Goal: Task Accomplishment & Management: Complete application form

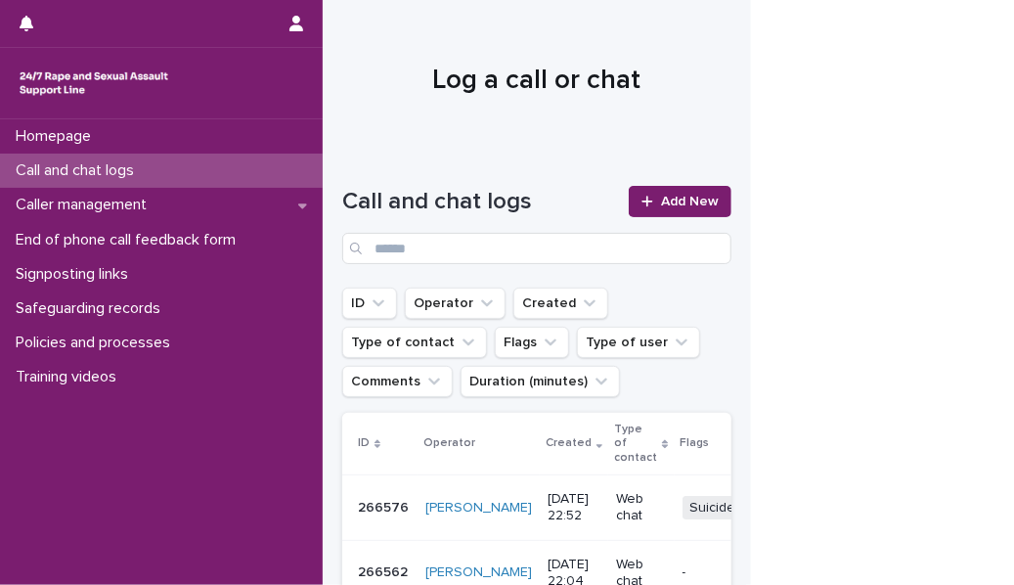
click at [265, 168] on div "Call and chat logs" at bounding box center [161, 171] width 323 height 34
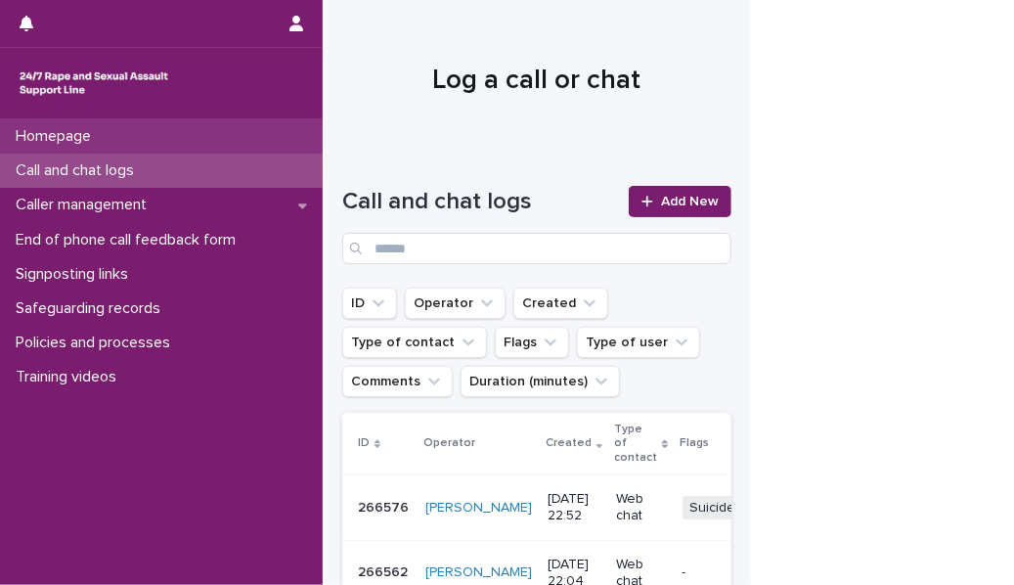
click at [176, 127] on div "Homepage" at bounding box center [161, 136] width 323 height 34
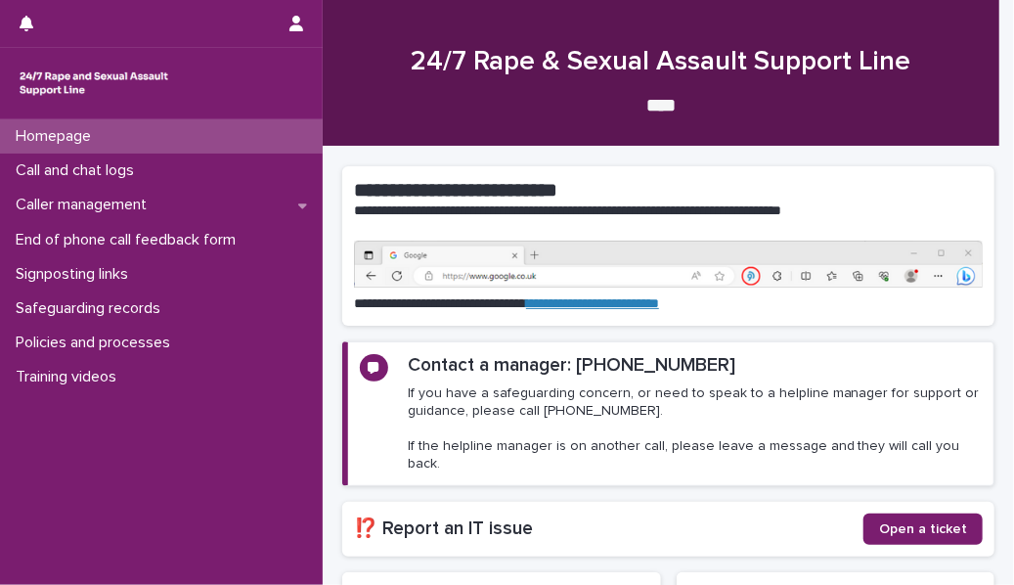
click at [176, 127] on div "Homepage" at bounding box center [161, 136] width 323 height 34
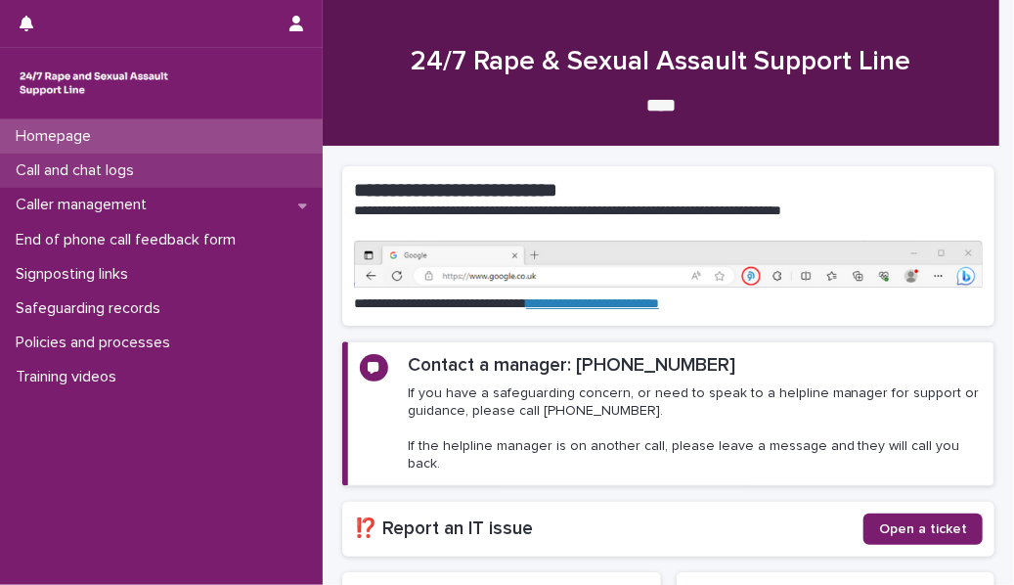
click at [173, 170] on div "Call and chat logs" at bounding box center [161, 171] width 323 height 34
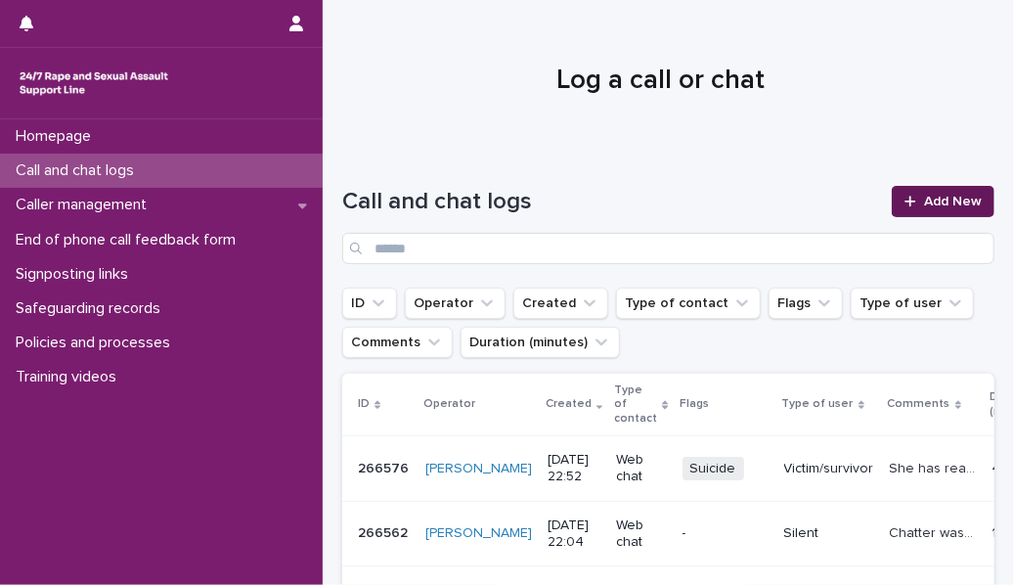
click at [637, 200] on span "Add New" at bounding box center [953, 202] width 58 height 14
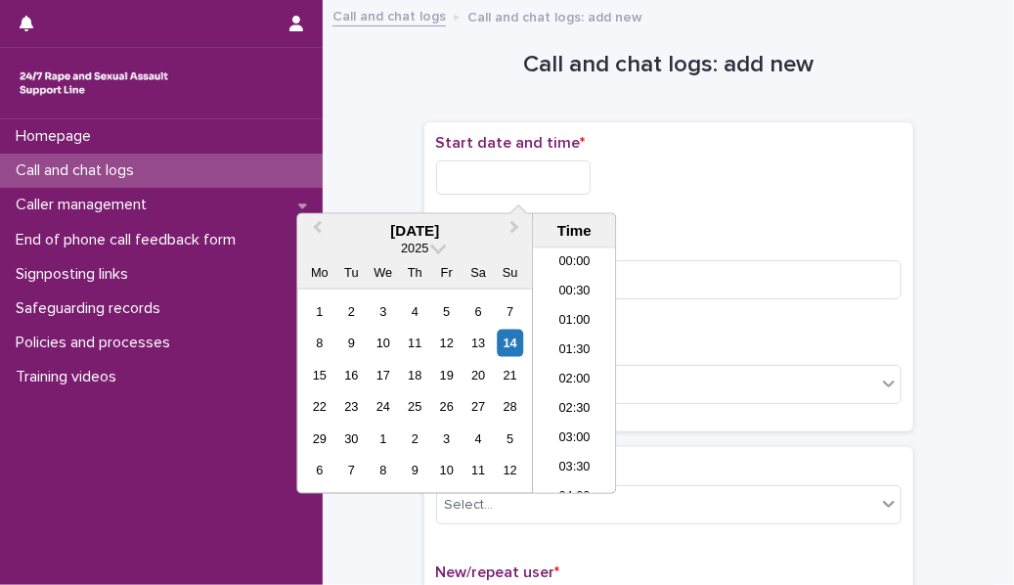
click at [513, 178] on input "text" at bounding box center [513, 177] width 155 height 34
click at [586, 268] on li "23:00" at bounding box center [574, 448] width 83 height 29
type input "**********"
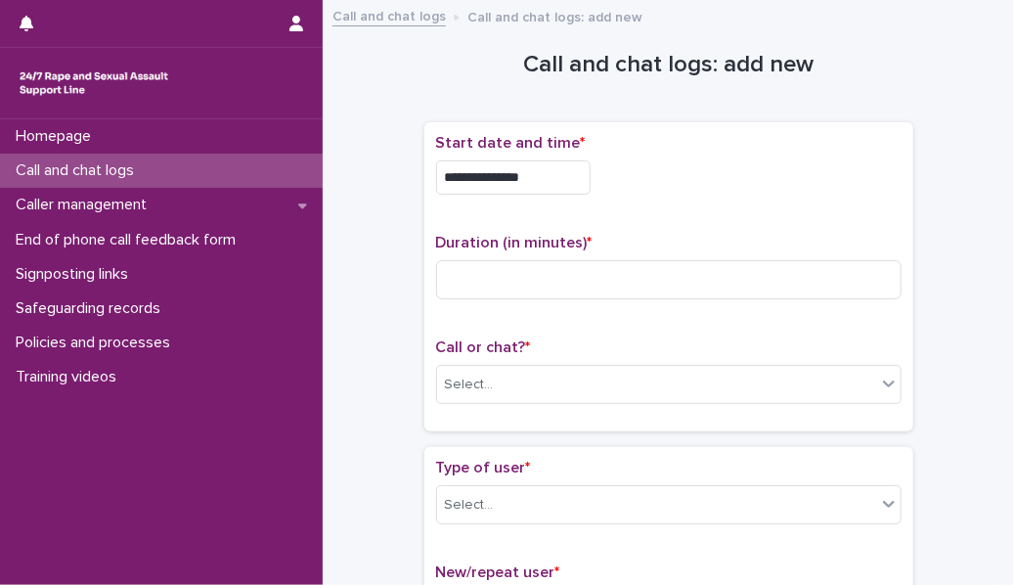
click at [505, 257] on div "Duration (in minutes) *" at bounding box center [669, 274] width 466 height 81
click at [482, 268] on input at bounding box center [669, 279] width 466 height 39
type input "*"
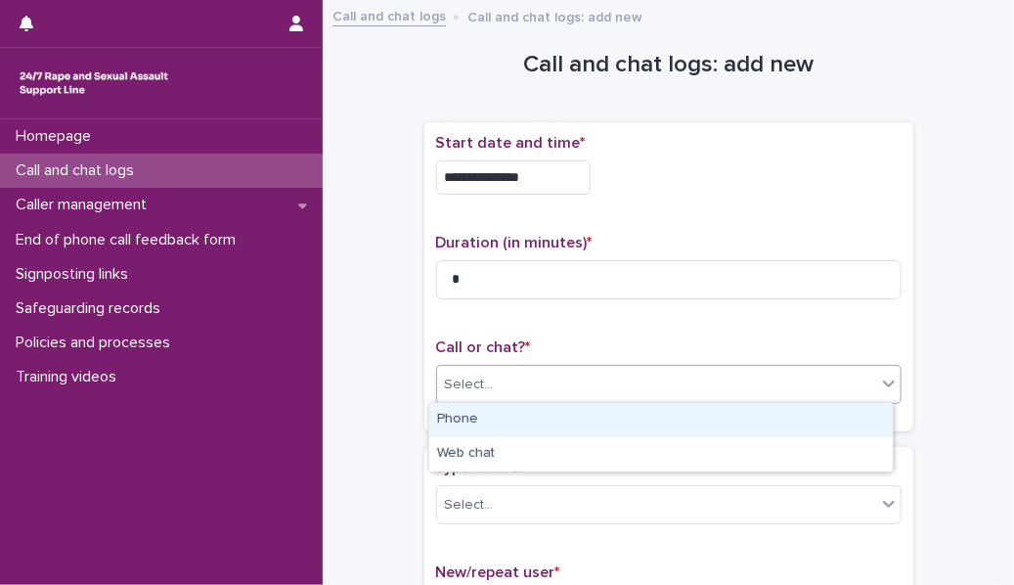
click at [498, 268] on div "Select..." at bounding box center [656, 385] width 439 height 32
click at [499, 268] on div "Phone" at bounding box center [661, 420] width 464 height 34
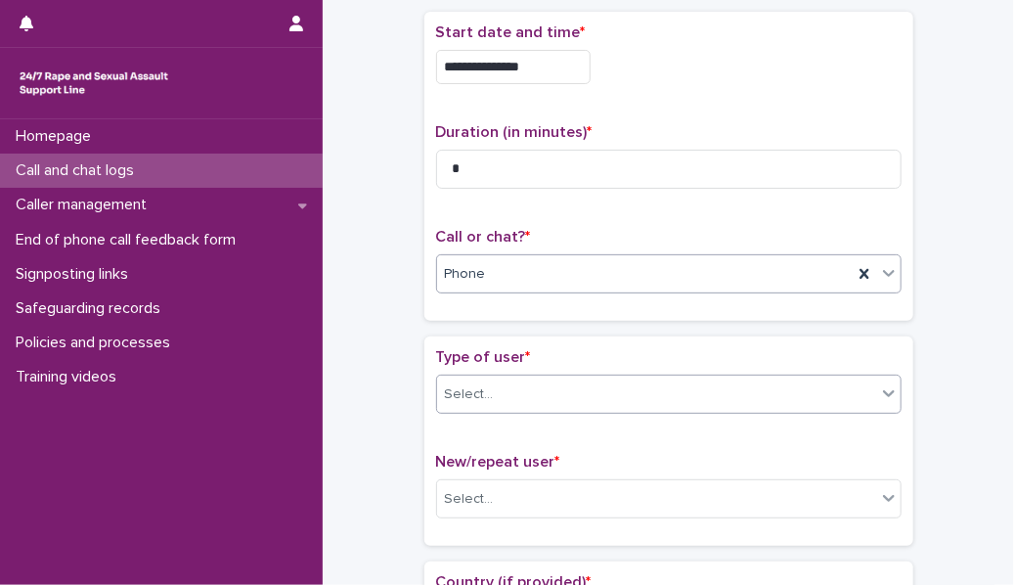
scroll to position [125, 0]
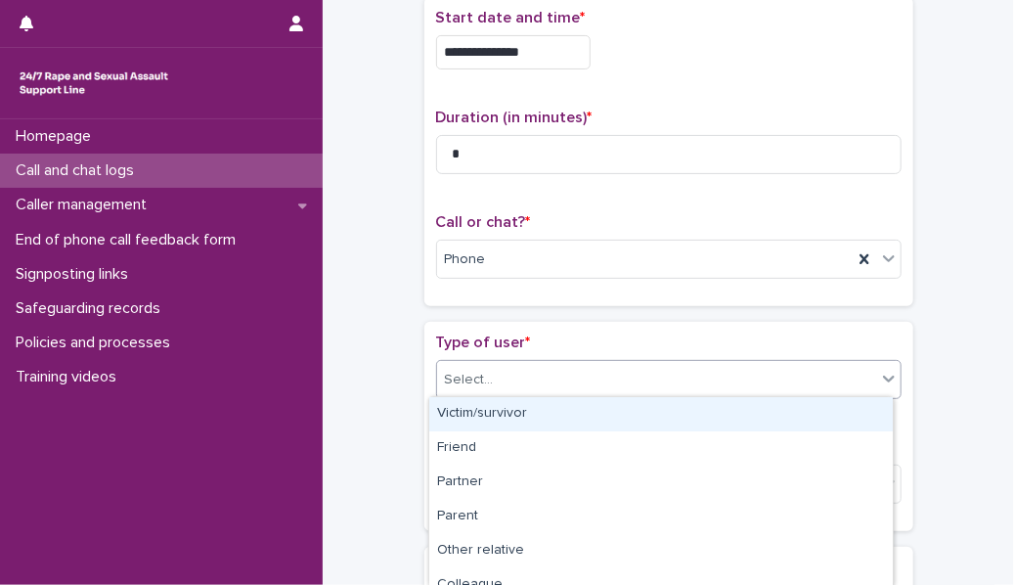
click at [519, 268] on div "Select..." at bounding box center [656, 380] width 439 height 32
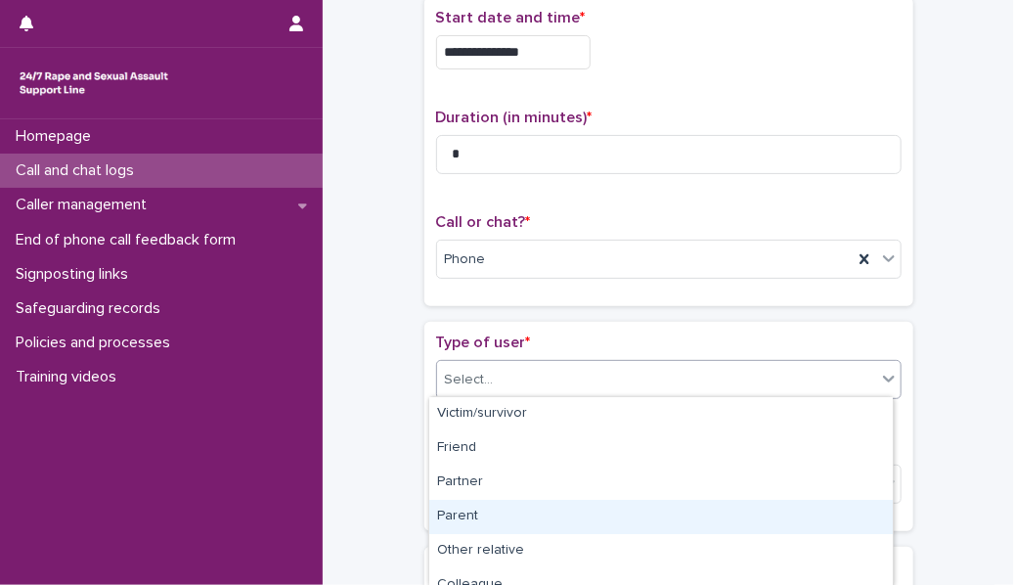
scroll to position [324, 0]
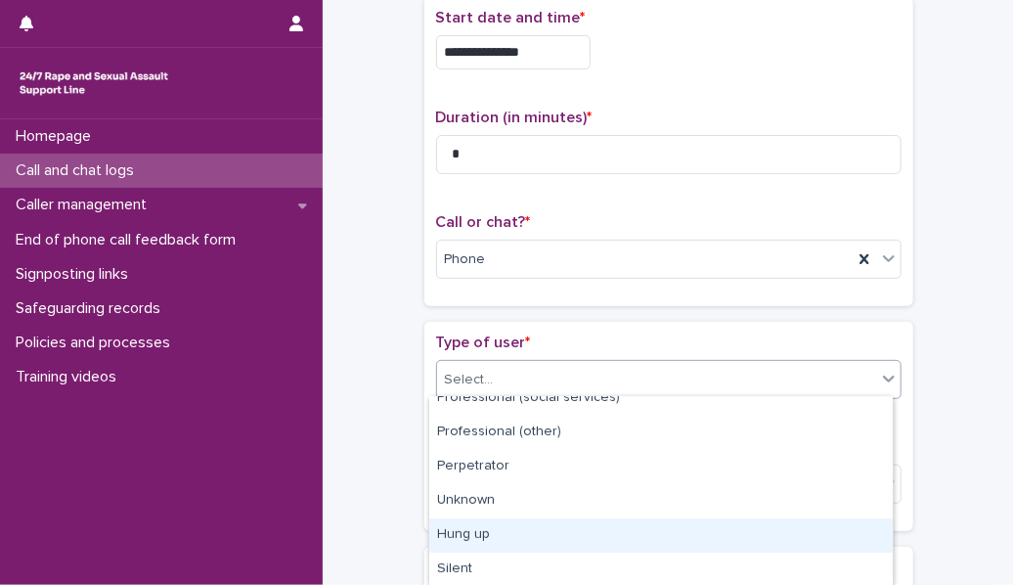
click at [530, 268] on div "Hung up" at bounding box center [661, 535] width 464 height 34
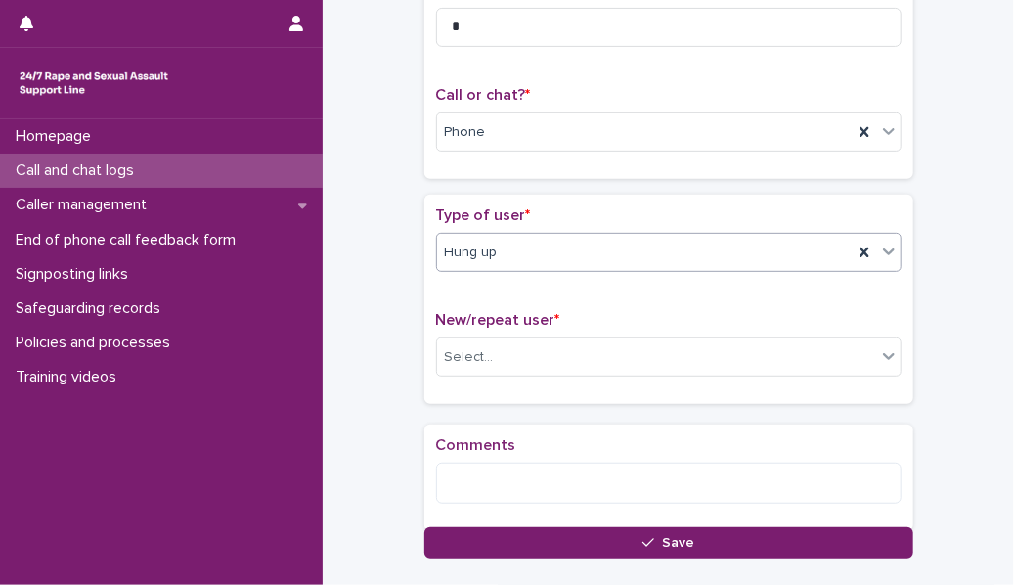
scroll to position [340, 0]
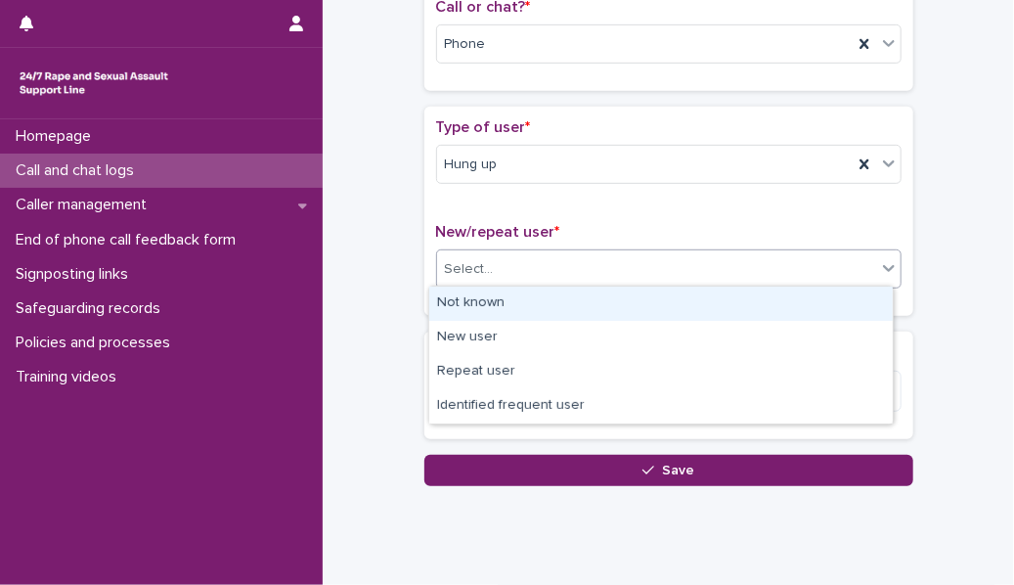
click at [472, 266] on div "Select..." at bounding box center [469, 269] width 49 height 21
click at [478, 268] on div "Not known" at bounding box center [661, 304] width 464 height 34
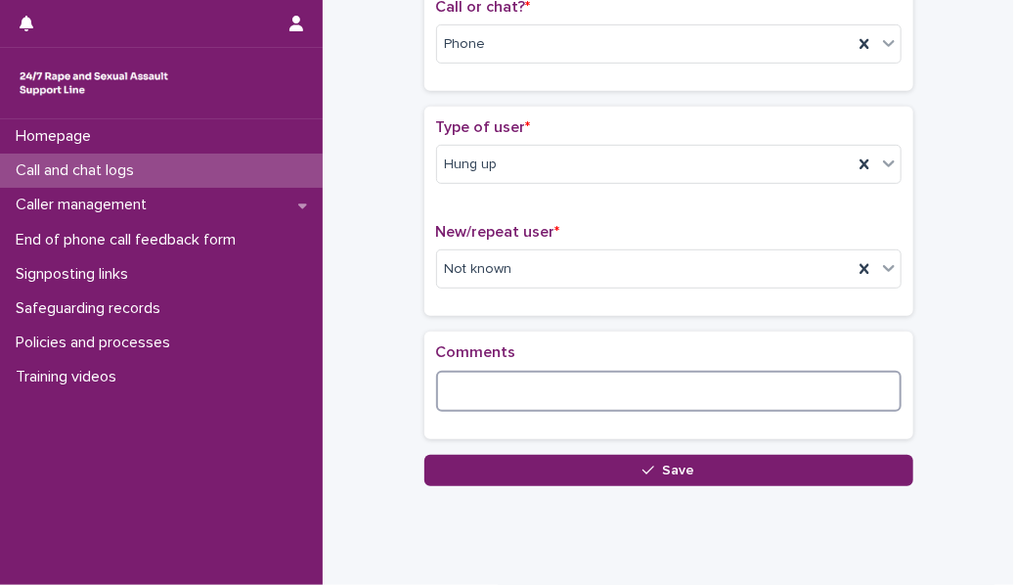
click at [470, 268] on textarea at bounding box center [669, 391] width 466 height 41
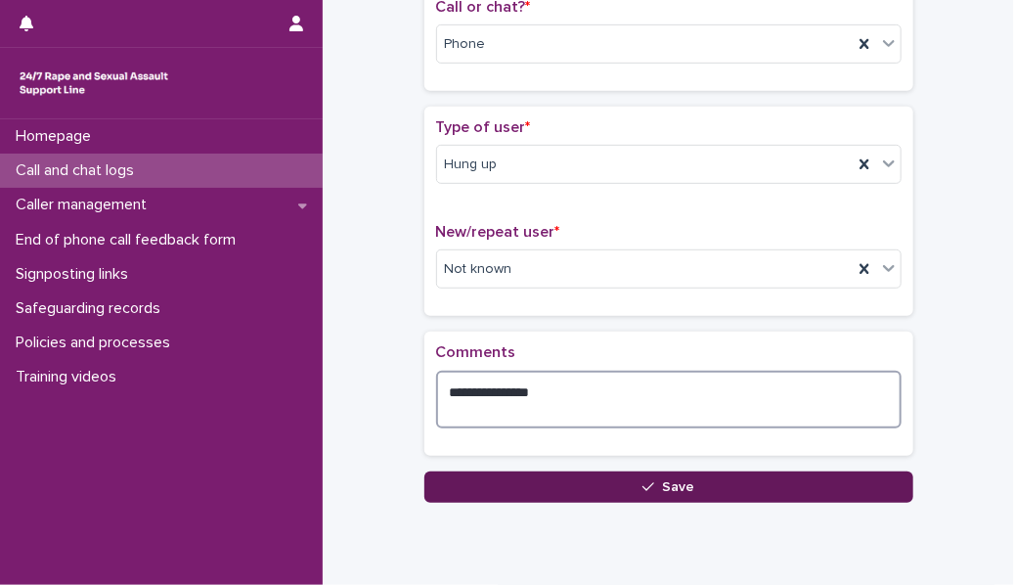
type textarea "**********"
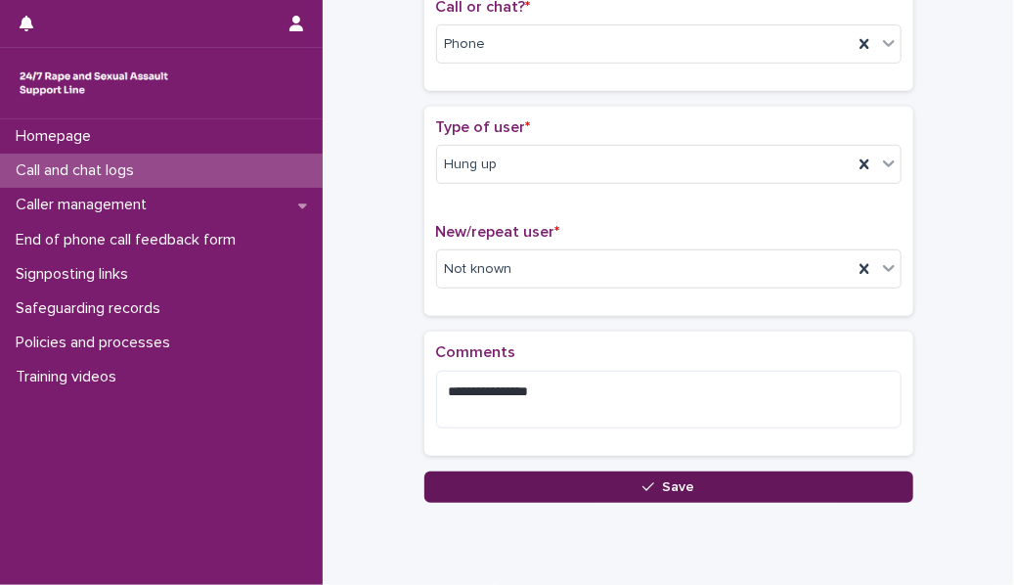
click at [637, 268] on button "Save" at bounding box center [668, 486] width 489 height 31
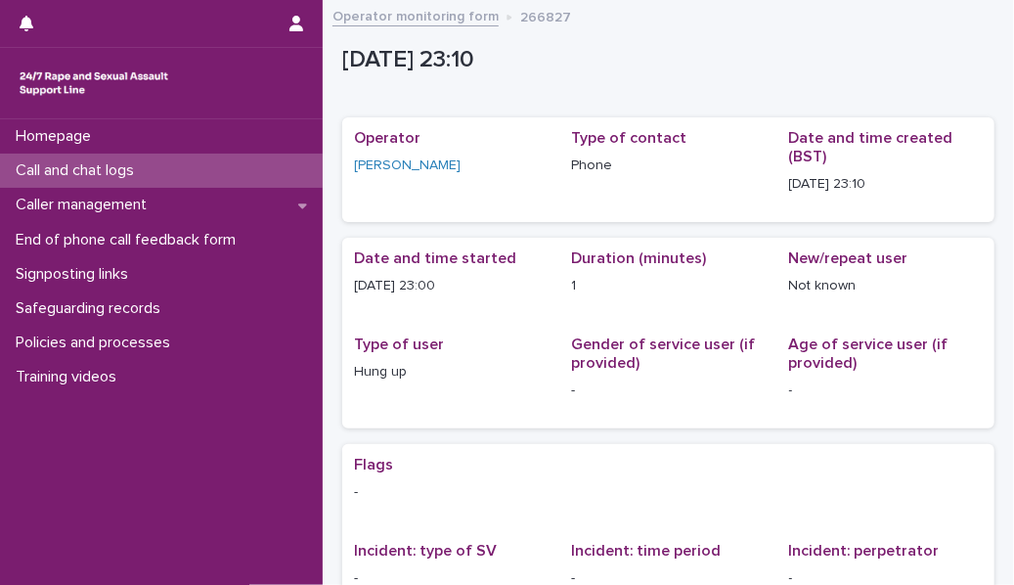
click at [267, 174] on div "Call and chat logs" at bounding box center [161, 171] width 323 height 34
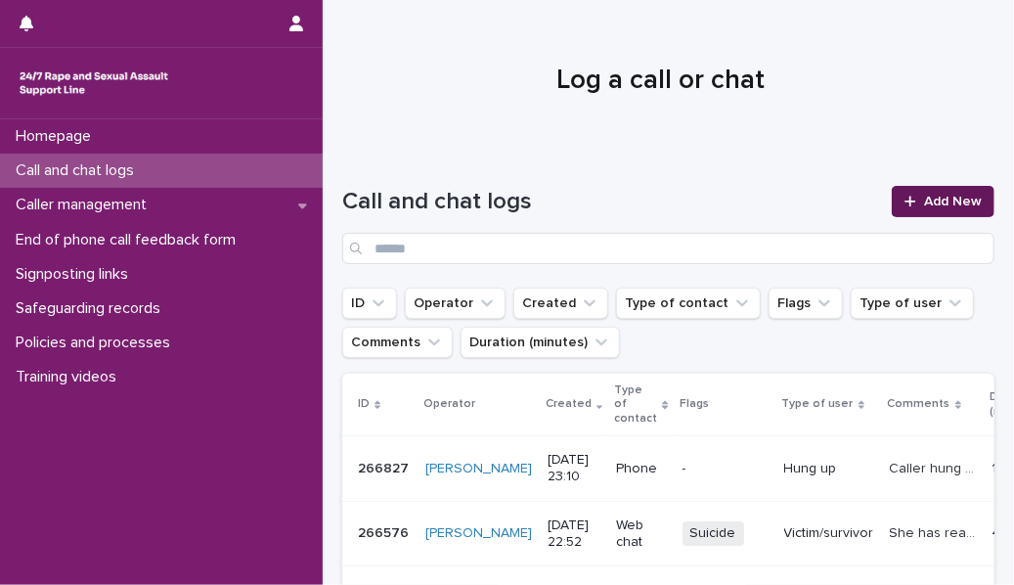
click at [637, 206] on icon at bounding box center [911, 202] width 12 height 14
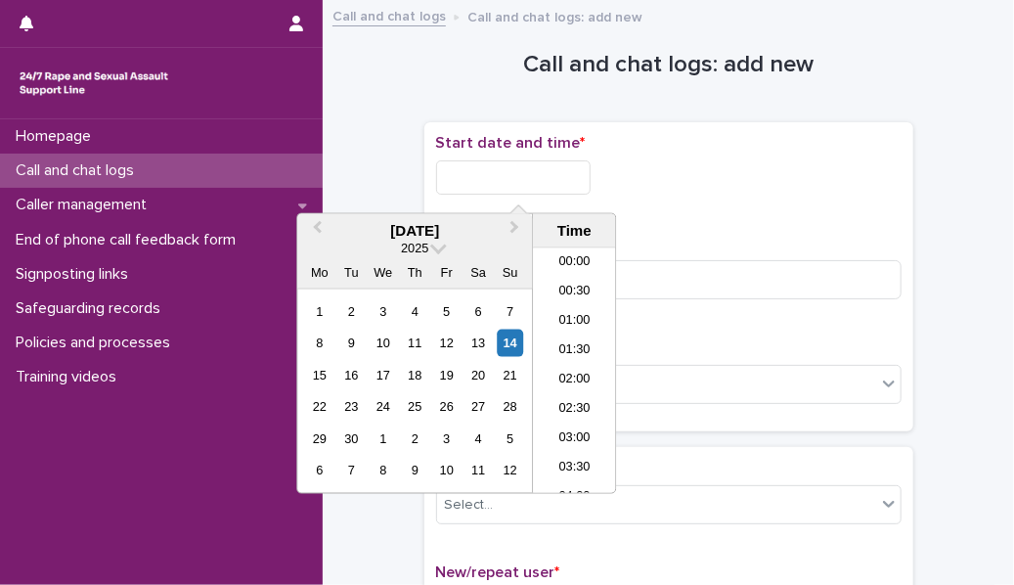
click at [510, 167] on input "text" at bounding box center [513, 177] width 155 height 34
click at [584, 268] on li "23:00" at bounding box center [574, 448] width 83 height 29
type input "**********"
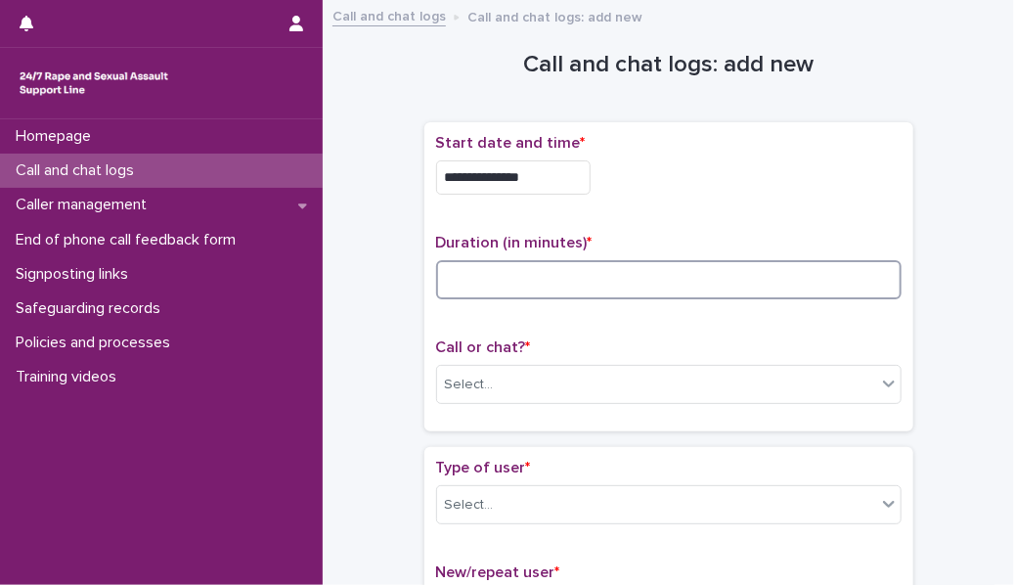
click at [496, 268] on input at bounding box center [669, 279] width 466 height 39
type input "*"
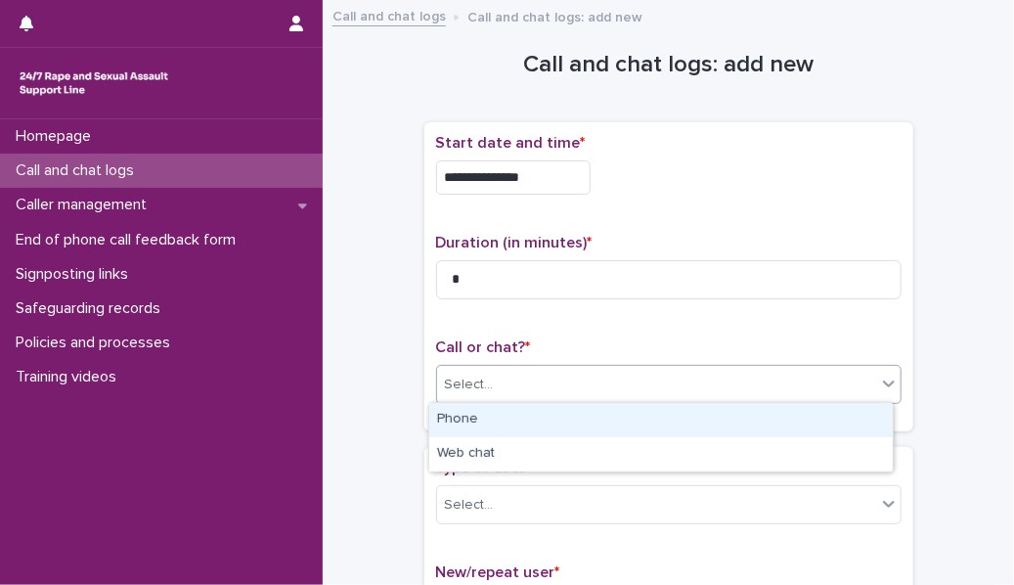
click at [507, 268] on div "Select..." at bounding box center [656, 385] width 439 height 32
click at [505, 268] on div "Phone" at bounding box center [661, 420] width 464 height 34
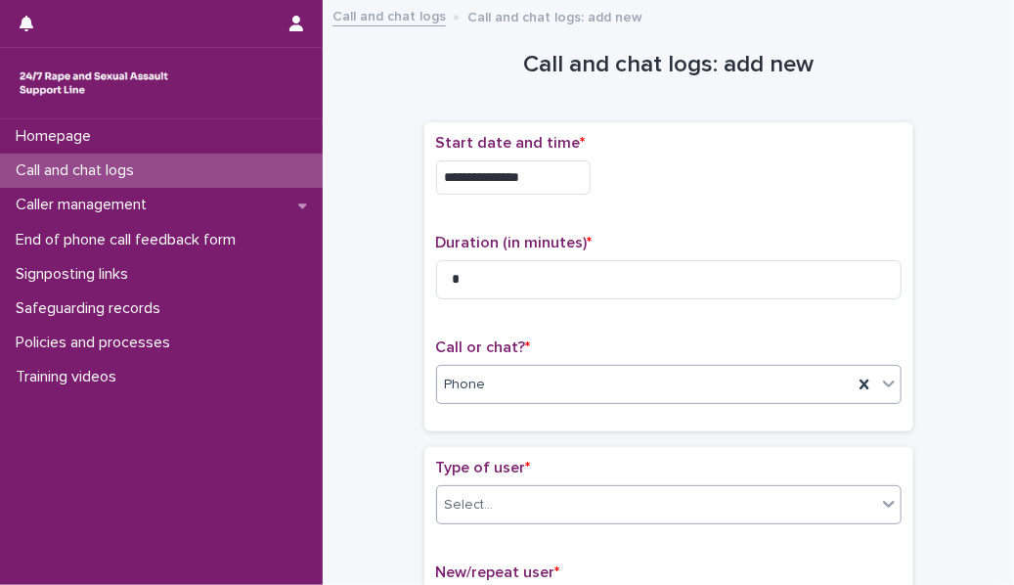
click at [505, 268] on div "Select..." at bounding box center [656, 505] width 439 height 32
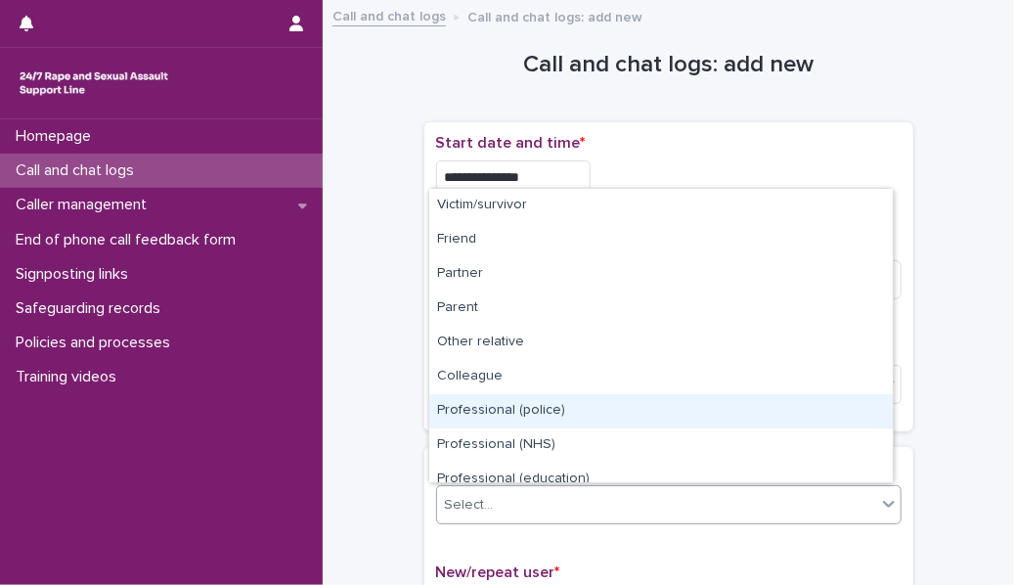
scroll to position [219, 0]
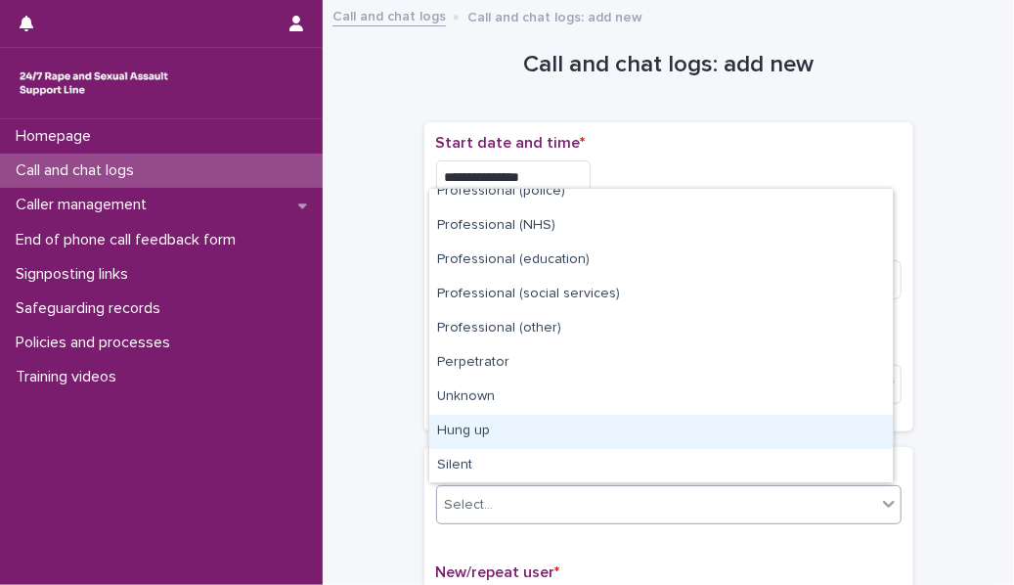
click at [486, 268] on div "Hung up" at bounding box center [661, 432] width 464 height 34
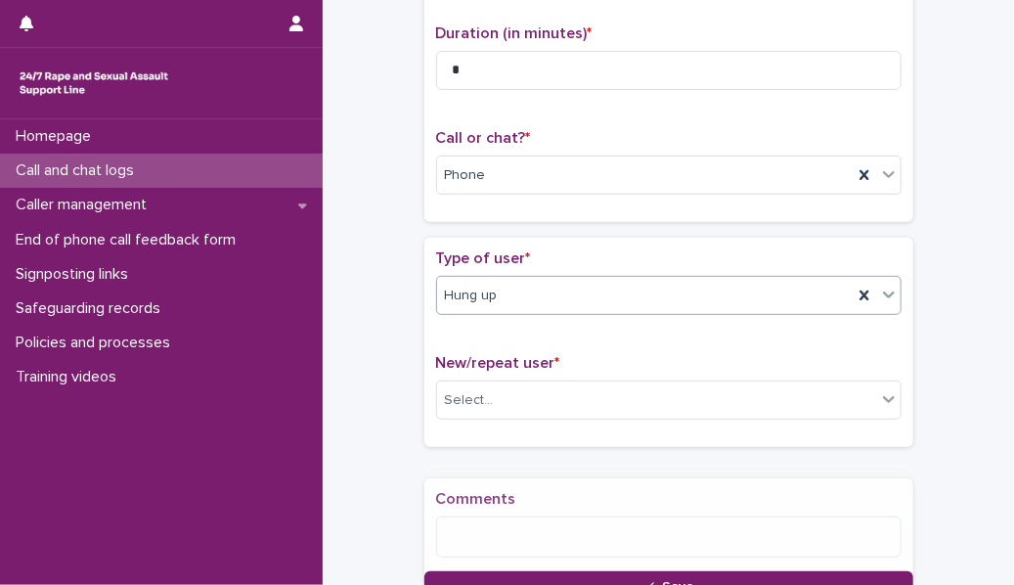
scroll to position [224, 0]
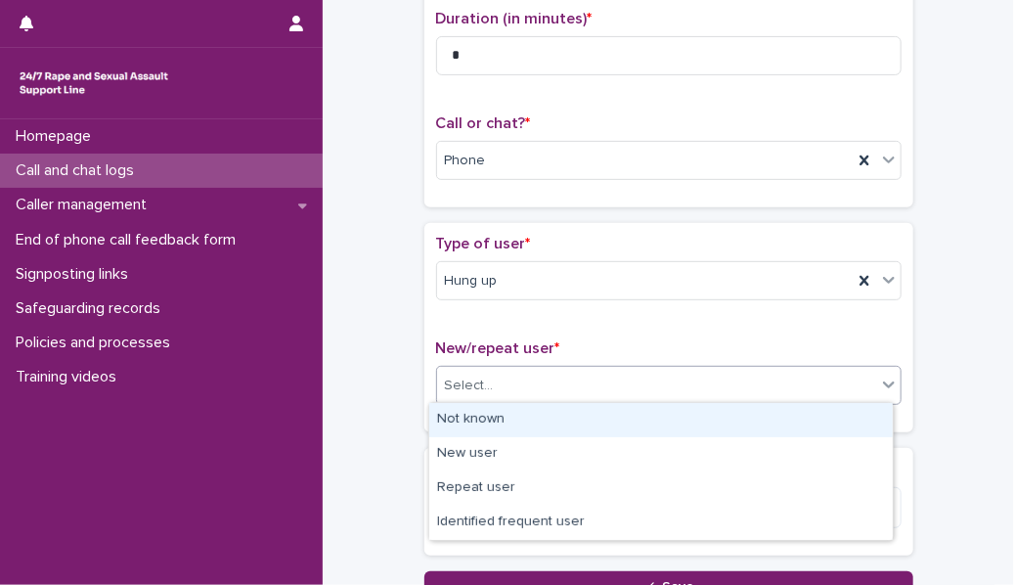
click at [473, 268] on div "Select..." at bounding box center [469, 386] width 49 height 21
click at [482, 268] on div "Not known" at bounding box center [661, 420] width 464 height 34
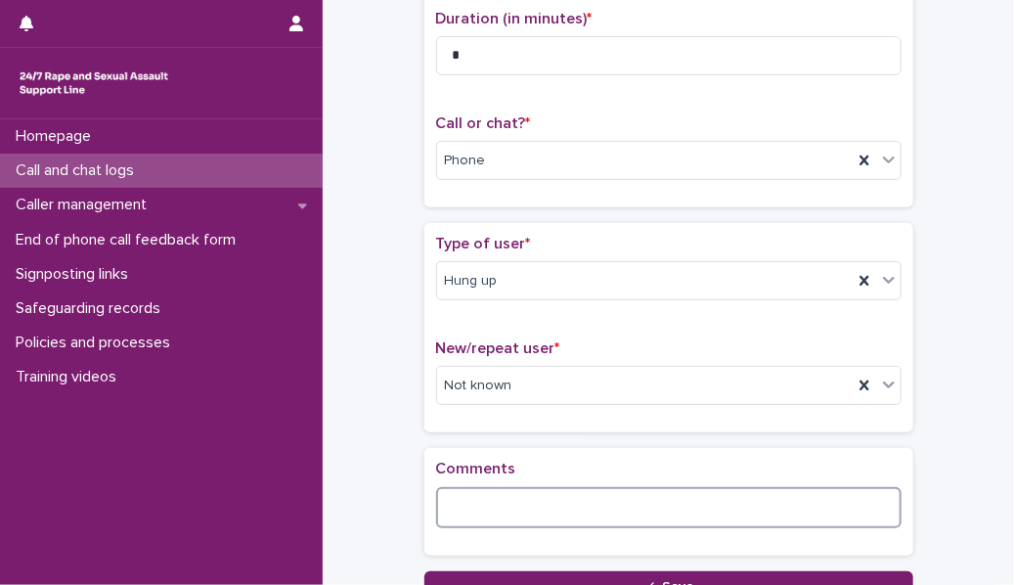
click at [479, 268] on textarea at bounding box center [669, 507] width 466 height 41
type textarea "**********"
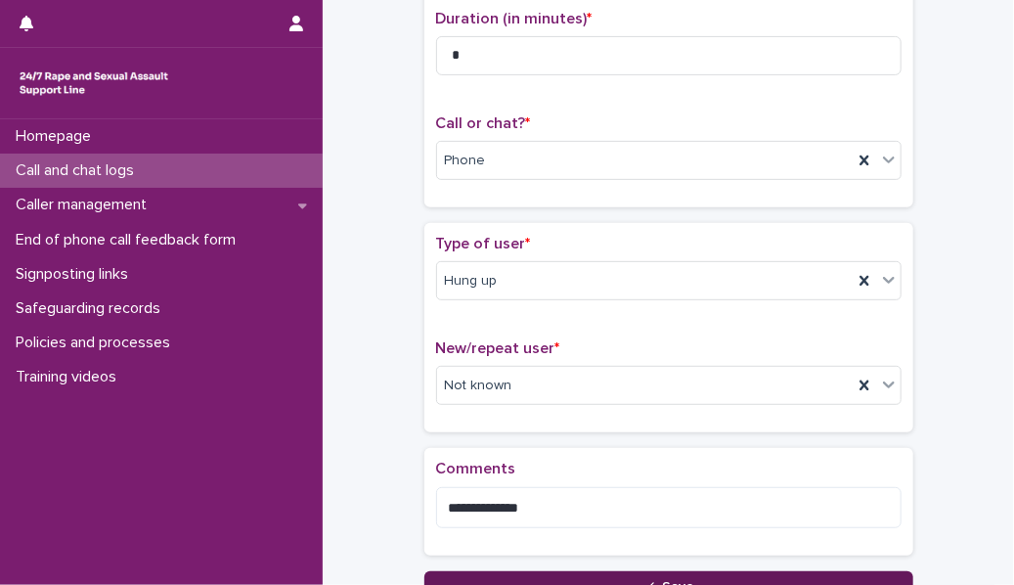
click at [544, 268] on button "Save" at bounding box center [668, 586] width 489 height 31
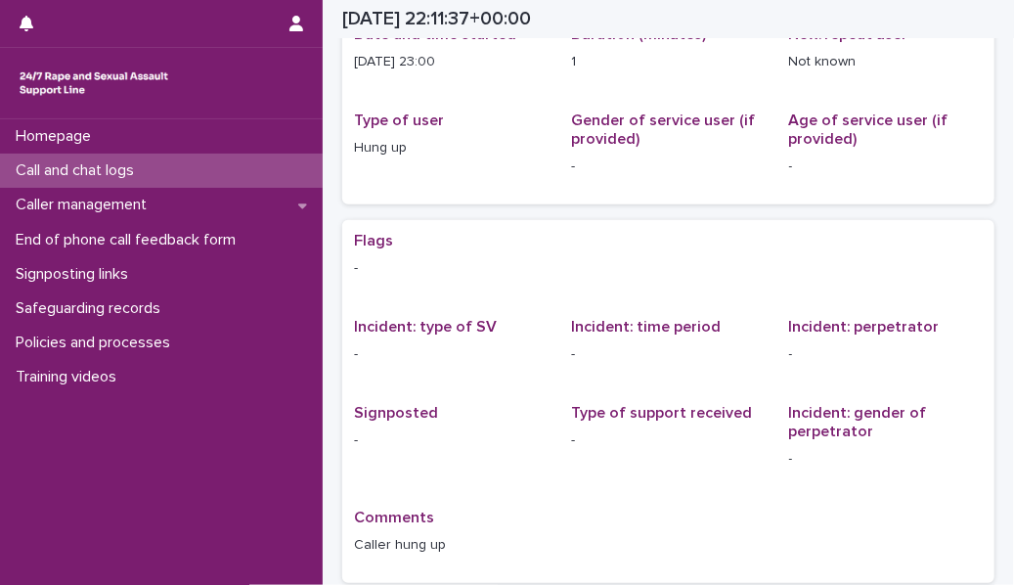
scroll to position [236, 0]
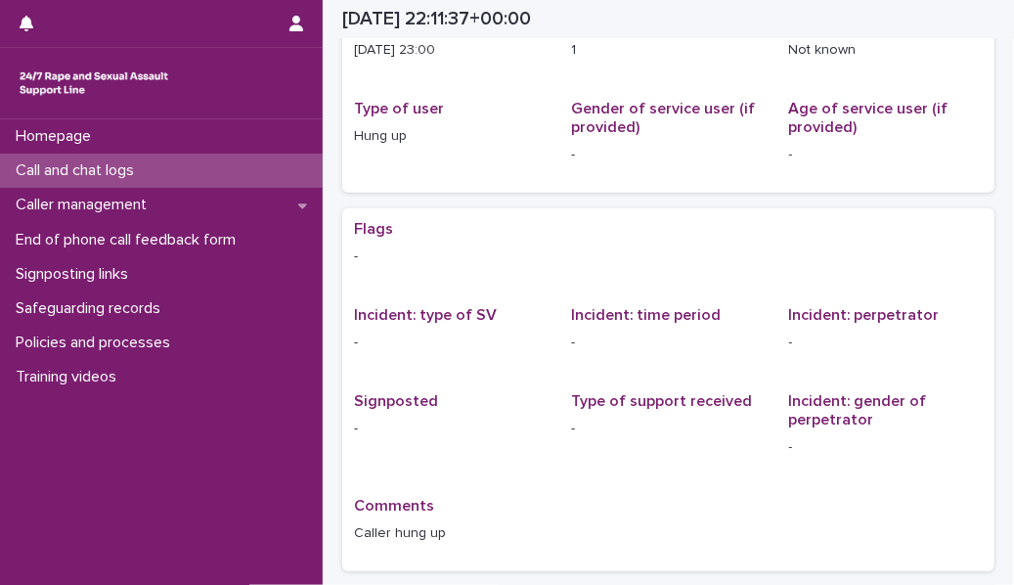
click at [273, 166] on div "Call and chat logs" at bounding box center [161, 171] width 323 height 34
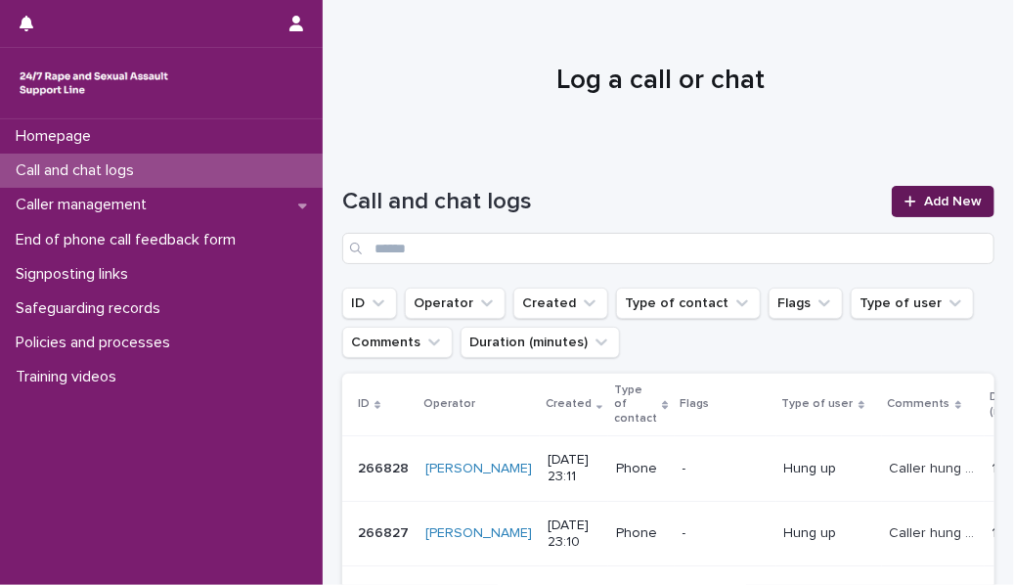
click at [637, 204] on span "Add New" at bounding box center [953, 202] width 58 height 14
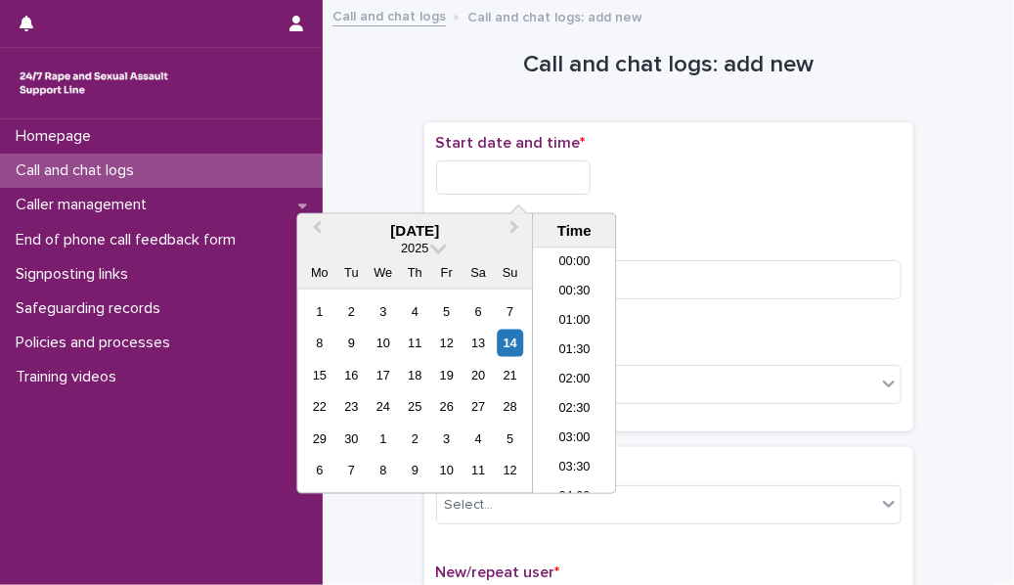
click at [465, 173] on input "text" at bounding box center [513, 177] width 155 height 34
click at [566, 268] on li "23:00" at bounding box center [574, 448] width 83 height 29
type input "**********"
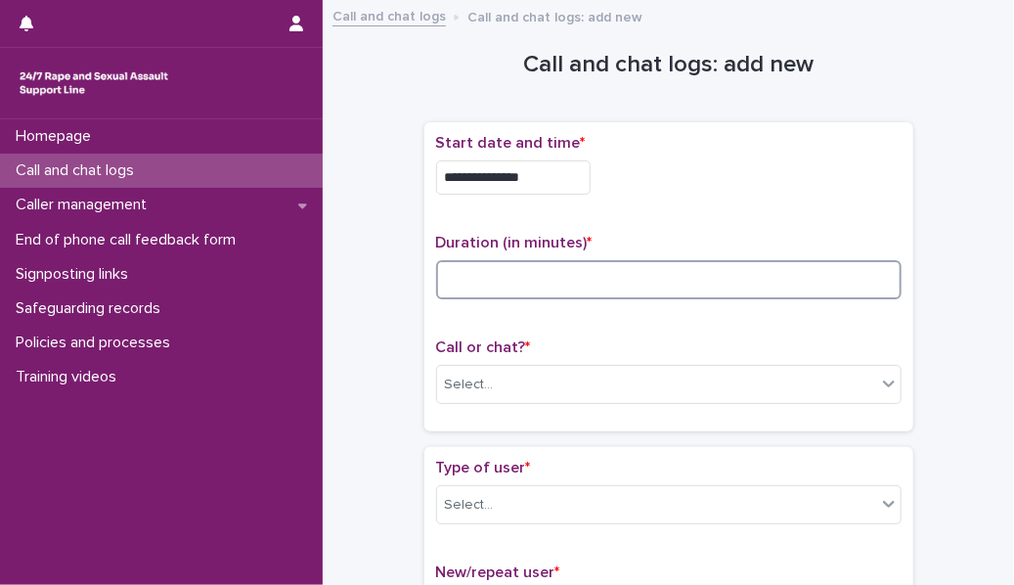
click at [462, 268] on input at bounding box center [669, 279] width 466 height 39
type input "*"
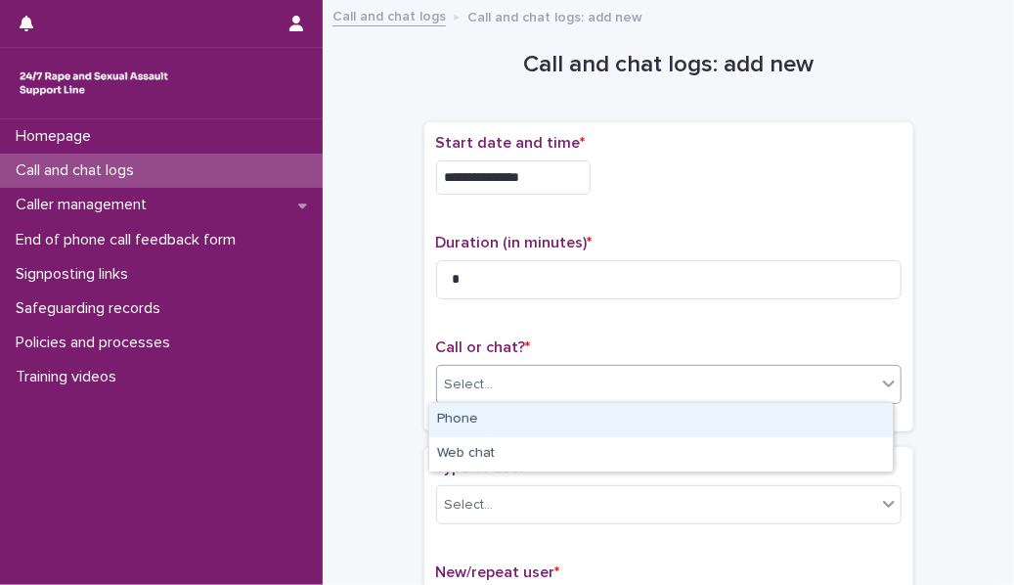
click at [472, 268] on div "Select..." at bounding box center [469, 385] width 49 height 21
click at [472, 268] on div "Phone" at bounding box center [661, 420] width 464 height 34
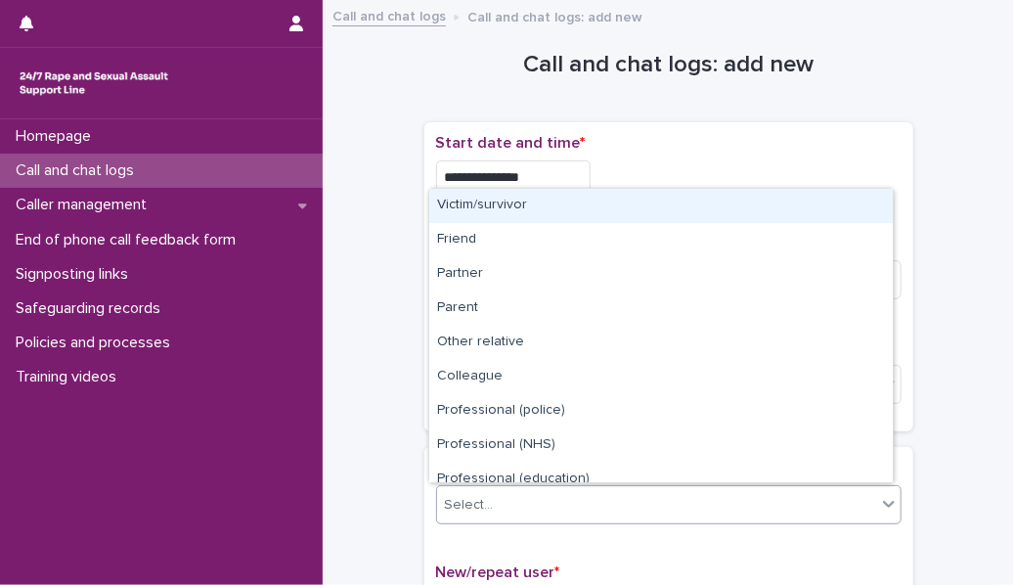
click at [464, 268] on div "Select..." at bounding box center [656, 505] width 439 height 32
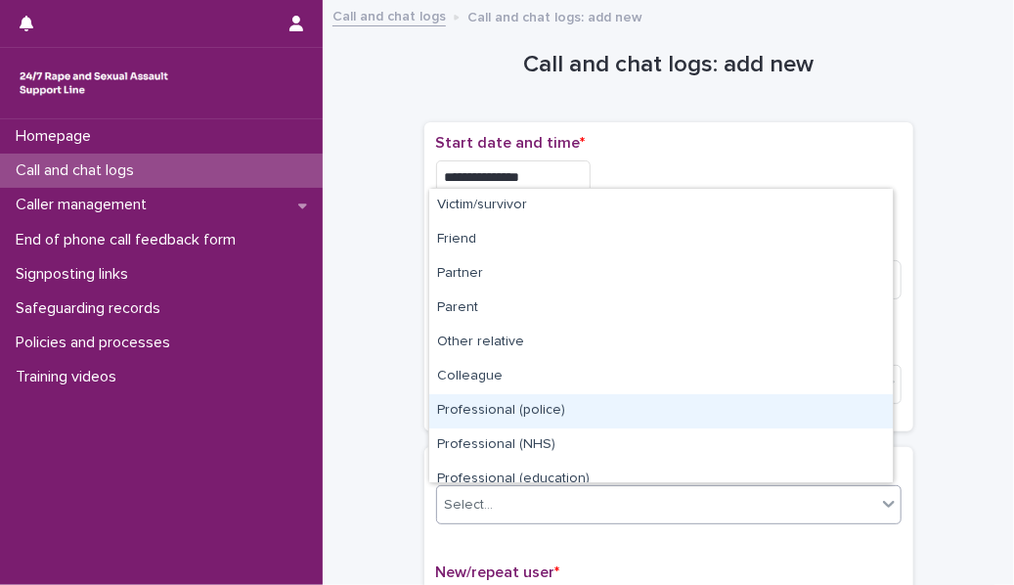
scroll to position [219, 0]
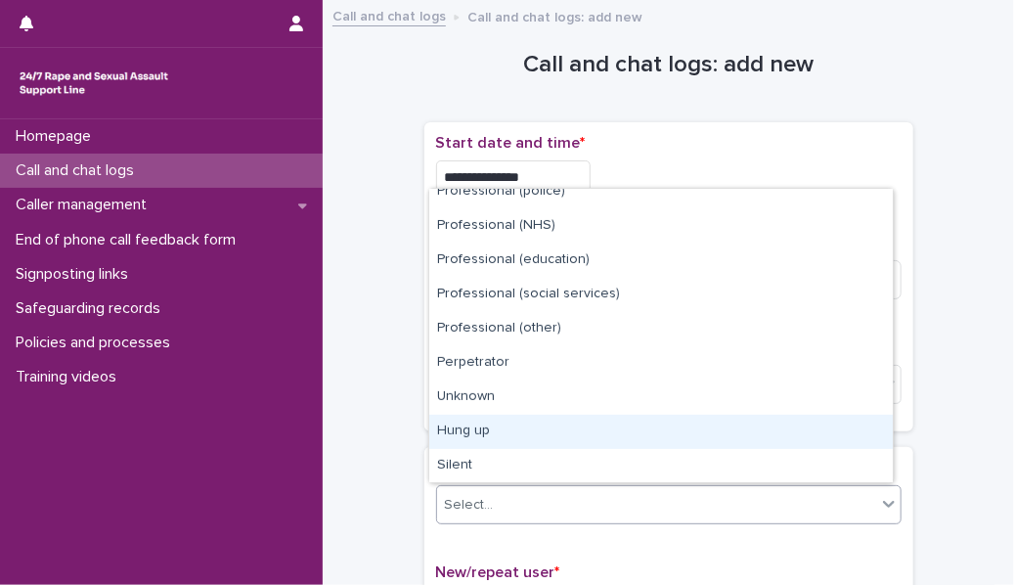
click at [477, 268] on div "Hung up" at bounding box center [661, 432] width 464 height 34
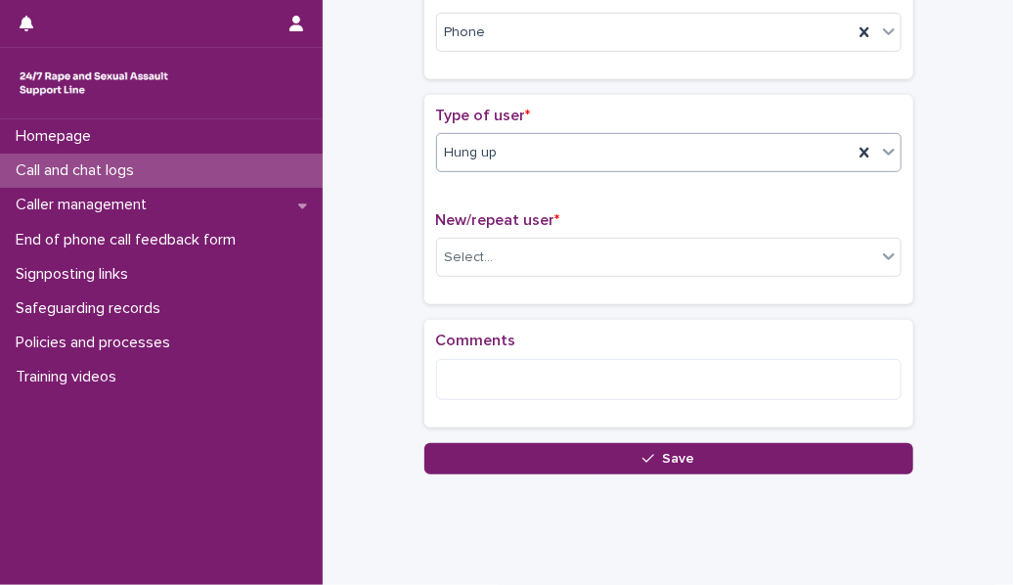
scroll to position [359, 0]
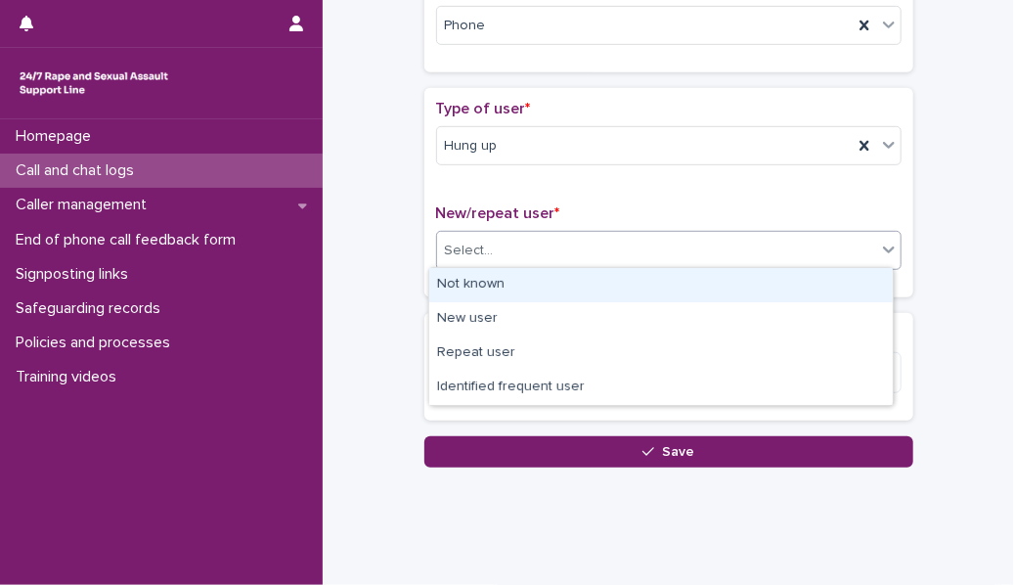
click at [488, 250] on div "Select..." at bounding box center [656, 251] width 439 height 32
click at [482, 268] on div "Not known" at bounding box center [661, 285] width 464 height 34
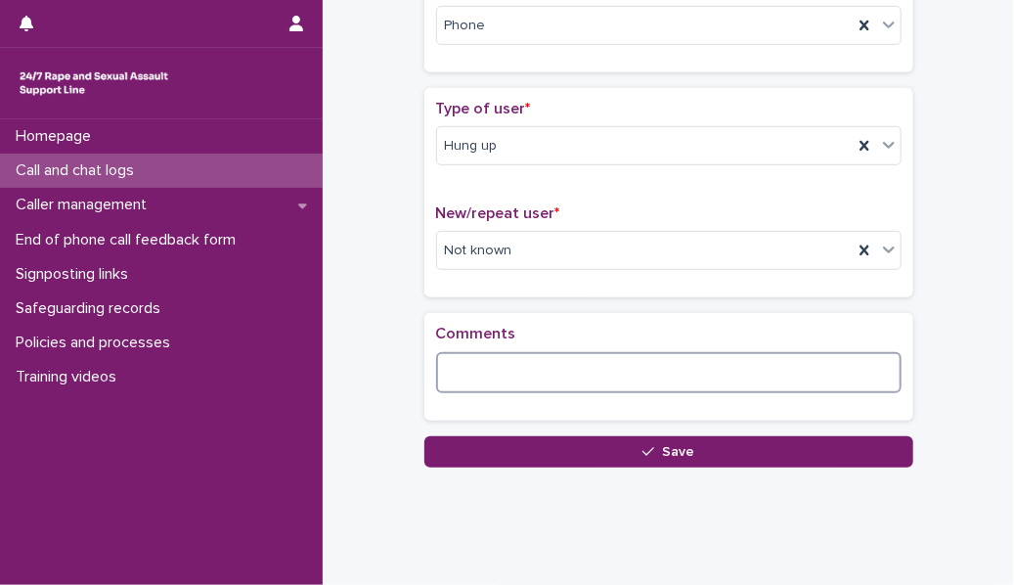
click at [468, 268] on textarea at bounding box center [669, 372] width 466 height 41
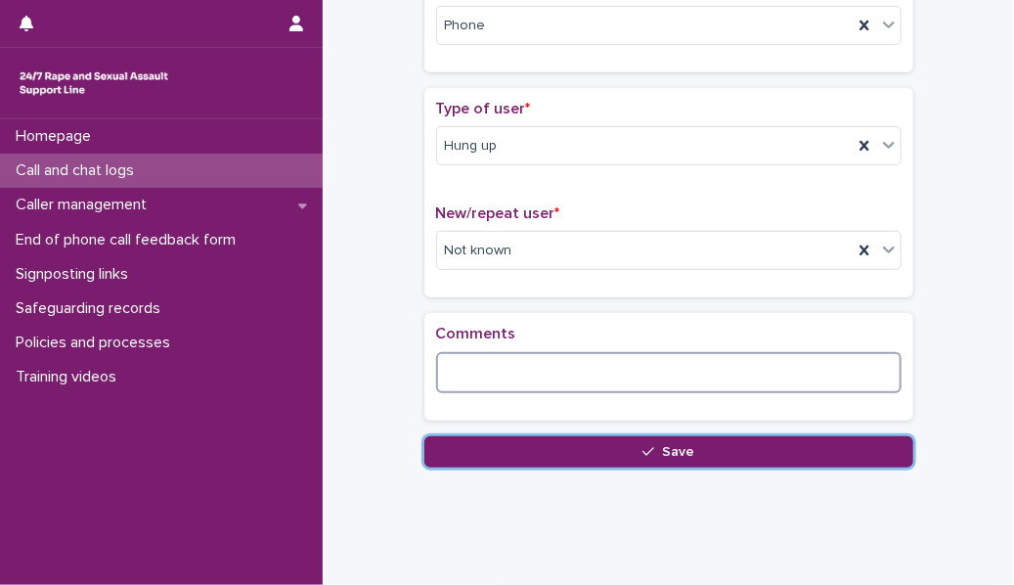
click at [508, 268] on textarea at bounding box center [669, 372] width 466 height 41
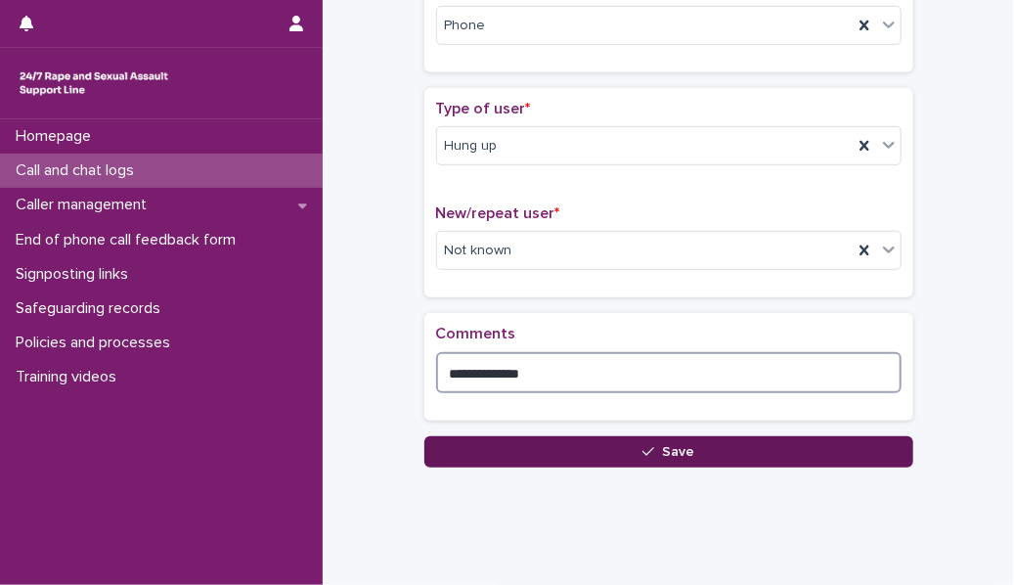
type textarea "**********"
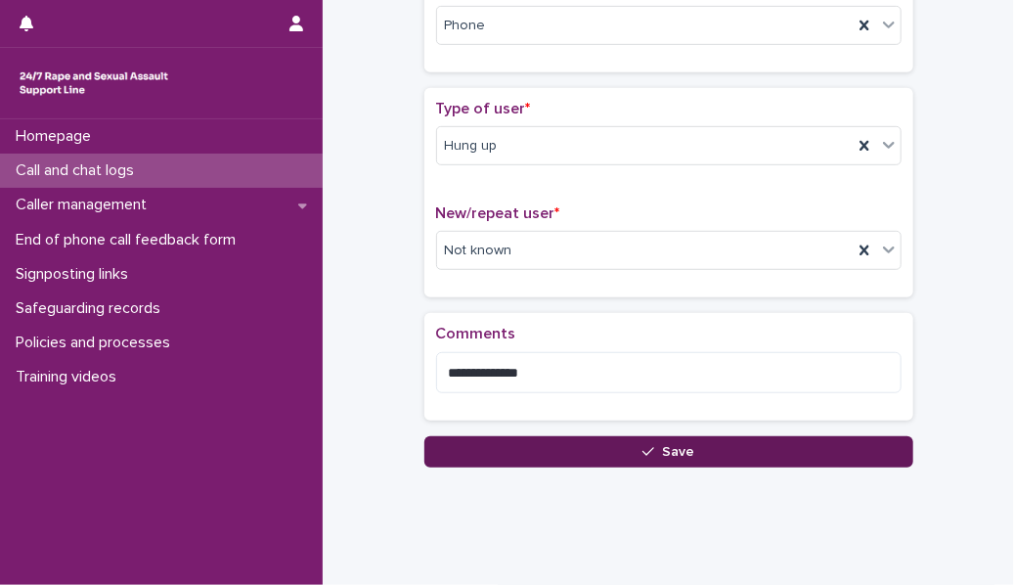
click at [515, 268] on button "Save" at bounding box center [668, 451] width 489 height 31
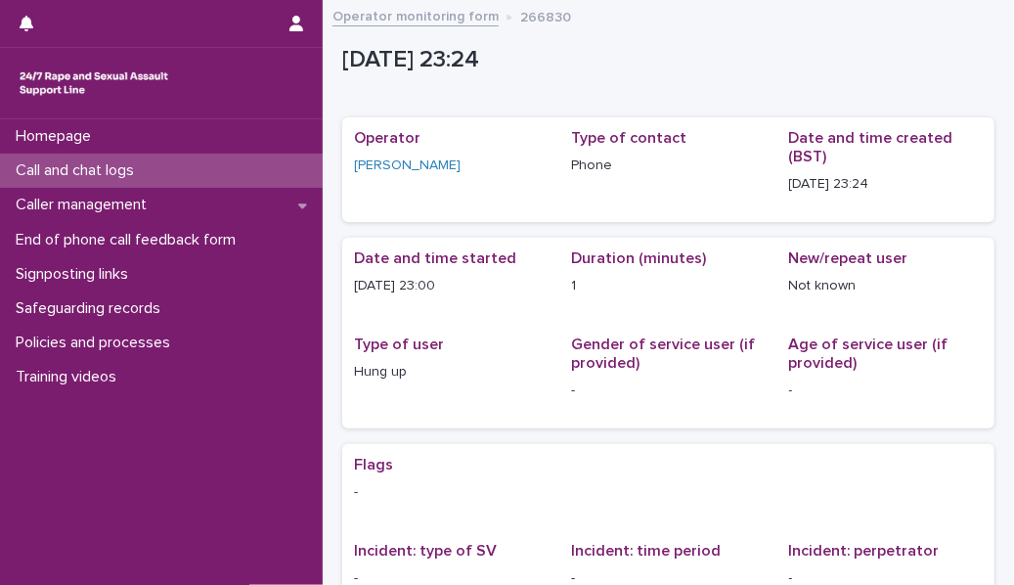
click at [254, 178] on div "Call and chat logs" at bounding box center [161, 171] width 323 height 34
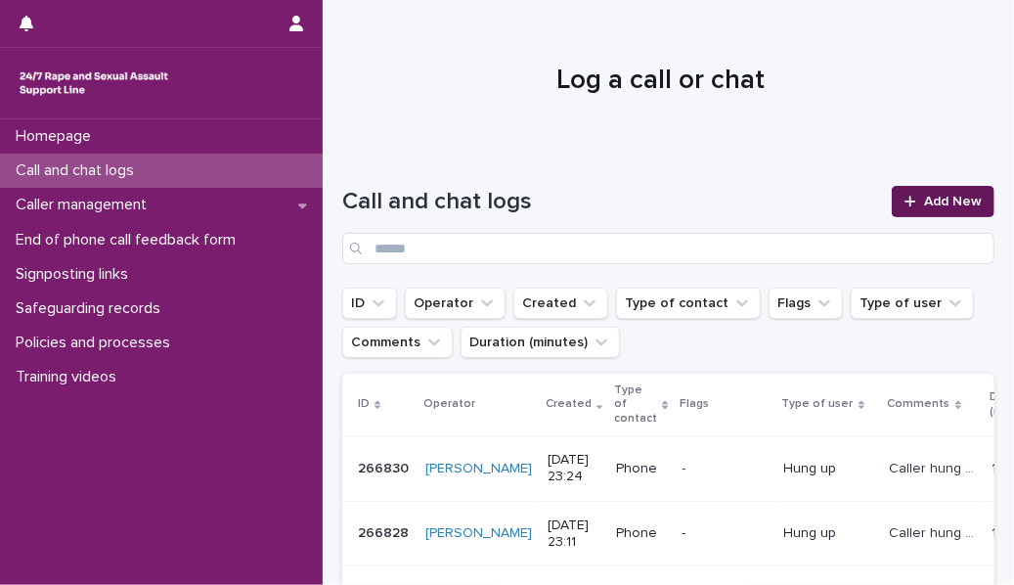
click at [637, 202] on span "Add New" at bounding box center [953, 202] width 58 height 14
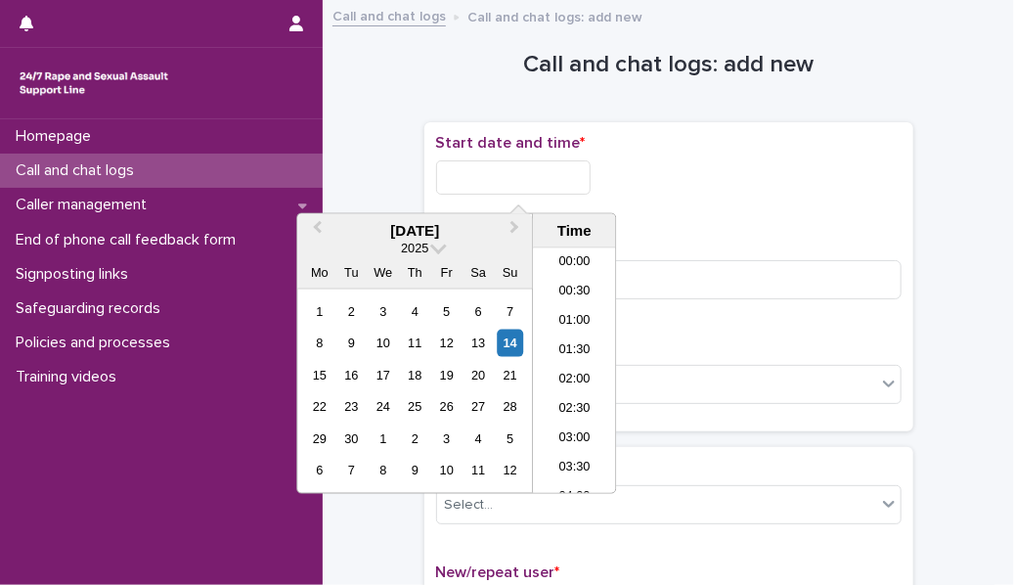
click at [561, 163] on input "text" at bounding box center [513, 177] width 155 height 34
click at [566, 268] on li "23:00" at bounding box center [574, 448] width 83 height 29
type input "**********"
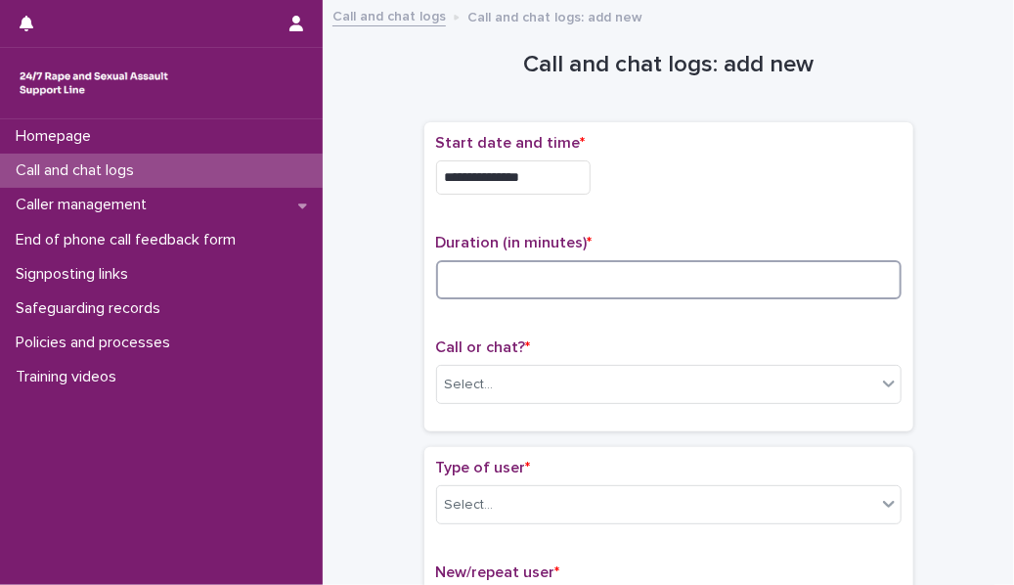
click at [543, 268] on input at bounding box center [669, 279] width 466 height 39
type input "*"
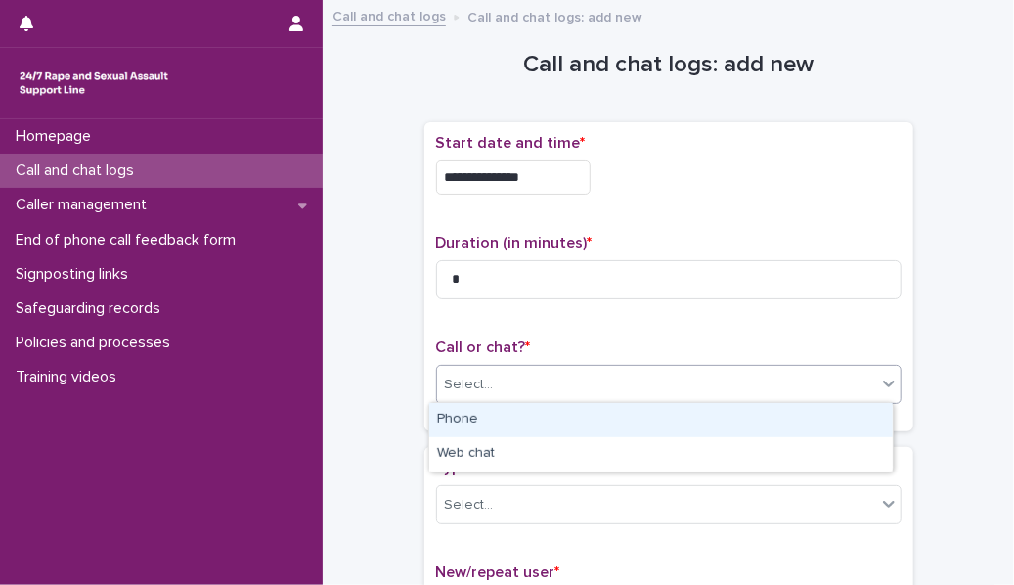
click at [545, 268] on div "Select..." at bounding box center [656, 385] width 439 height 32
click at [541, 268] on div "Phone" at bounding box center [661, 420] width 464 height 34
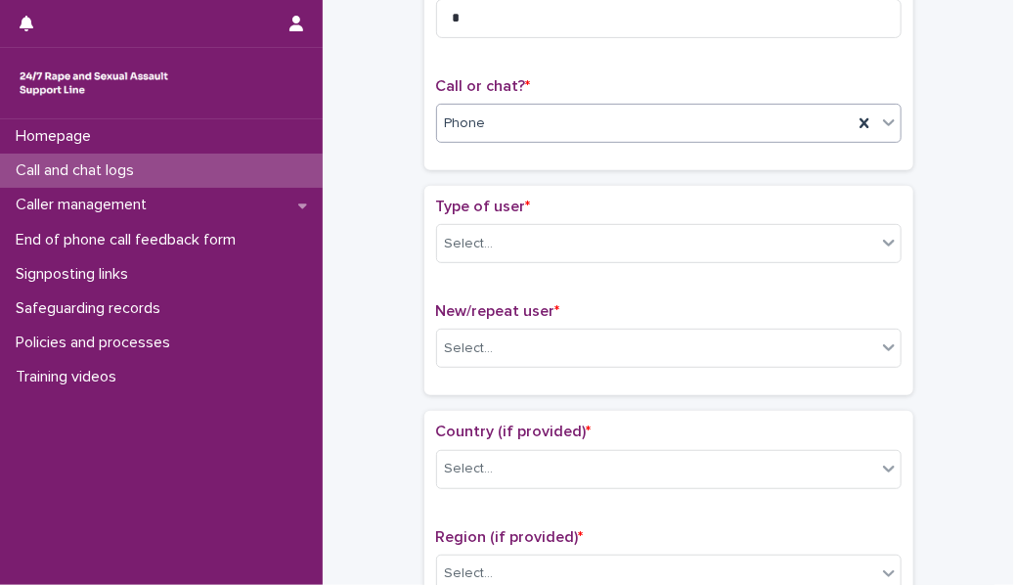
scroll to position [267, 0]
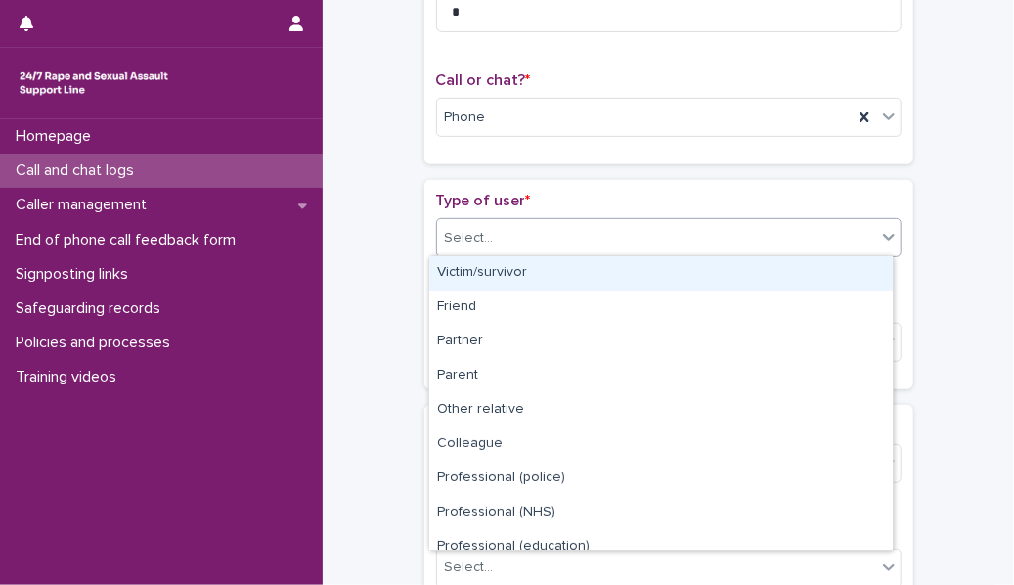
click at [570, 268] on body "**********" at bounding box center [507, 292] width 1014 height 585
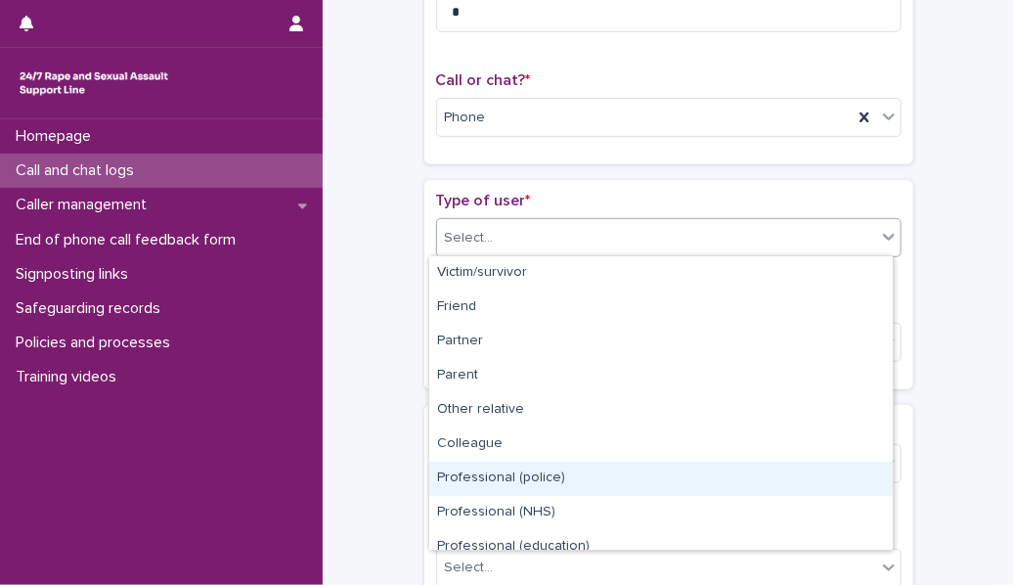
scroll to position [219, 0]
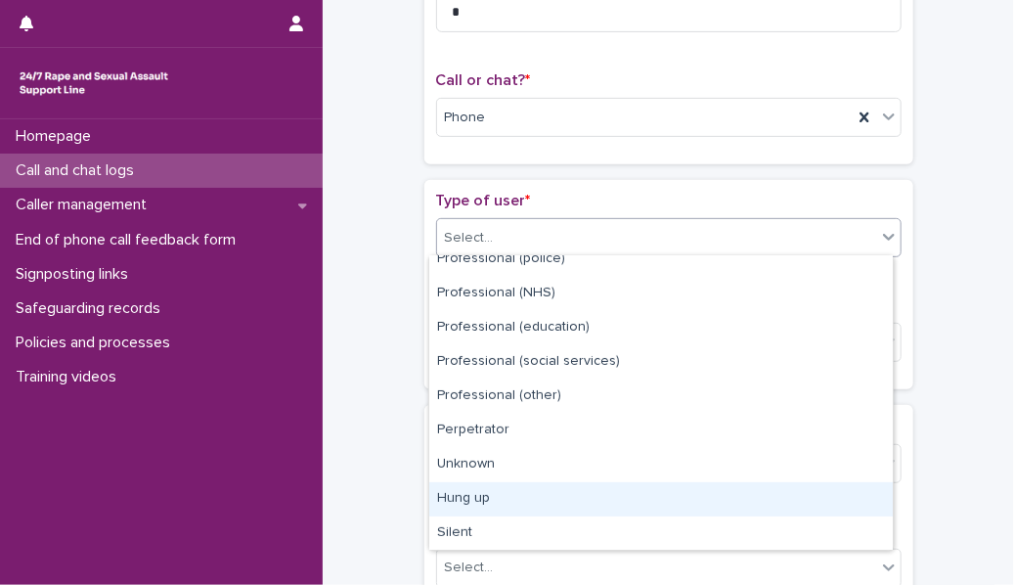
click at [570, 268] on div "Hung up" at bounding box center [661, 499] width 464 height 34
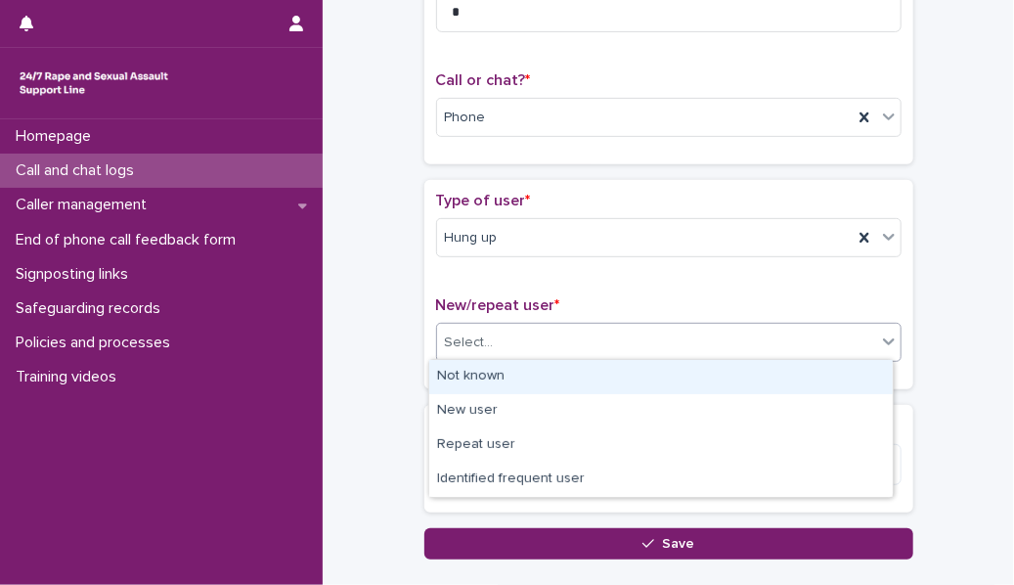
click at [509, 268] on div "Select..." at bounding box center [656, 343] width 439 height 32
click at [507, 268] on div "Not known" at bounding box center [661, 377] width 464 height 34
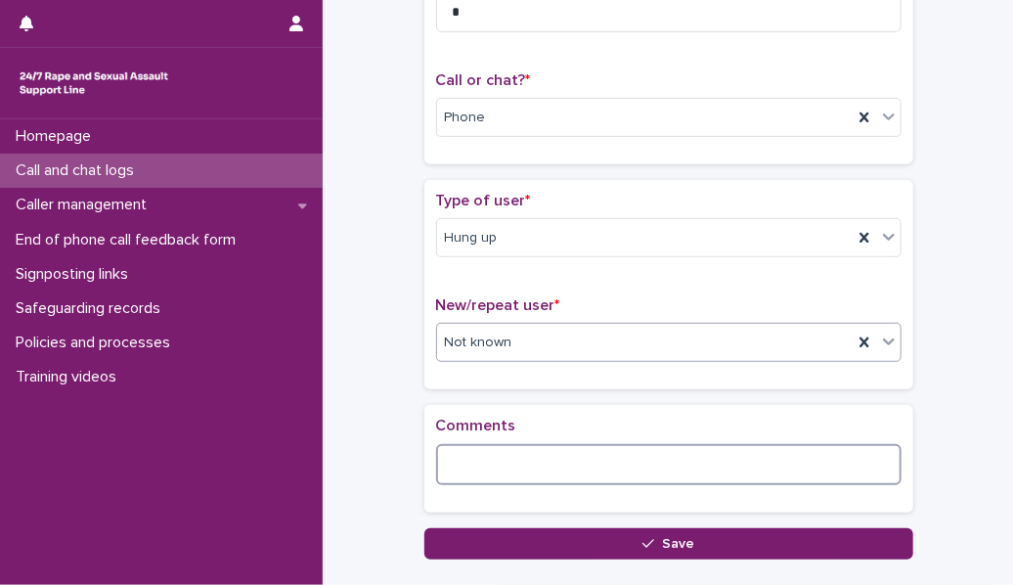
click at [484, 268] on textarea at bounding box center [669, 464] width 466 height 41
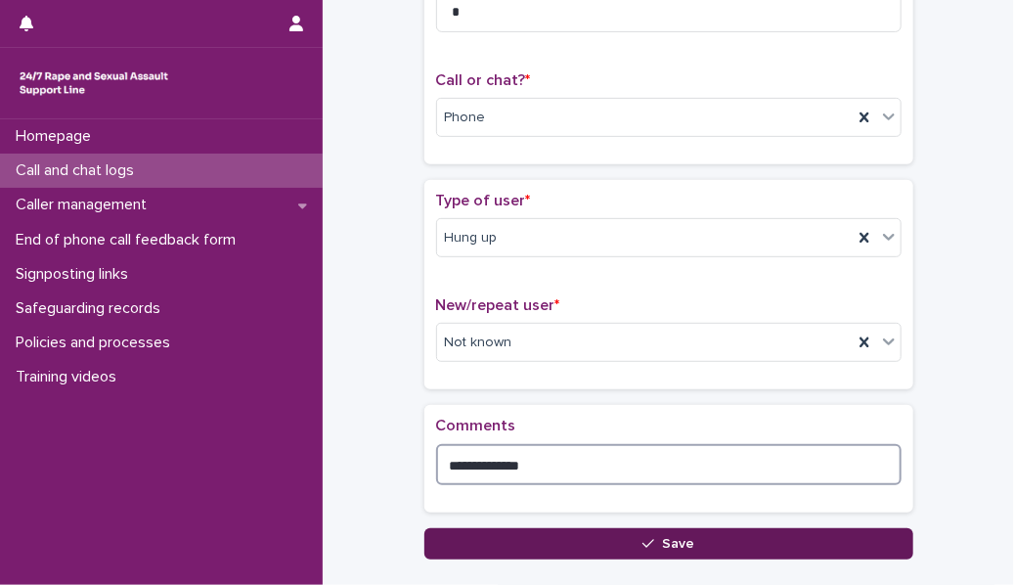
type textarea "**********"
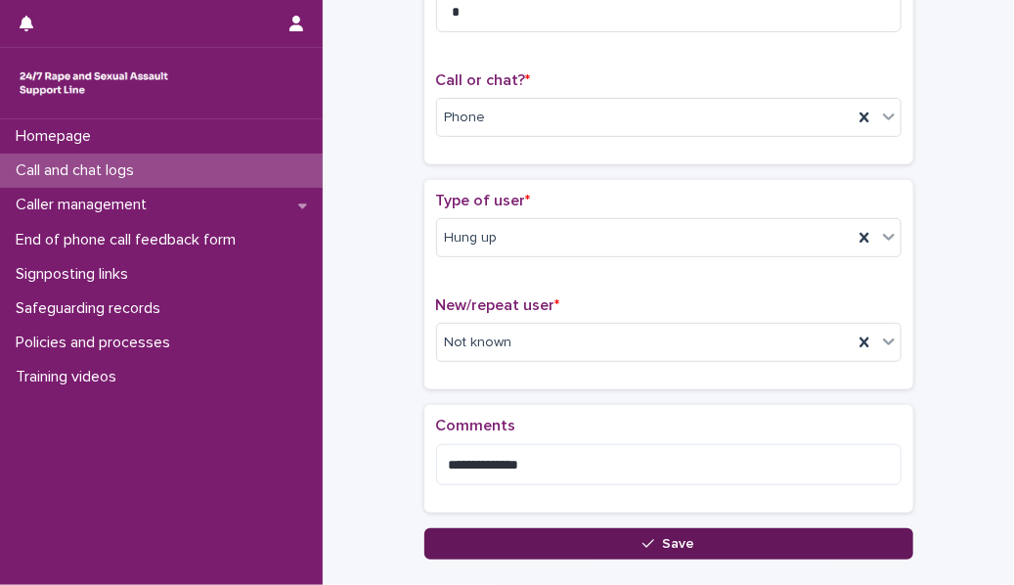
click at [496, 268] on button "Save" at bounding box center [668, 543] width 489 height 31
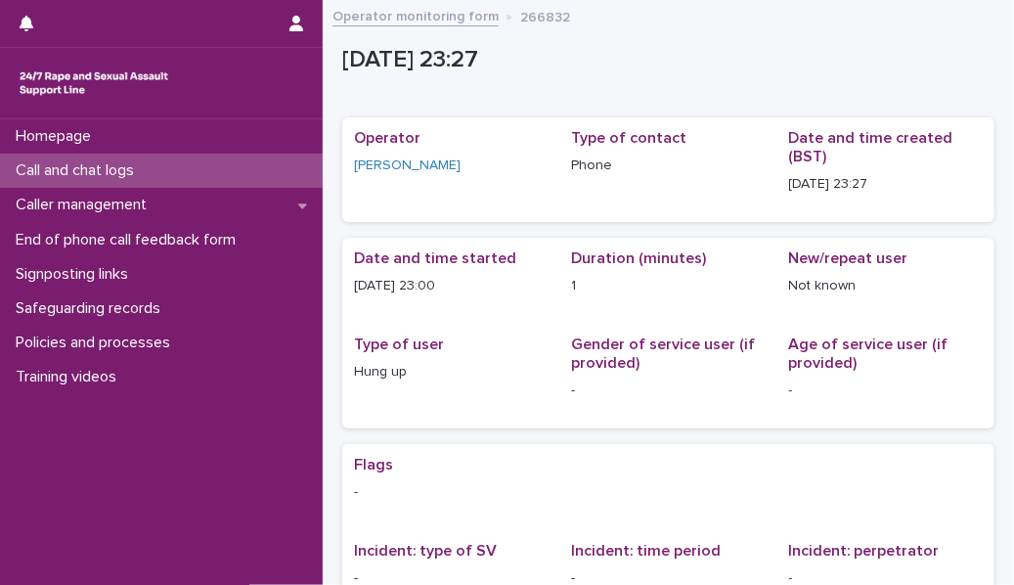
click at [224, 173] on div "Call and chat logs" at bounding box center [161, 171] width 323 height 34
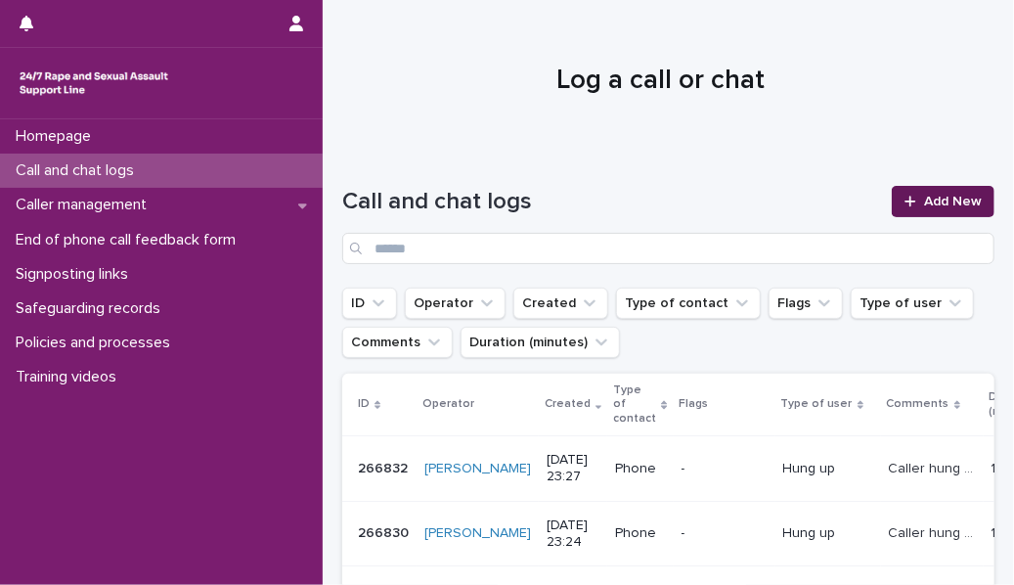
click at [637, 201] on span "Add New" at bounding box center [953, 202] width 58 height 14
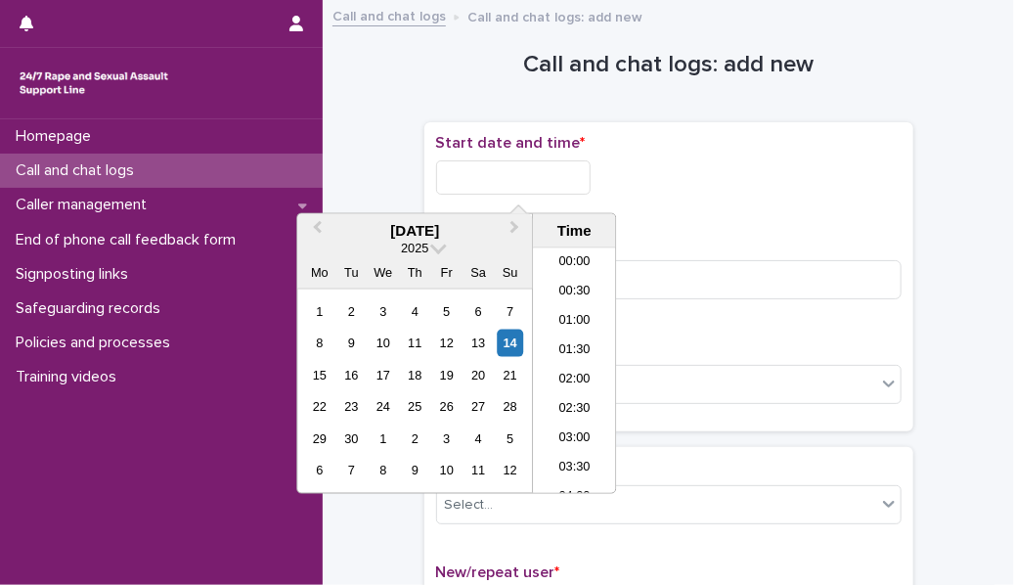
scroll to position [1164, 0]
click at [548, 183] on input "text" at bounding box center [513, 177] width 155 height 34
click at [571, 268] on li "22:30" at bounding box center [574, 419] width 83 height 29
type input "**********"
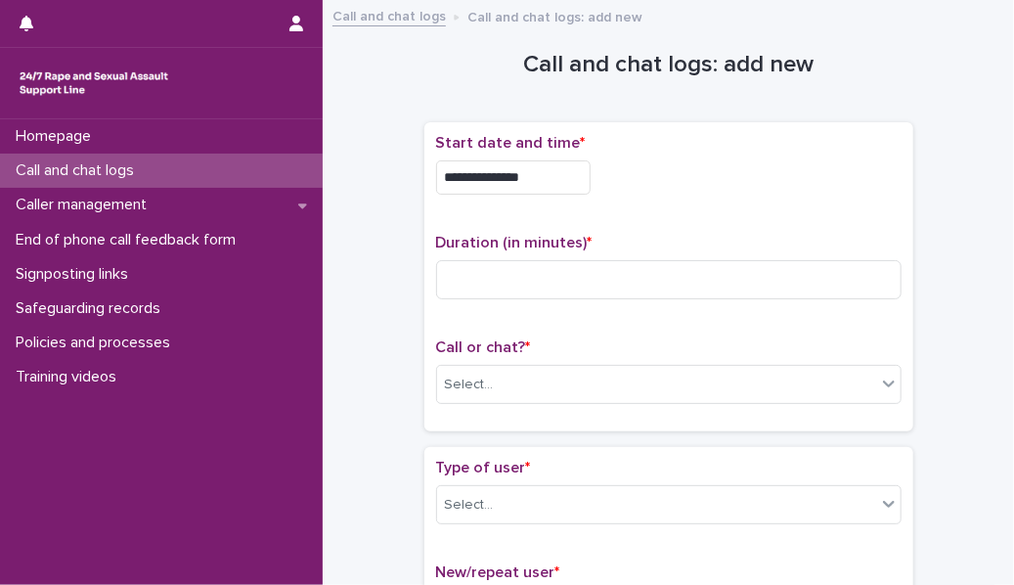
click at [468, 257] on div "Duration (in minutes) *" at bounding box center [669, 274] width 466 height 81
click at [467, 268] on input at bounding box center [669, 279] width 466 height 39
type input "*"
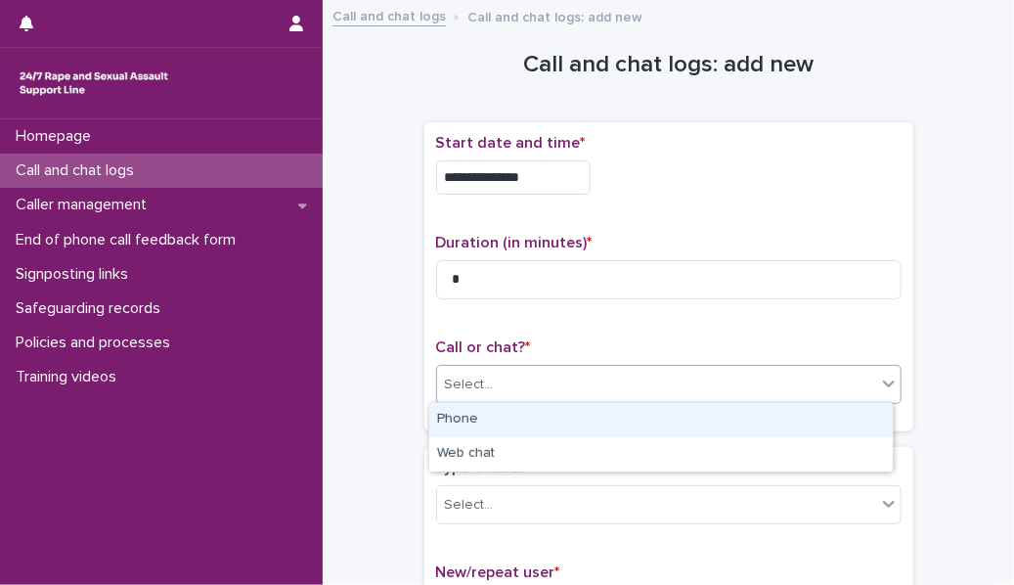
click at [482, 268] on div "Select..." at bounding box center [469, 385] width 49 height 21
click at [480, 268] on div "Phone" at bounding box center [661, 420] width 464 height 34
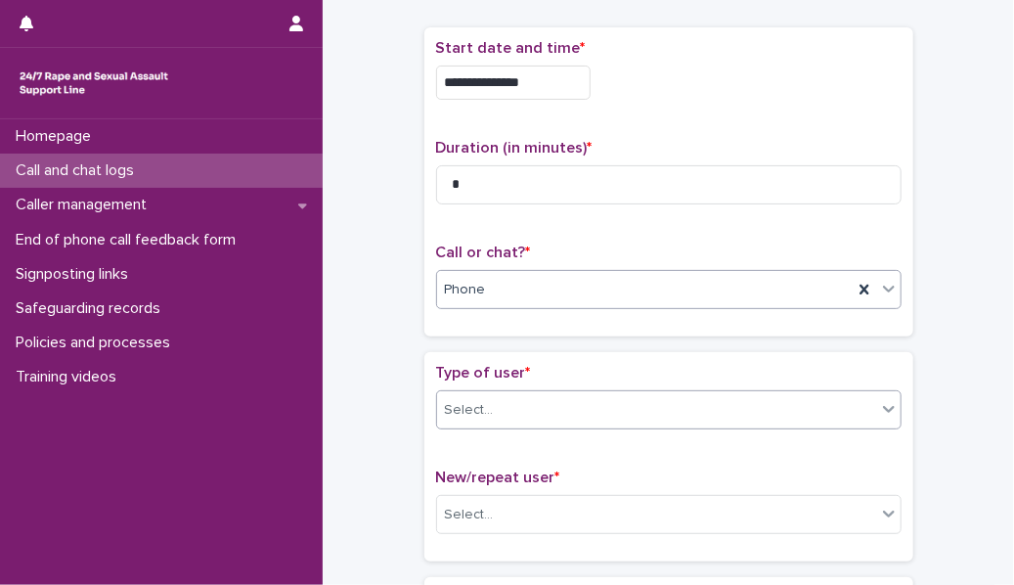
scroll to position [97, 0]
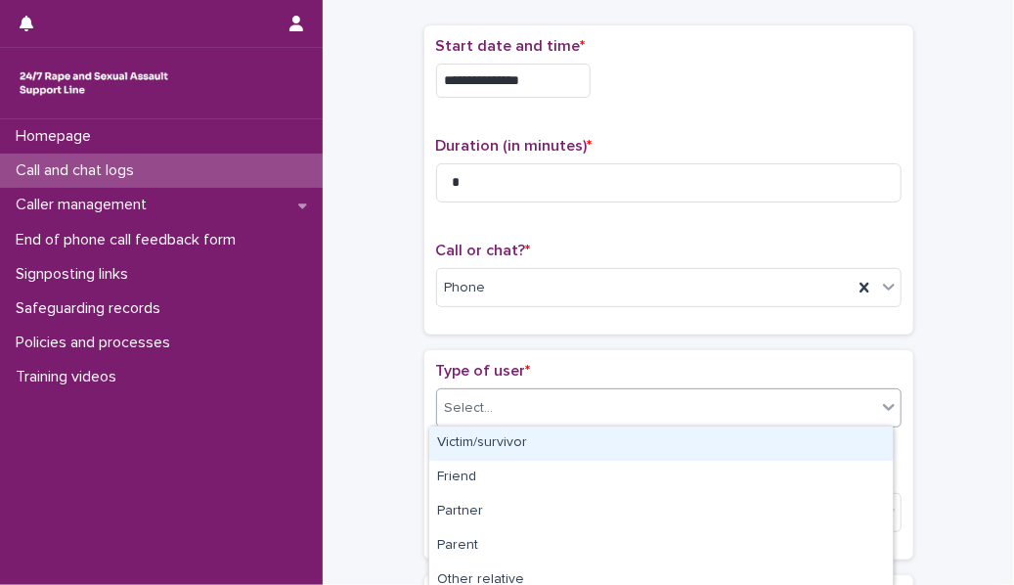
click at [507, 268] on div "Select..." at bounding box center [656, 408] width 439 height 32
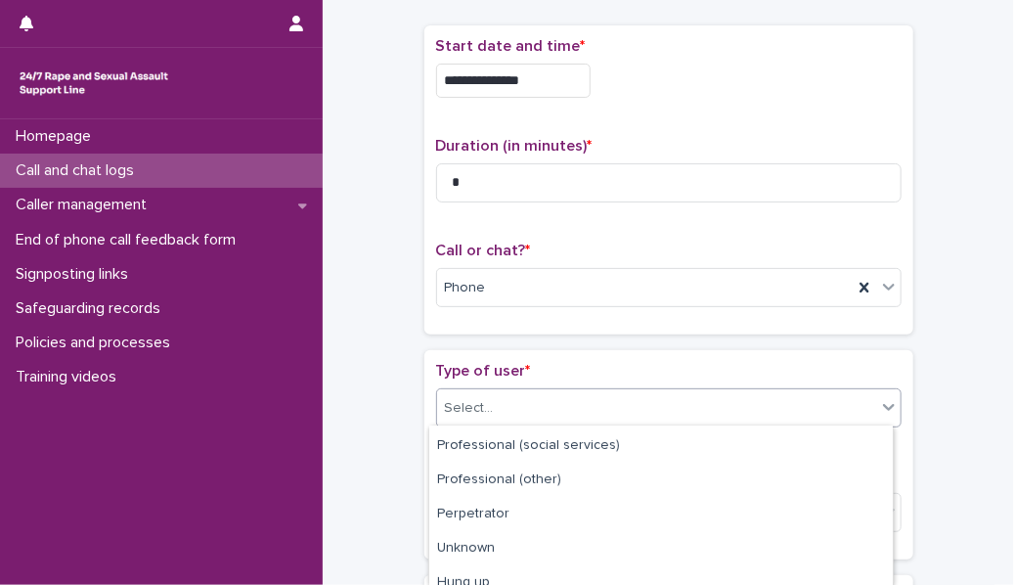
scroll to position [307, 0]
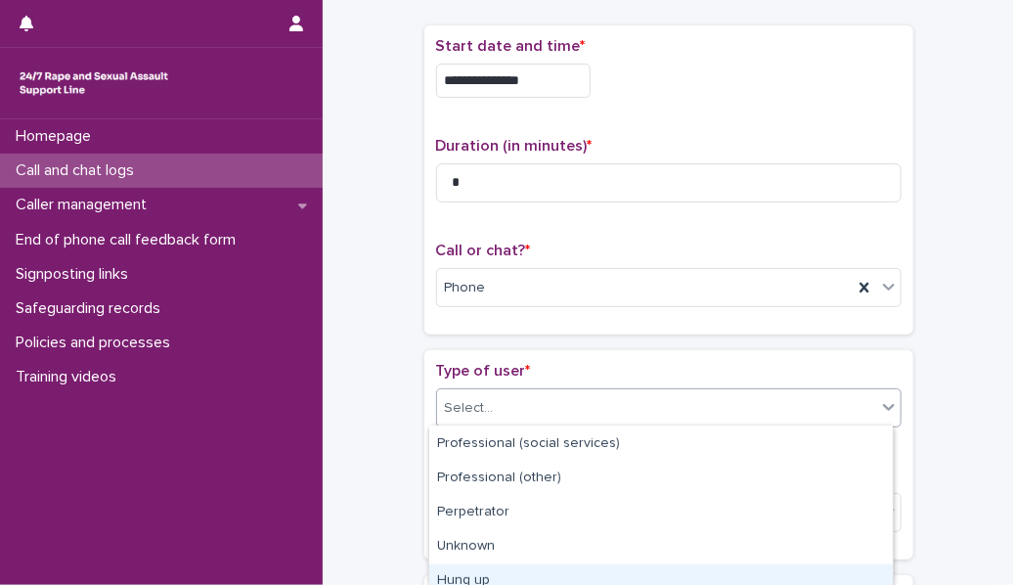
click at [509, 268] on div "Hung up" at bounding box center [661, 581] width 464 height 34
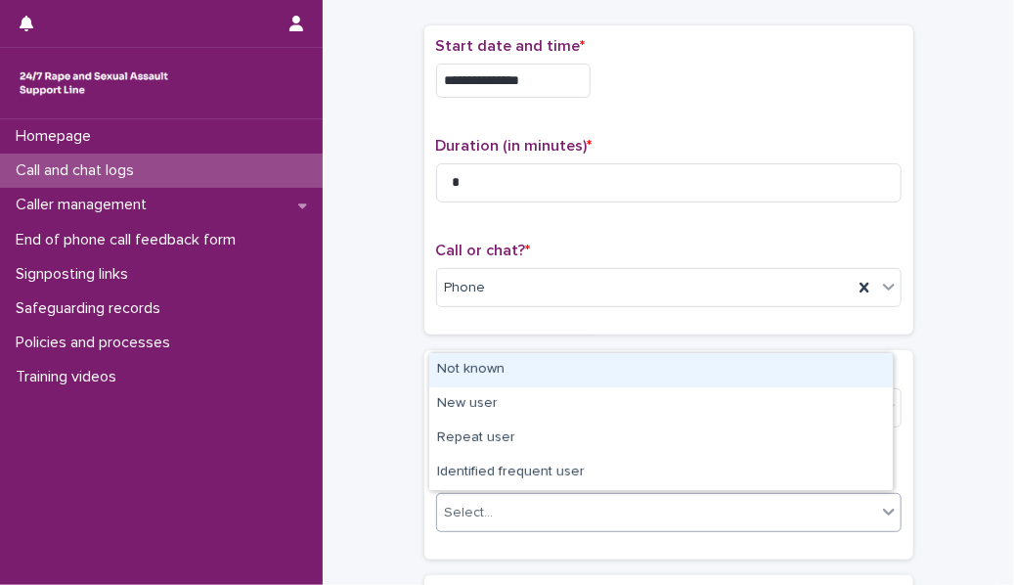
click at [505, 268] on div "Select..." at bounding box center [656, 513] width 439 height 32
click at [486, 268] on div "Not known" at bounding box center [661, 370] width 464 height 34
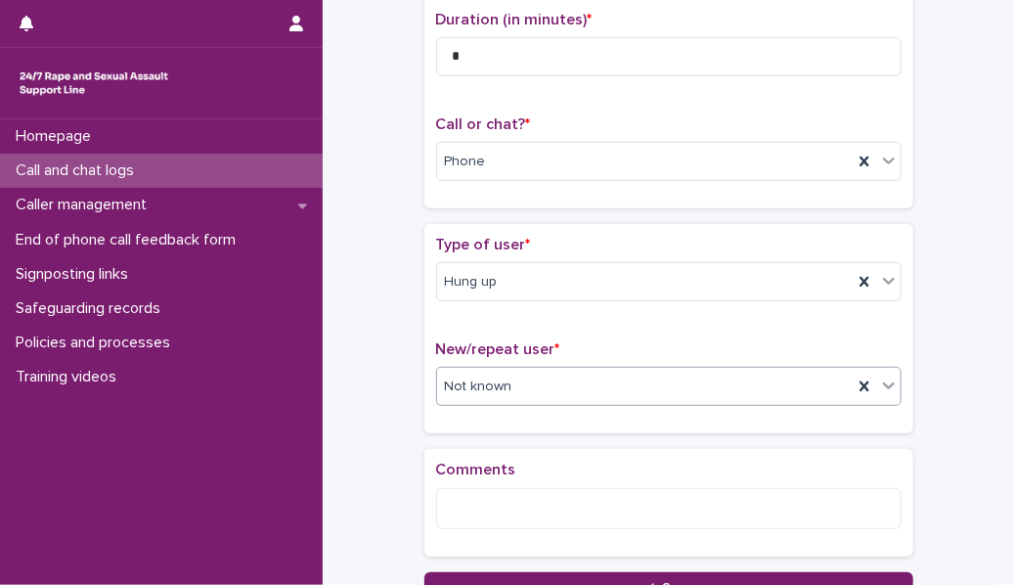
scroll to position [239, 0]
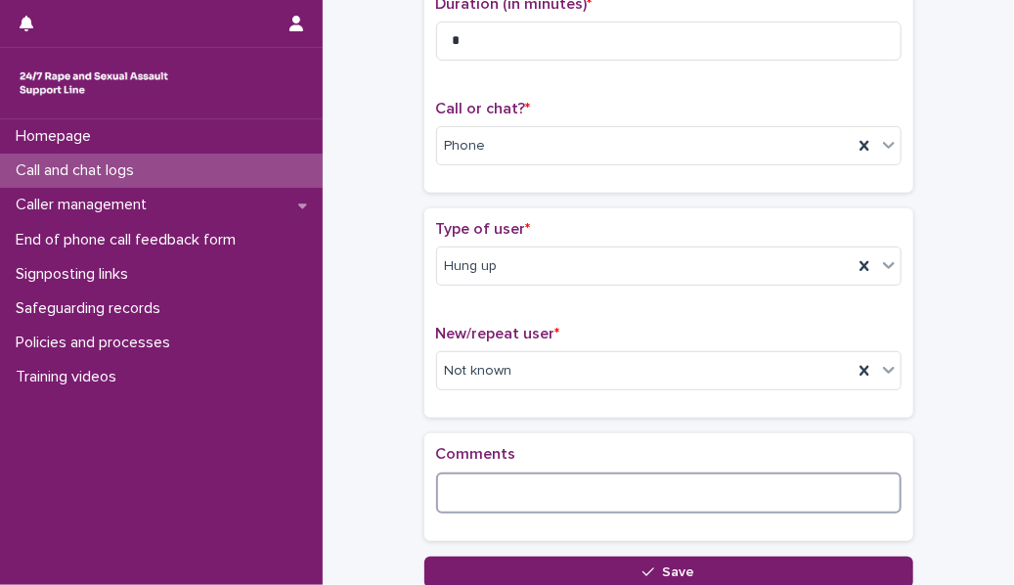
click at [476, 268] on textarea at bounding box center [669, 492] width 466 height 41
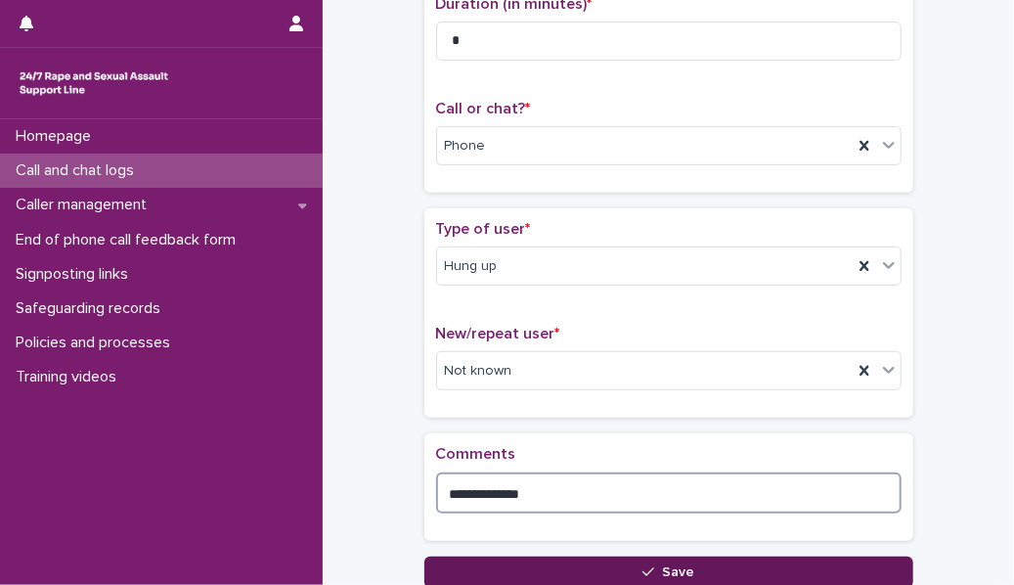
type textarea "**********"
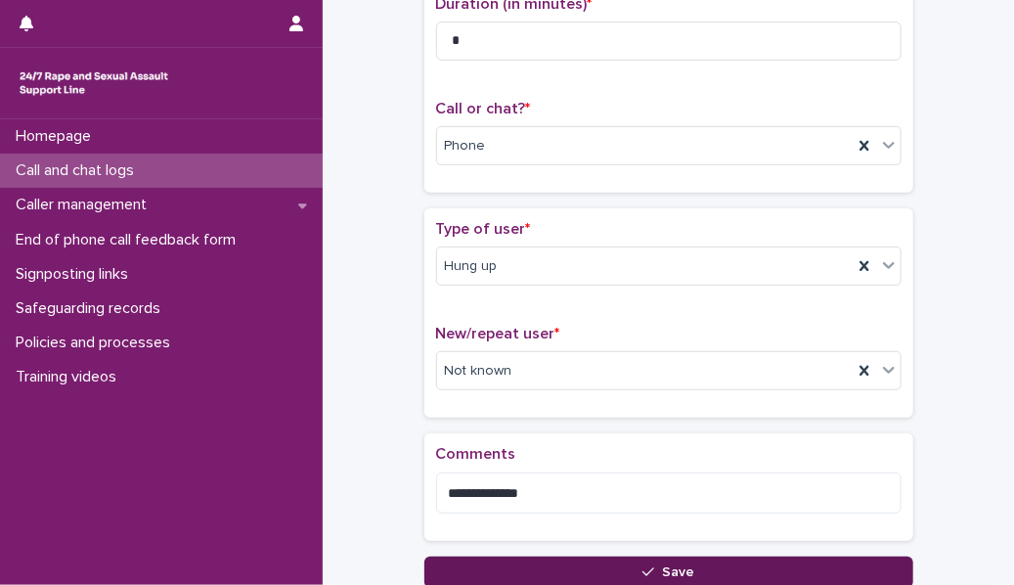
click at [493, 268] on button "Save" at bounding box center [668, 572] width 489 height 31
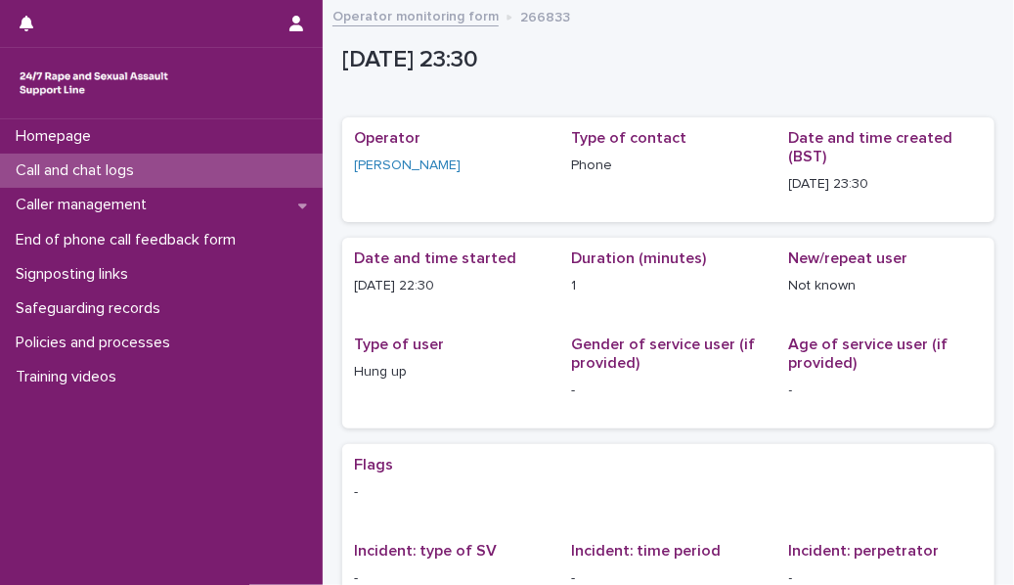
click at [278, 184] on div "Call and chat logs" at bounding box center [161, 171] width 323 height 34
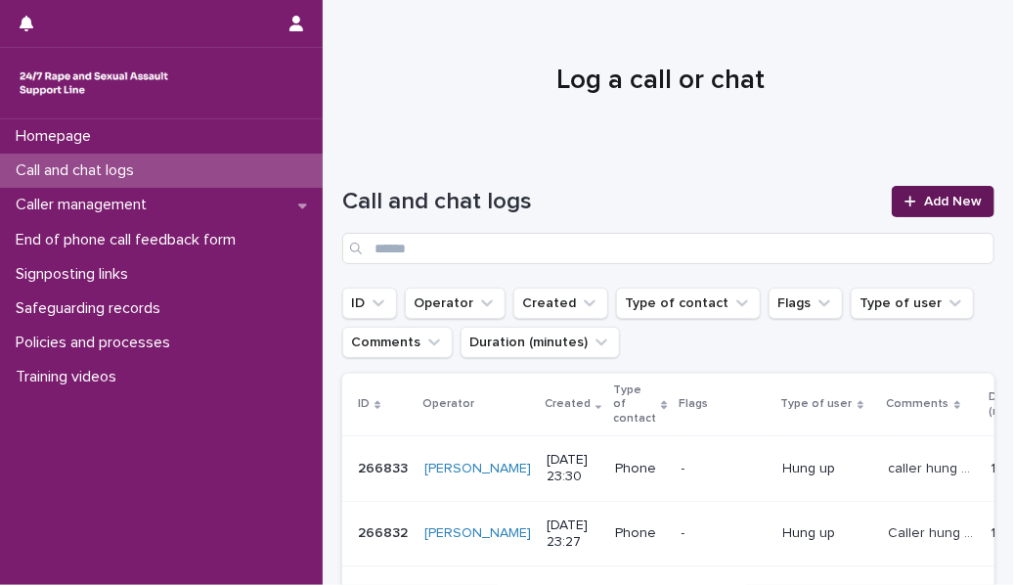
click at [637, 203] on div at bounding box center [915, 202] width 20 height 14
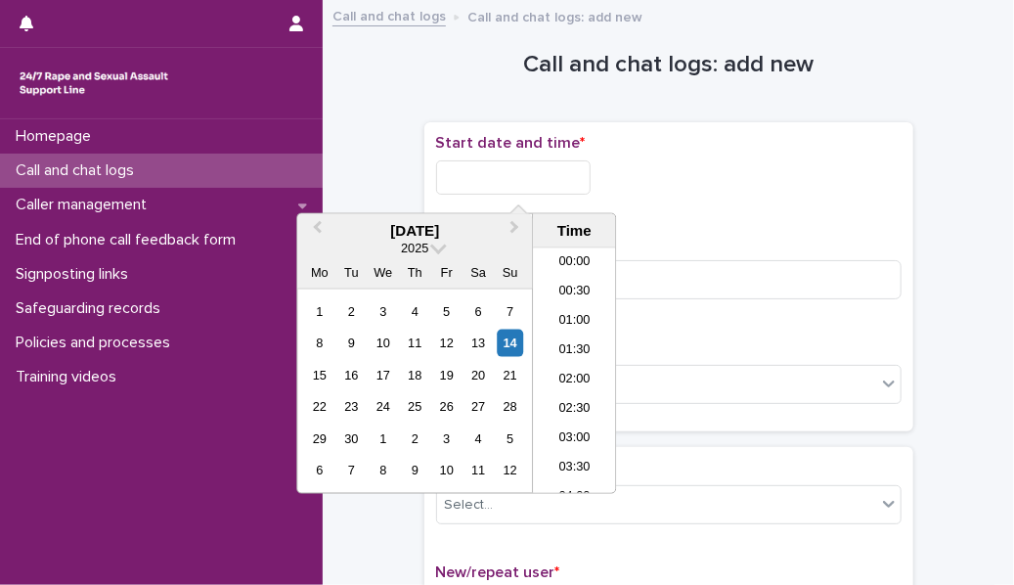
click at [484, 180] on input "text" at bounding box center [513, 177] width 155 height 34
click at [570, 268] on li "22:30" at bounding box center [574, 419] width 83 height 29
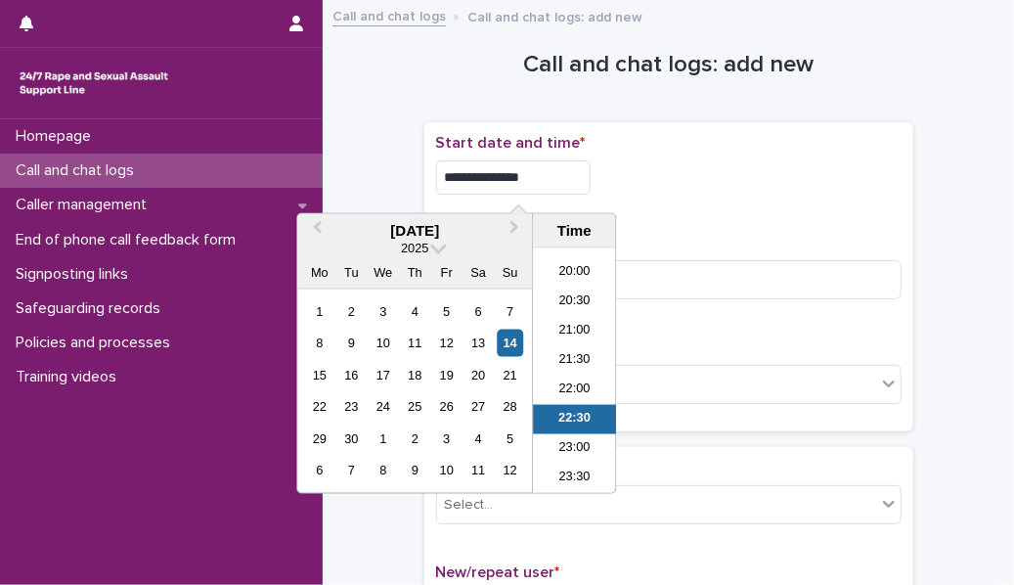
click at [538, 189] on input "**********" at bounding box center [513, 177] width 155 height 34
click at [553, 268] on li "23:30" at bounding box center [574, 478] width 83 height 29
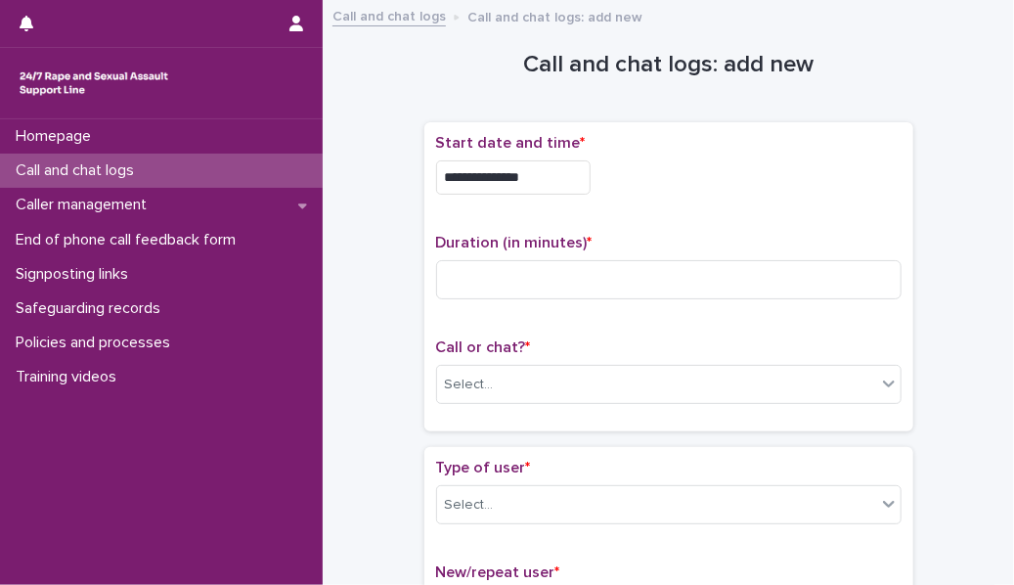
type input "**********"
click at [488, 268] on input at bounding box center [669, 279] width 466 height 39
type input "*"
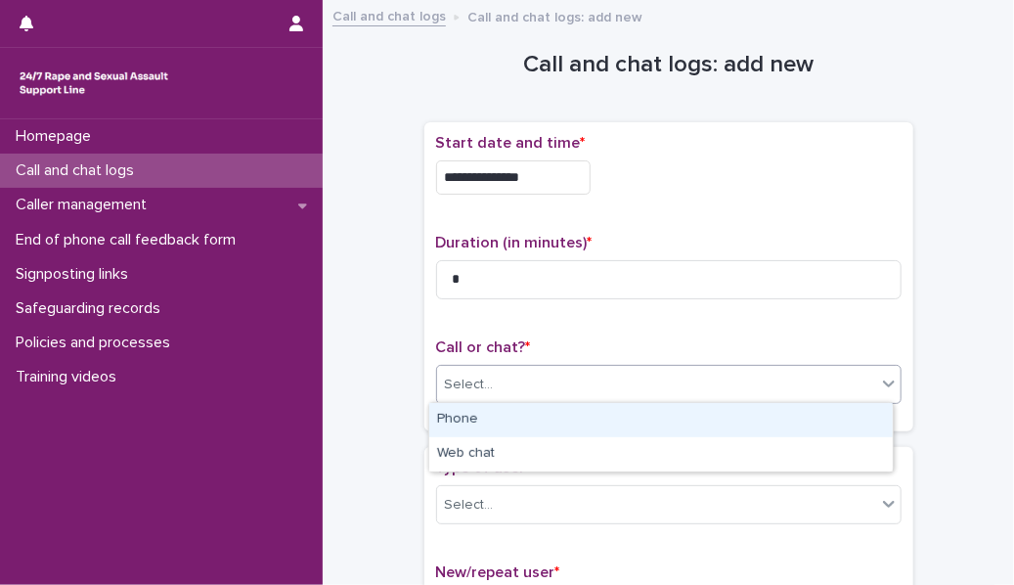
click at [505, 268] on div "Select..." at bounding box center [656, 385] width 439 height 32
click at [511, 268] on div "Phone" at bounding box center [661, 420] width 464 height 34
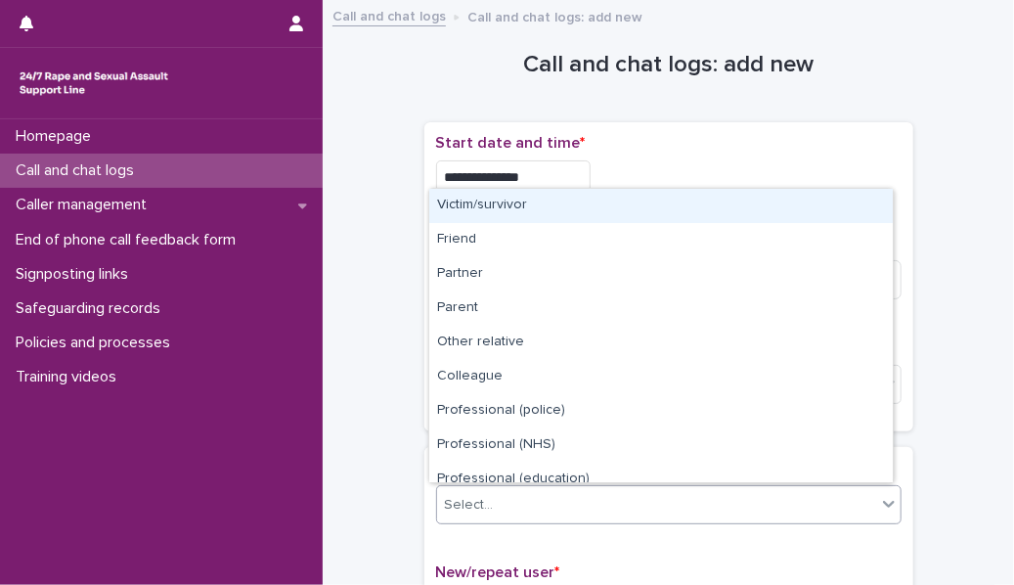
click at [505, 268] on div "Select..." at bounding box center [656, 505] width 439 height 32
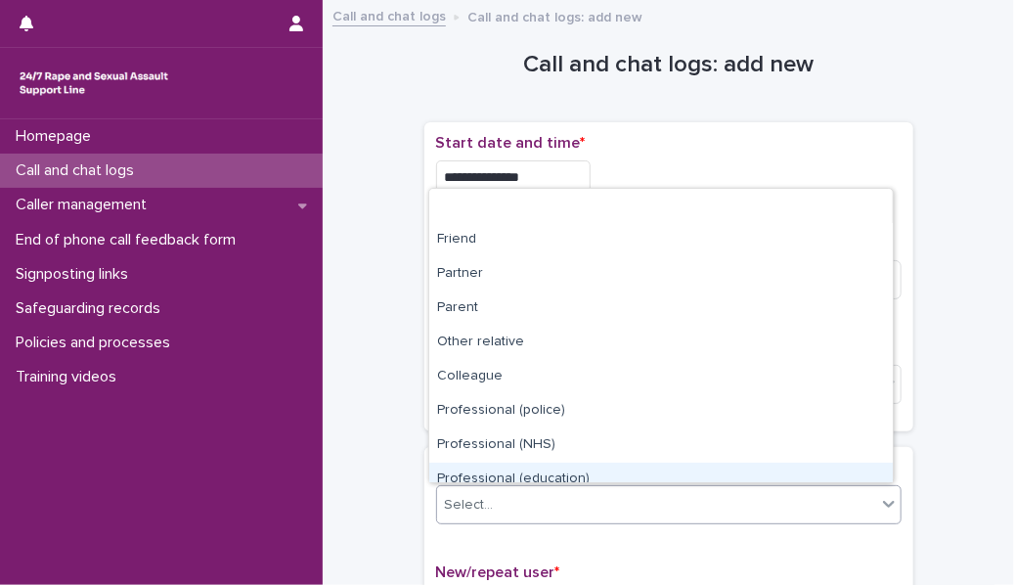
scroll to position [219, 0]
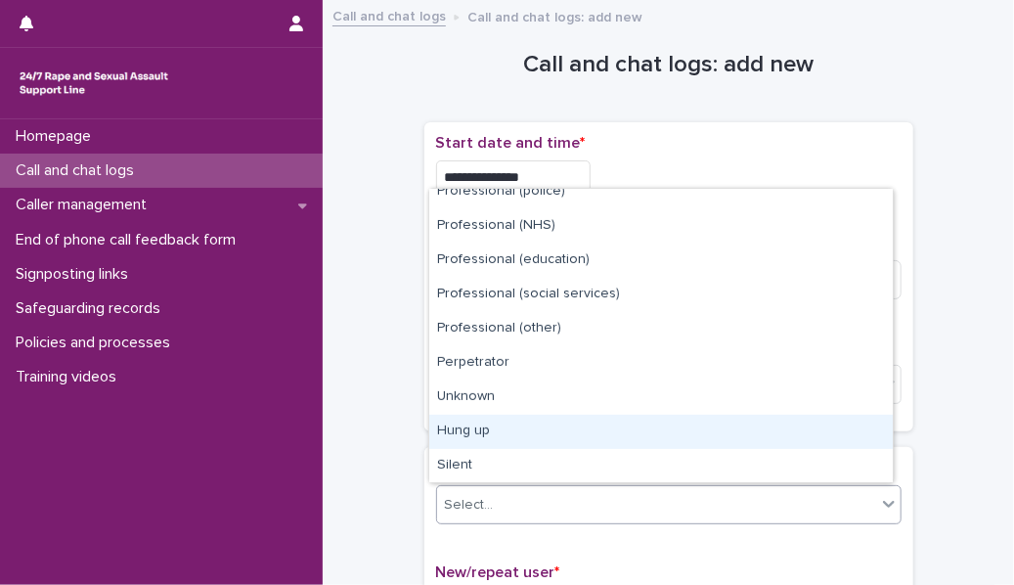
click at [490, 268] on div "Hung up" at bounding box center [661, 432] width 464 height 34
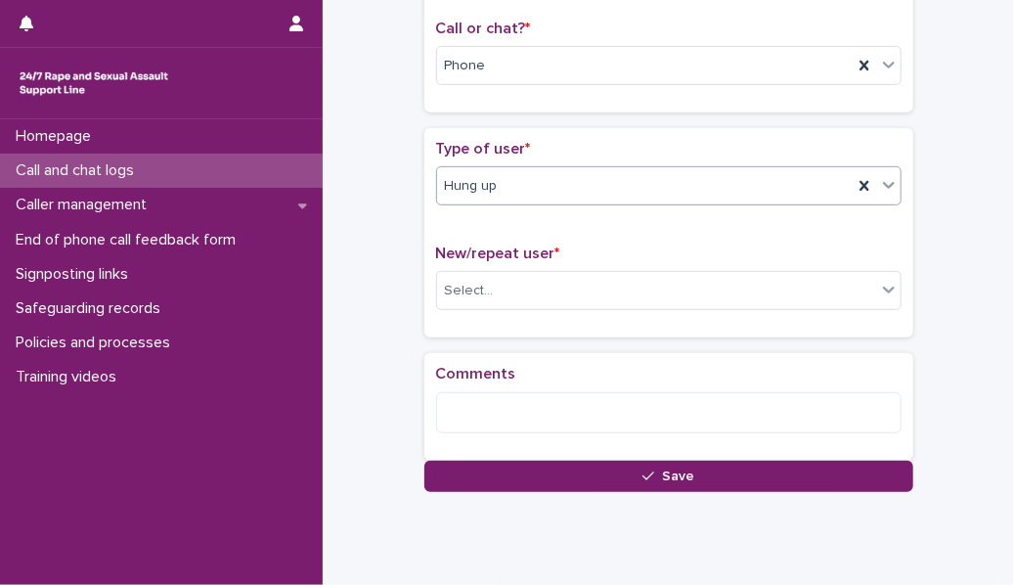
scroll to position [321, 0]
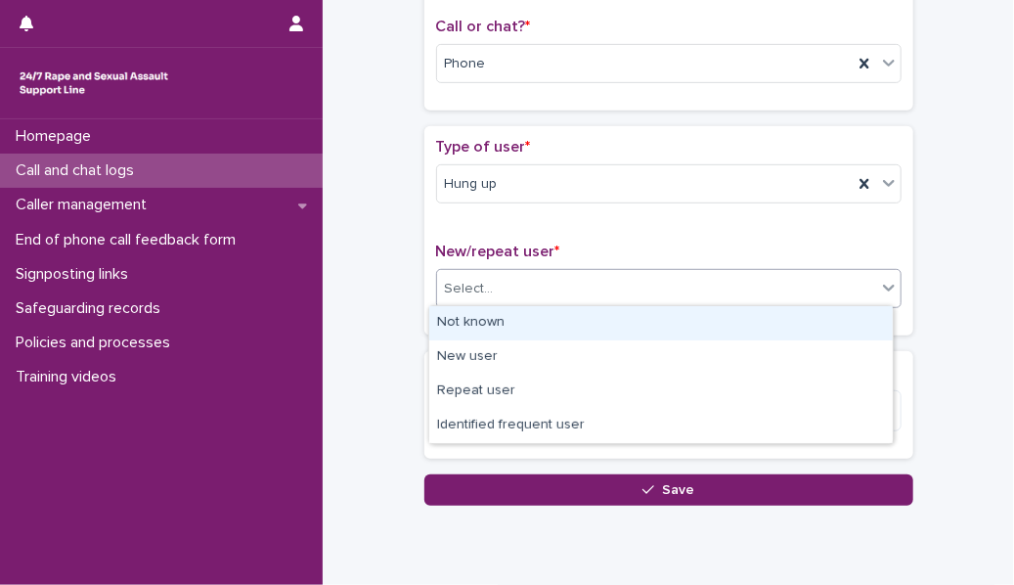
click at [495, 268] on div "Select..." at bounding box center [656, 289] width 439 height 32
click at [495, 268] on div "Not known" at bounding box center [661, 323] width 464 height 34
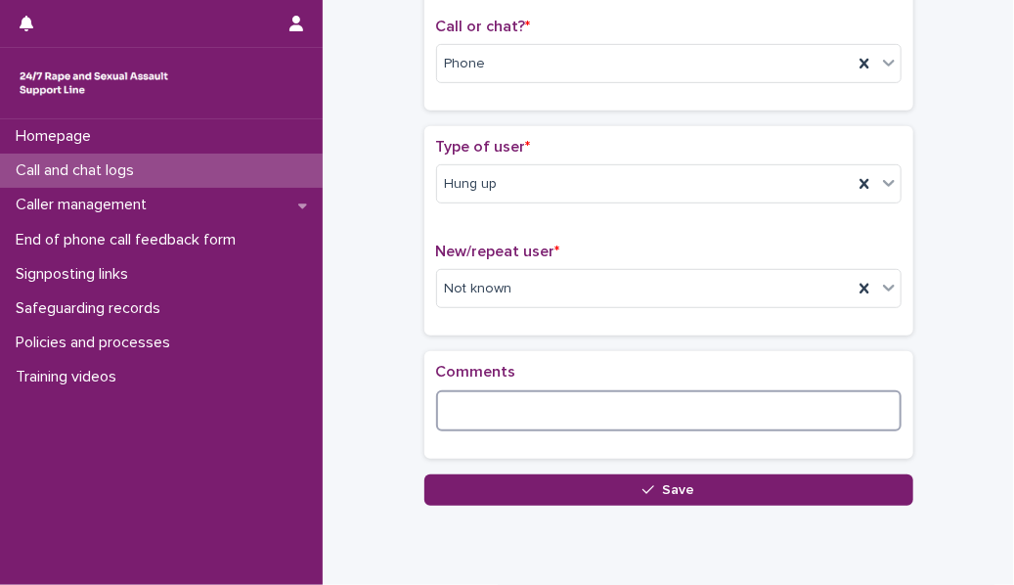
click at [470, 268] on textarea at bounding box center [669, 410] width 466 height 41
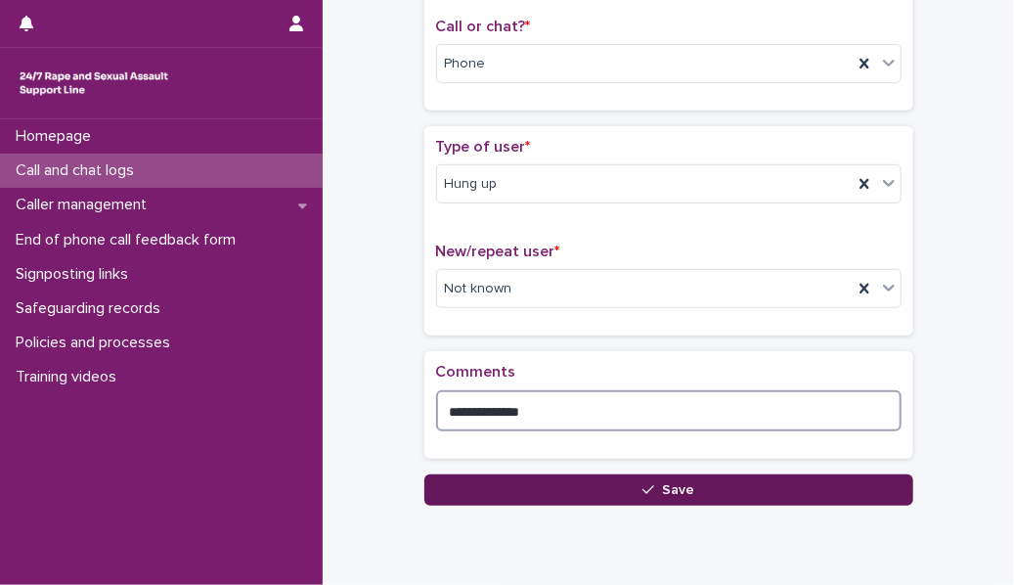
type textarea "**********"
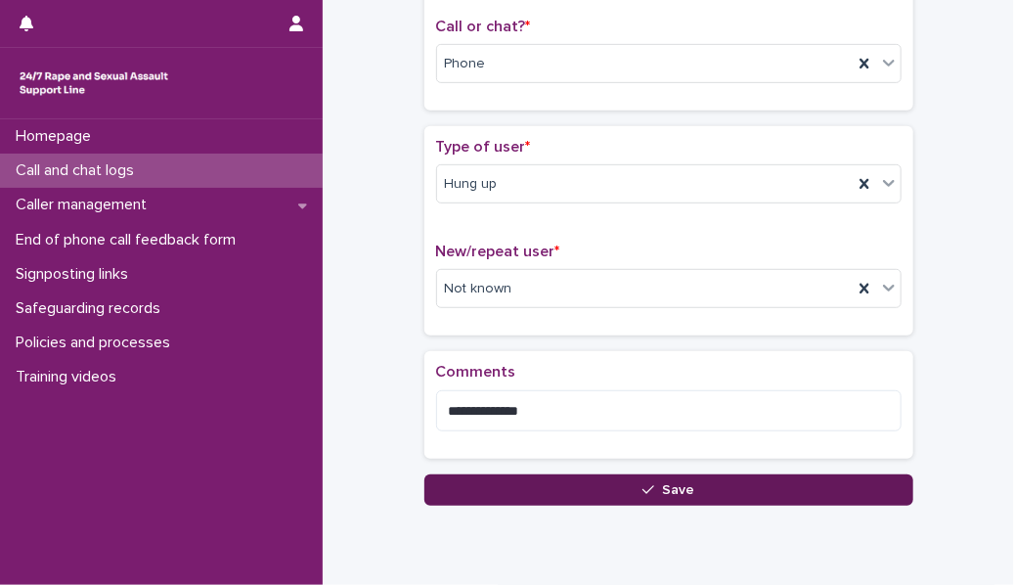
click at [532, 268] on button "Save" at bounding box center [668, 489] width 489 height 31
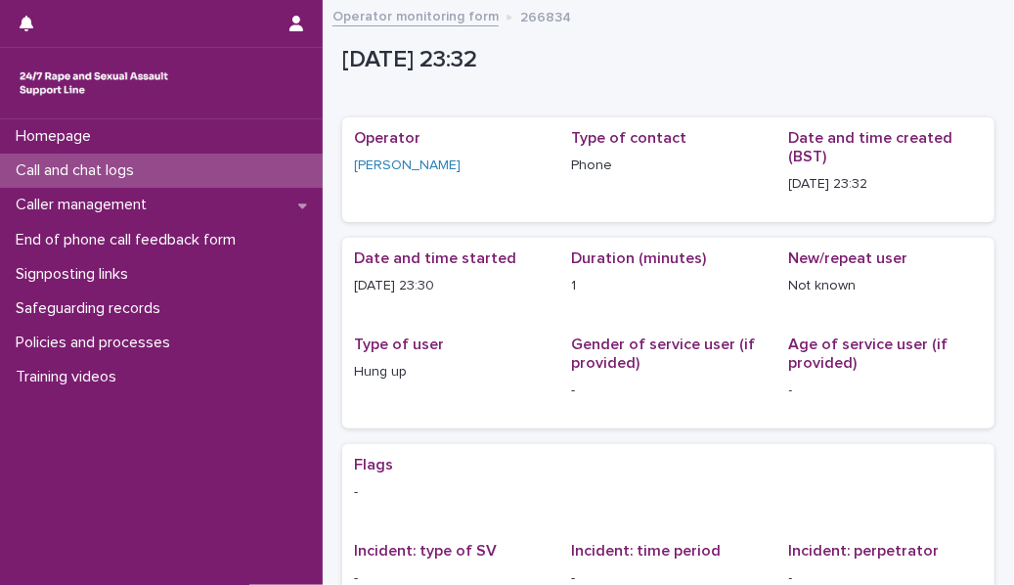
click at [231, 186] on div "Call and chat logs" at bounding box center [161, 171] width 323 height 34
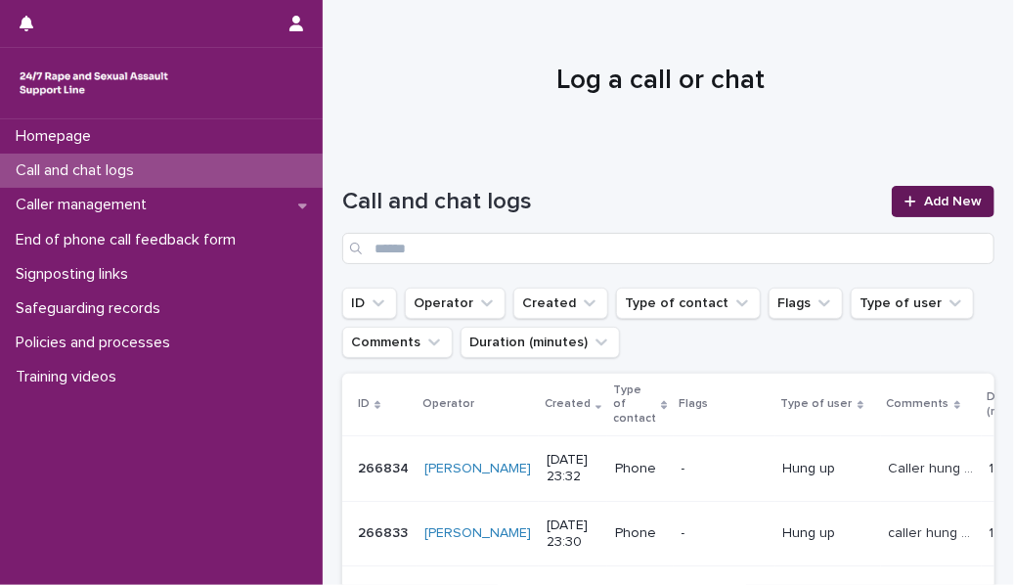
click at [637, 202] on span "Add New" at bounding box center [953, 202] width 58 height 14
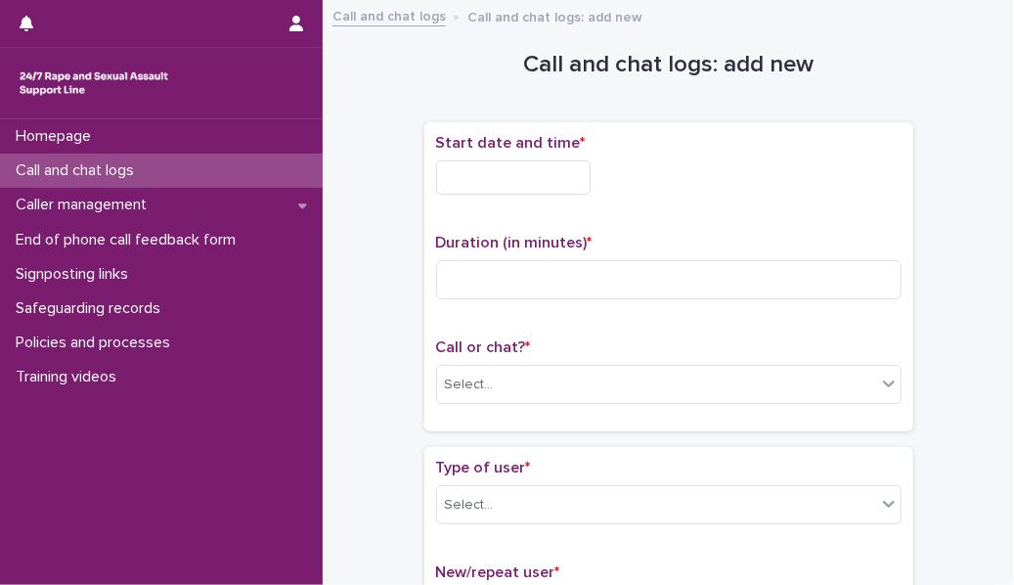
click at [537, 195] on div "Start date and time *" at bounding box center [669, 172] width 466 height 76
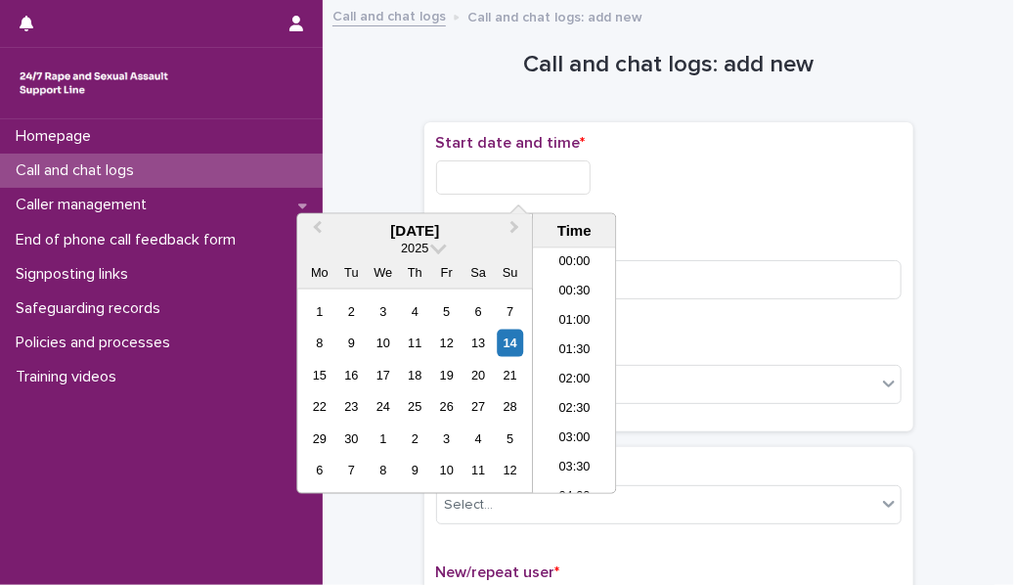
click at [547, 167] on input "text" at bounding box center [513, 177] width 155 height 34
click at [585, 268] on li "23:30" at bounding box center [574, 478] width 83 height 29
type input "**********"
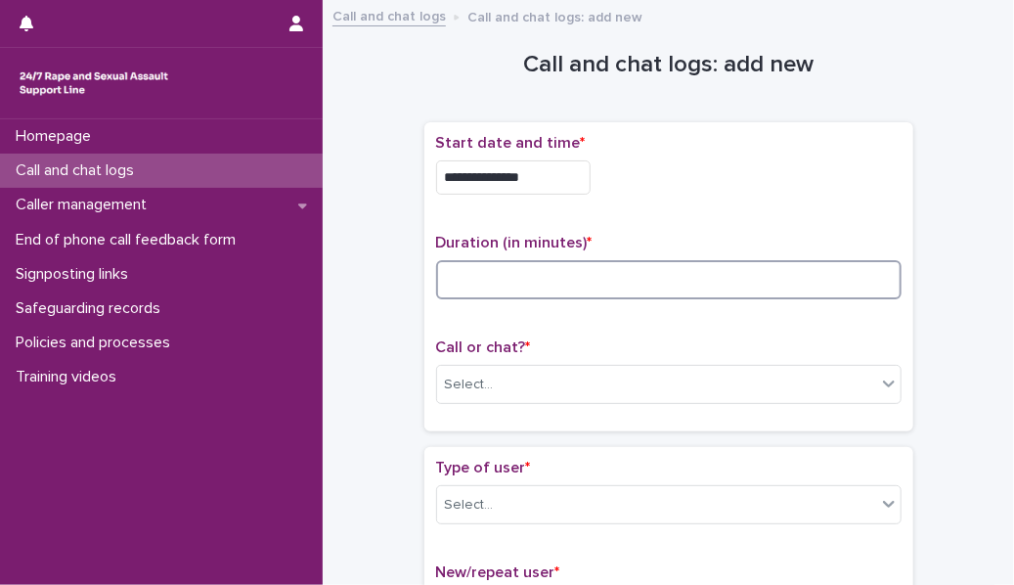
click at [522, 268] on input at bounding box center [669, 279] width 466 height 39
type input "*"
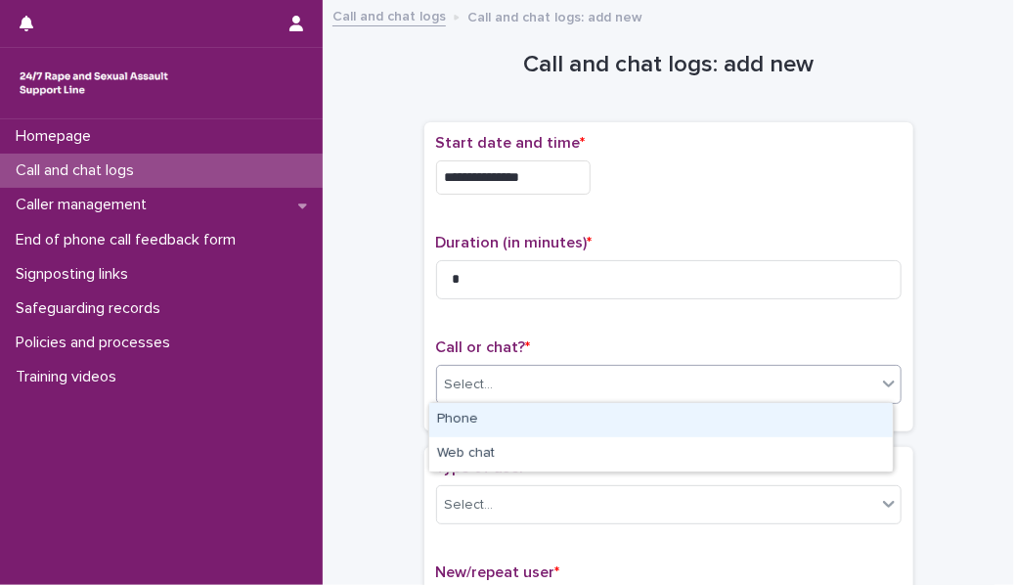
drag, startPoint x: 520, startPoint y: 373, endPoint x: 517, endPoint y: 416, distance: 43.1
click at [517, 268] on body "**********" at bounding box center [507, 292] width 1014 height 585
click at [517, 268] on div "Phone" at bounding box center [661, 420] width 464 height 34
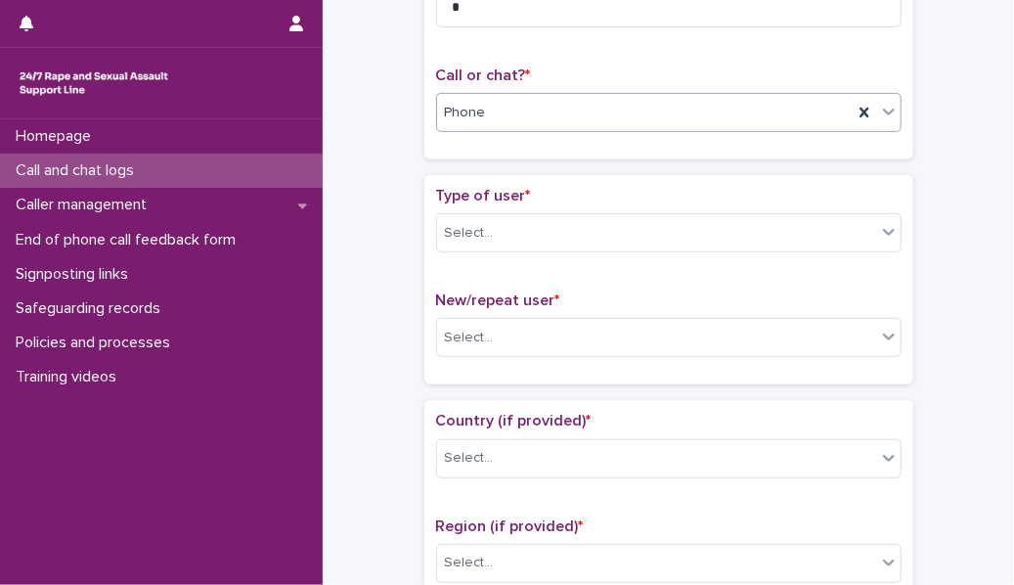
scroll to position [276, 0]
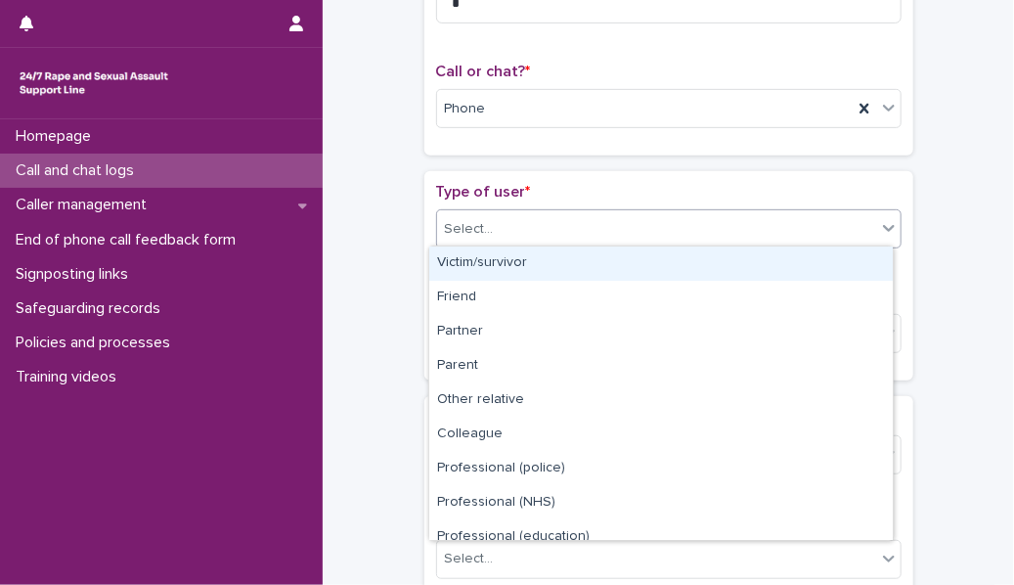
click at [518, 224] on div "Select..." at bounding box center [656, 229] width 439 height 32
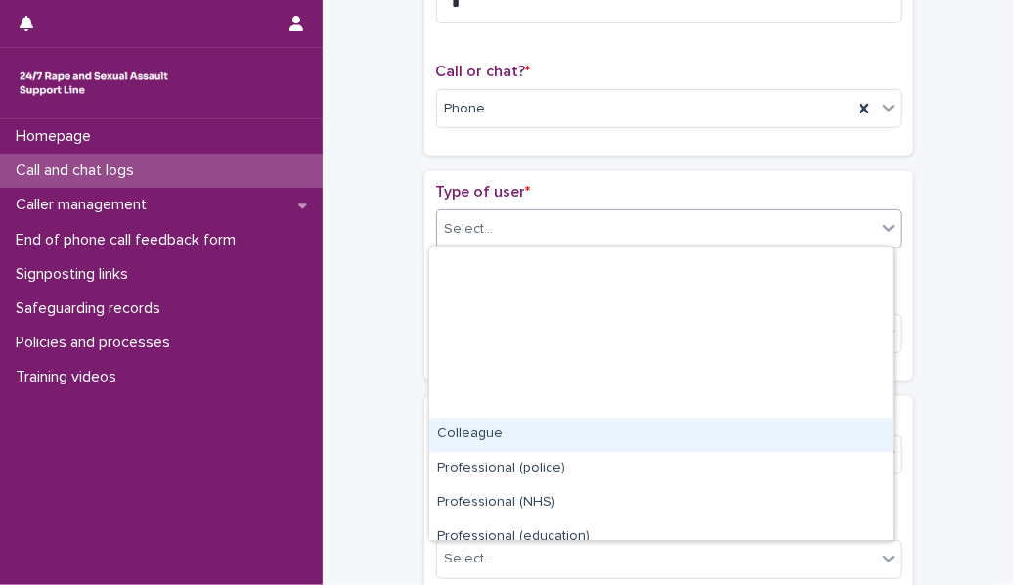
scroll to position [219, 0]
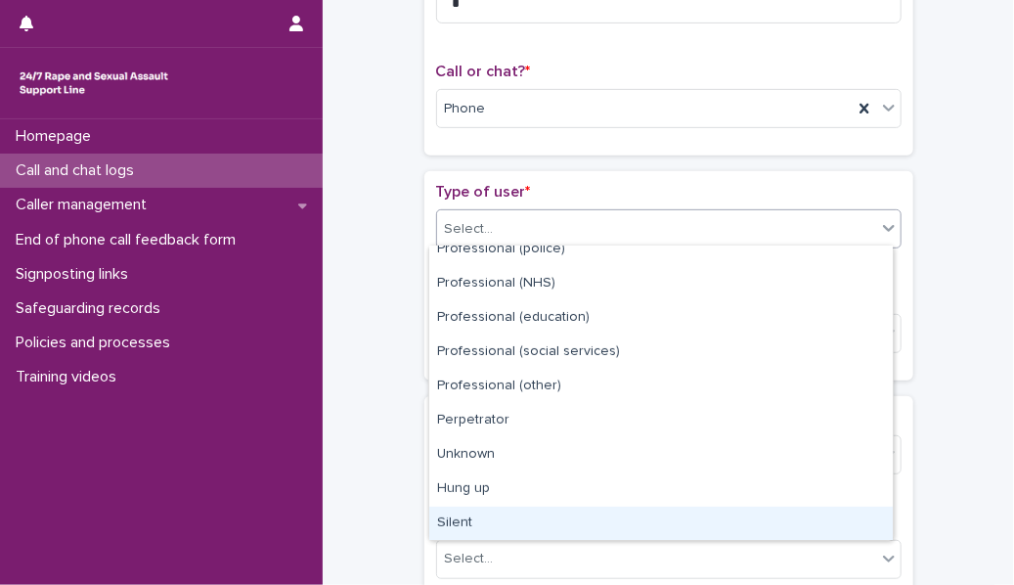
click at [499, 268] on div "Silent" at bounding box center [661, 524] width 464 height 34
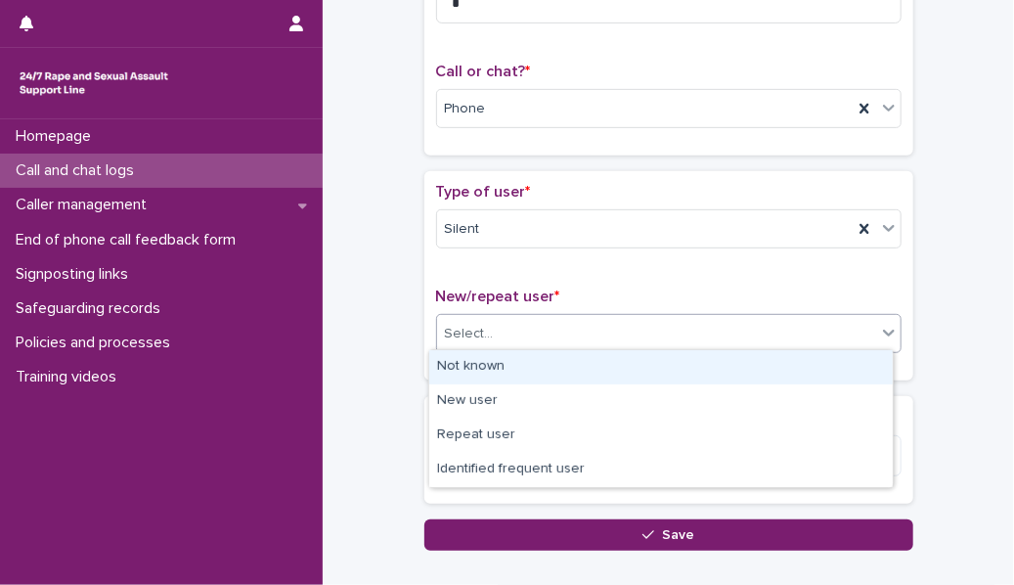
click at [511, 268] on div "Select..." at bounding box center [656, 334] width 439 height 32
click at [504, 268] on div "Not known" at bounding box center [661, 367] width 464 height 34
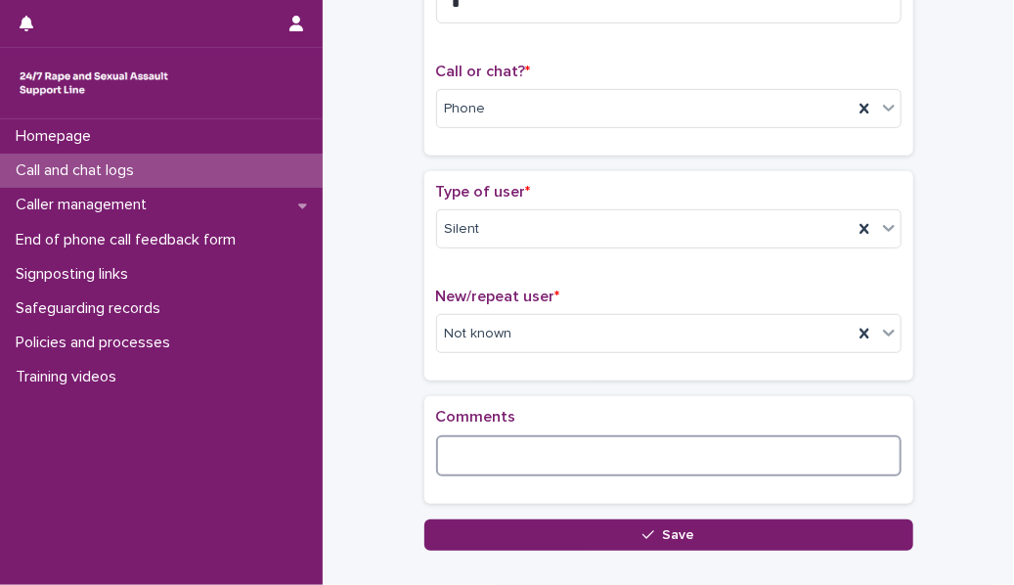
click at [496, 268] on textarea at bounding box center [669, 455] width 466 height 41
click at [637, 268] on textarea "**********" at bounding box center [669, 455] width 466 height 41
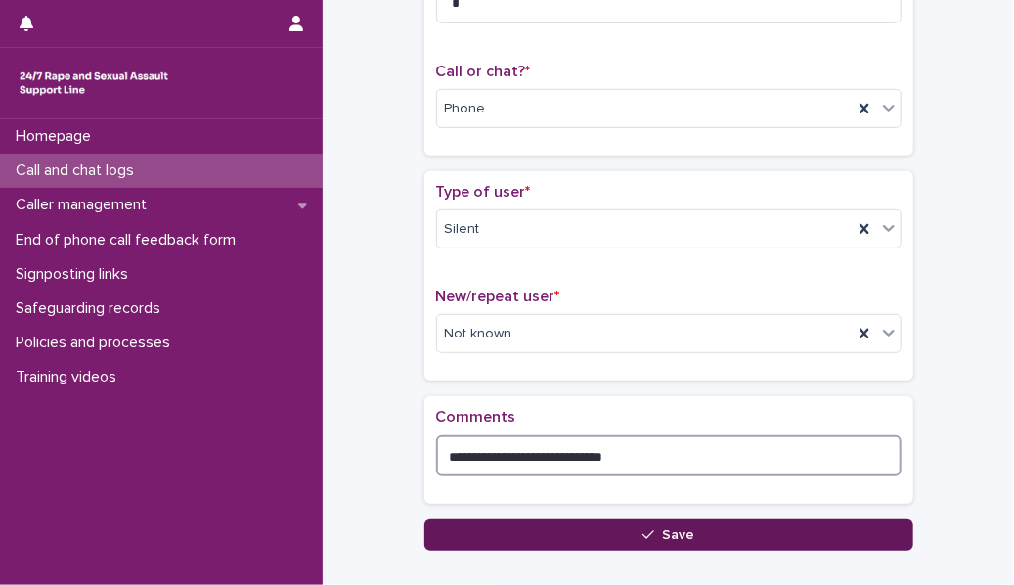
type textarea "**********"
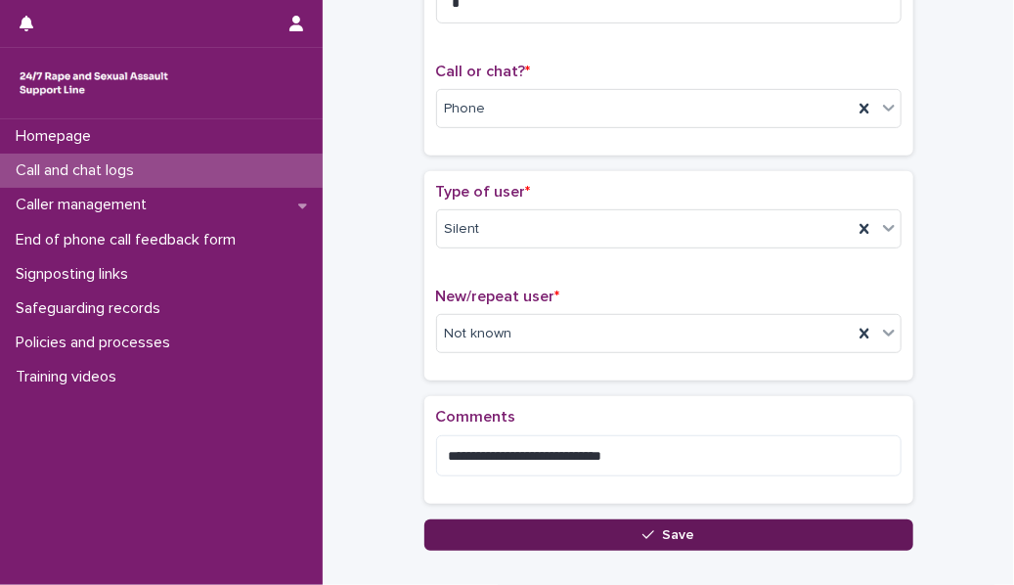
click at [586, 268] on button "Save" at bounding box center [668, 534] width 489 height 31
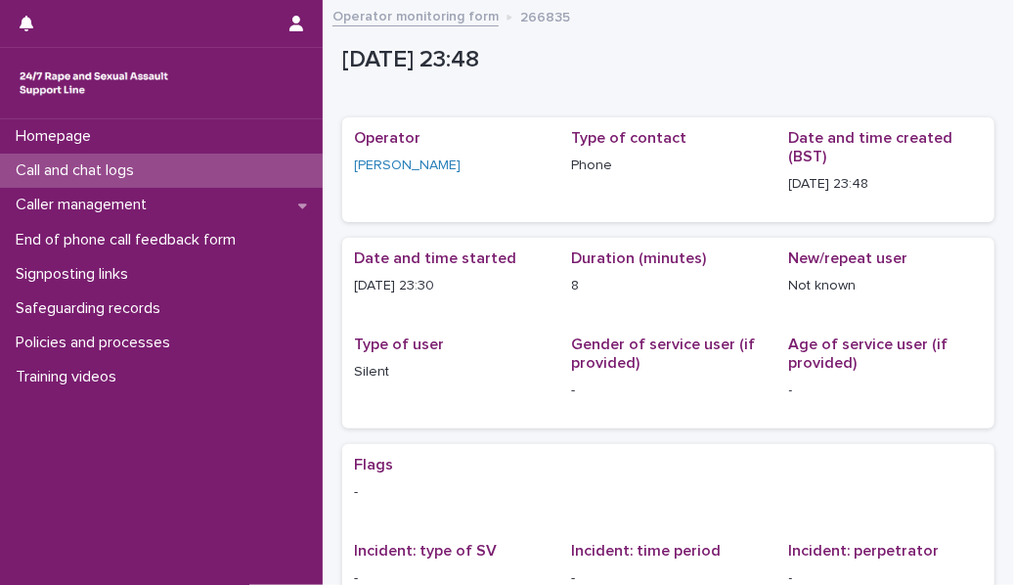
click at [260, 180] on div "Call and chat logs" at bounding box center [161, 171] width 323 height 34
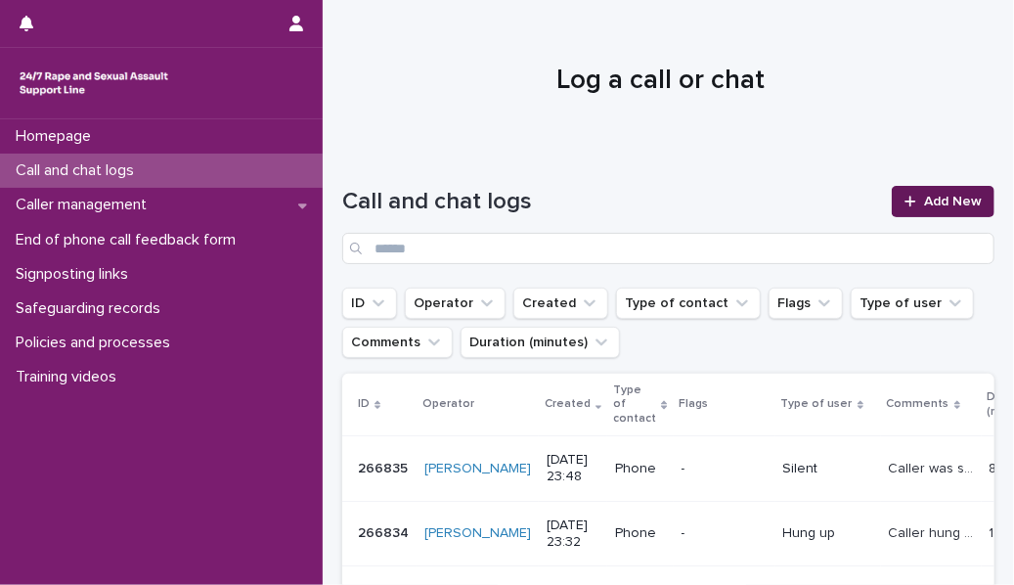
click at [637, 199] on span "Add New" at bounding box center [953, 202] width 58 height 14
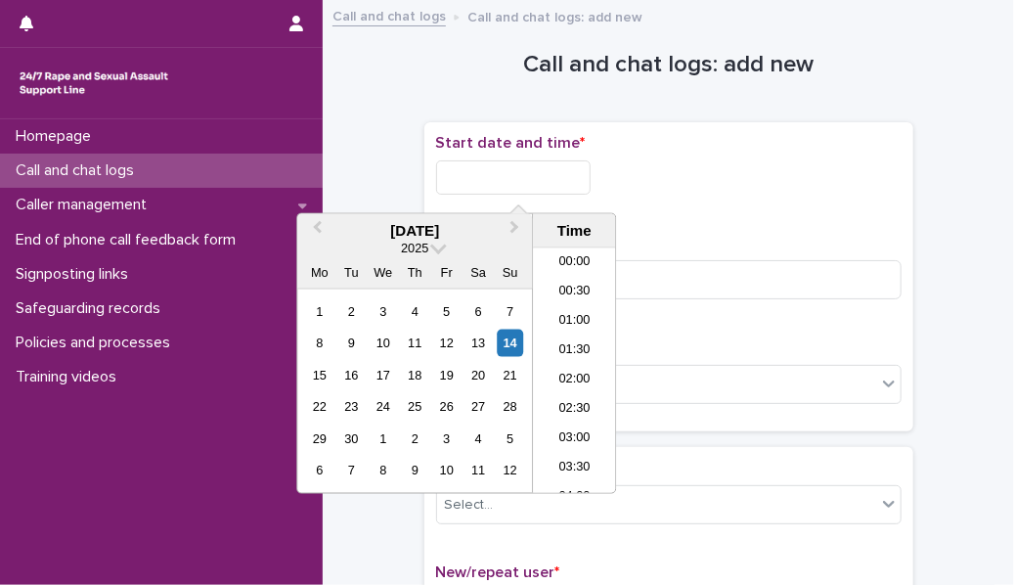
click at [577, 186] on input "text" at bounding box center [513, 177] width 155 height 34
click at [576, 268] on li "23:30" at bounding box center [574, 478] width 83 height 29
type input "**********"
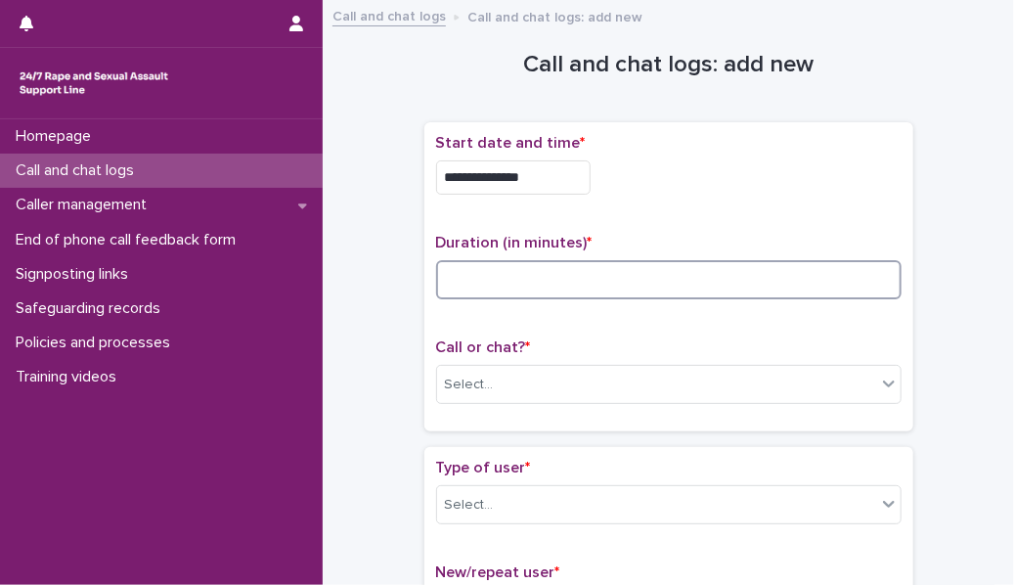
click at [490, 268] on input at bounding box center [669, 279] width 466 height 39
type input "*"
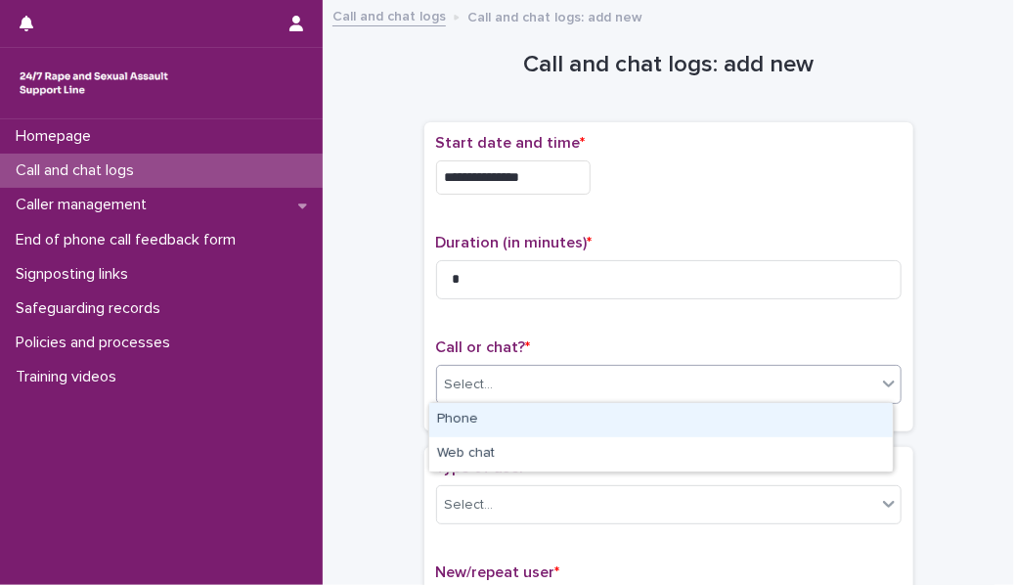
click at [480, 268] on div "Select..." at bounding box center [469, 385] width 49 height 21
click at [494, 268] on div "Phone" at bounding box center [661, 420] width 464 height 34
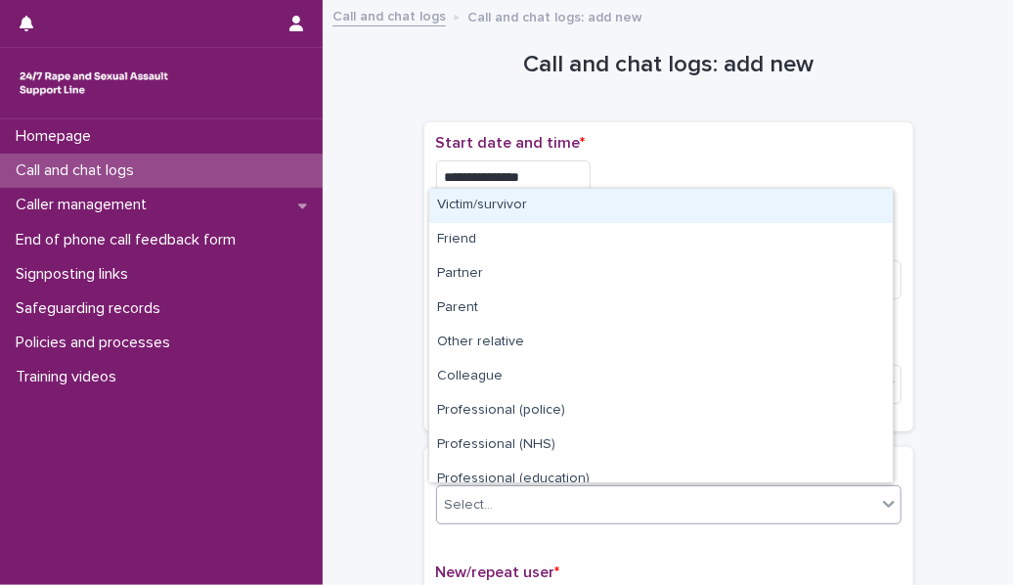
click at [497, 268] on div "Select..." at bounding box center [656, 505] width 439 height 32
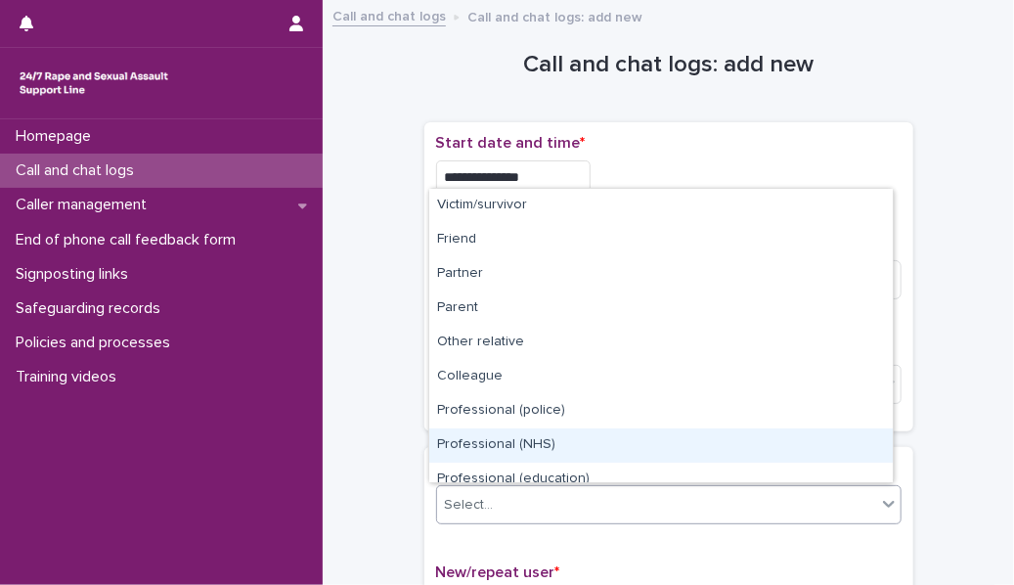
scroll to position [219, 0]
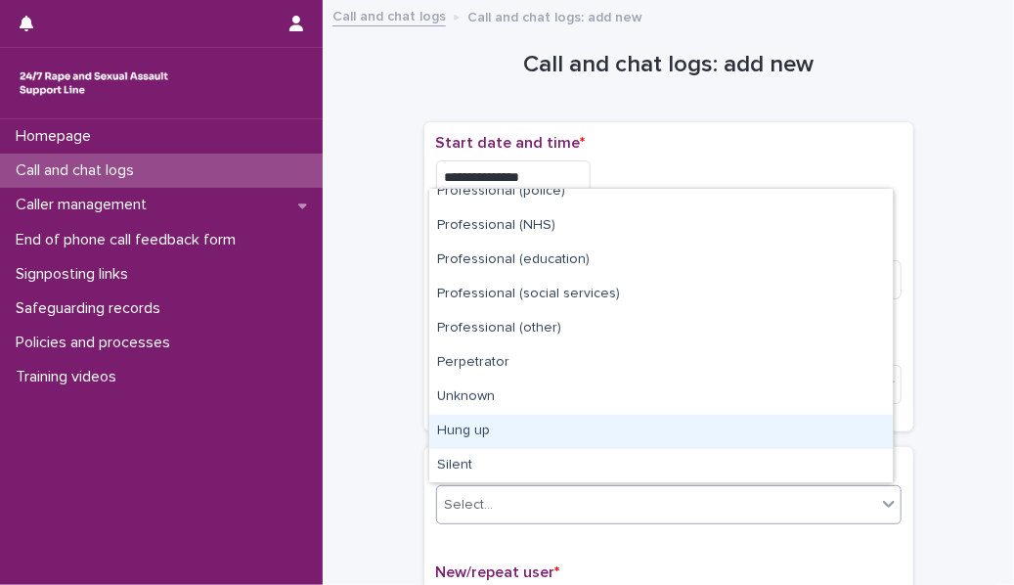
click at [491, 268] on div "Hung up" at bounding box center [661, 432] width 464 height 34
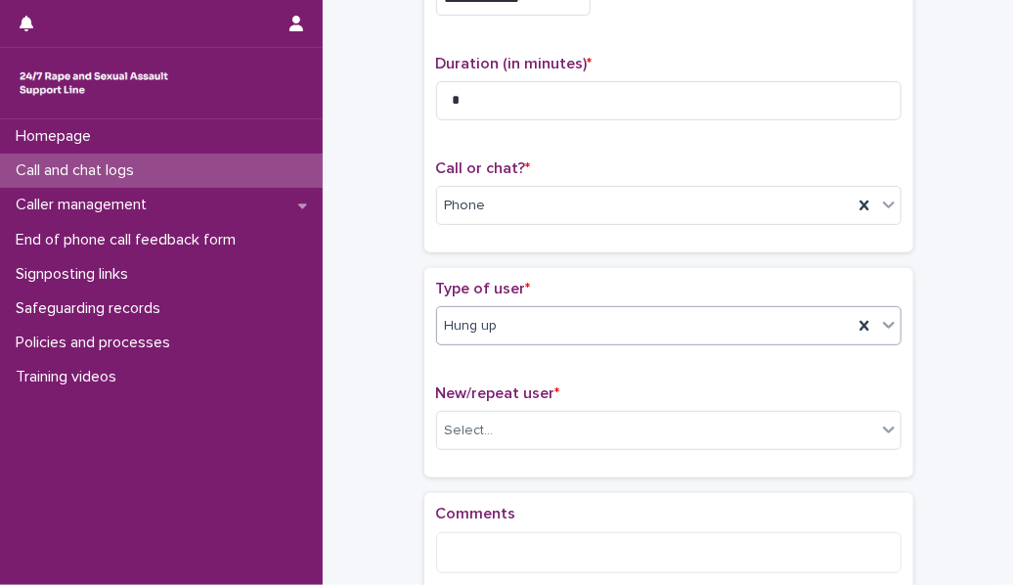
scroll to position [187, 0]
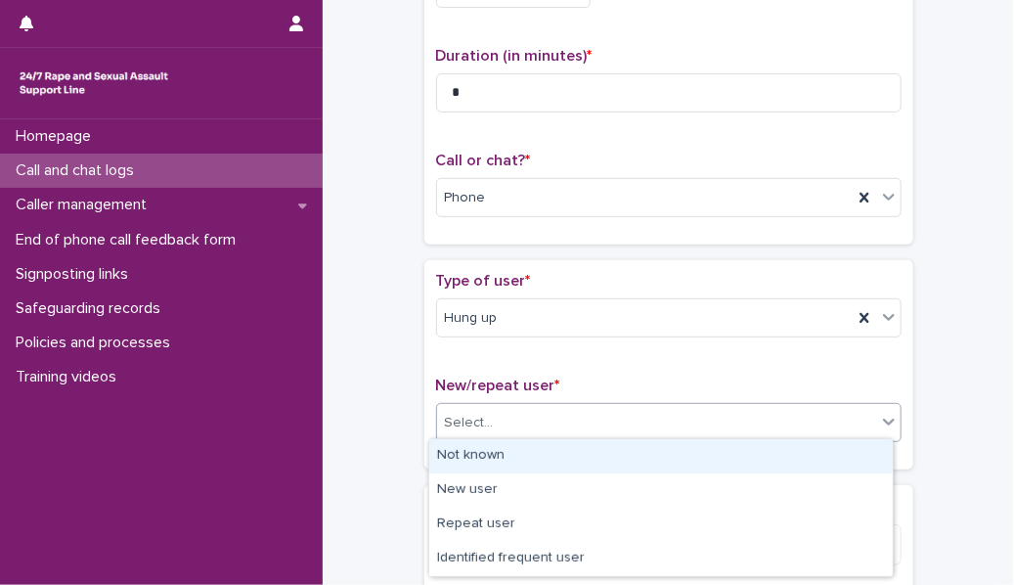
click at [568, 268] on div "Select..." at bounding box center [656, 423] width 439 height 32
click at [569, 268] on div "Not known" at bounding box center [661, 456] width 464 height 34
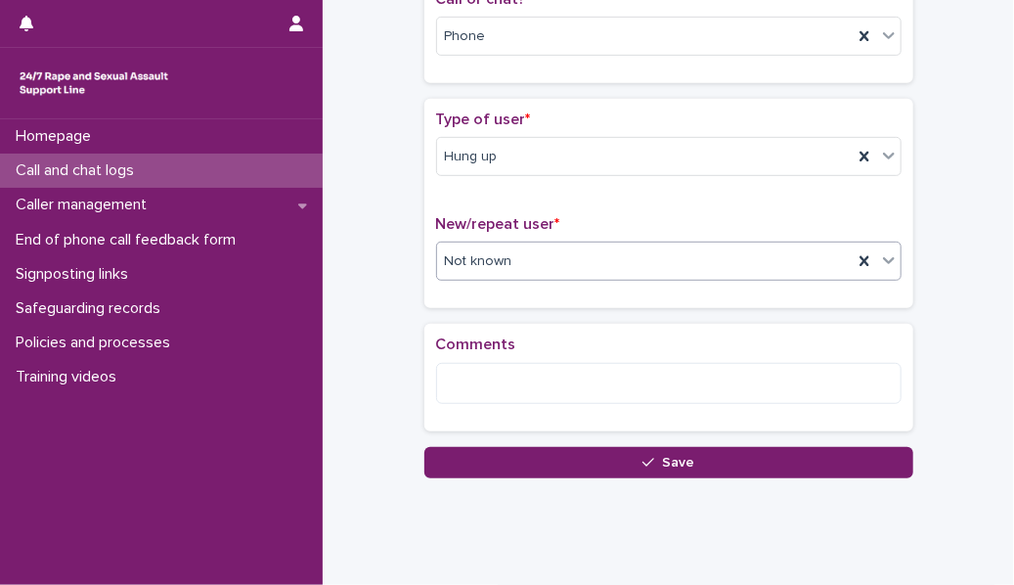
scroll to position [368, 0]
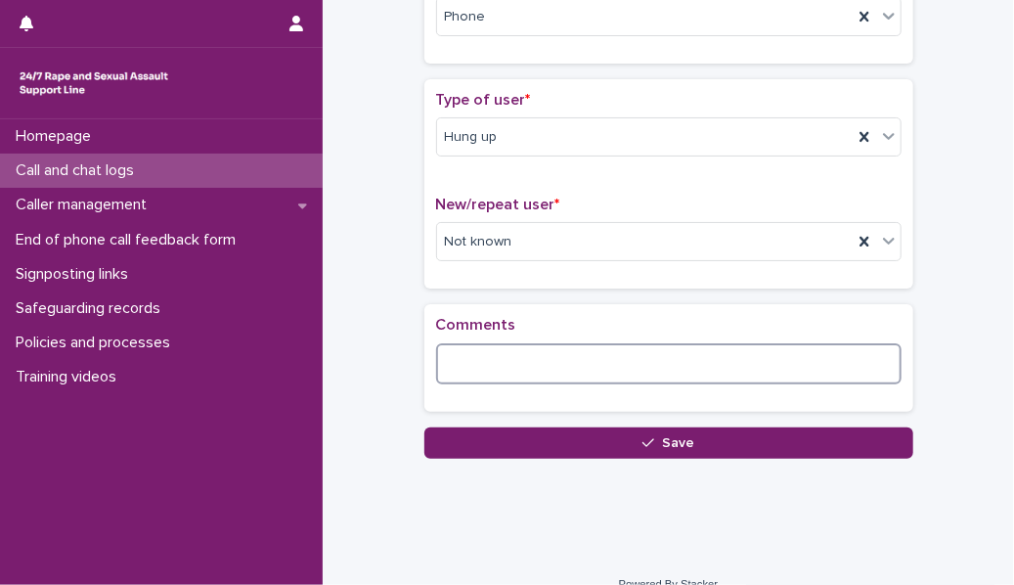
click at [545, 268] on textarea at bounding box center [669, 363] width 466 height 41
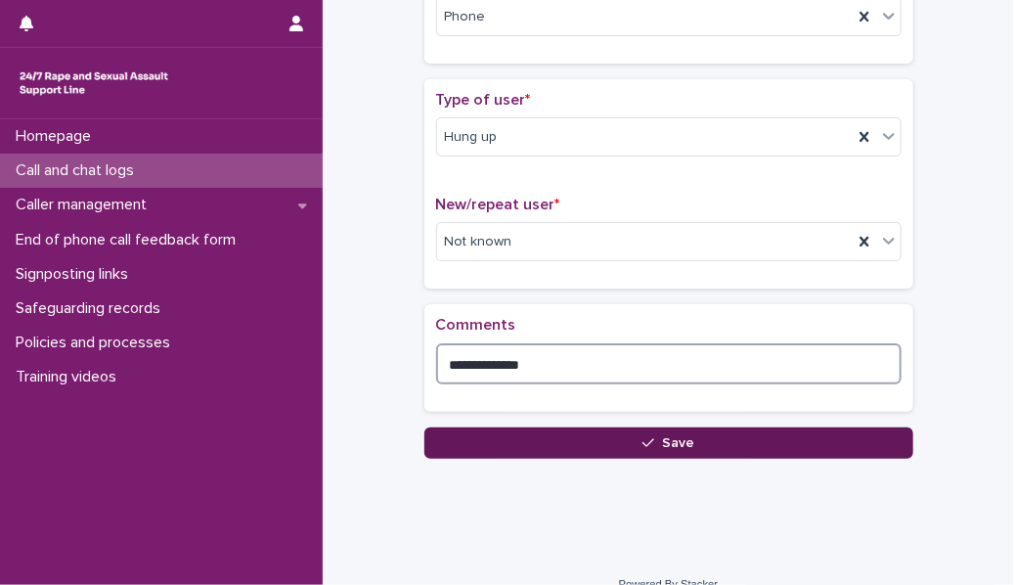
type textarea "**********"
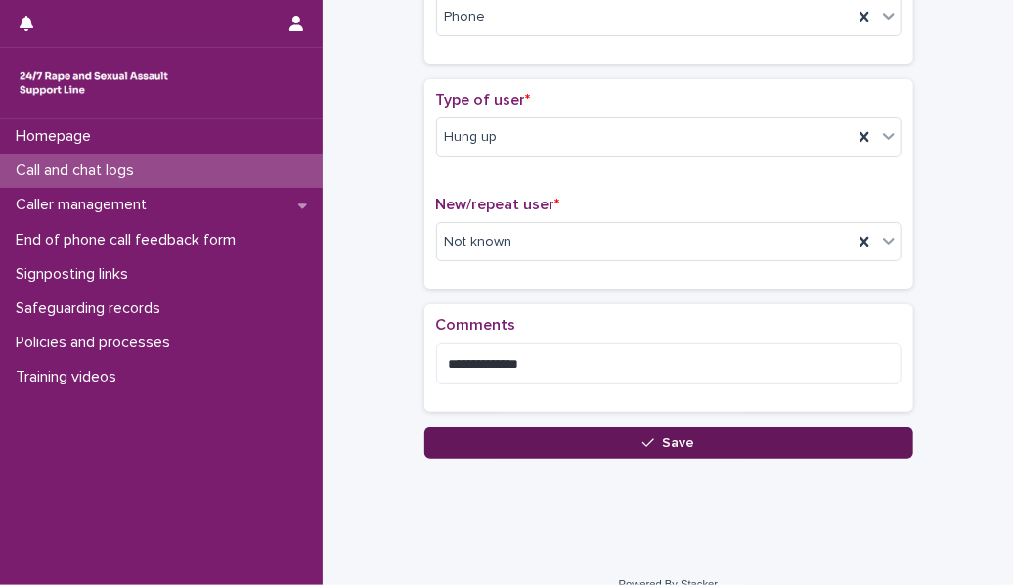
click at [553, 268] on button "Save" at bounding box center [668, 442] width 489 height 31
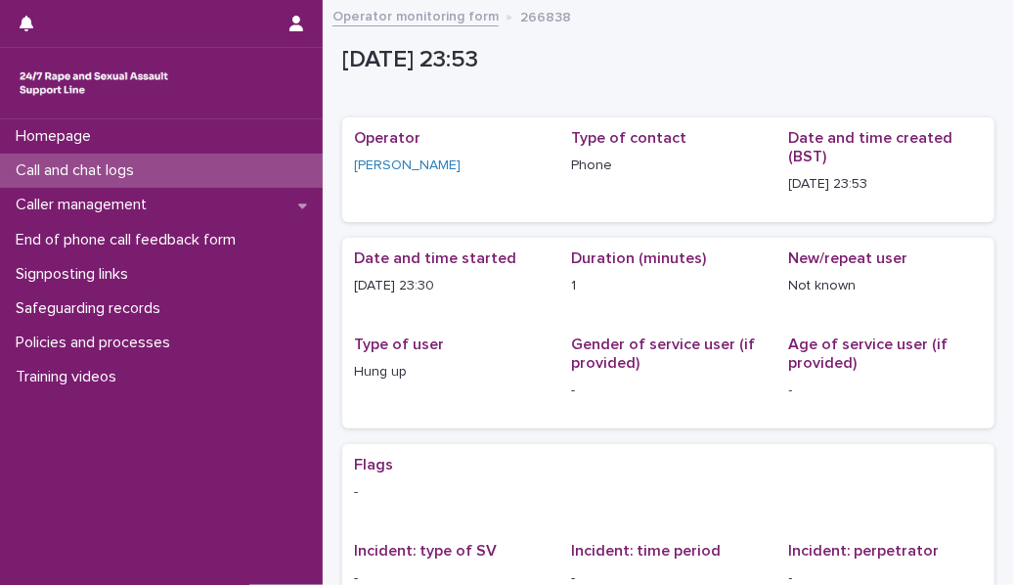
click at [288, 170] on div "Call and chat logs" at bounding box center [161, 171] width 323 height 34
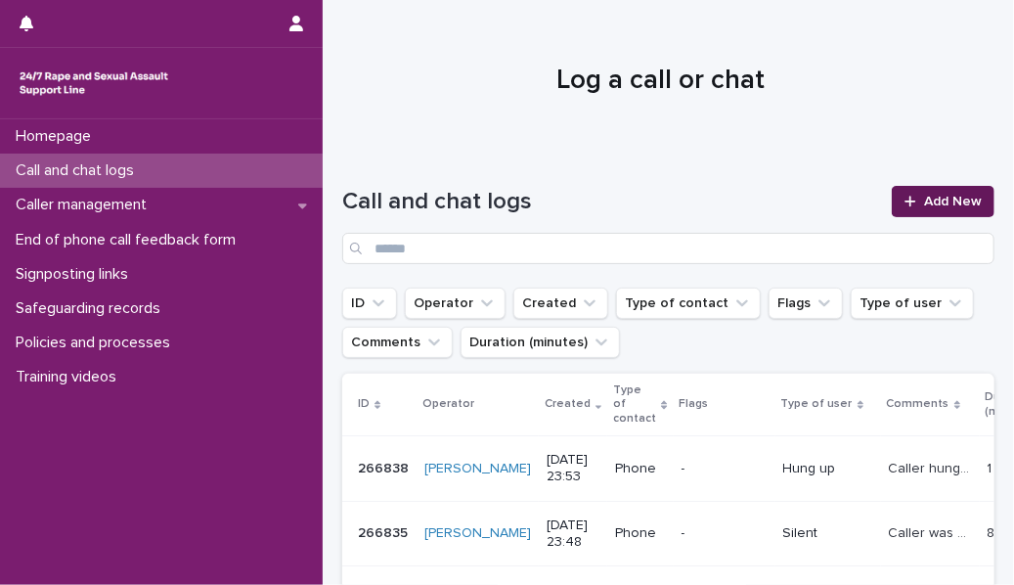
click at [637, 209] on link "Add New" at bounding box center [943, 201] width 103 height 31
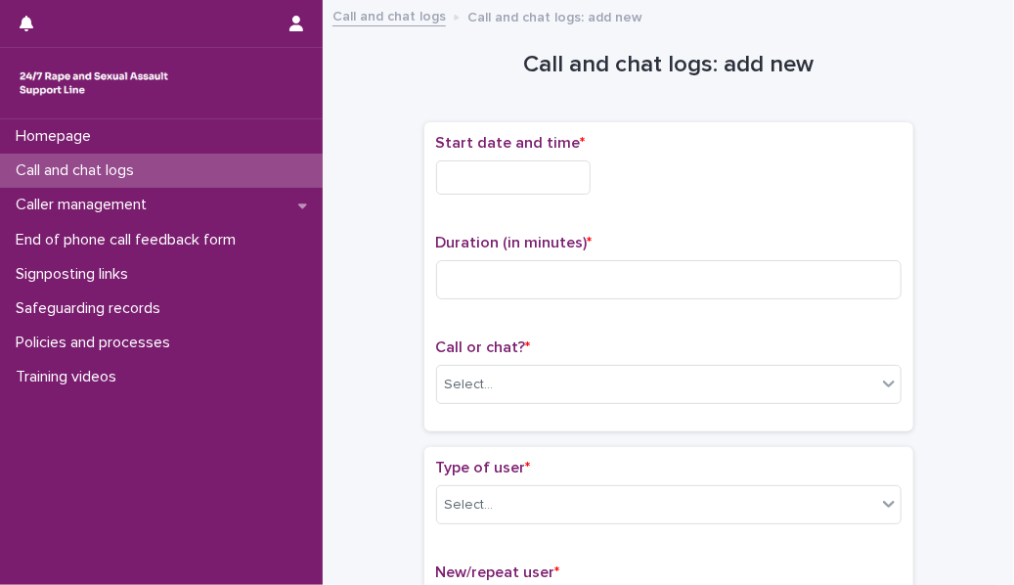
click at [551, 195] on div "Start date and time *" at bounding box center [669, 172] width 466 height 76
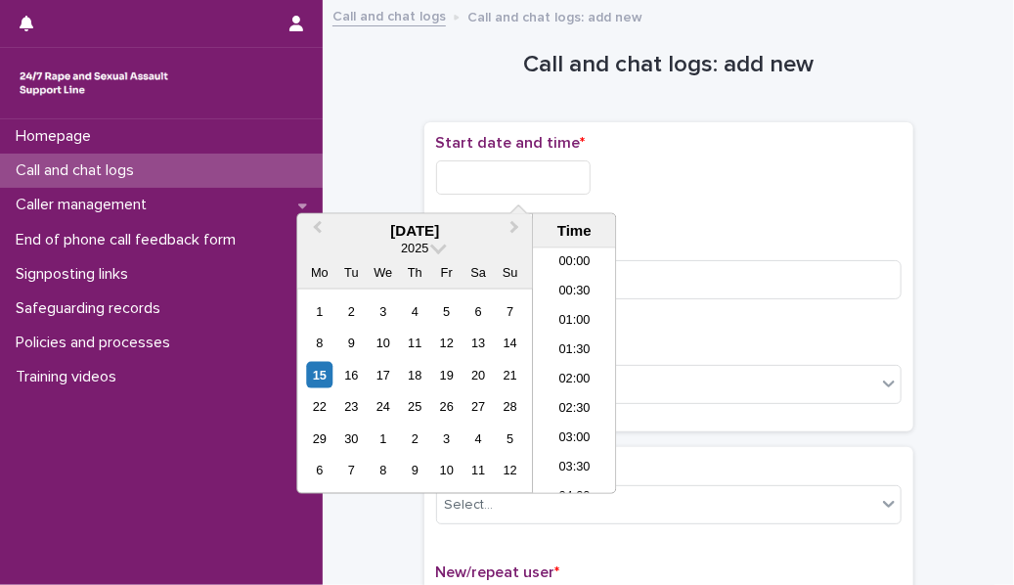
click at [530, 181] on input "text" at bounding box center [513, 177] width 155 height 34
click at [564, 264] on li "00:00" at bounding box center [574, 262] width 83 height 29
type input "**********"
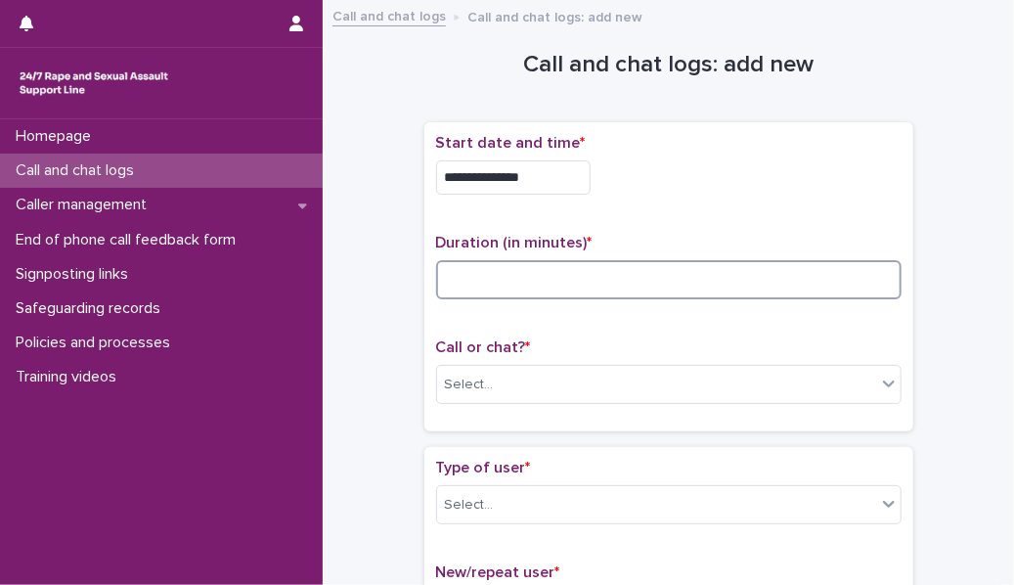
click at [517, 268] on input at bounding box center [669, 279] width 466 height 39
type input "*"
click at [502, 268] on div "Select..." at bounding box center [656, 385] width 439 height 32
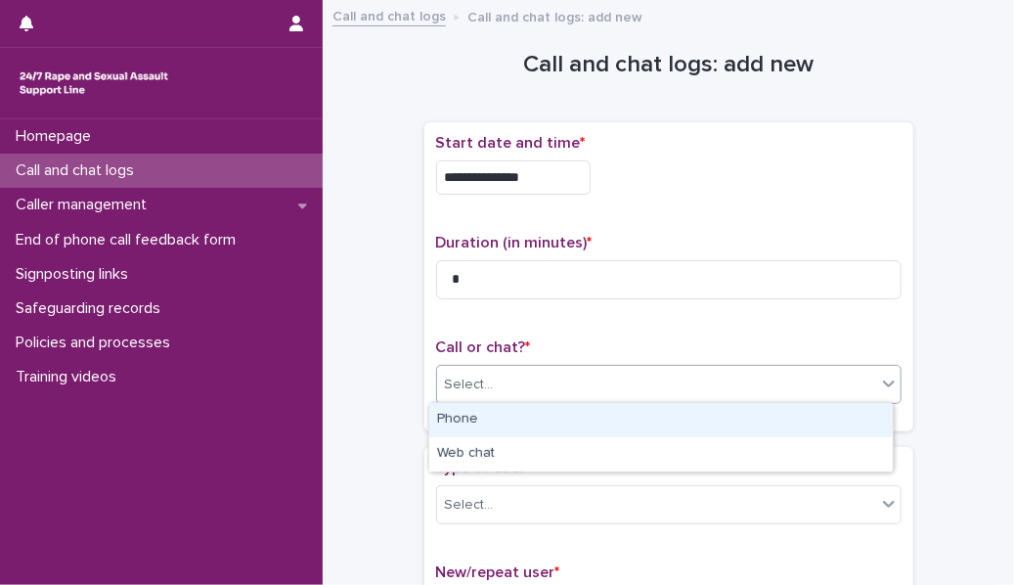
click at [486, 268] on div "Phone" at bounding box center [661, 420] width 464 height 34
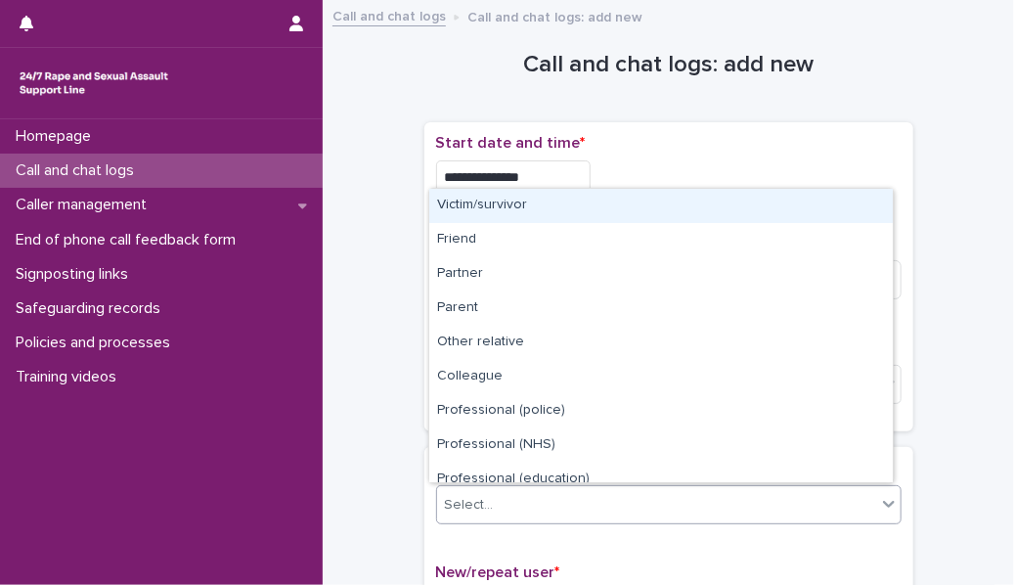
click at [479, 268] on div "Select..." at bounding box center [469, 505] width 49 height 21
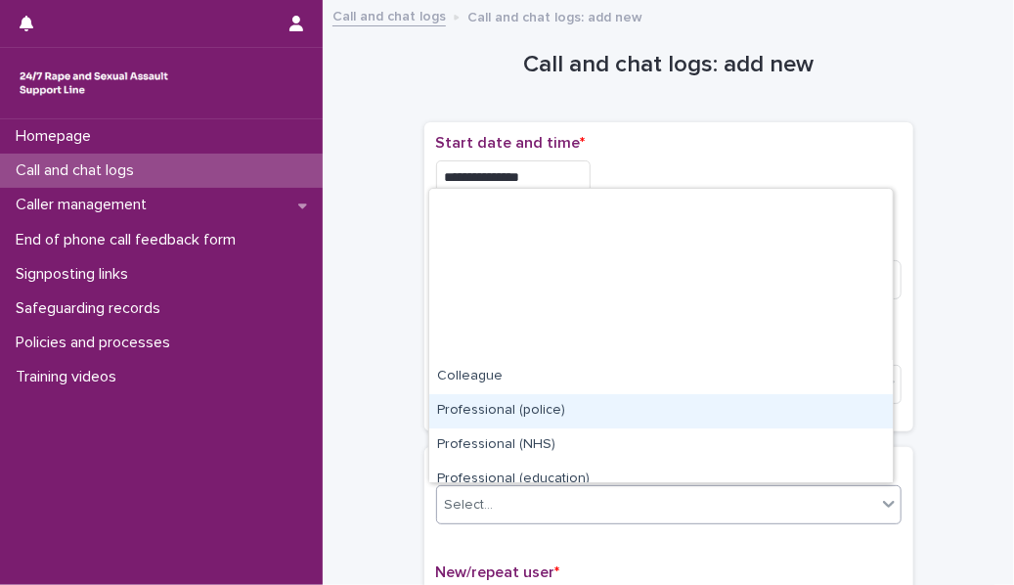
scroll to position [219, 0]
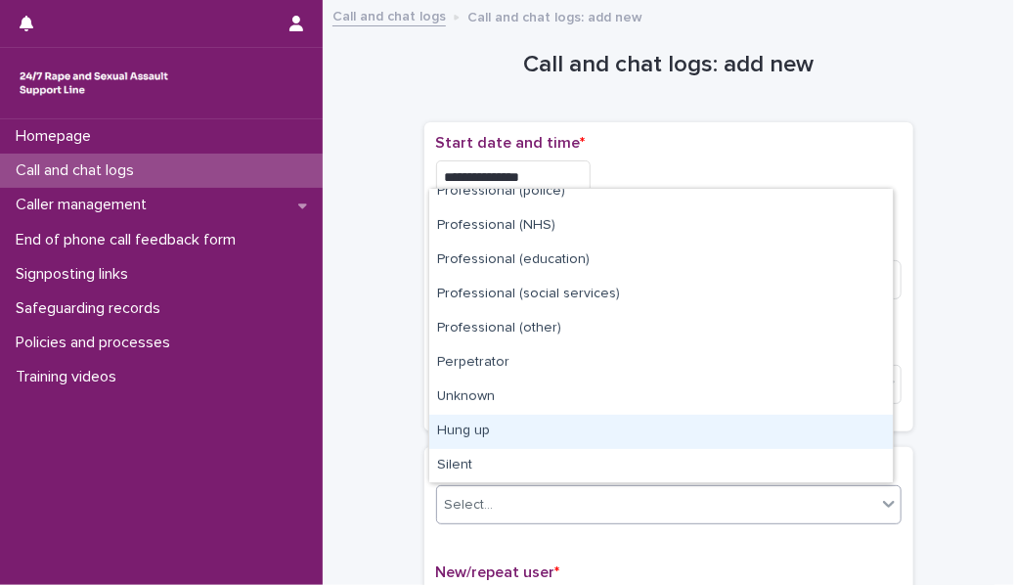
click at [513, 268] on div "Hung up" at bounding box center [661, 432] width 464 height 34
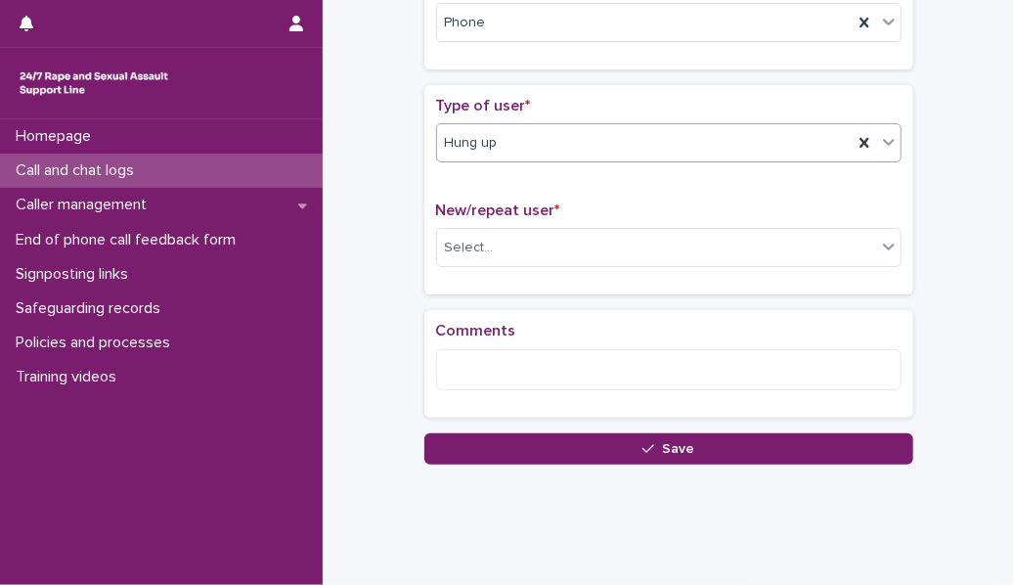
scroll to position [368, 0]
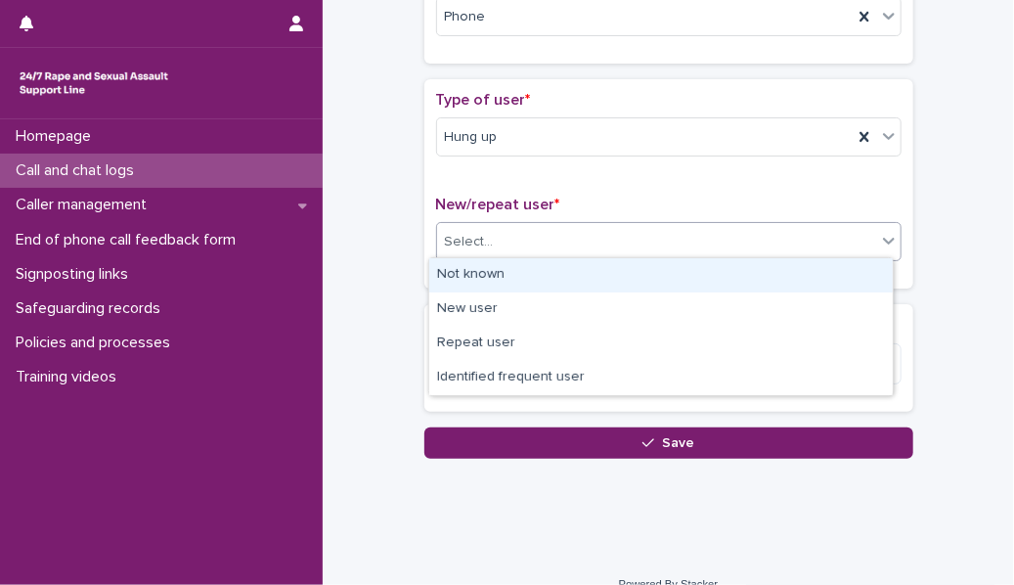
click at [514, 237] on div "Select..." at bounding box center [656, 242] width 439 height 32
click at [500, 268] on div "Not known" at bounding box center [661, 275] width 464 height 34
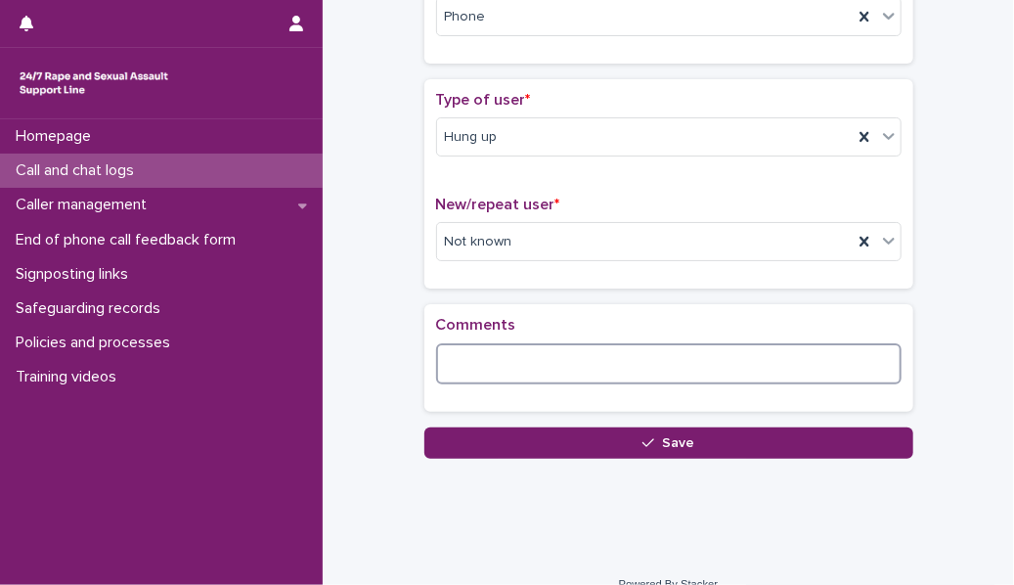
click at [469, 268] on textarea at bounding box center [669, 363] width 466 height 41
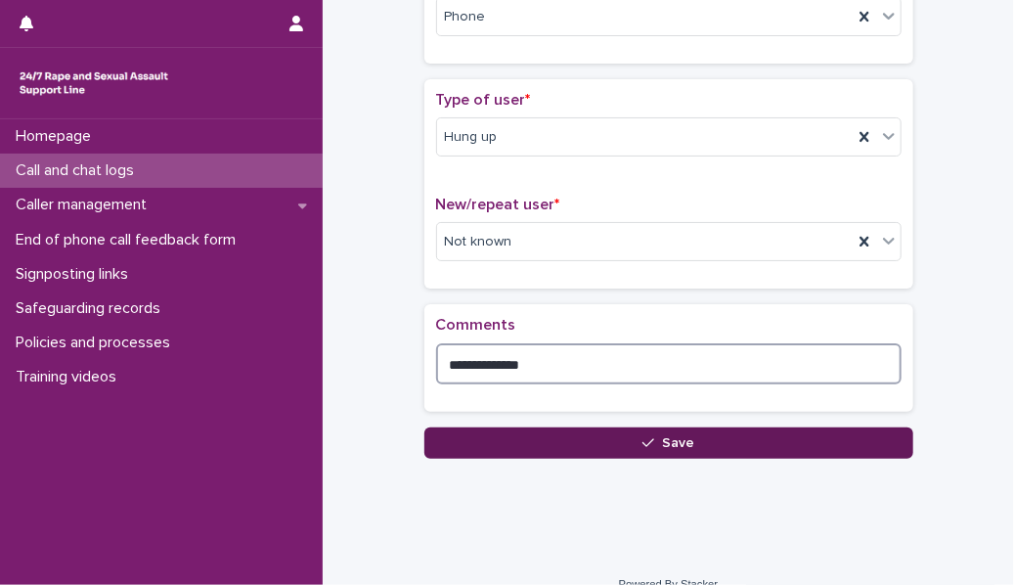
type textarea "**********"
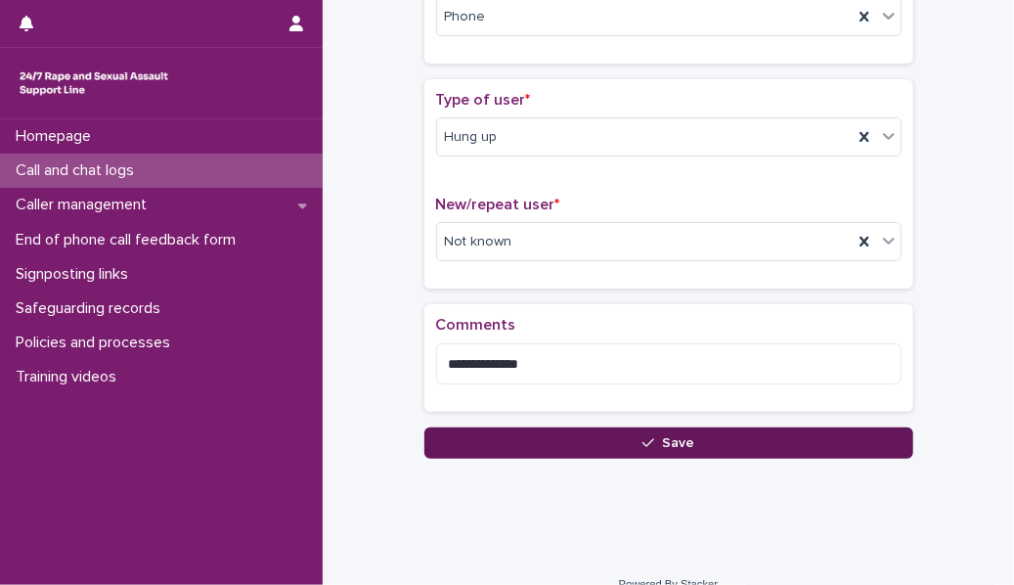
click at [468, 268] on button "Save" at bounding box center [668, 442] width 489 height 31
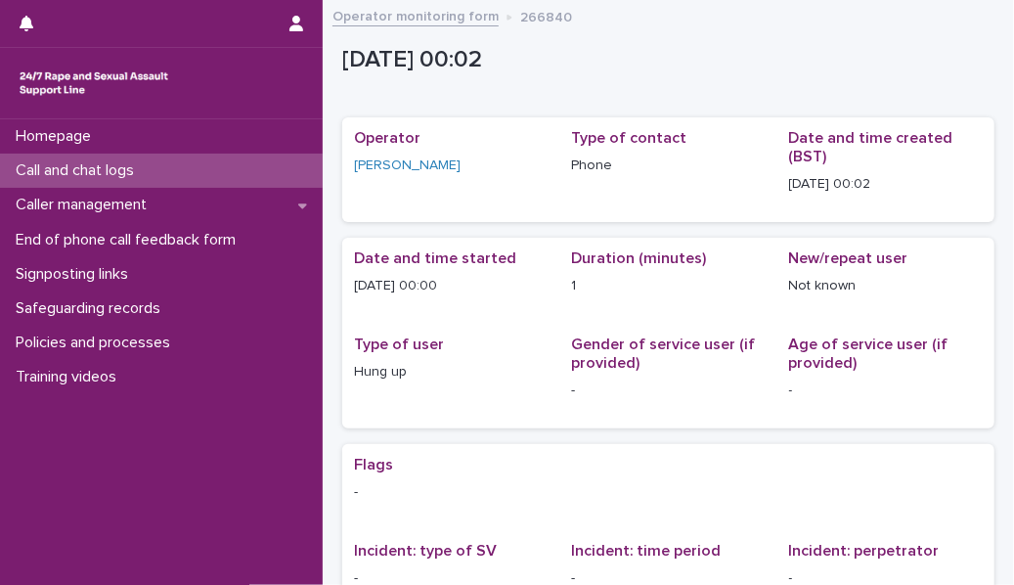
click at [213, 164] on div "Call and chat logs" at bounding box center [161, 171] width 323 height 34
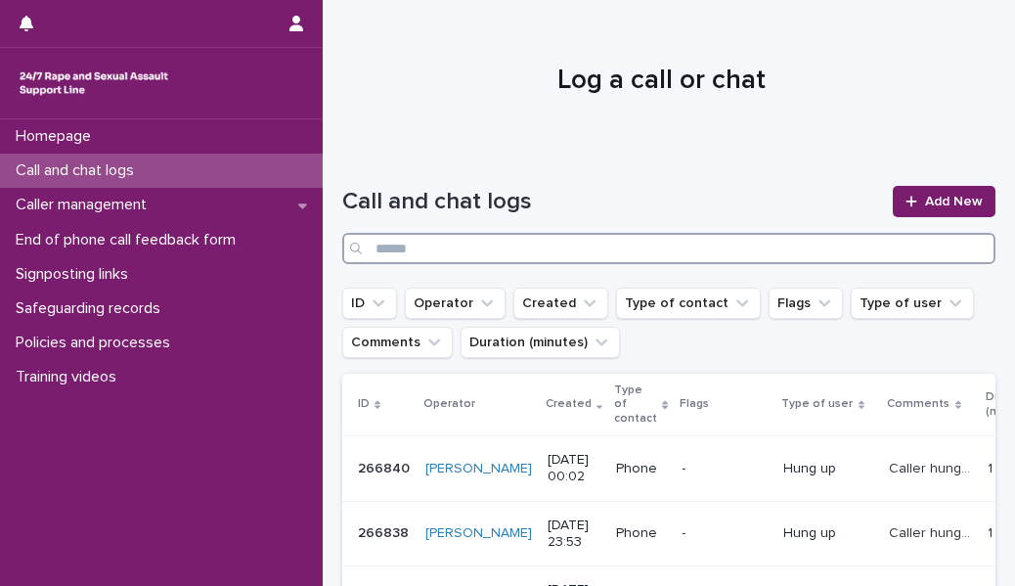
click at [479, 248] on input "Search" at bounding box center [668, 248] width 653 height 31
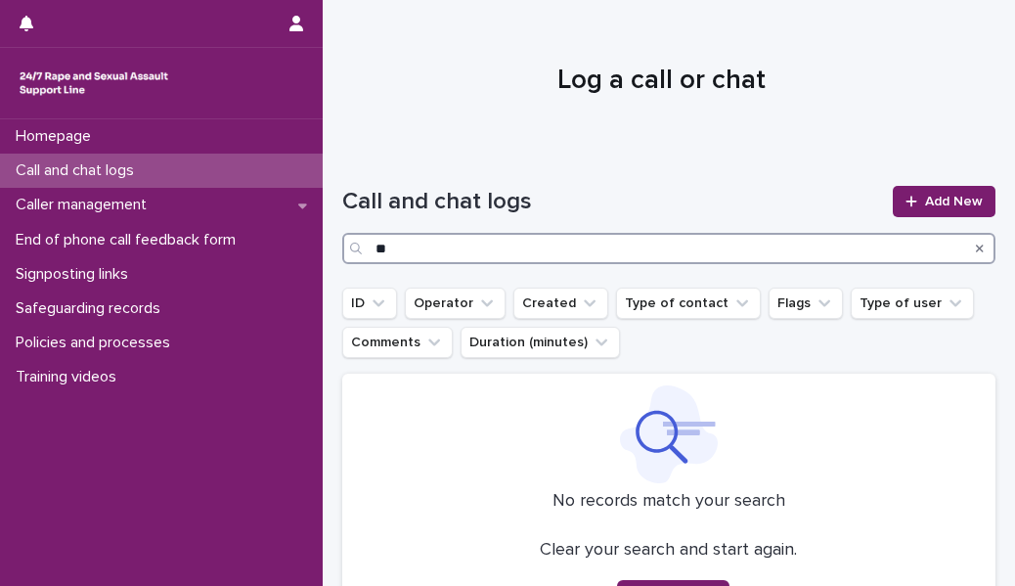
type input "*"
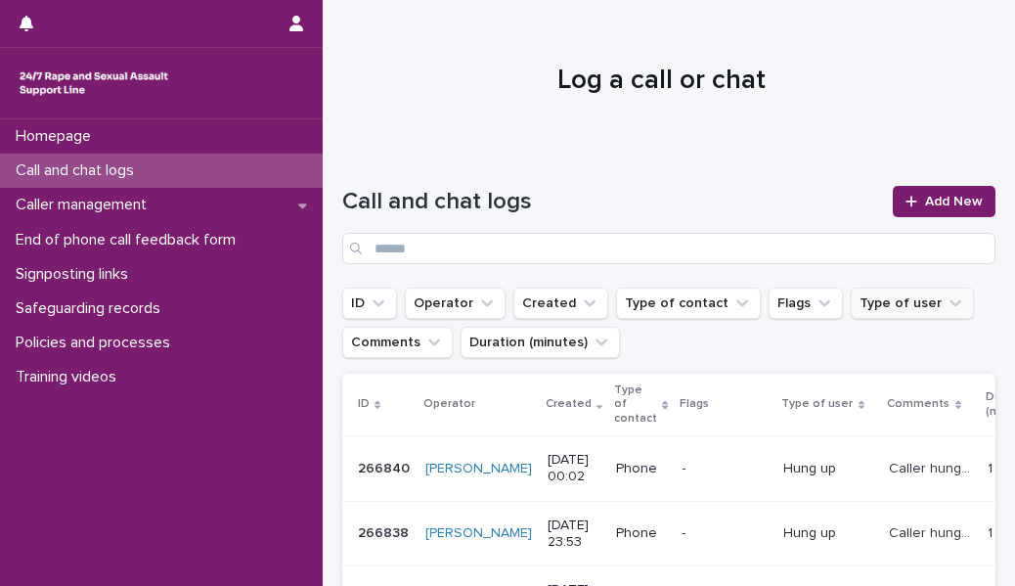
click at [637, 268] on icon "Type of user" at bounding box center [956, 303] width 20 height 20
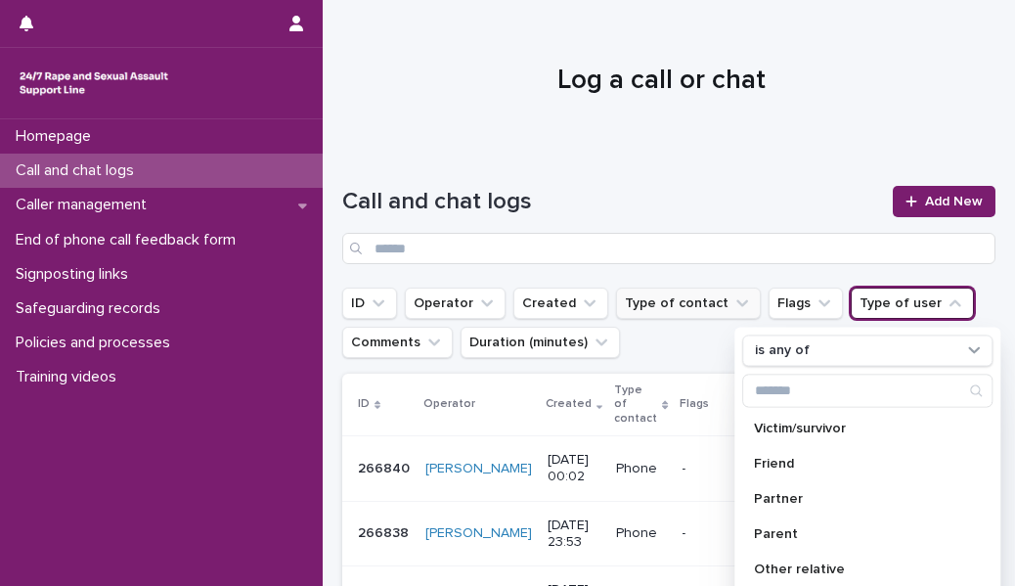
click at [637, 268] on icon "Type of contact" at bounding box center [743, 303] width 20 height 20
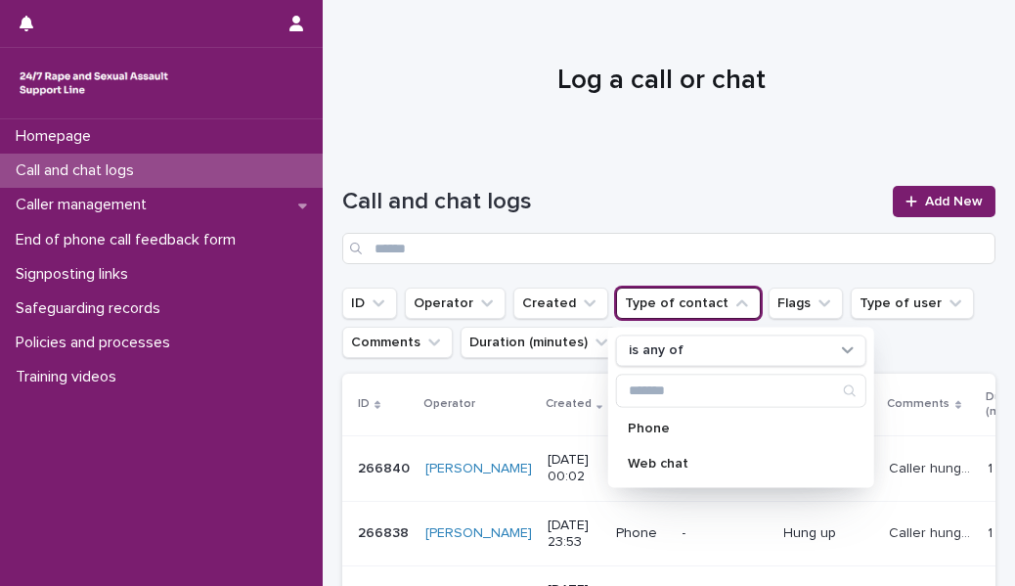
click at [213, 268] on div "Homepage Call and chat logs Caller management End of phone call feedback form S…" at bounding box center [161, 352] width 323 height 467
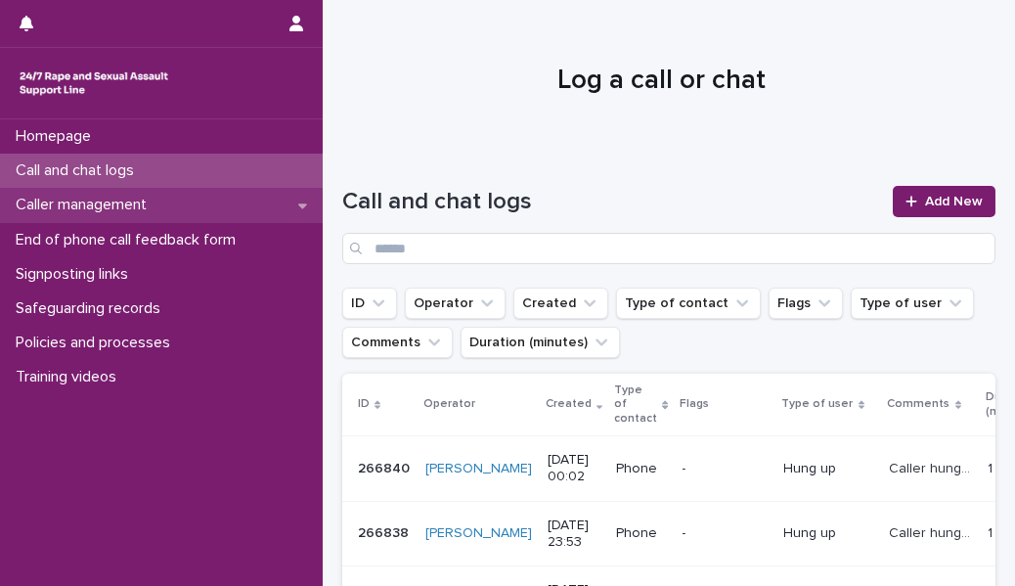
click at [156, 204] on p "Caller management" at bounding box center [85, 205] width 155 height 19
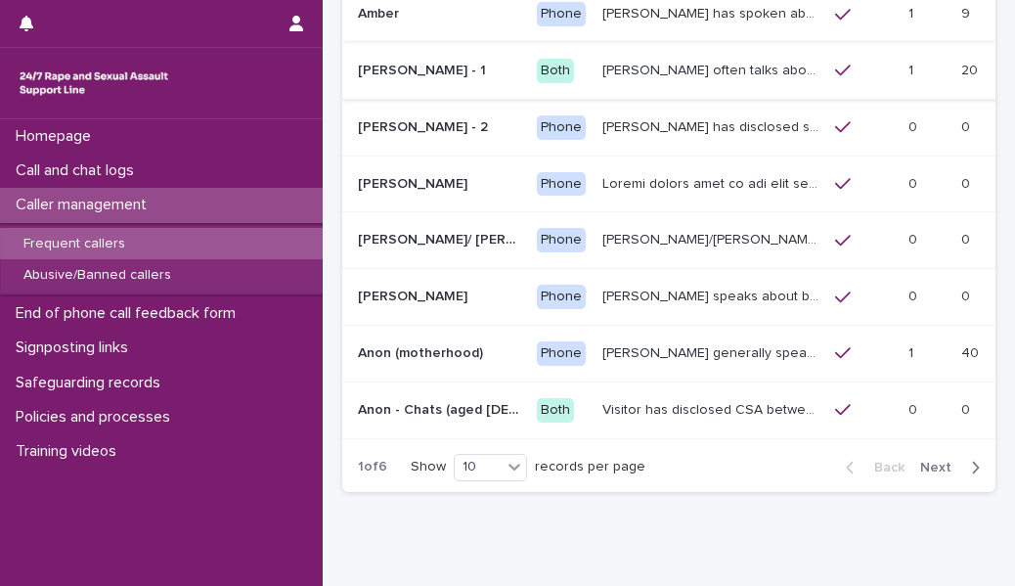
scroll to position [456, 0]
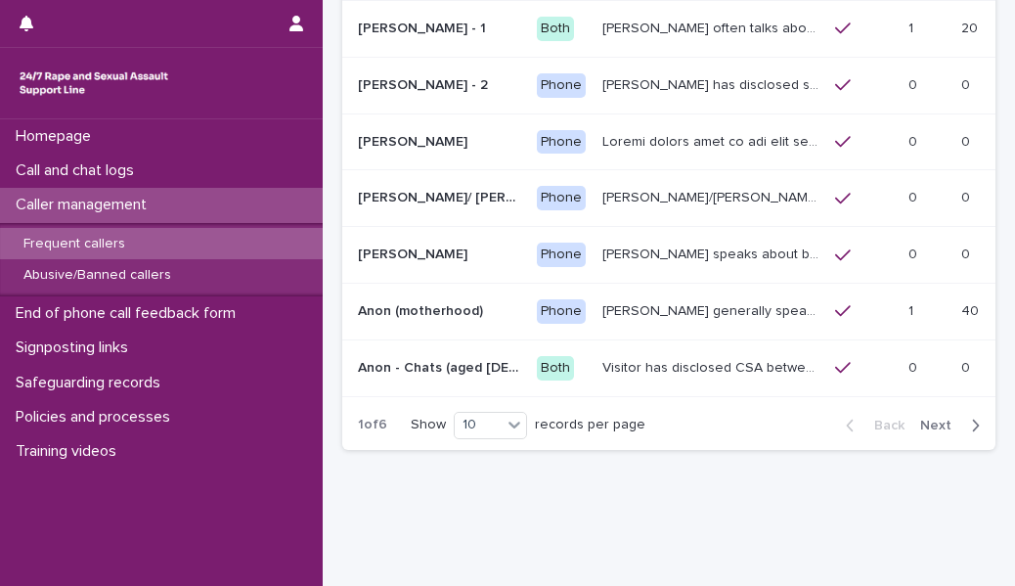
click at [637, 268] on icon "button" at bounding box center [975, 426] width 9 height 18
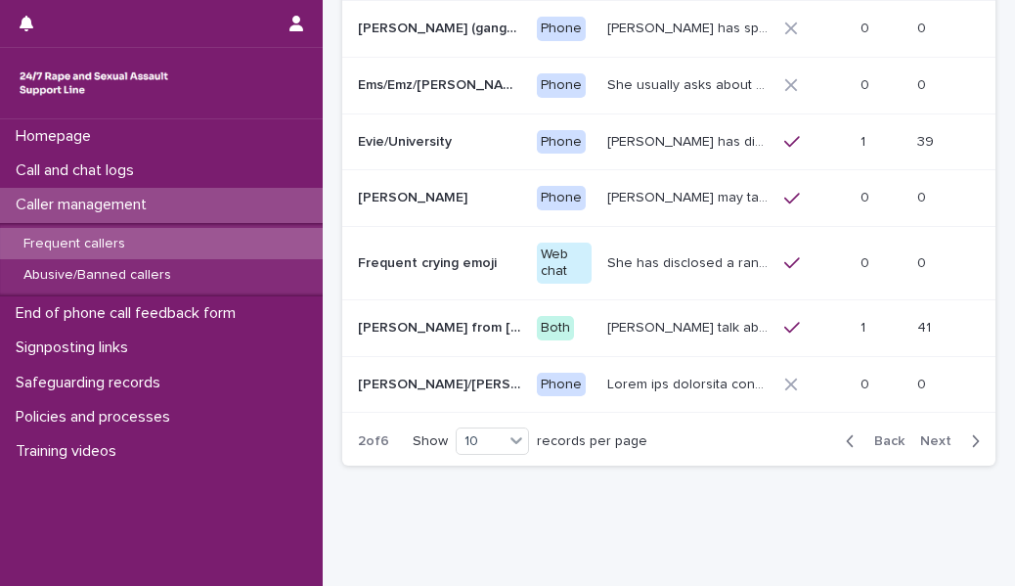
click at [637, 268] on icon "button" at bounding box center [975, 441] width 9 height 18
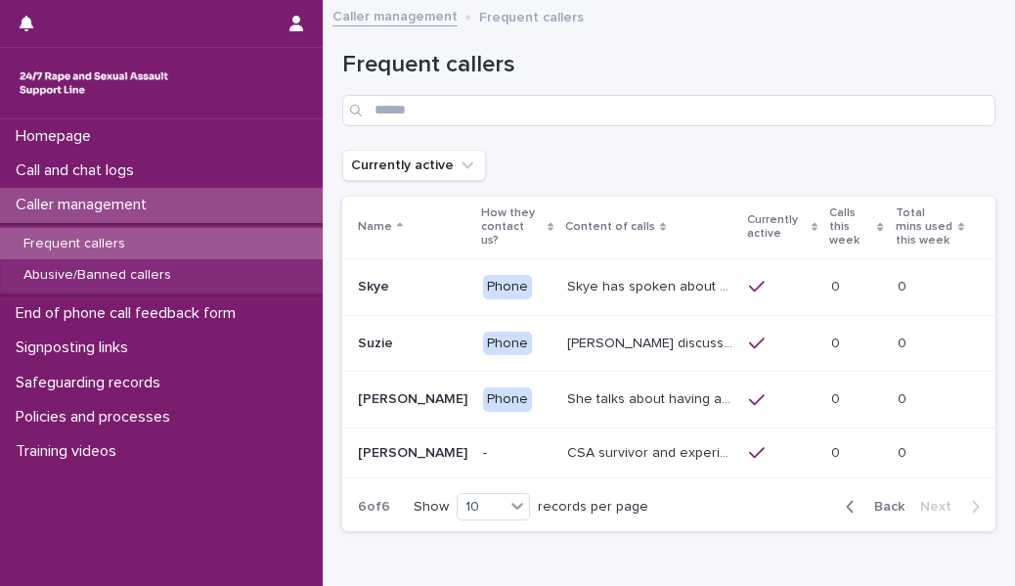
click at [637, 268] on div "Back Next" at bounding box center [912, 506] width 165 height 49
click at [637, 268] on icon "button" at bounding box center [850, 507] width 9 height 18
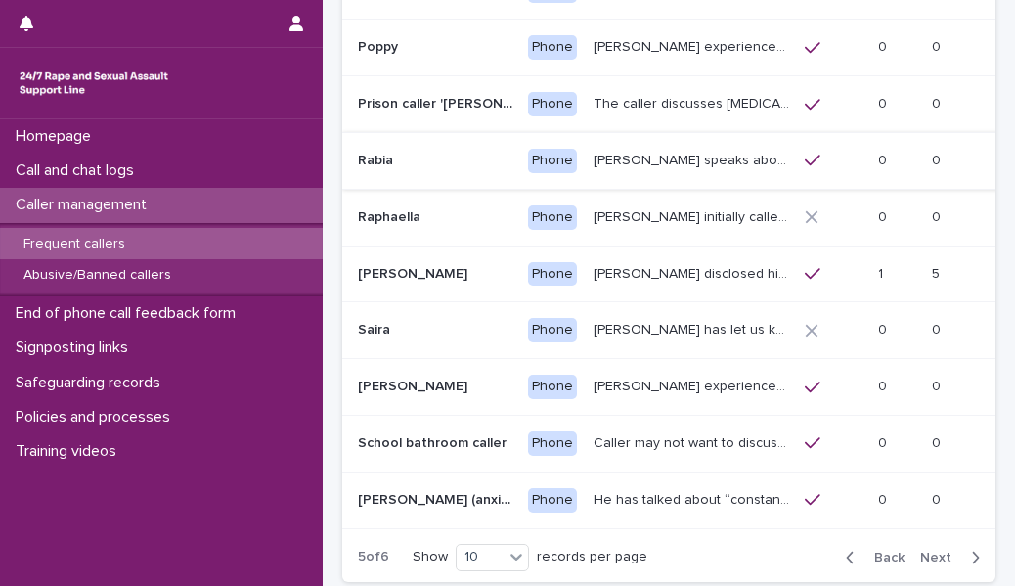
scroll to position [334, 0]
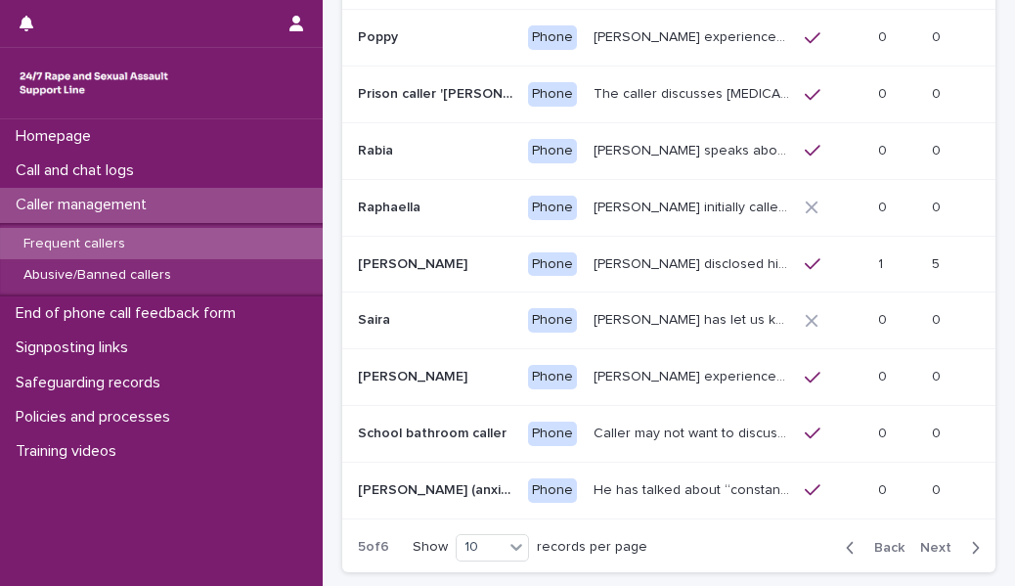
click at [637, 268] on div "button" at bounding box center [854, 548] width 17 height 18
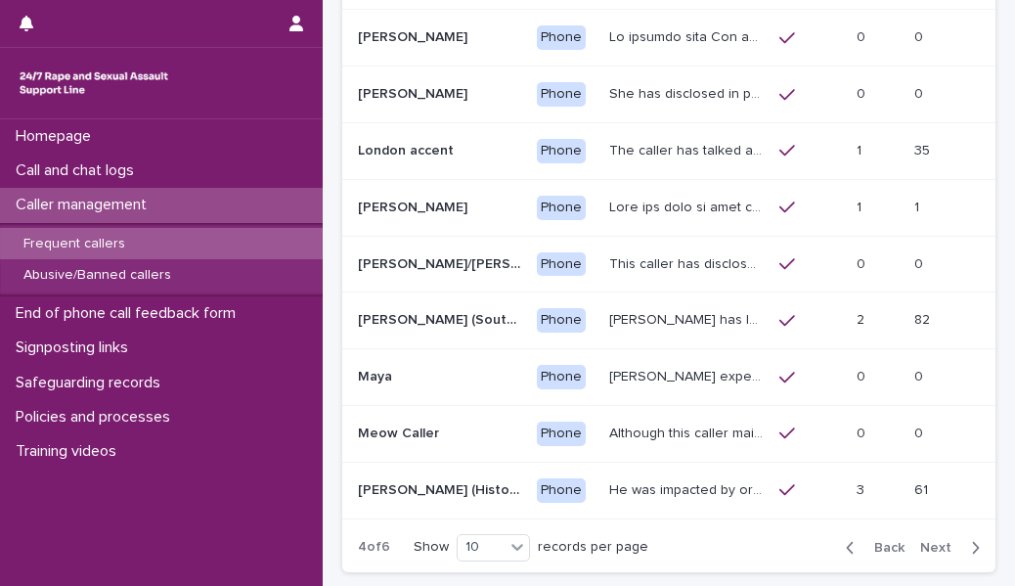
click at [227, 202] on div "Caller management" at bounding box center [161, 205] width 323 height 34
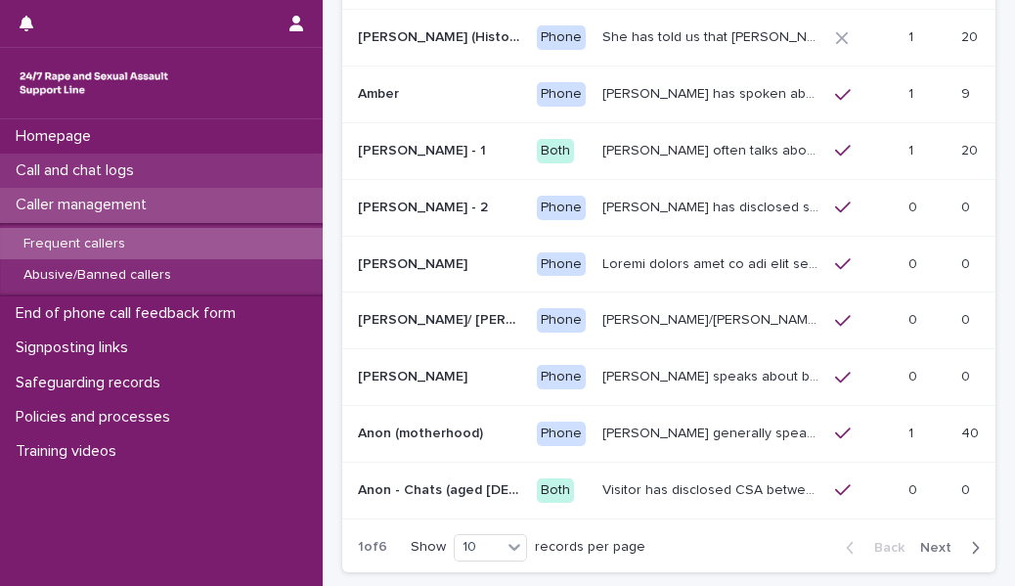
click at [193, 169] on div "Call and chat logs" at bounding box center [161, 171] width 323 height 34
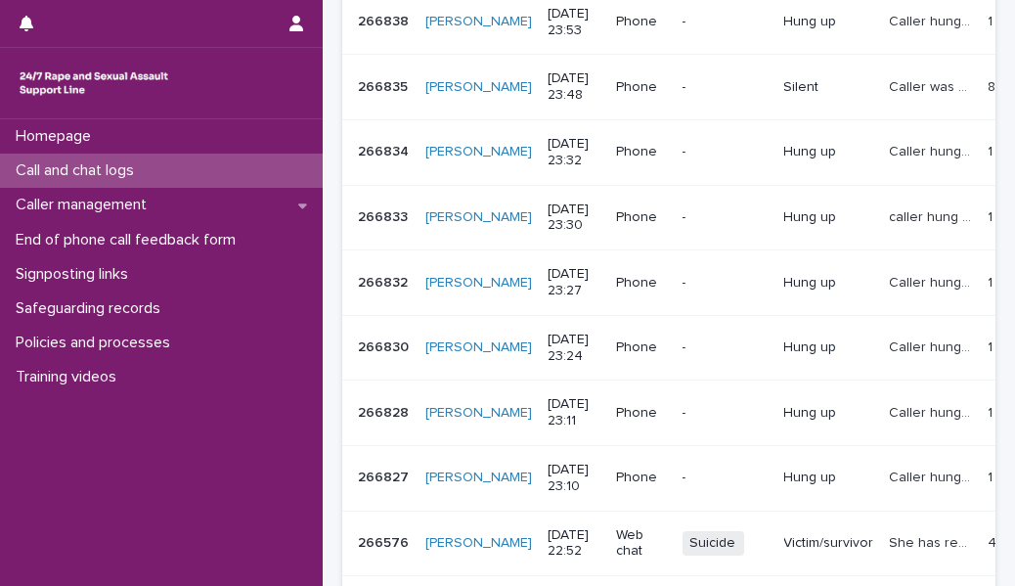
scroll to position [900, 0]
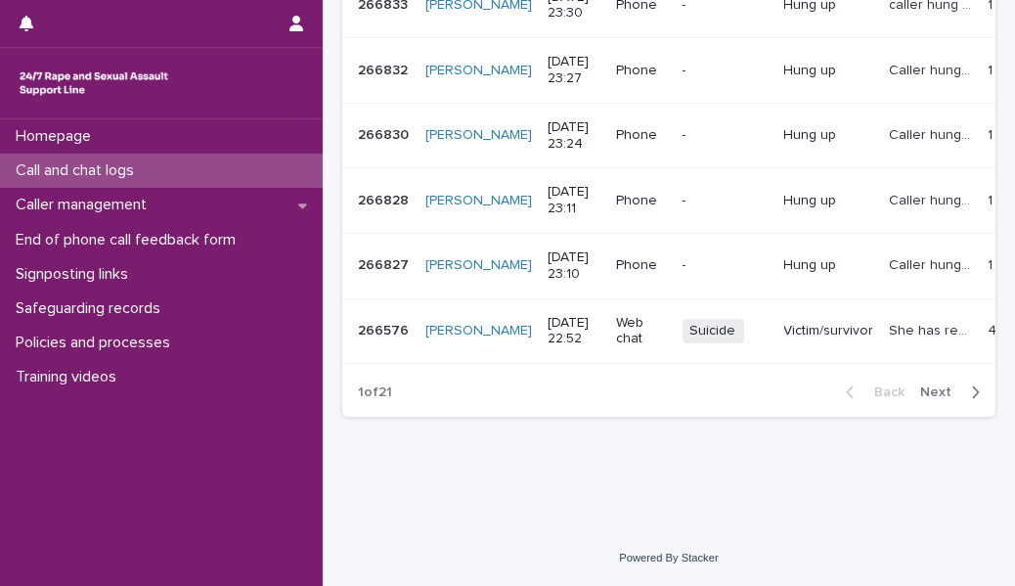
click at [200, 176] on div "Call and chat logs" at bounding box center [161, 171] width 323 height 34
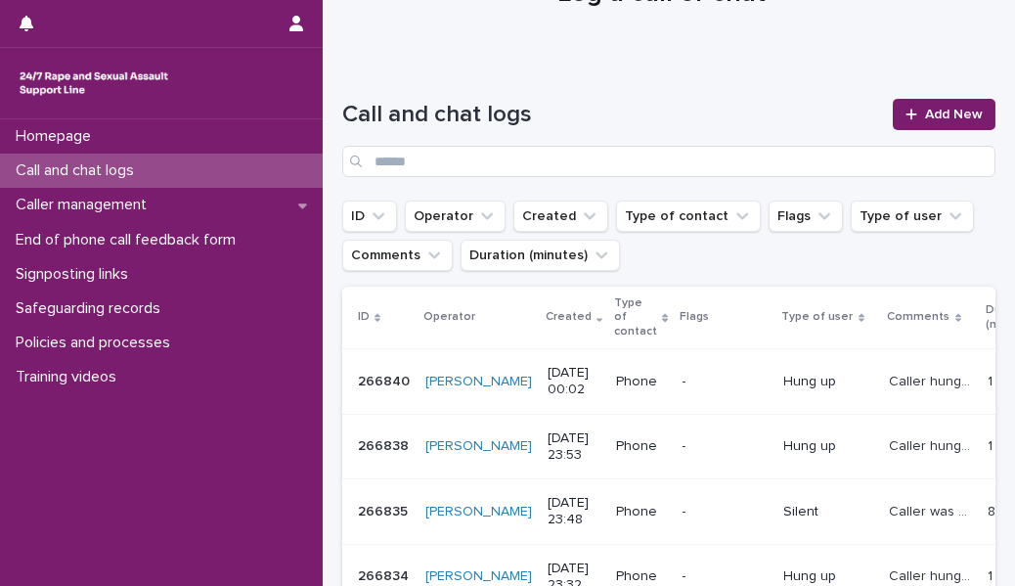
scroll to position [0, 0]
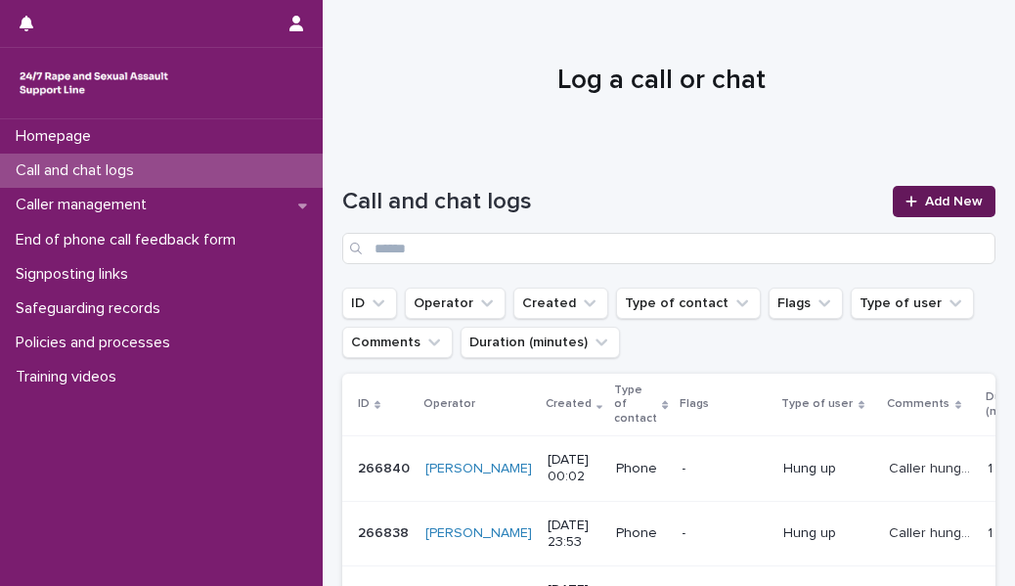
click at [637, 205] on span "Add New" at bounding box center [954, 202] width 58 height 14
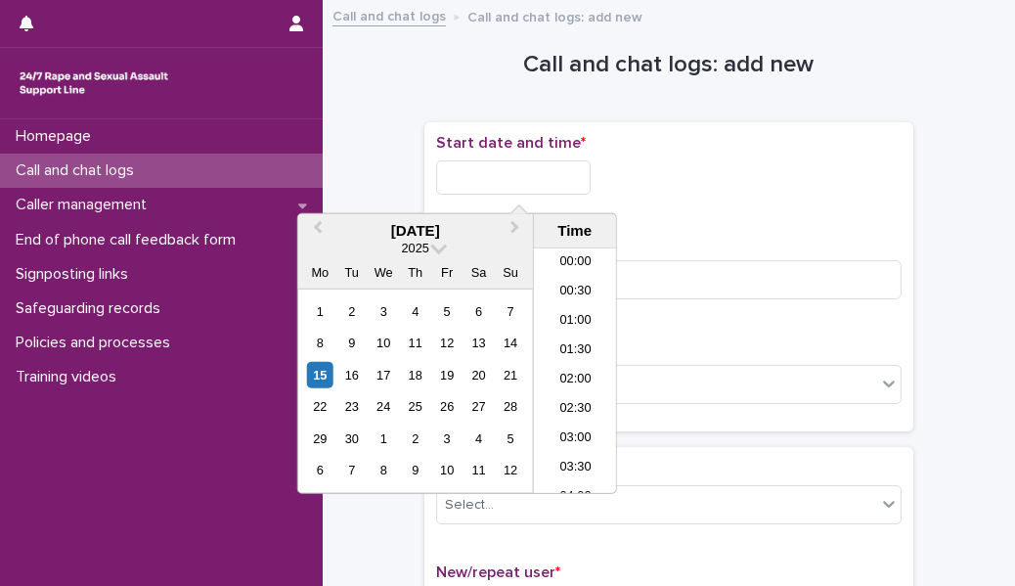
click at [533, 172] on input "text" at bounding box center [513, 177] width 155 height 34
click at [574, 268] on li "01:00" at bounding box center [575, 321] width 83 height 29
type input "**********"
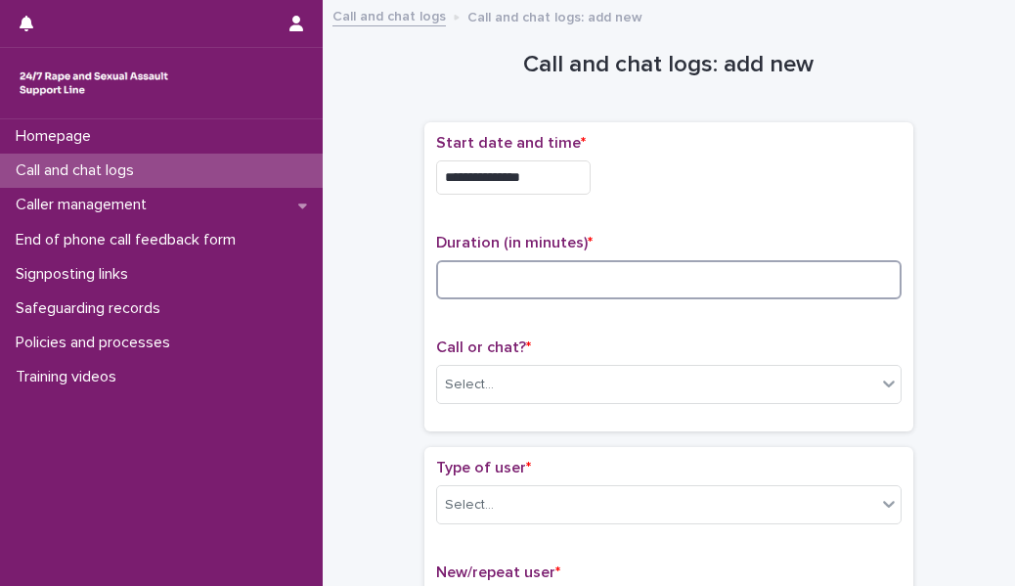
click at [507, 260] on input at bounding box center [669, 279] width 466 height 39
type input "**"
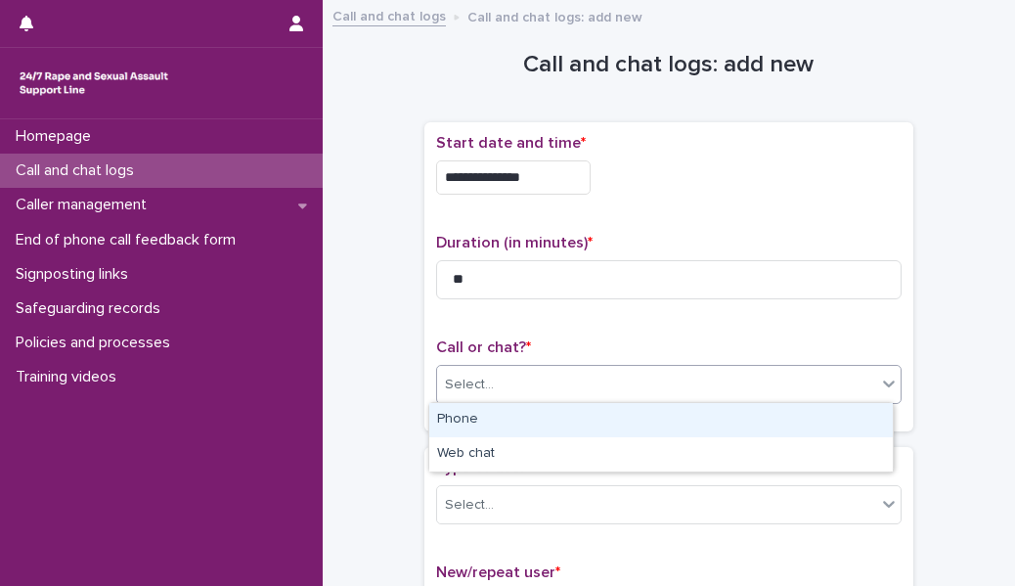
click at [525, 268] on div "Select..." at bounding box center [656, 385] width 439 height 32
click at [525, 268] on div "Phone" at bounding box center [661, 420] width 464 height 34
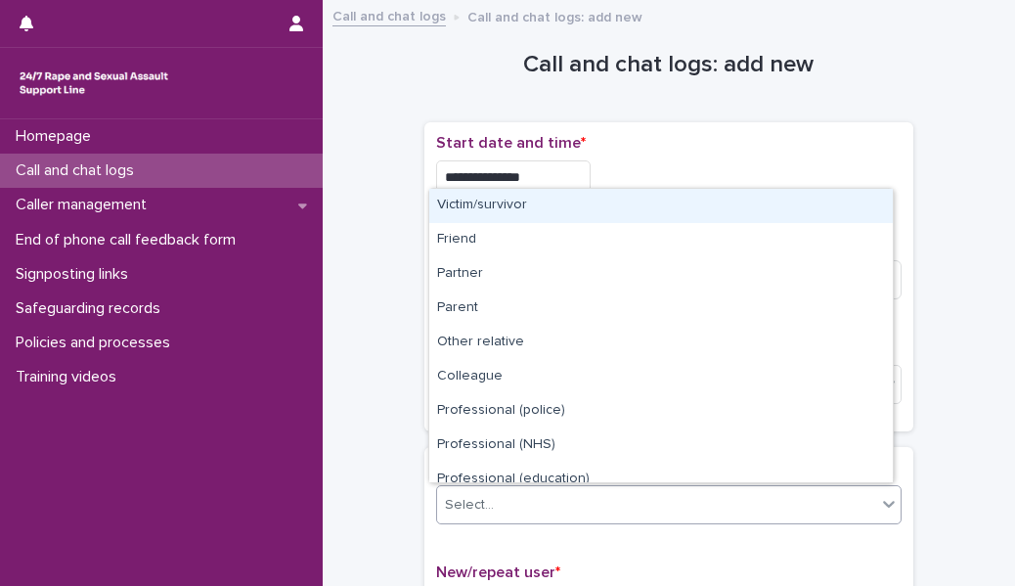
click at [508, 268] on div "Select..." at bounding box center [656, 505] width 439 height 32
click at [469, 210] on div "Victim/survivor" at bounding box center [661, 206] width 464 height 34
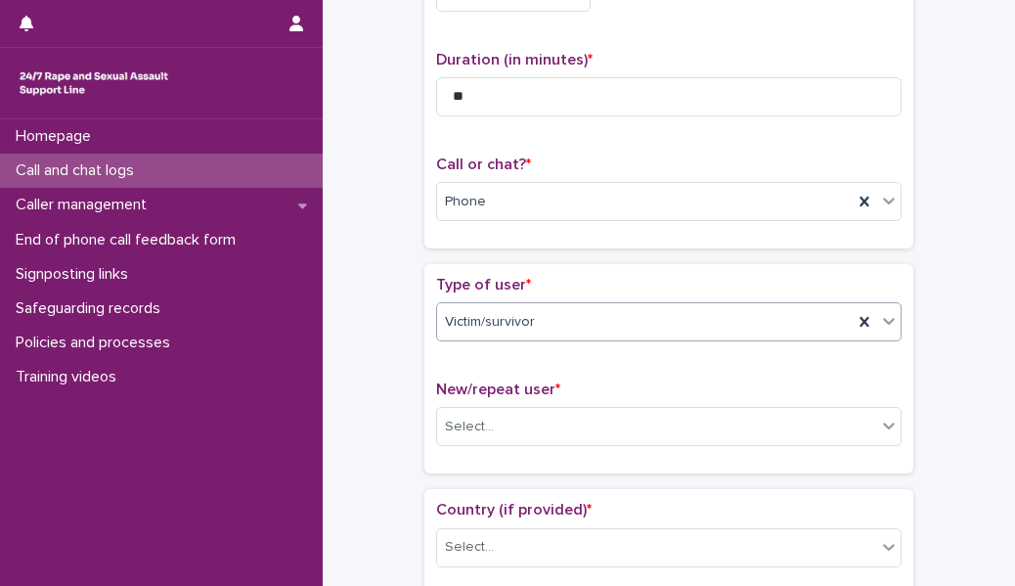
scroll to position [185, 0]
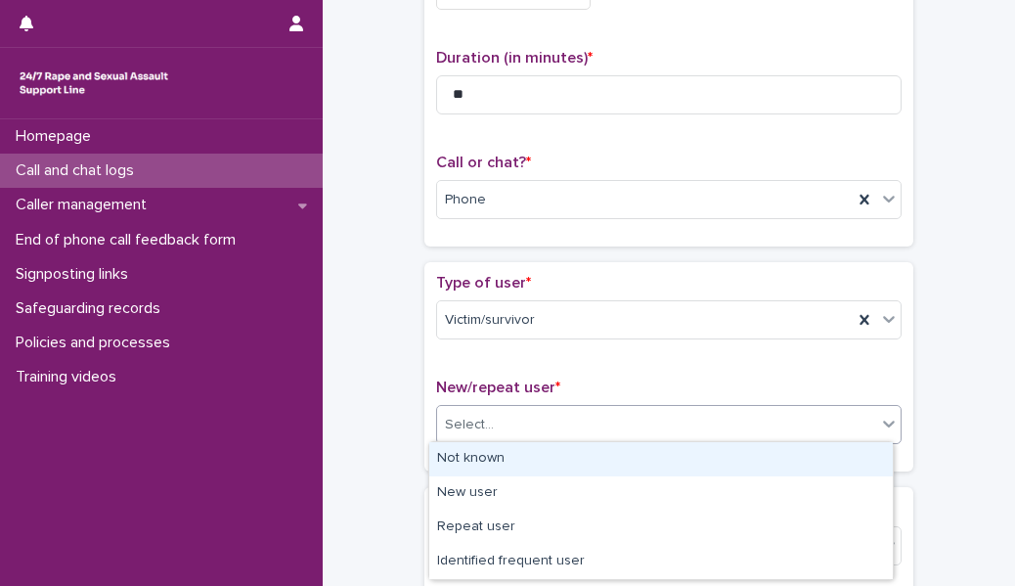
click at [496, 268] on input "text" at bounding box center [497, 425] width 2 height 17
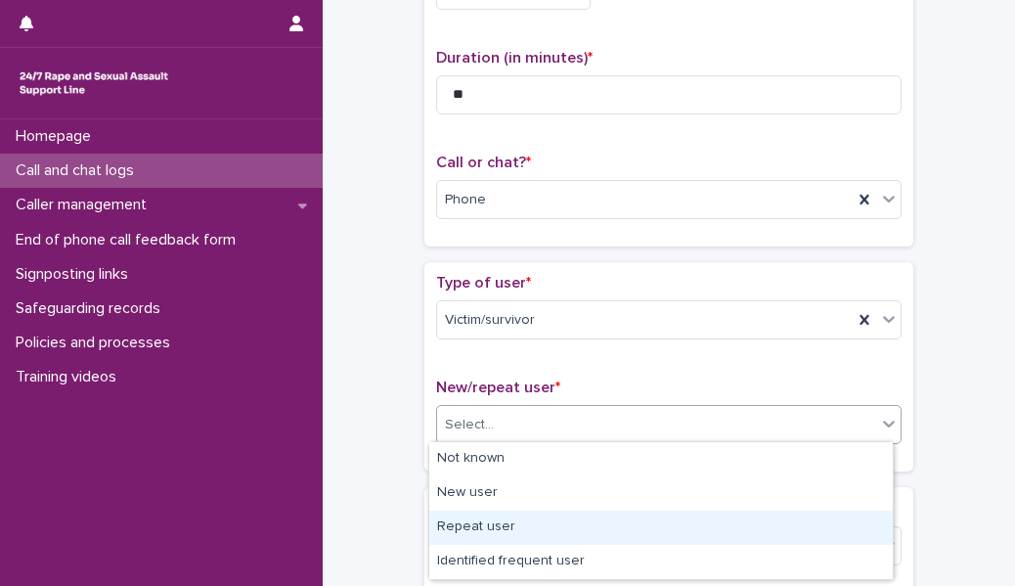
click at [491, 268] on div "Repeat user" at bounding box center [661, 528] width 464 height 34
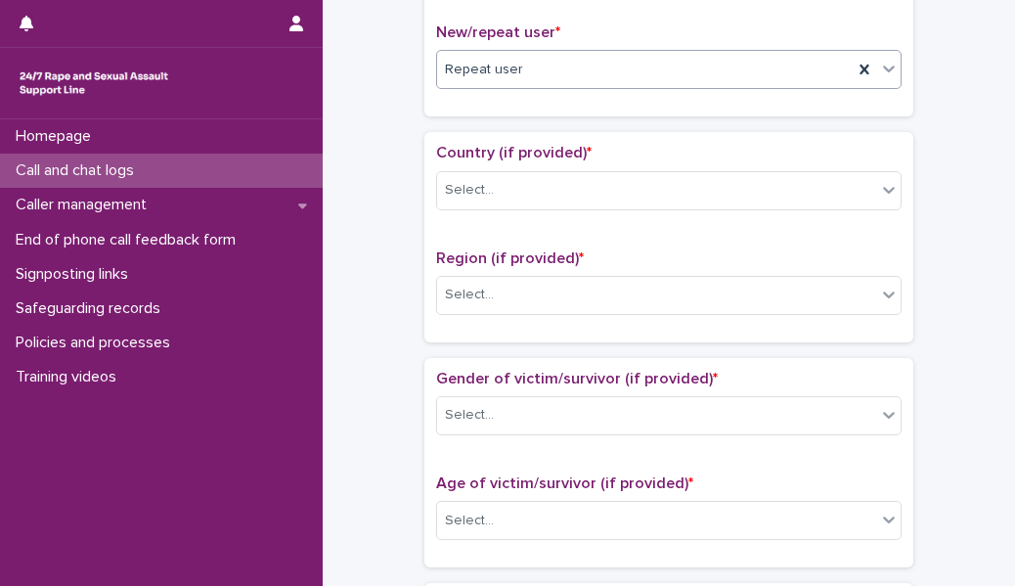
scroll to position [544, 0]
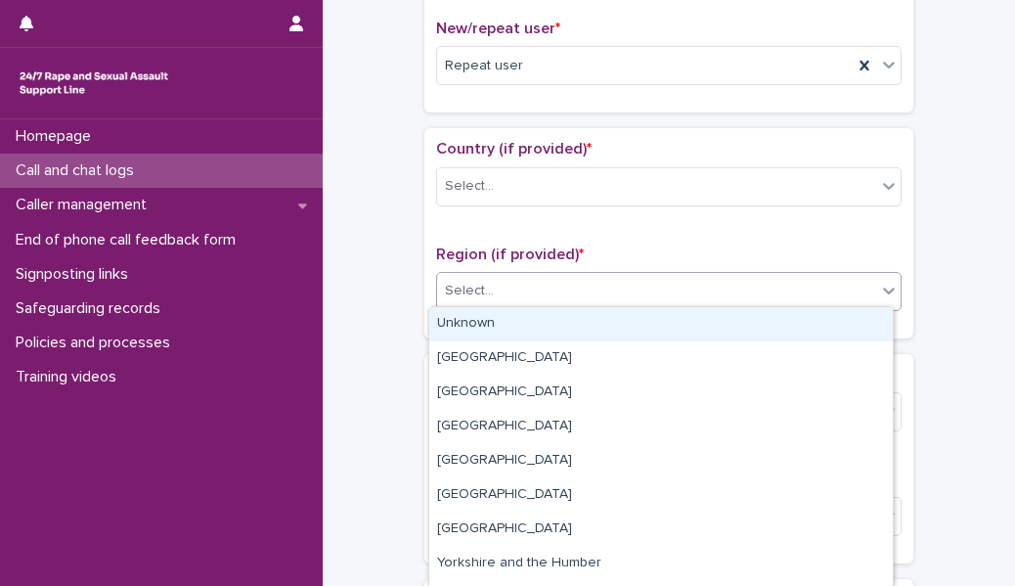
click at [464, 268] on div "Select..." at bounding box center [656, 291] width 439 height 32
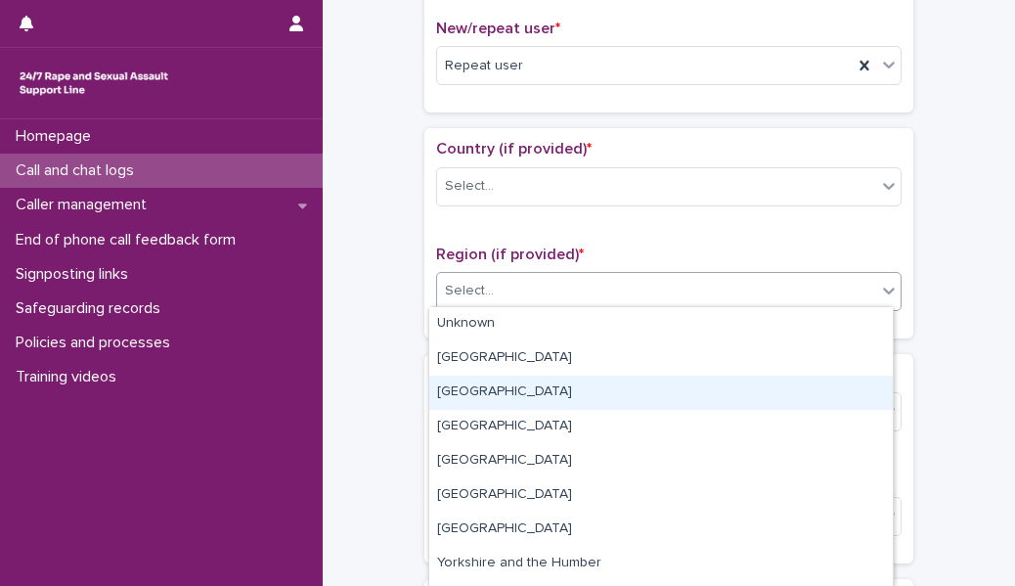
click at [482, 268] on div "[GEOGRAPHIC_DATA]" at bounding box center [661, 393] width 464 height 34
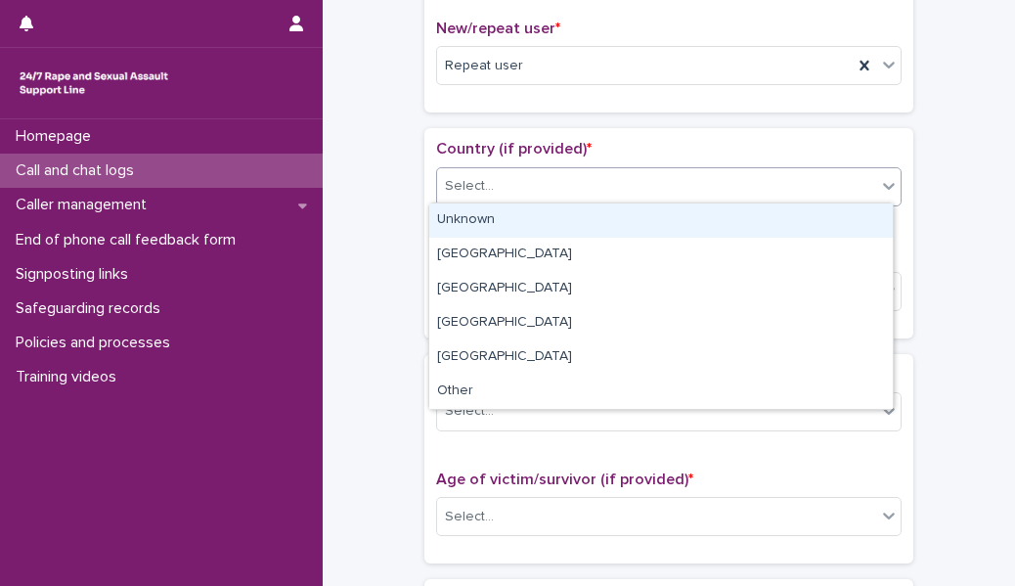
click at [477, 190] on div "Select..." at bounding box center [469, 186] width 49 height 21
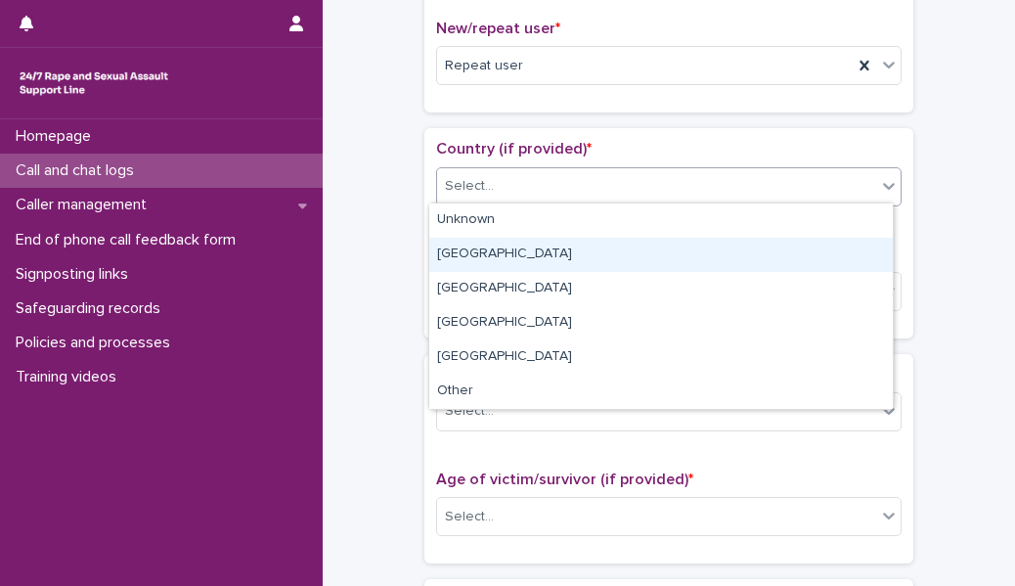
click at [472, 240] on div "[GEOGRAPHIC_DATA]" at bounding box center [661, 255] width 464 height 34
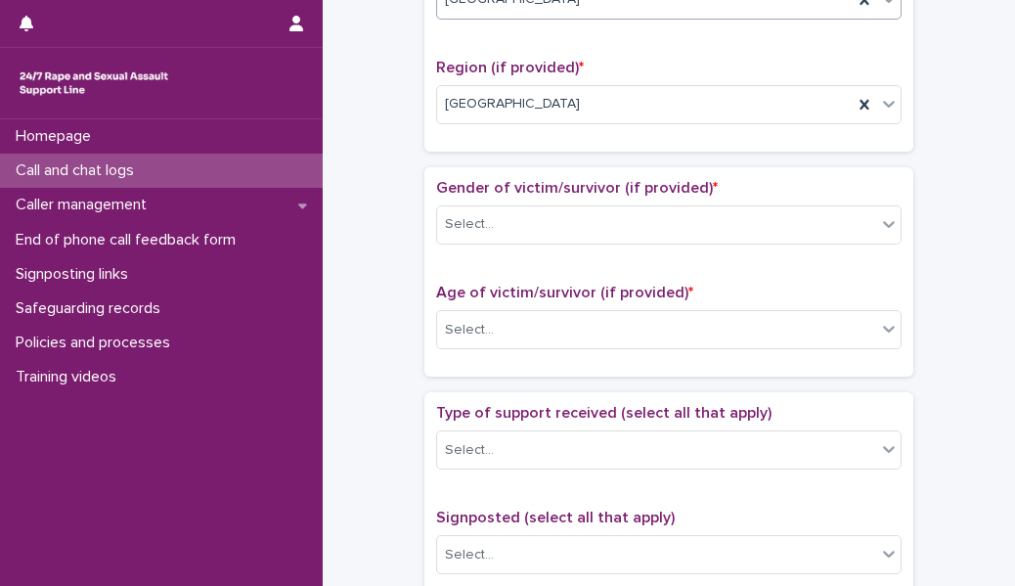
scroll to position [759, 0]
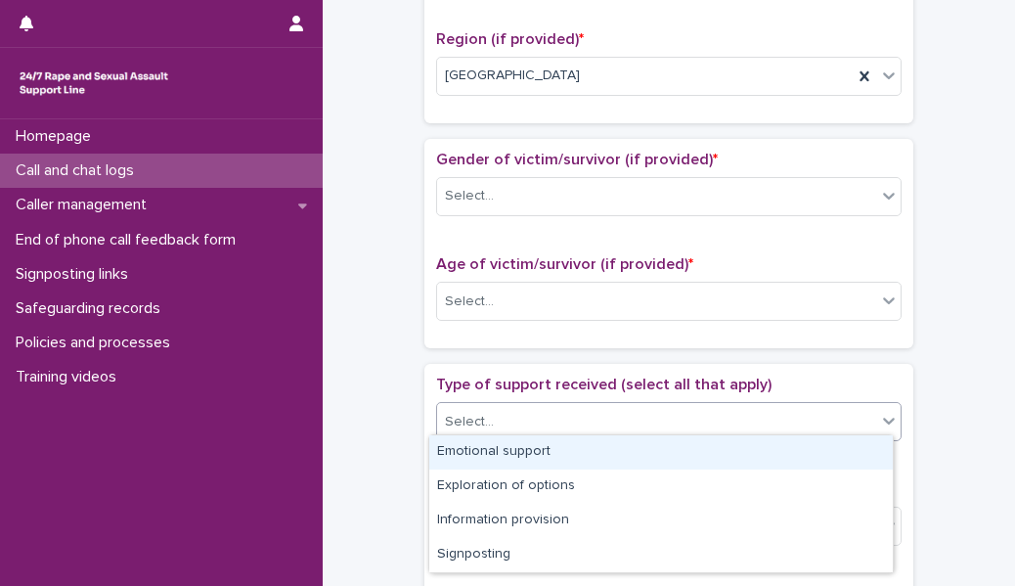
click at [480, 268] on div "Select..." at bounding box center [469, 422] width 49 height 21
click at [480, 268] on div "Emotional support" at bounding box center [661, 452] width 464 height 34
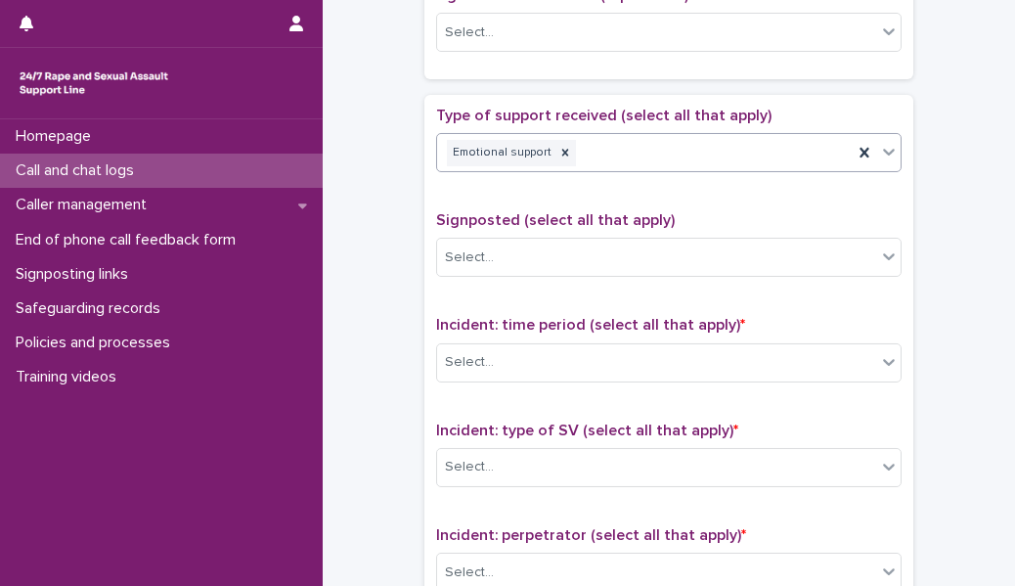
scroll to position [1030, 0]
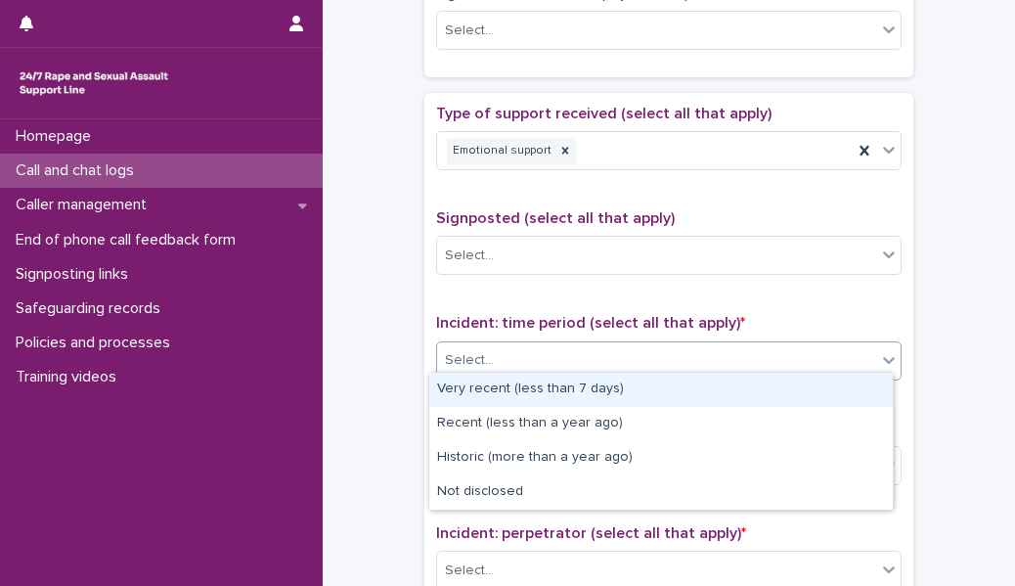
click at [481, 268] on div "Select..." at bounding box center [469, 360] width 49 height 21
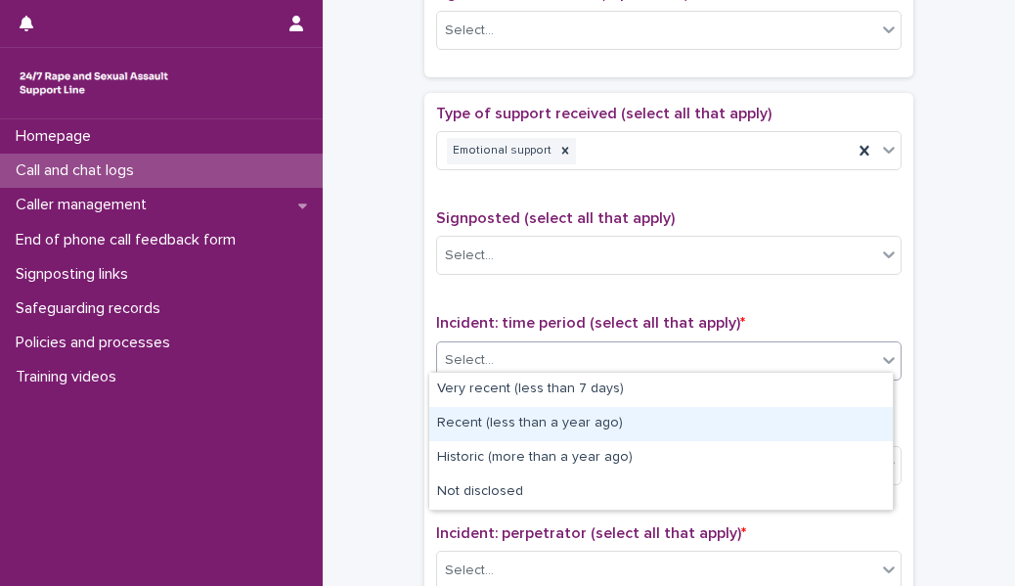
click at [493, 268] on div "Recent (less than a year ago)" at bounding box center [661, 424] width 464 height 34
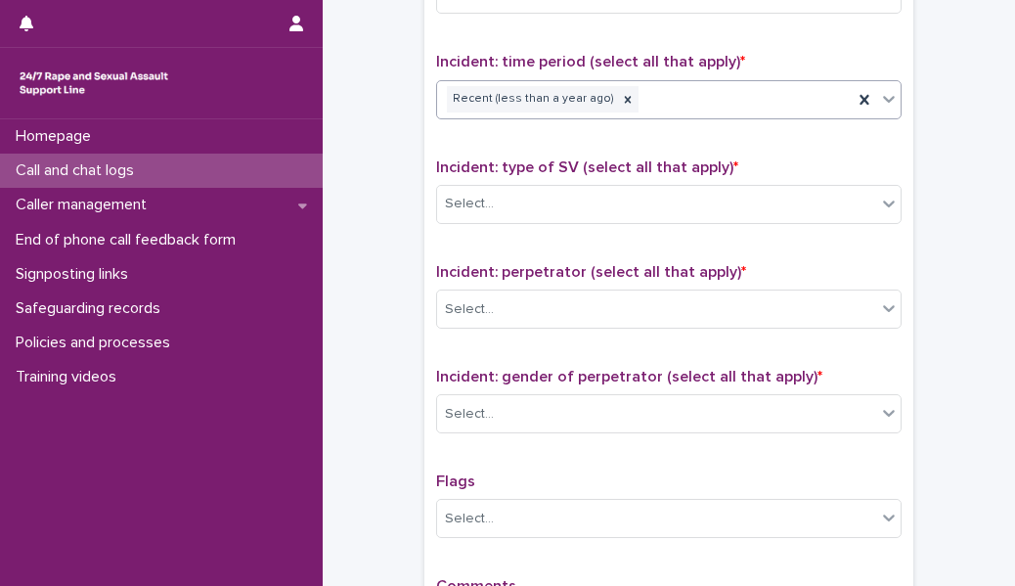
scroll to position [1371, 0]
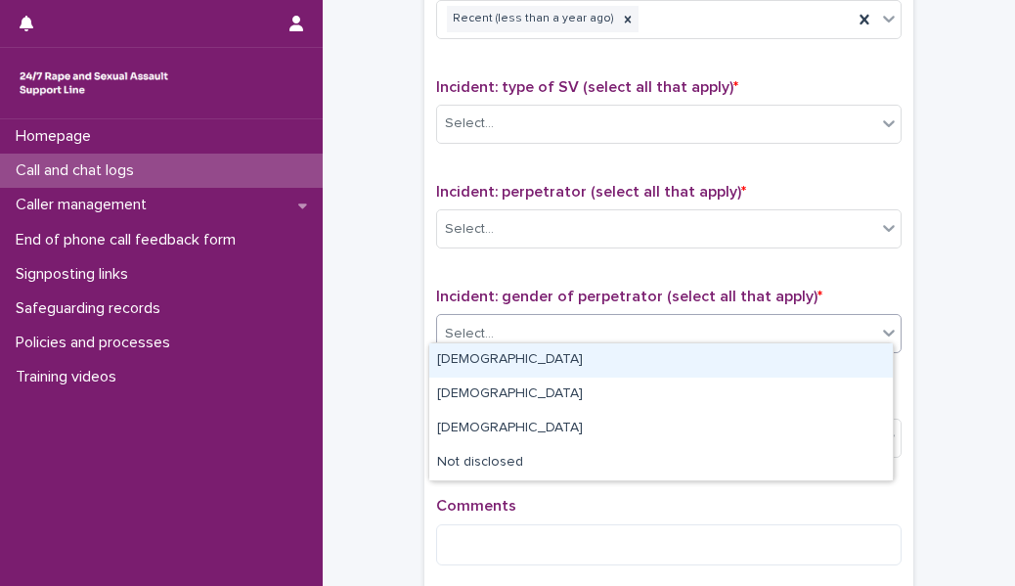
click at [481, 268] on div "Select..." at bounding box center [469, 334] width 49 height 21
click at [480, 268] on div "[DEMOGRAPHIC_DATA]" at bounding box center [661, 360] width 464 height 34
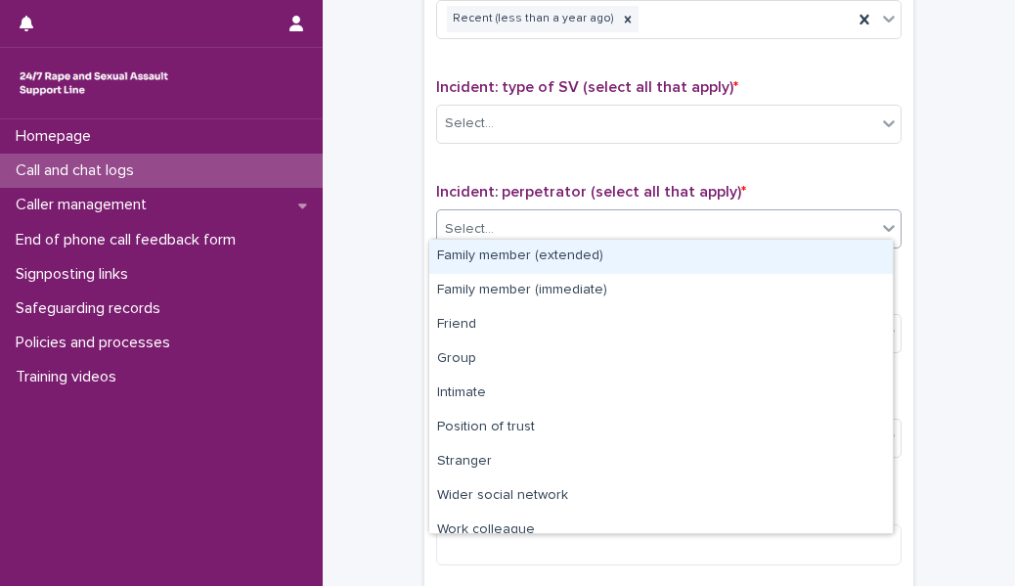
click at [471, 230] on div "Select..." at bounding box center [656, 229] width 439 height 32
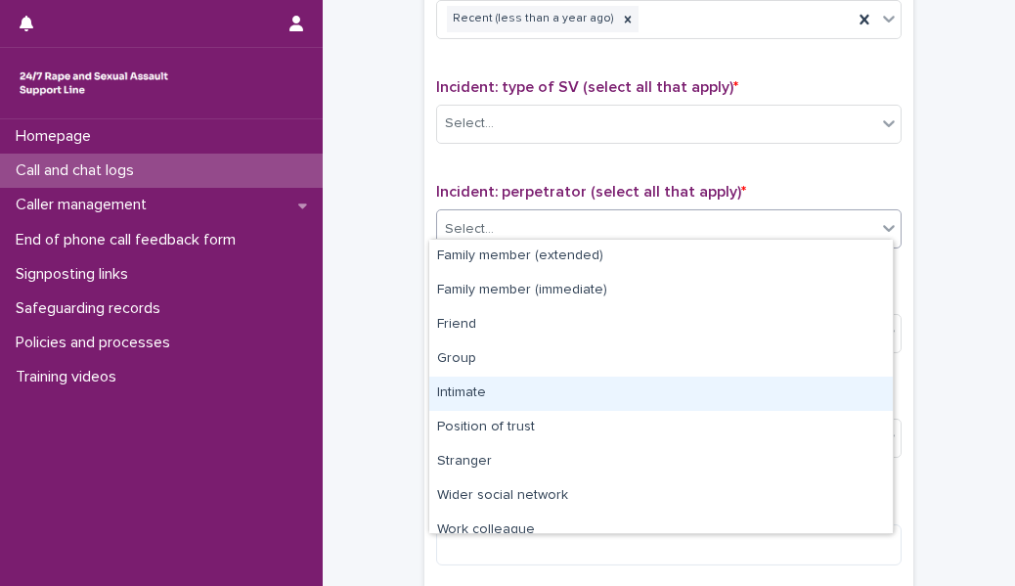
click at [464, 268] on div "Intimate" at bounding box center [661, 394] width 464 height 34
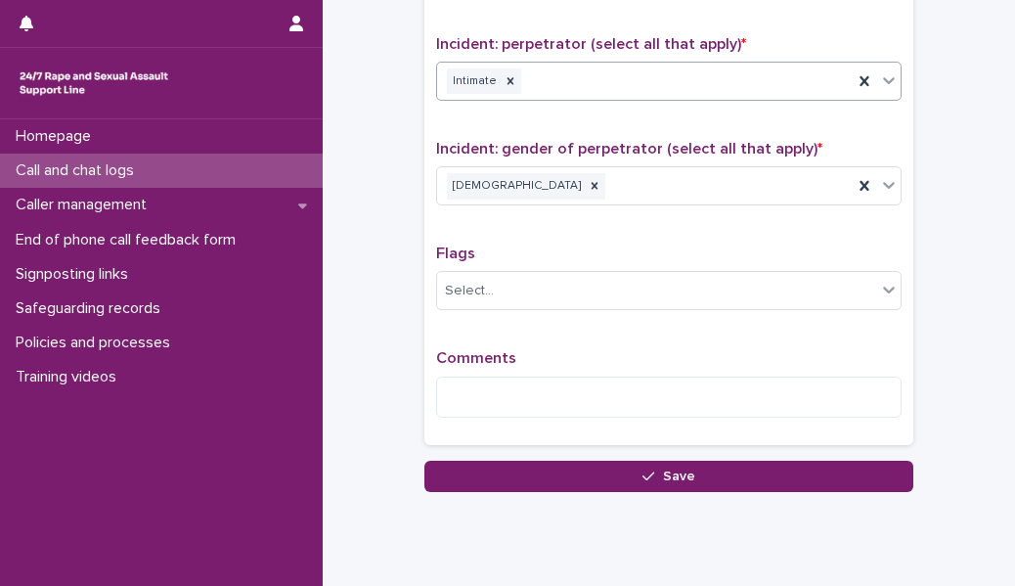
scroll to position [1567, 0]
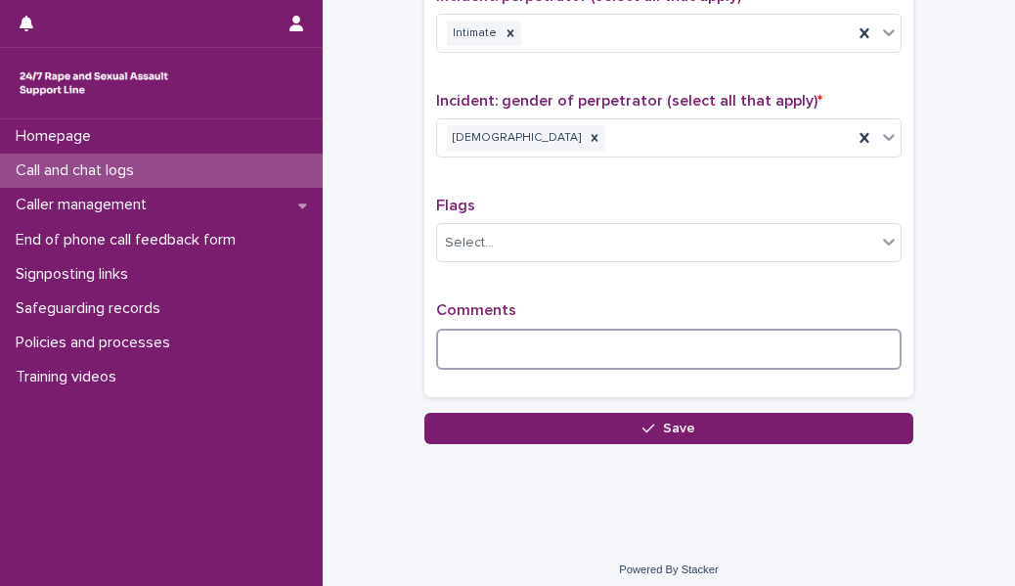
click at [467, 268] on textarea at bounding box center [669, 349] width 466 height 41
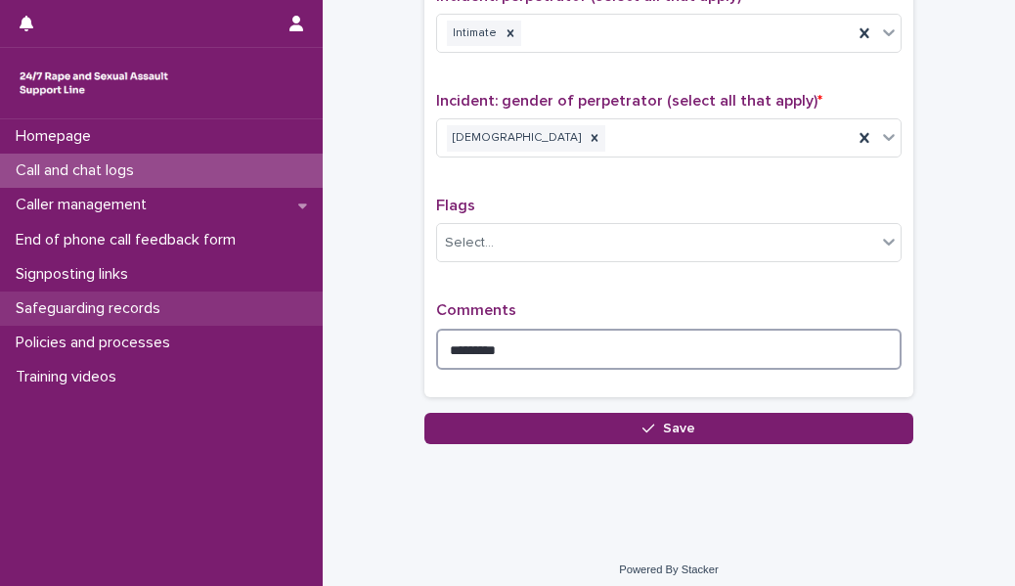
type textarea "********"
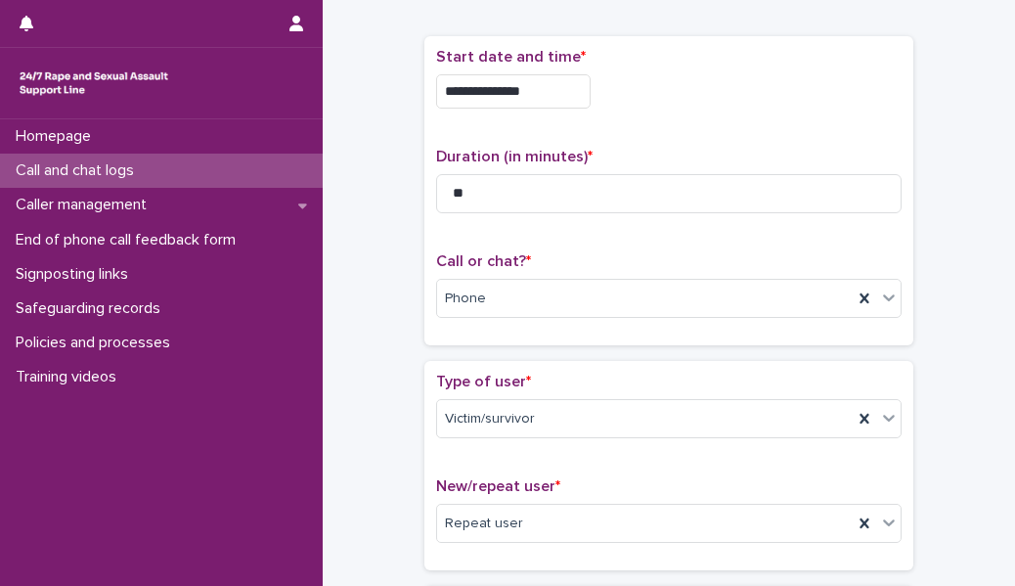
scroll to position [72, 0]
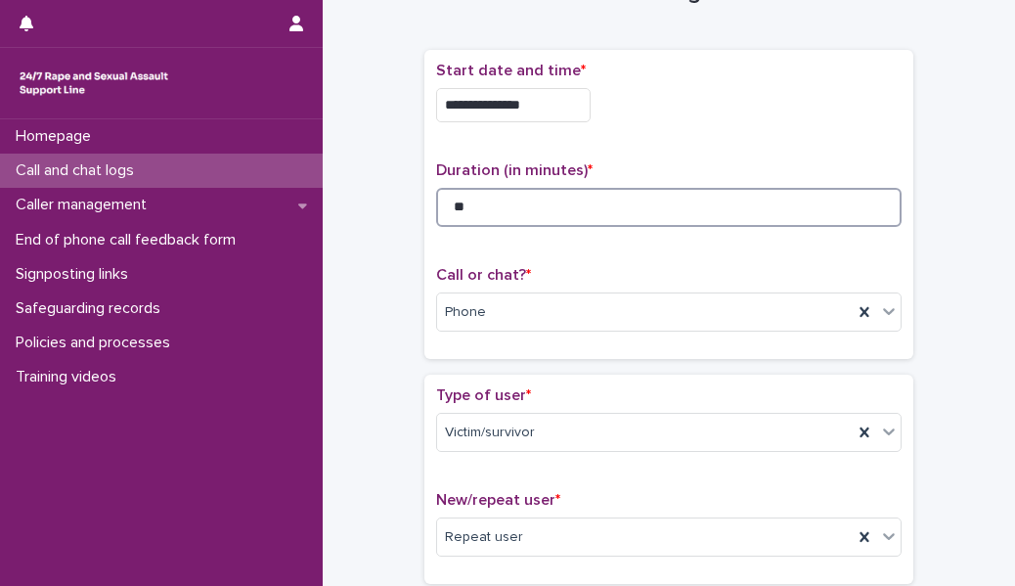
click at [490, 212] on input "**" at bounding box center [669, 207] width 466 height 39
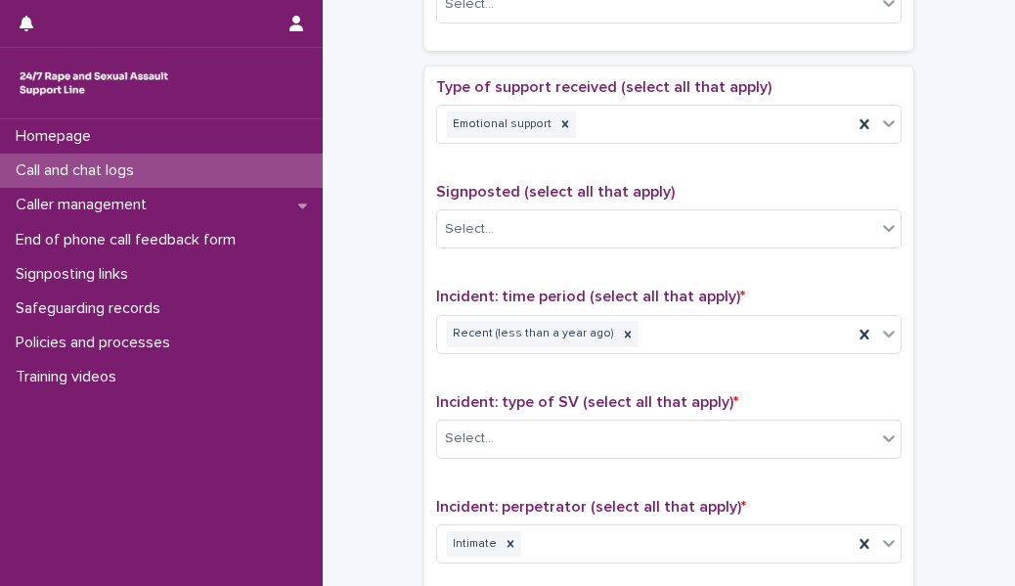
scroll to position [1567, 0]
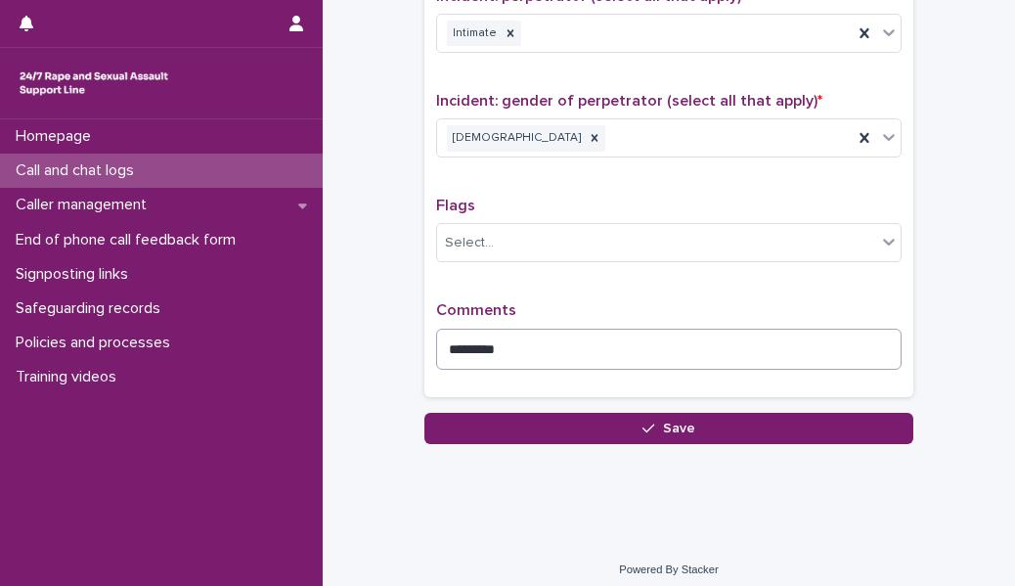
type input "**"
click at [532, 268] on textarea "********" at bounding box center [669, 349] width 466 height 41
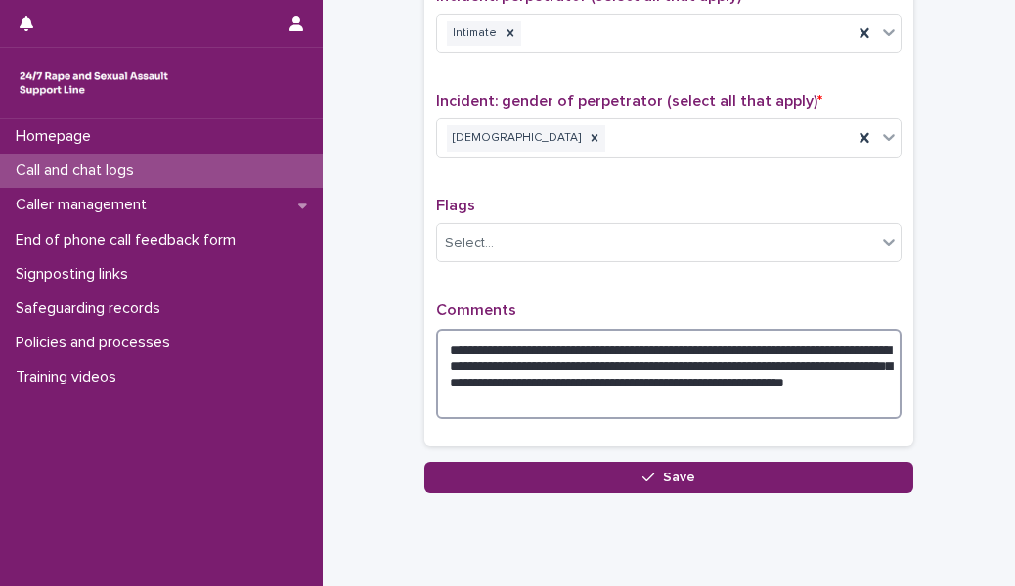
click at [637, 268] on textarea "**********" at bounding box center [669, 374] width 466 height 90
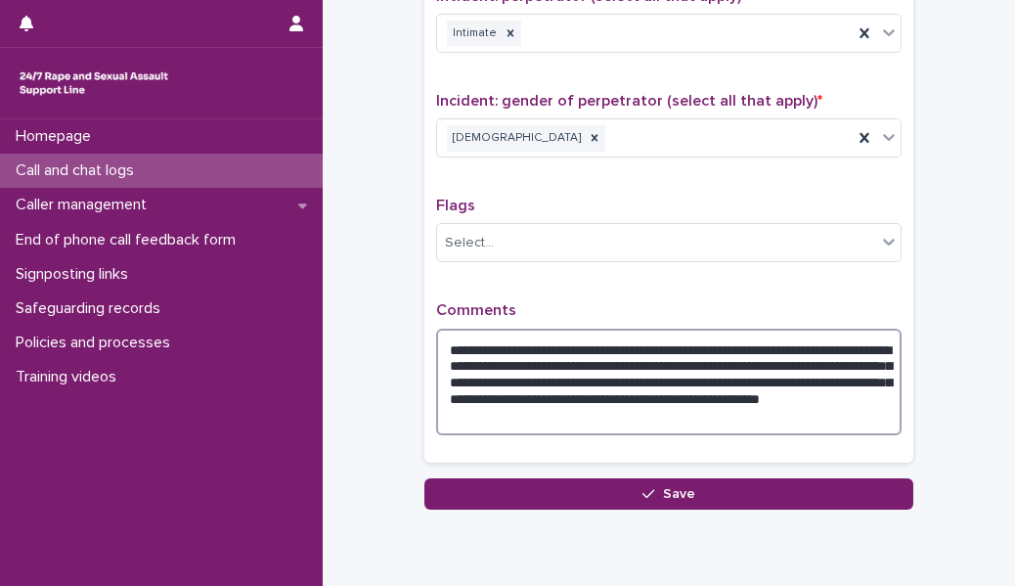
click at [637, 268] on textarea "**********" at bounding box center [669, 382] width 466 height 107
click at [576, 268] on textarea "**********" at bounding box center [669, 382] width 466 height 107
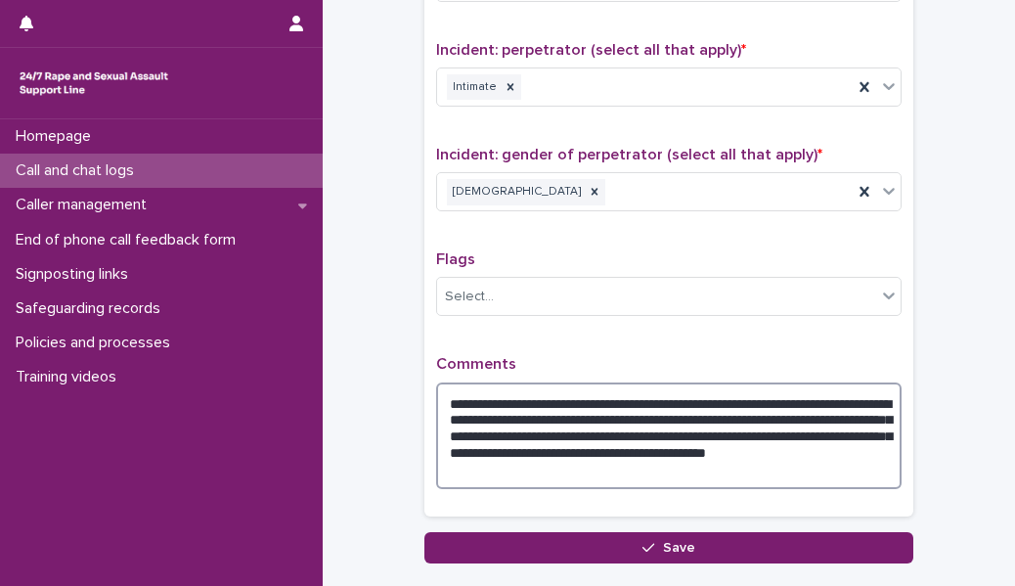
scroll to position [1544, 0]
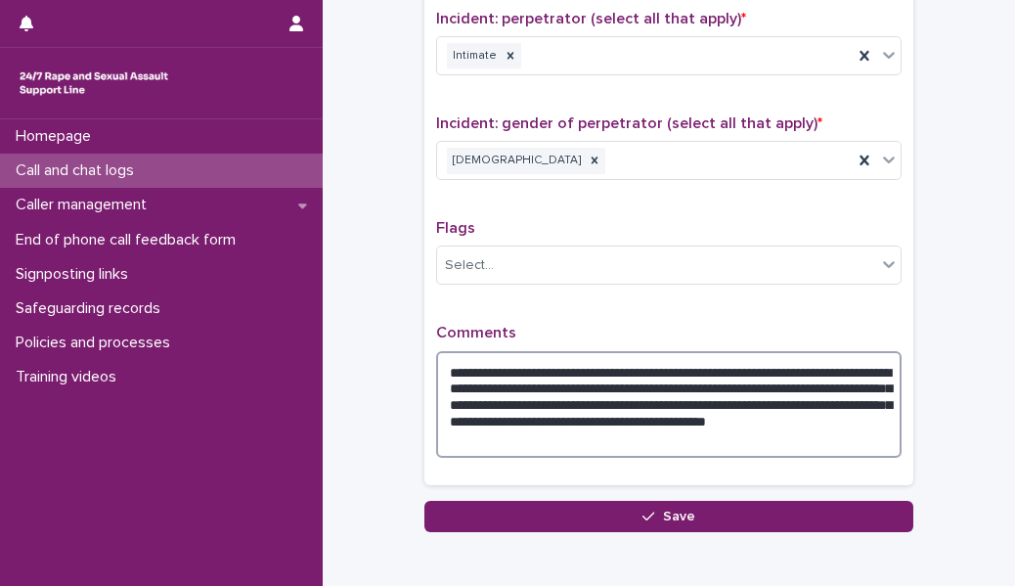
click at [582, 268] on textarea "**********" at bounding box center [669, 404] width 466 height 107
click at [637, 268] on textarea "**********" at bounding box center [669, 404] width 466 height 107
click at [608, 268] on textarea "**********" at bounding box center [669, 404] width 466 height 107
click at [591, 268] on textarea "**********" at bounding box center [669, 404] width 466 height 107
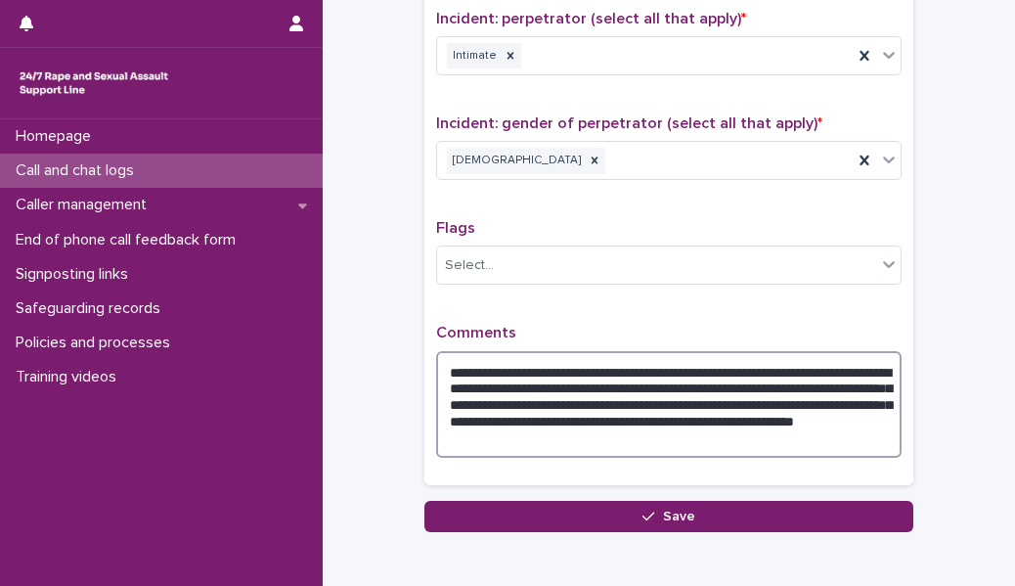
click at [637, 268] on textarea "**********" at bounding box center [669, 404] width 466 height 107
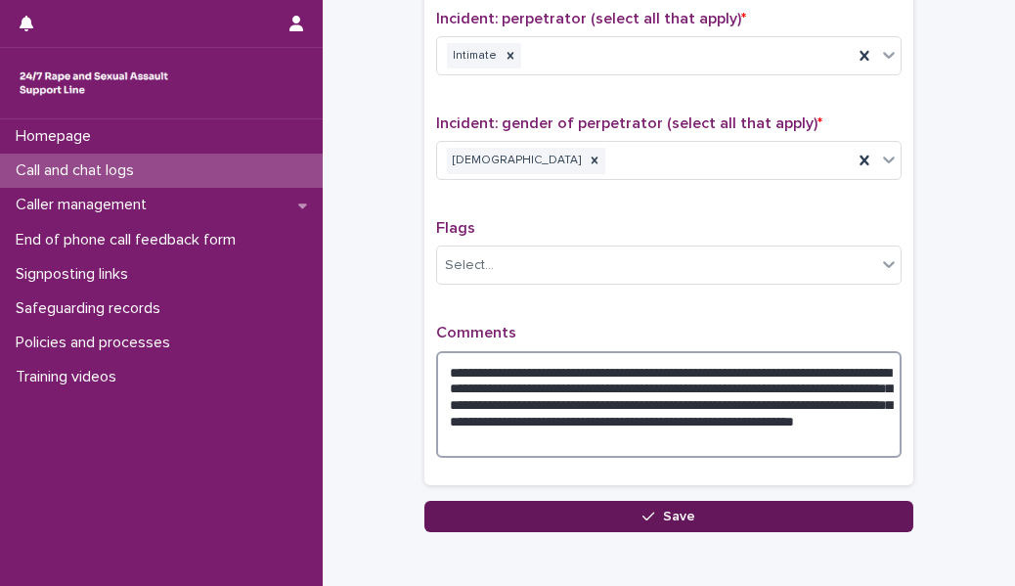
type textarea "**********"
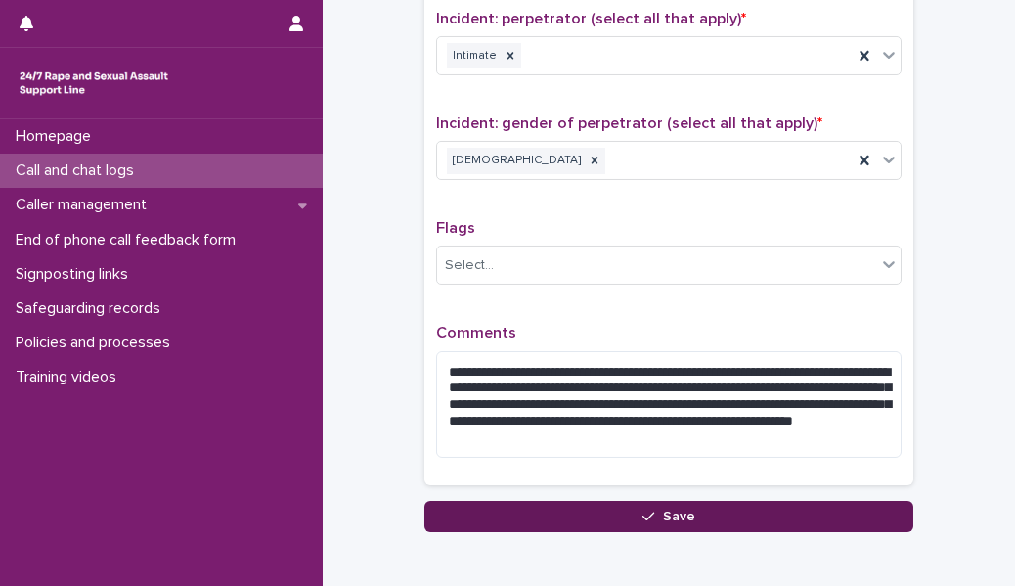
click at [625, 268] on button "Save" at bounding box center [668, 516] width 489 height 31
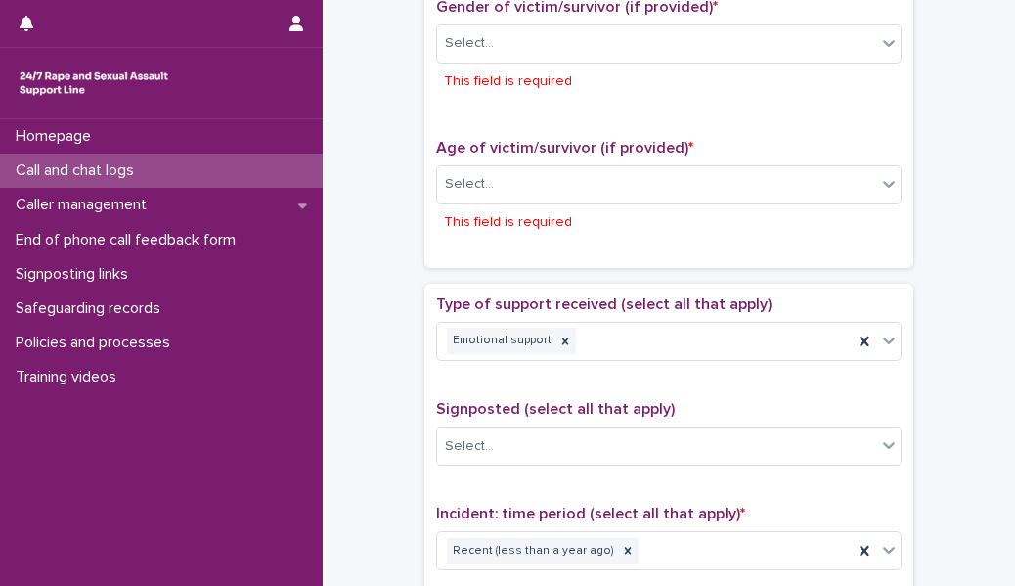
scroll to position [918, 0]
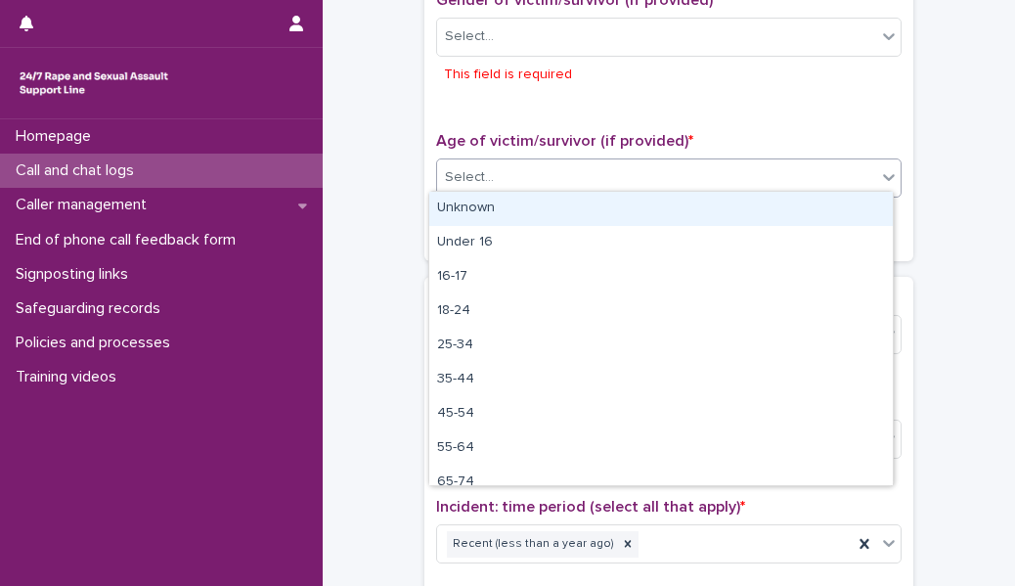
click at [572, 180] on div "Select..." at bounding box center [656, 177] width 439 height 32
click at [547, 198] on div "Unknown" at bounding box center [661, 209] width 464 height 34
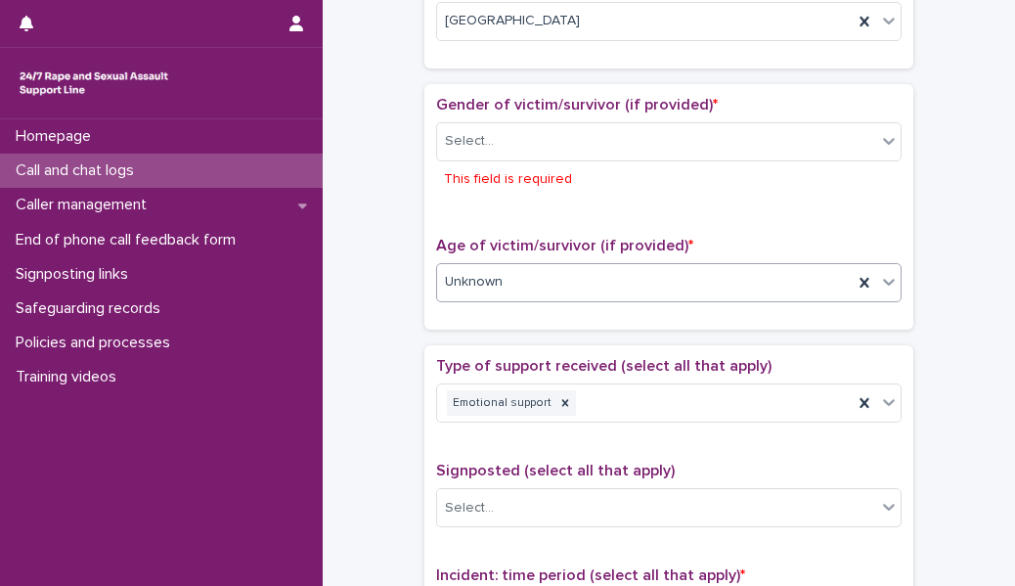
scroll to position [802, 0]
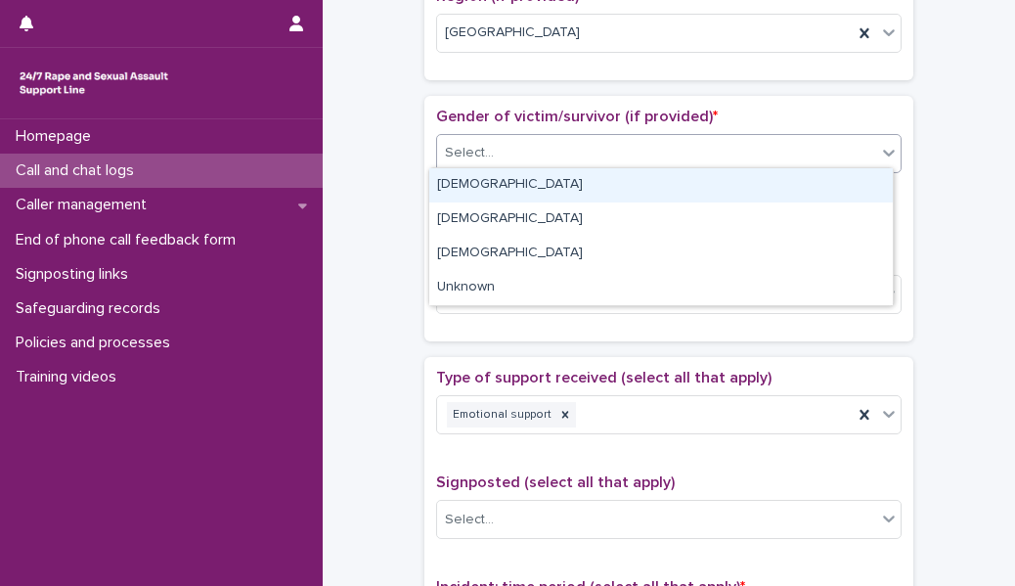
click at [539, 142] on div "Select..." at bounding box center [656, 153] width 439 height 32
click at [533, 186] on div "[DEMOGRAPHIC_DATA]" at bounding box center [661, 185] width 464 height 34
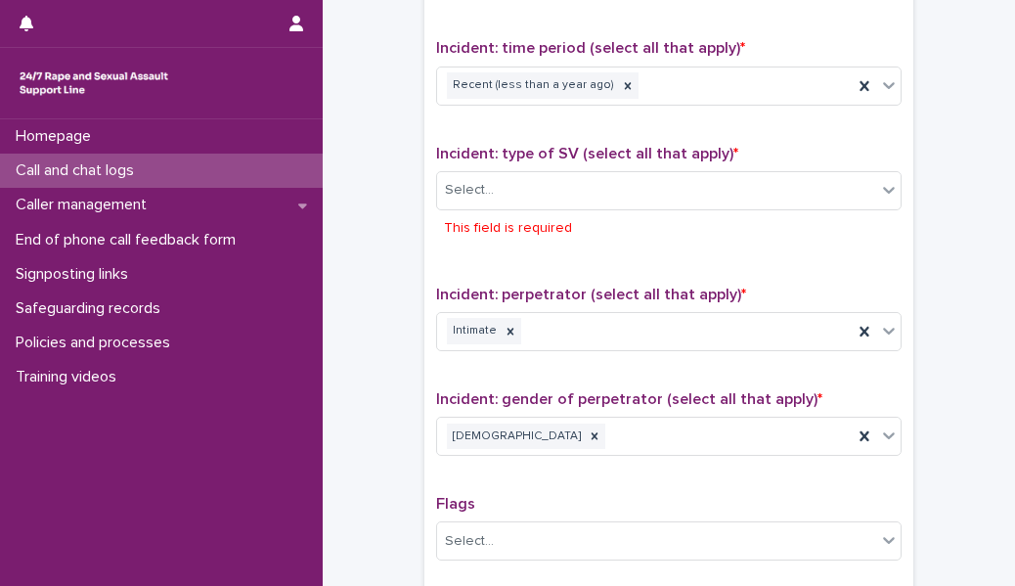
scroll to position [1291, 0]
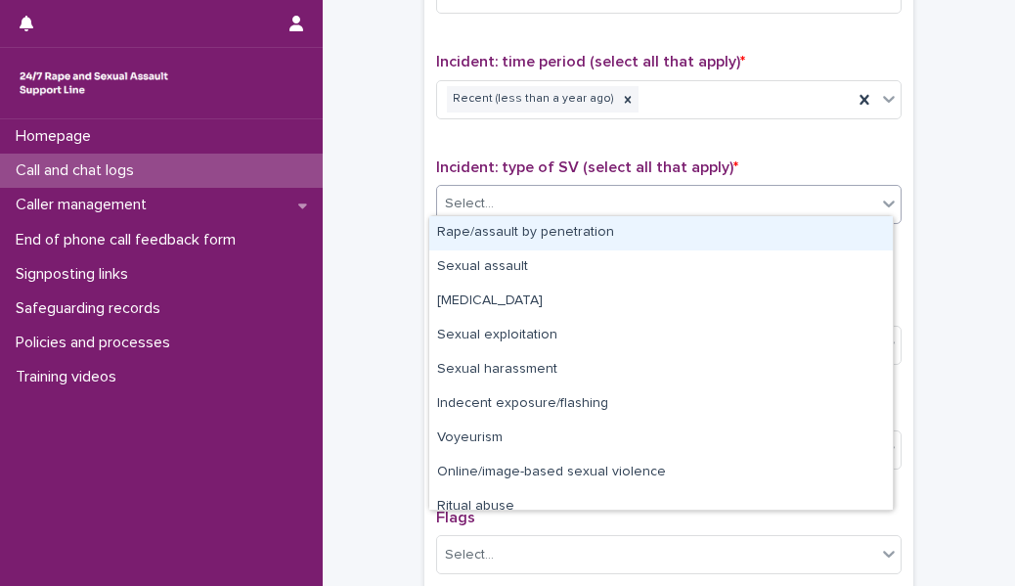
click at [534, 194] on div "Select..." at bounding box center [656, 204] width 439 height 32
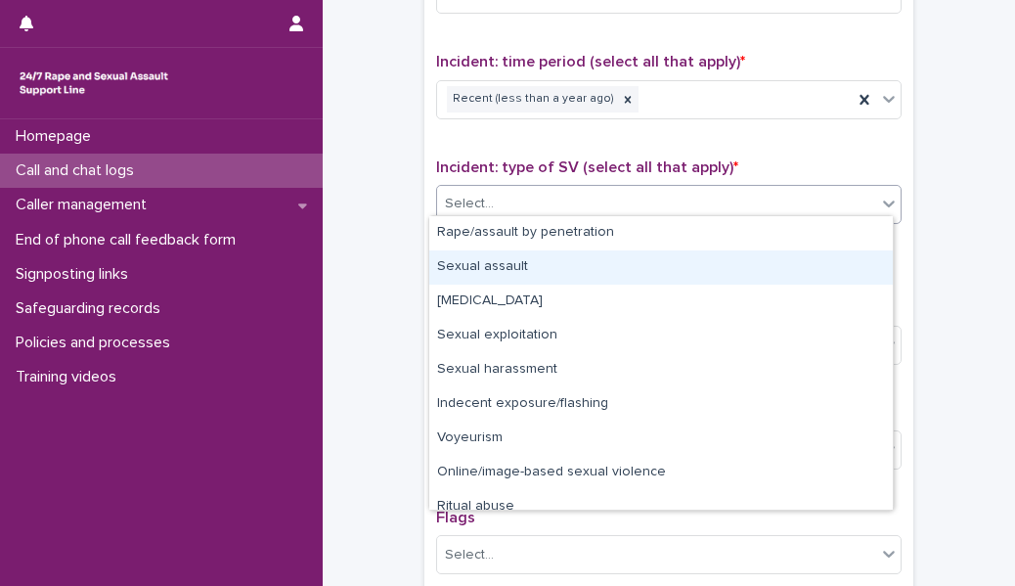
click at [524, 265] on div "Sexual assault" at bounding box center [661, 267] width 464 height 34
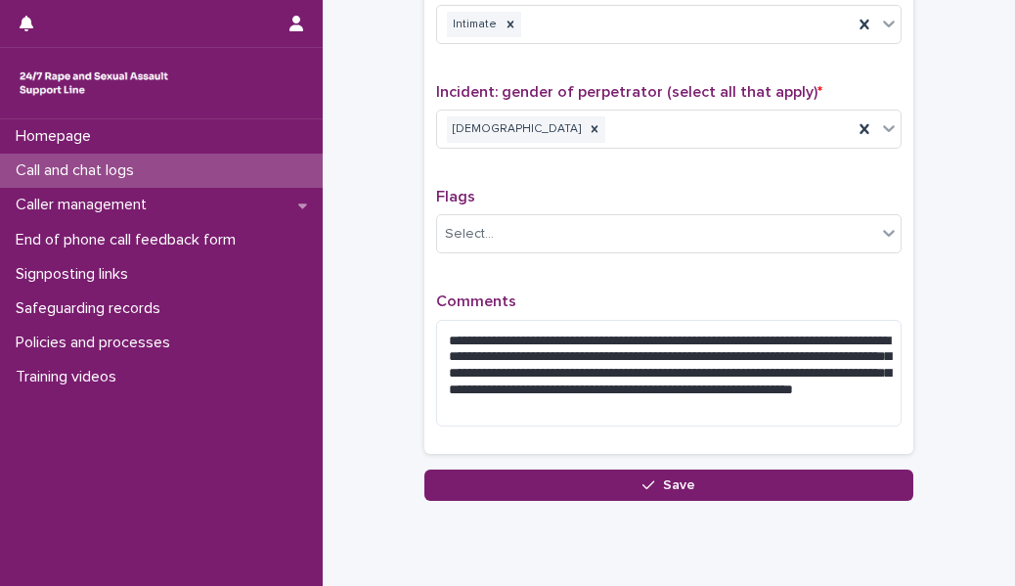
scroll to position [1578, 0]
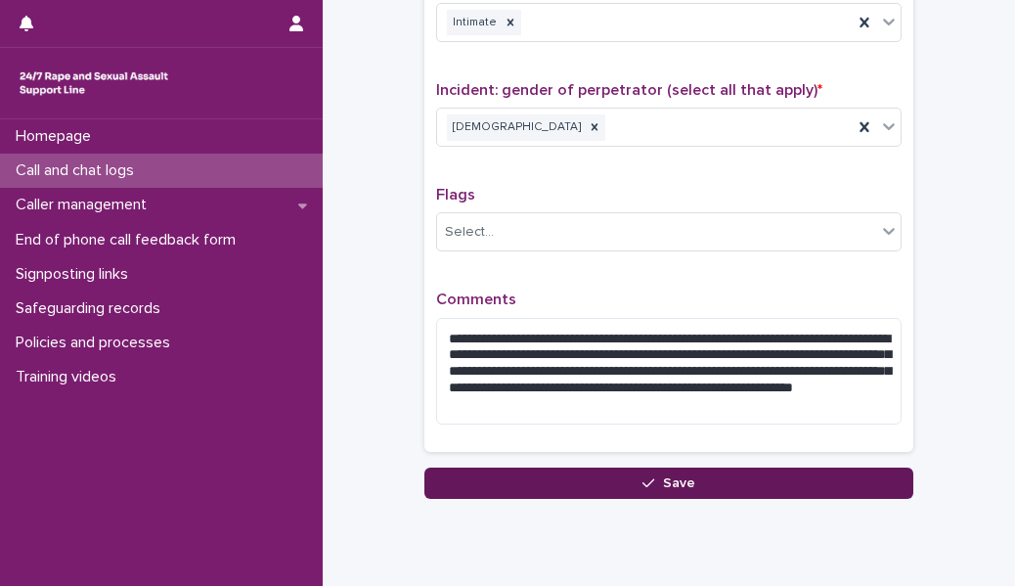
click at [505, 268] on button "Save" at bounding box center [668, 483] width 489 height 31
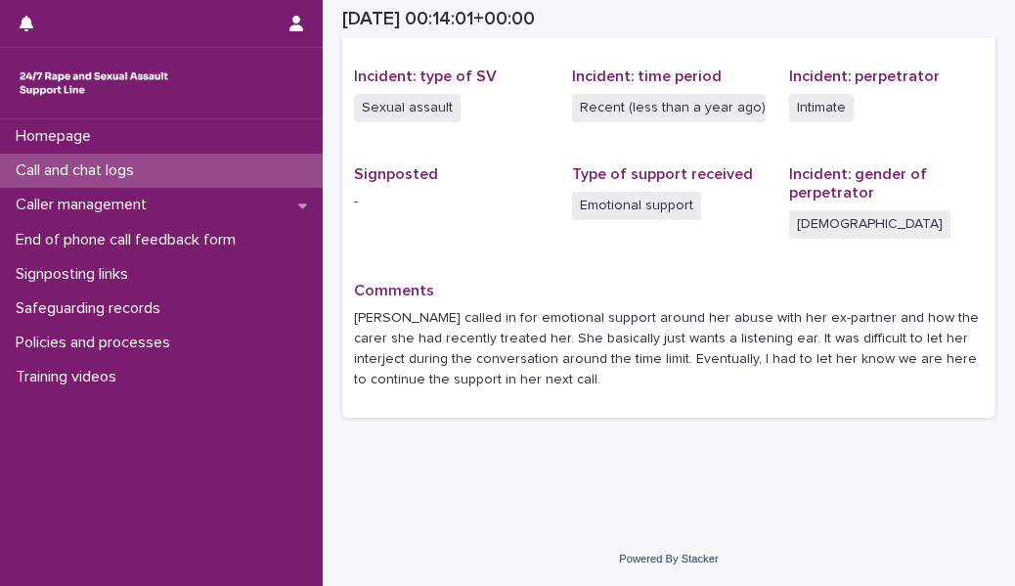
scroll to position [474, 0]
click at [213, 176] on div "Call and chat logs" at bounding box center [161, 171] width 323 height 34
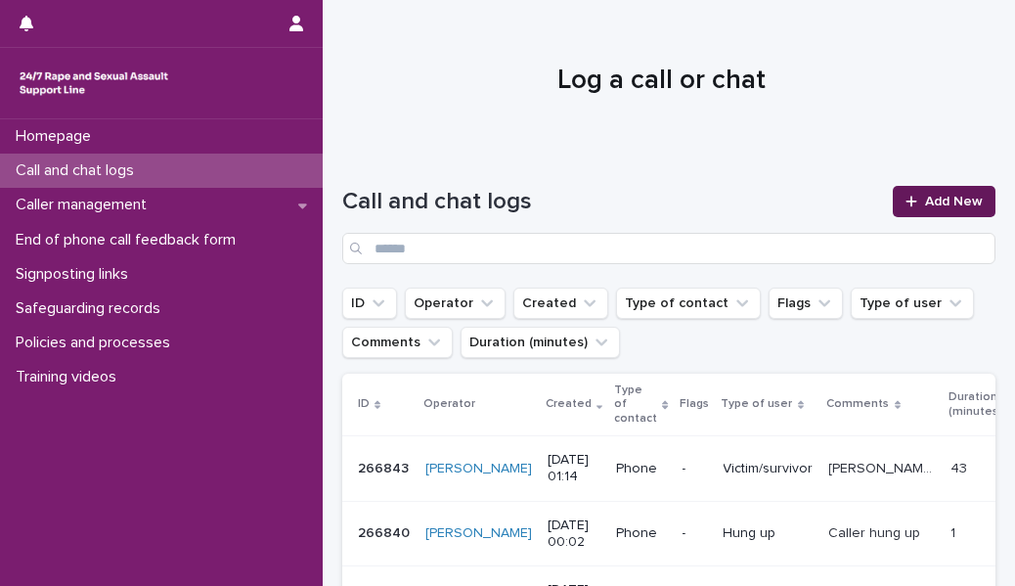
click at [637, 190] on link "Add New" at bounding box center [944, 201] width 103 height 31
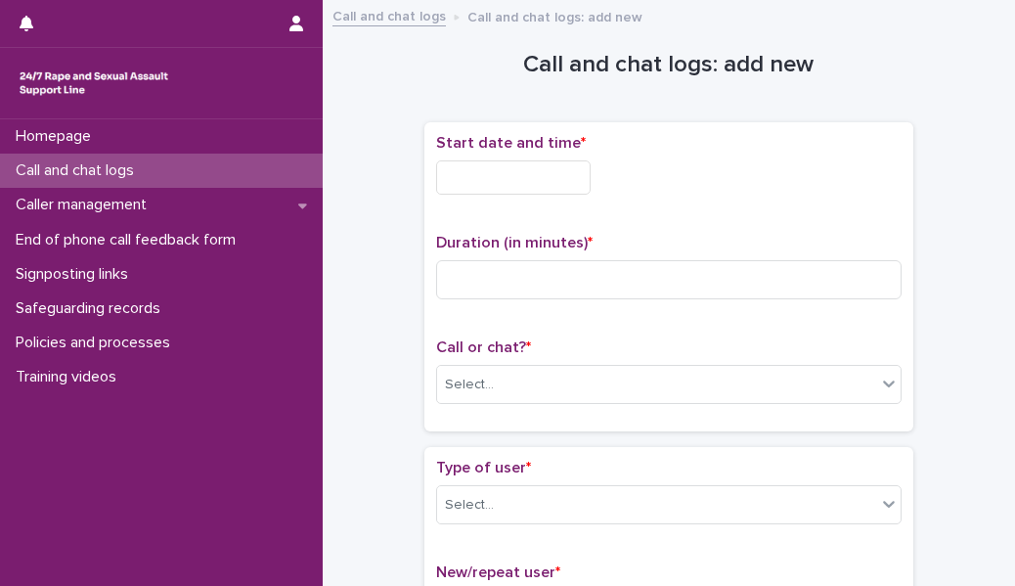
click at [556, 194] on div "Start date and time *" at bounding box center [669, 172] width 466 height 76
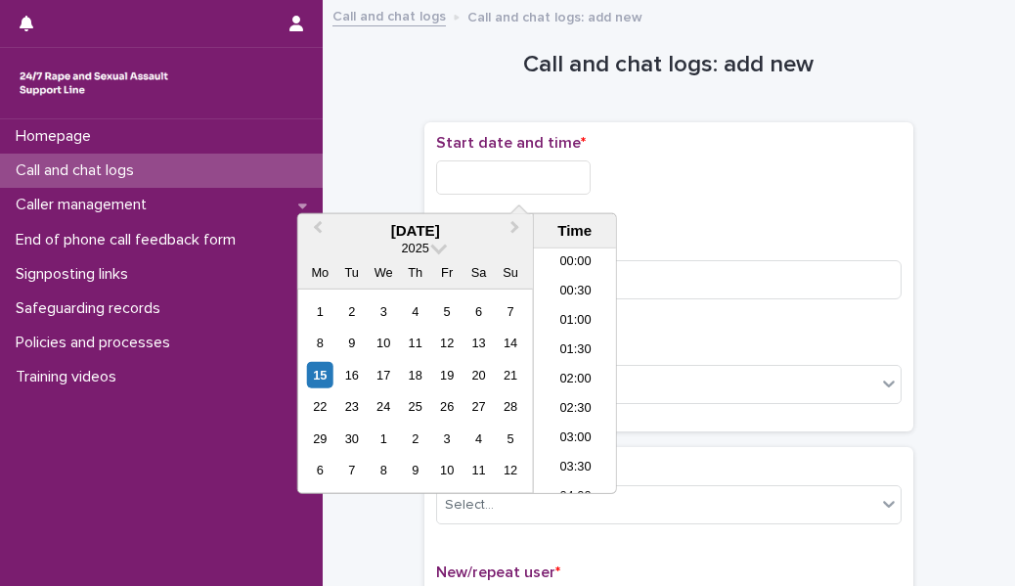
click at [504, 184] on input "text" at bounding box center [513, 177] width 155 height 34
click at [570, 268] on li "01:30" at bounding box center [575, 350] width 83 height 29
type input "**********"
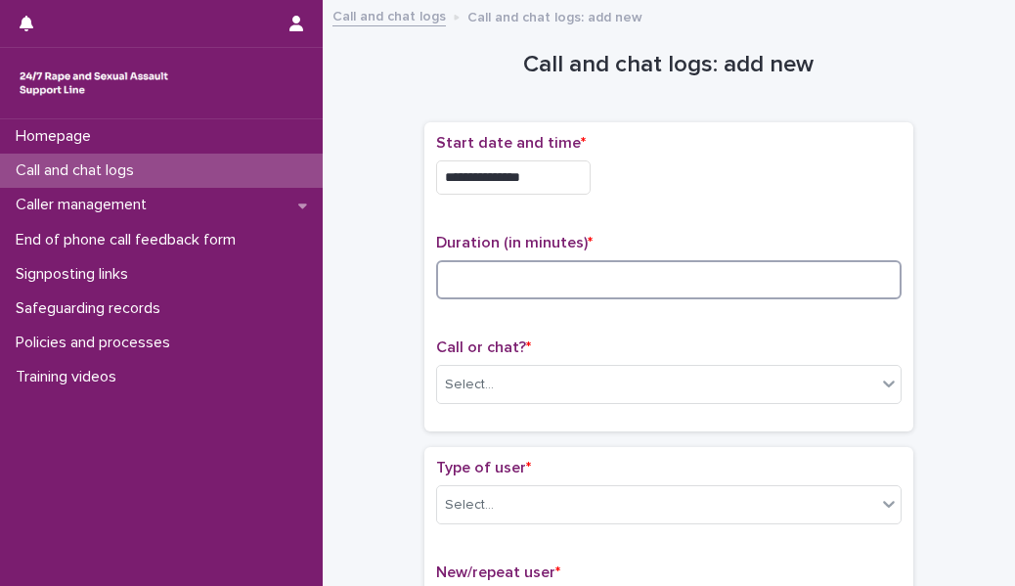
click at [530, 268] on input at bounding box center [669, 279] width 466 height 39
type input "**"
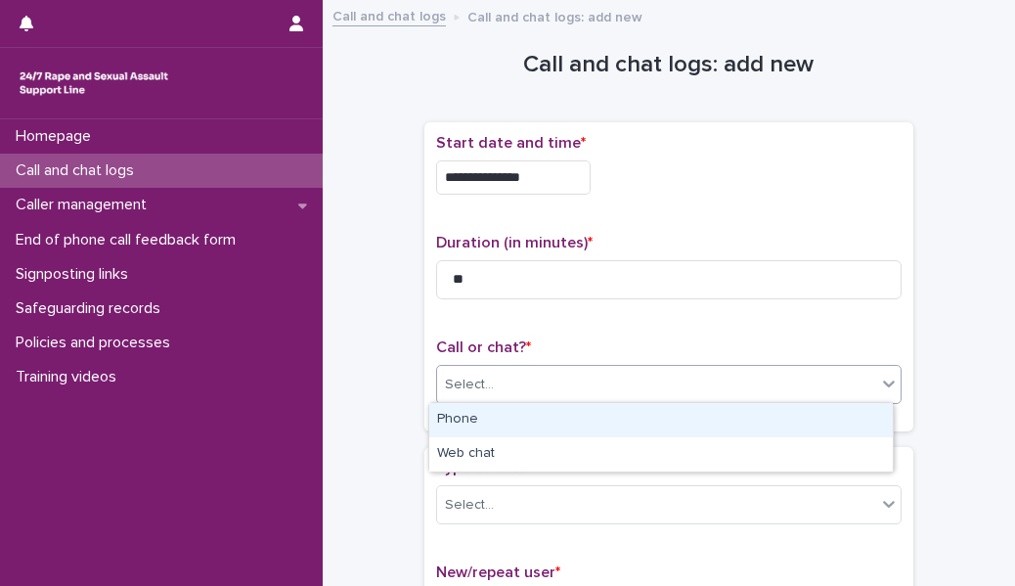
click at [505, 268] on div "Select..." at bounding box center [656, 385] width 439 height 32
click at [507, 268] on div "Phone" at bounding box center [661, 420] width 464 height 34
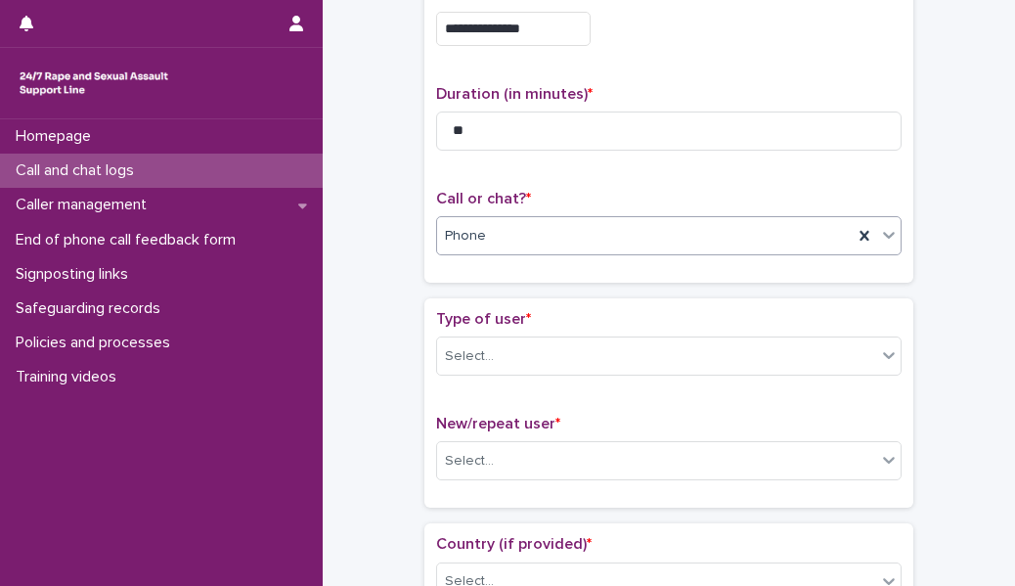
scroll to position [185, 0]
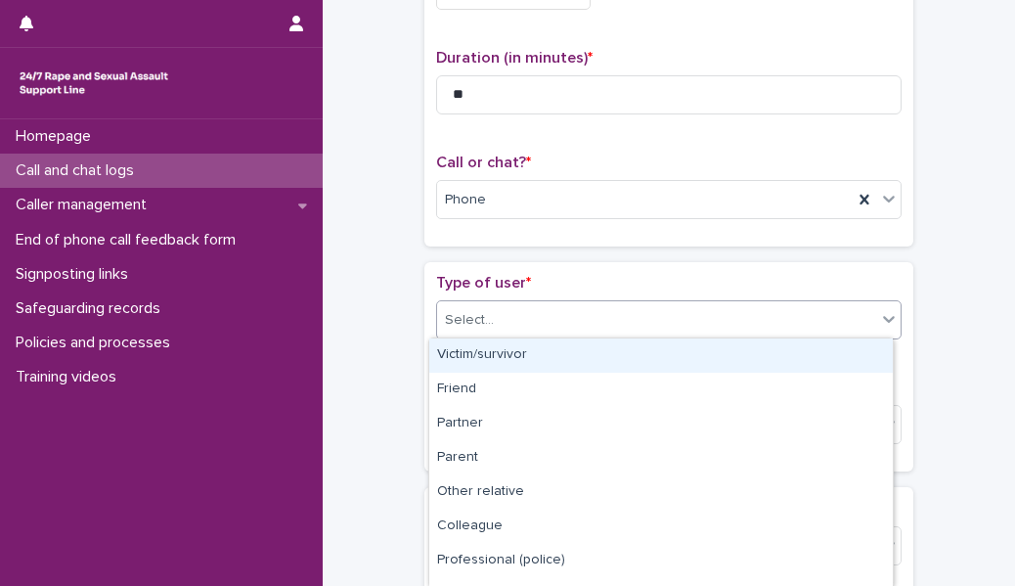
click at [514, 268] on div "Select..." at bounding box center [656, 320] width 439 height 32
click at [511, 268] on div "Victim/survivor" at bounding box center [661, 355] width 464 height 34
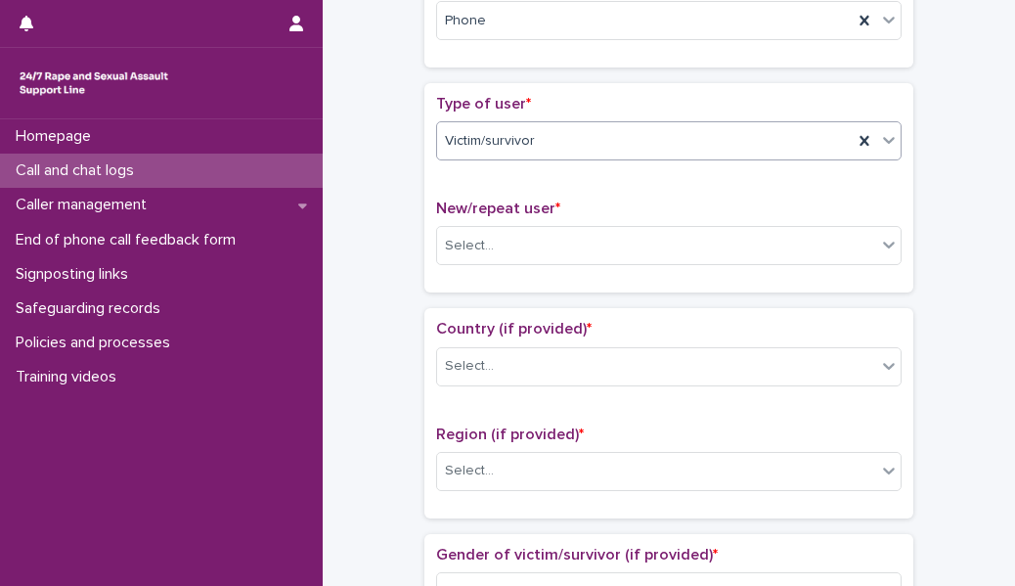
scroll to position [385, 0]
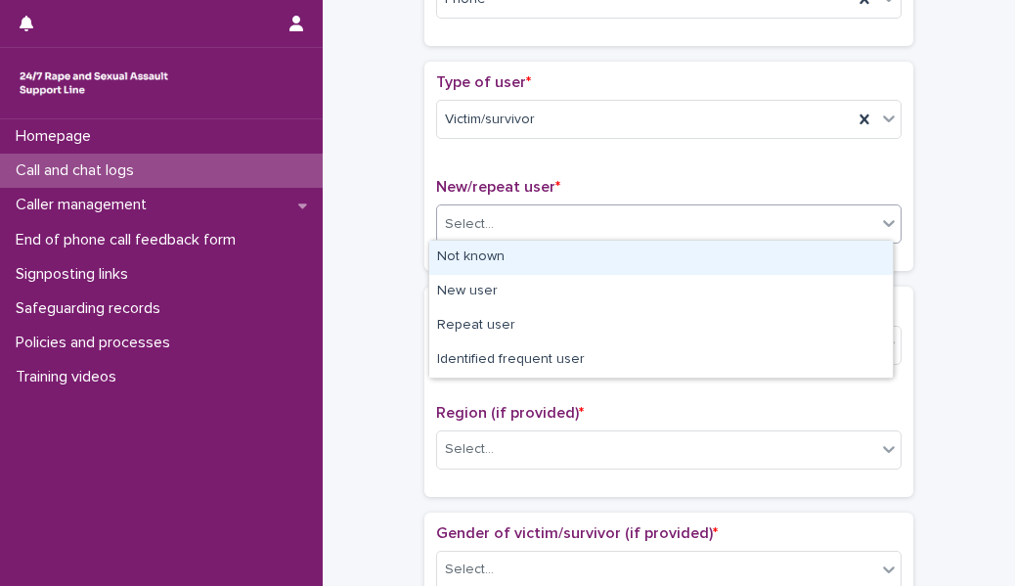
click at [508, 222] on div "Select..." at bounding box center [656, 224] width 439 height 32
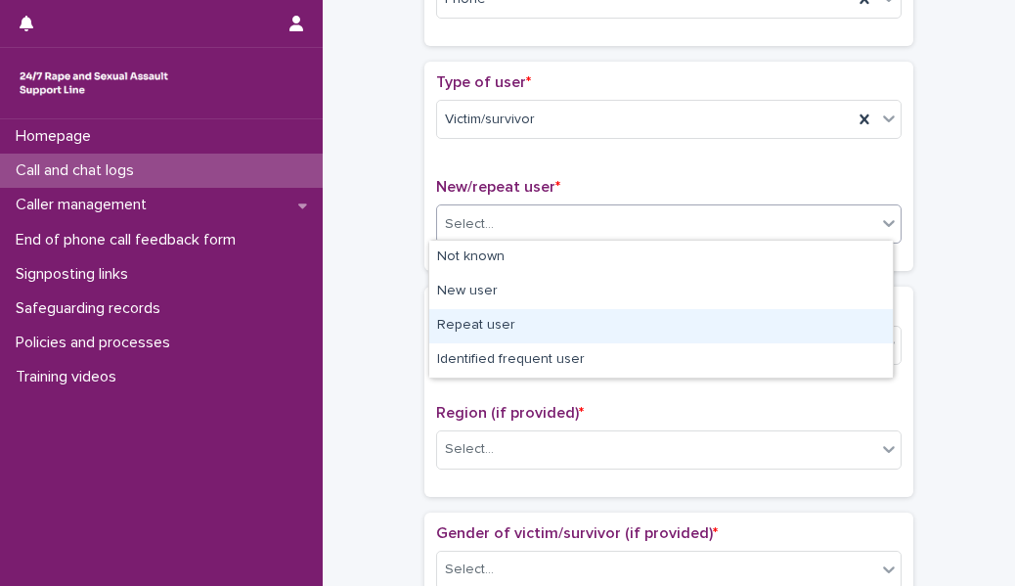
click at [500, 268] on div "Repeat user" at bounding box center [661, 326] width 464 height 34
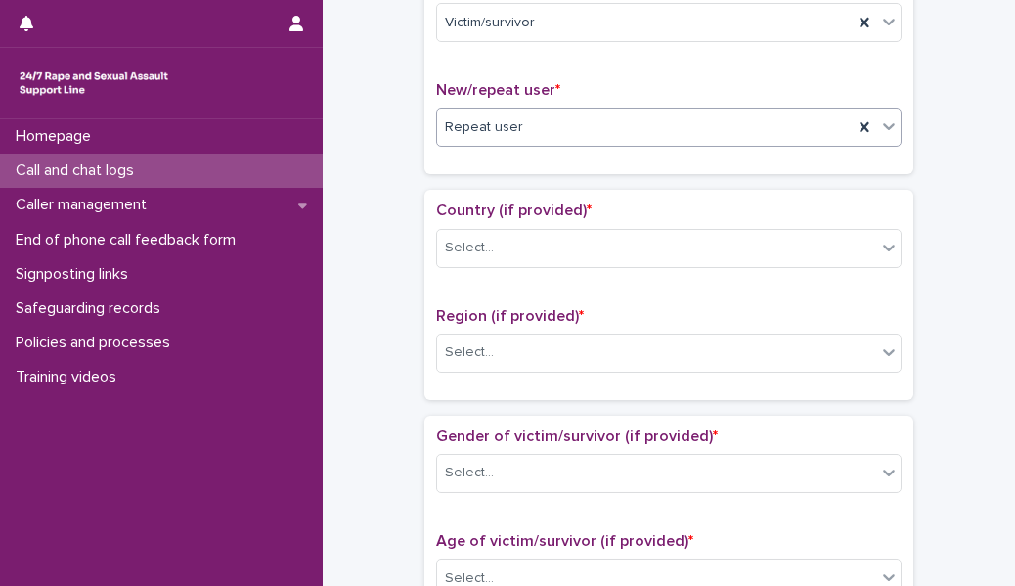
scroll to position [490, 0]
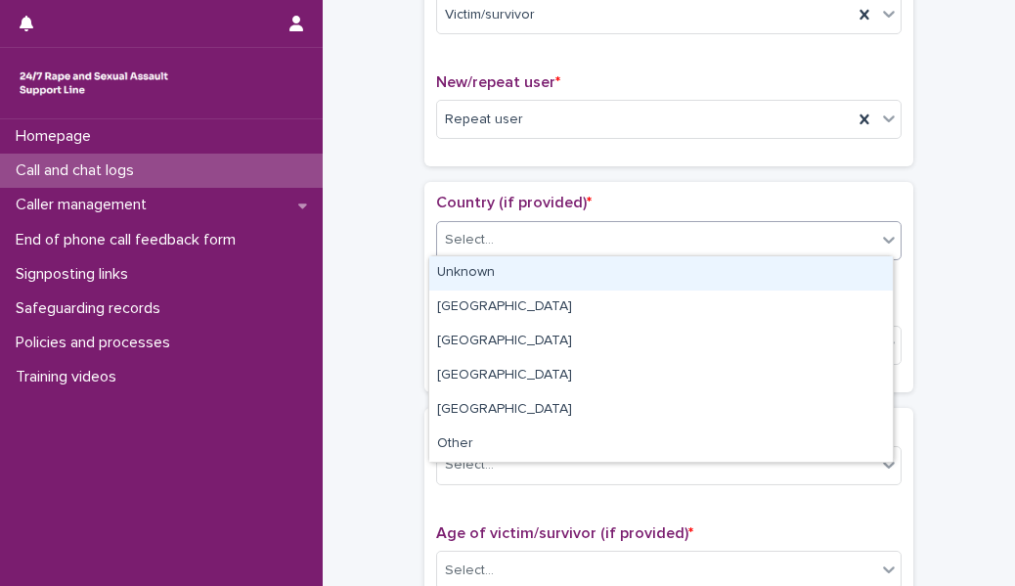
click at [516, 224] on div "Select..." at bounding box center [656, 240] width 439 height 32
click at [513, 268] on div "Unknown" at bounding box center [661, 273] width 464 height 34
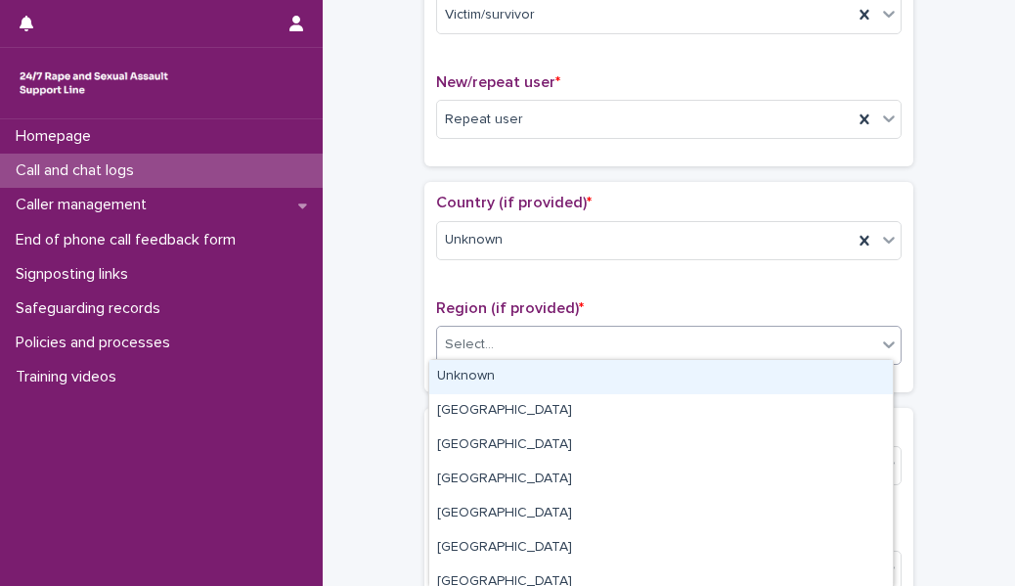
click at [475, 268] on div "Select..." at bounding box center [469, 345] width 49 height 21
click at [478, 268] on div "Unknown" at bounding box center [661, 377] width 464 height 34
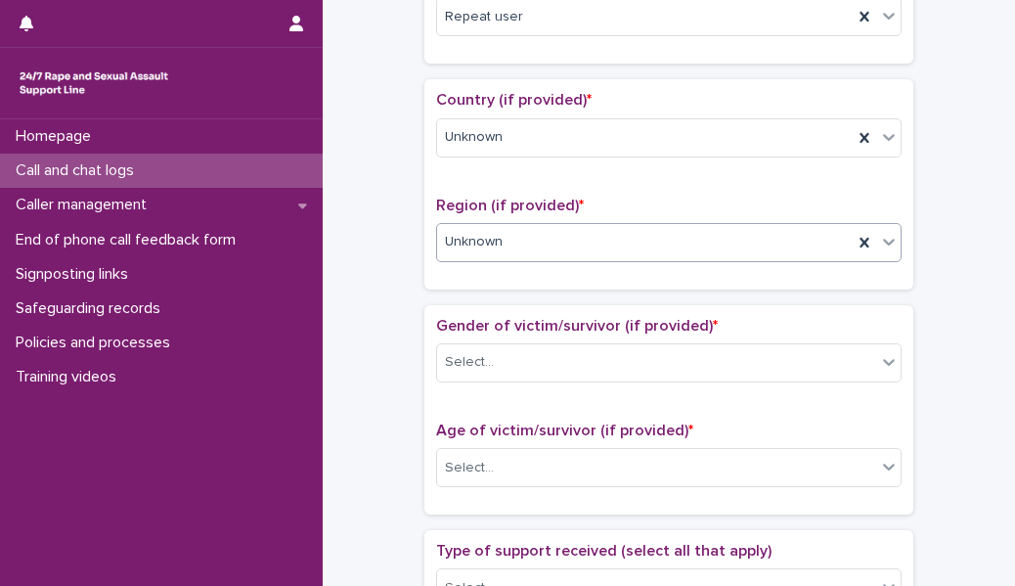
scroll to position [597, 0]
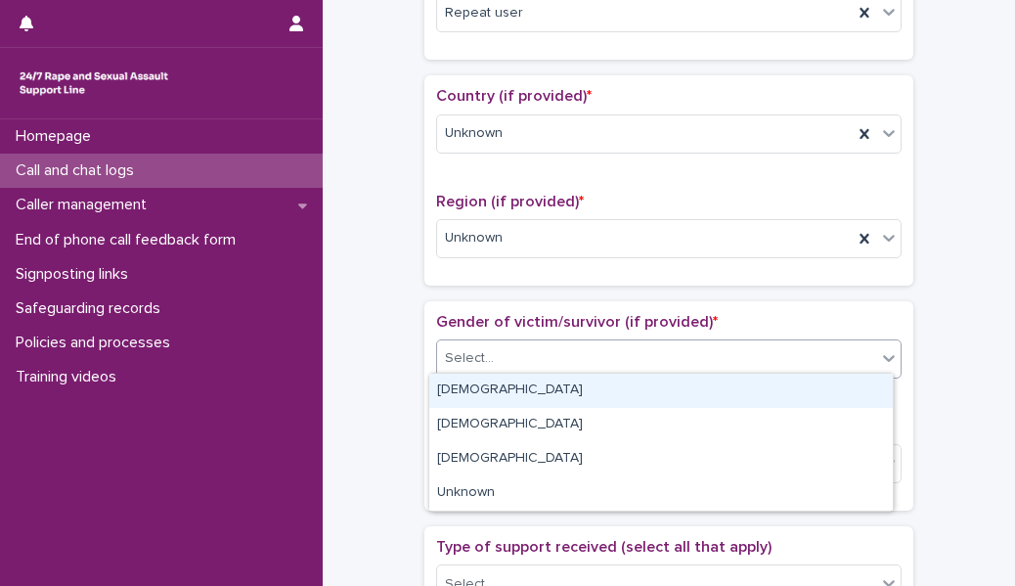
click at [496, 268] on div "Select..." at bounding box center [656, 358] width 439 height 32
click at [506, 268] on div "[DEMOGRAPHIC_DATA]" at bounding box center [661, 391] width 464 height 34
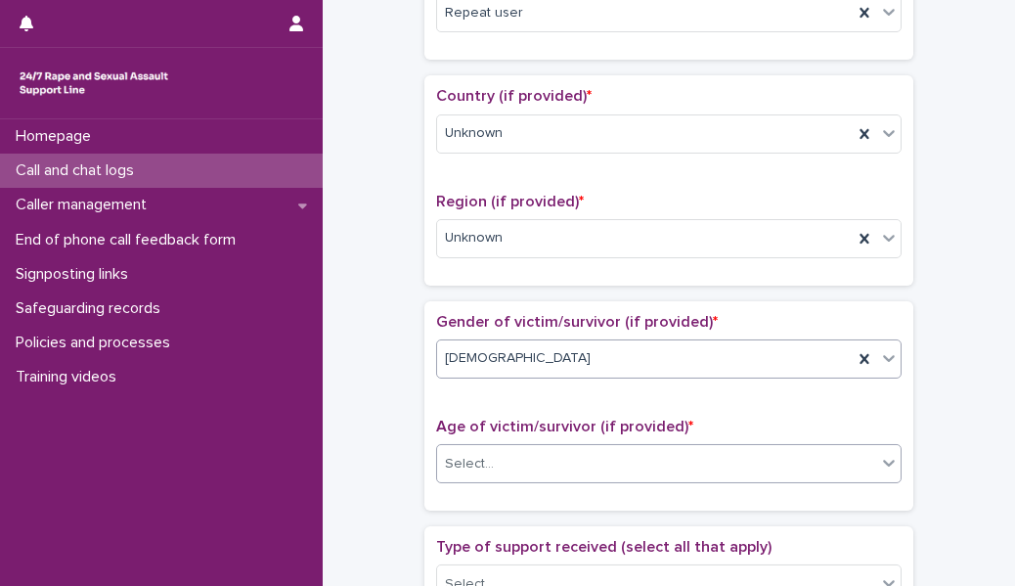
click at [496, 268] on div "Select..." at bounding box center [656, 464] width 439 height 32
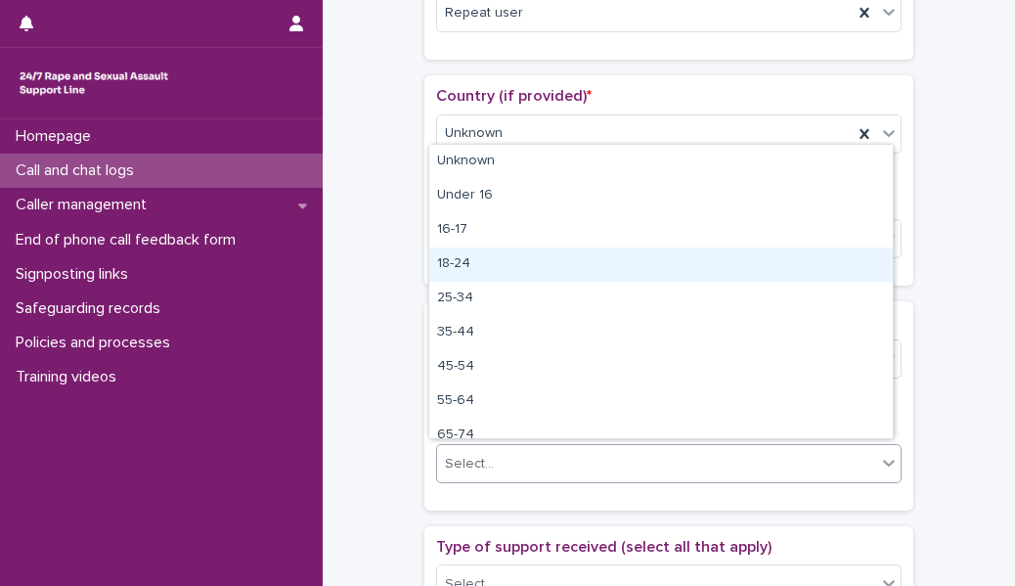
click at [492, 253] on div "18-24" at bounding box center [661, 264] width 464 height 34
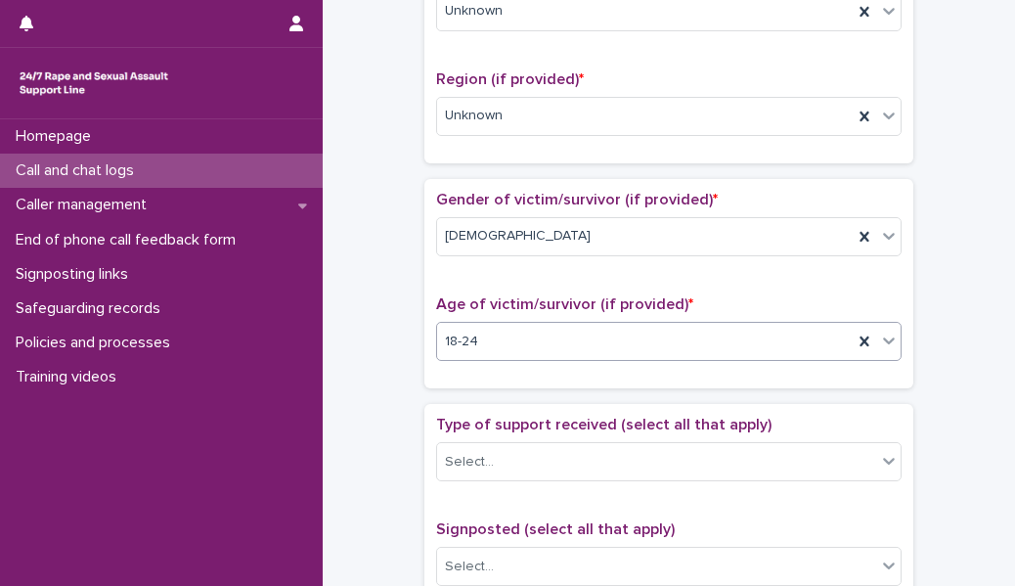
scroll to position [833, 0]
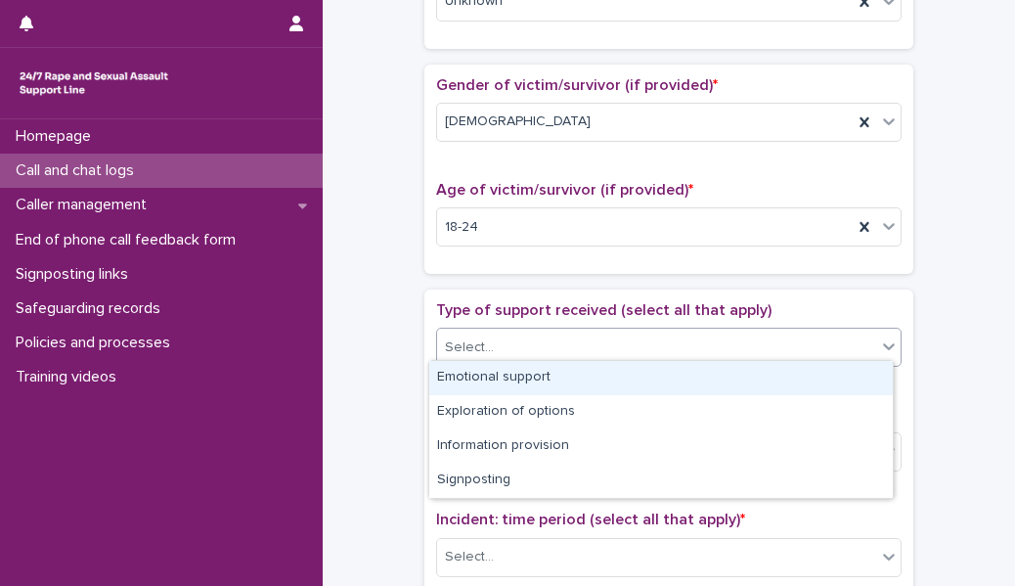
click at [494, 268] on div "Select..." at bounding box center [656, 348] width 439 height 32
click at [500, 268] on div "Emotional support" at bounding box center [661, 378] width 464 height 34
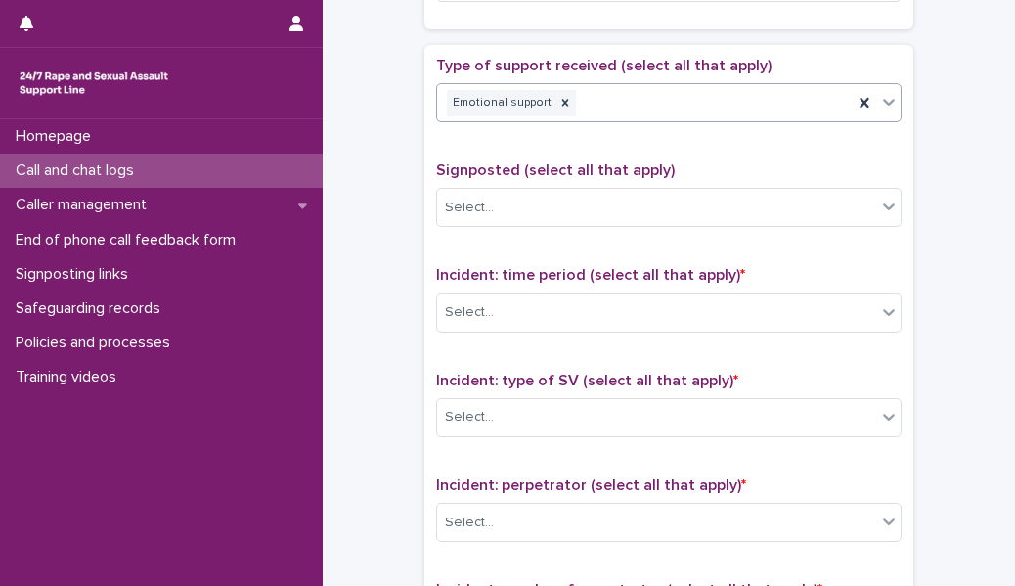
scroll to position [1080, 0]
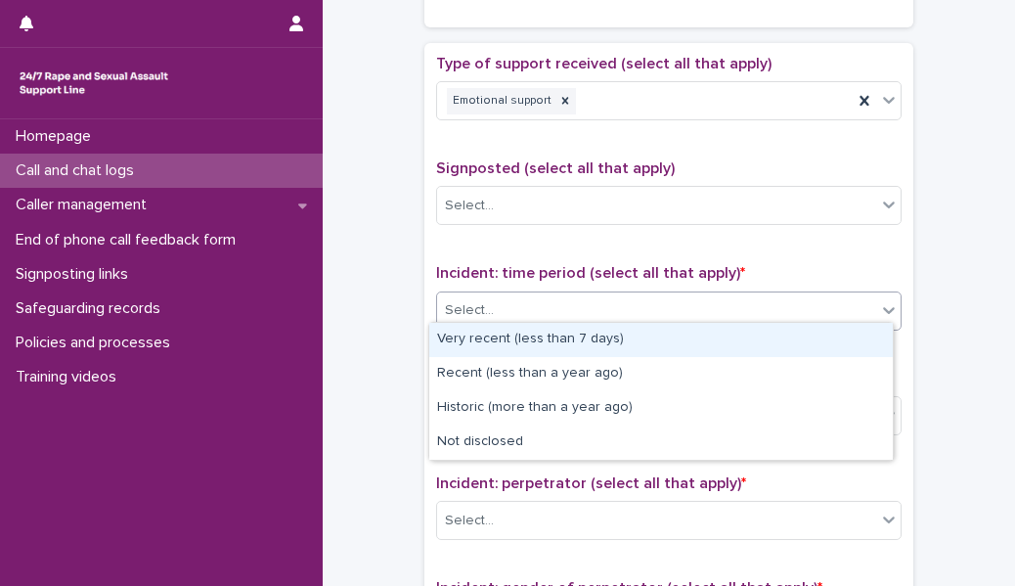
click at [502, 268] on div "Select..." at bounding box center [656, 310] width 439 height 32
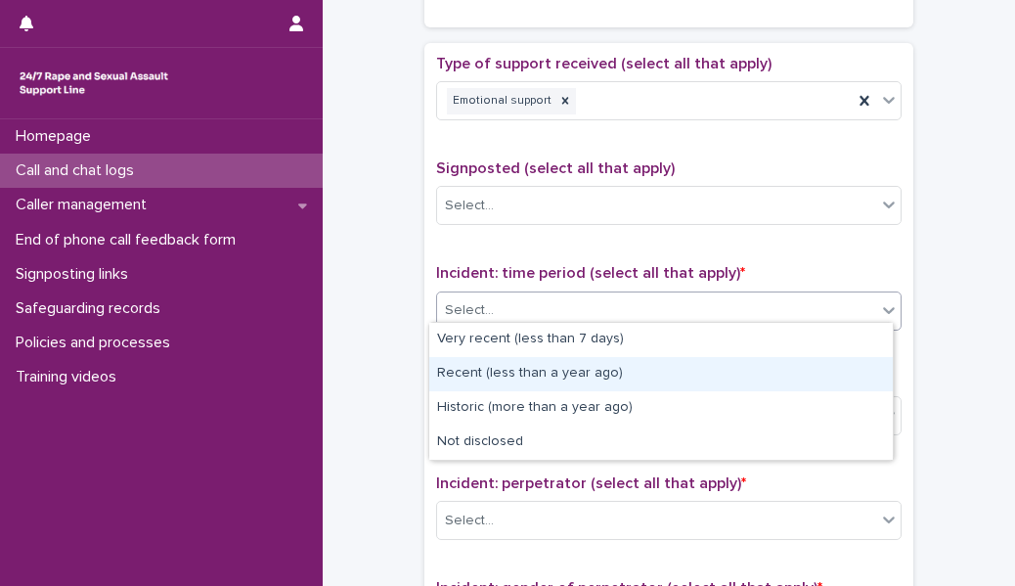
click at [506, 268] on div "Recent (less than a year ago)" at bounding box center [661, 374] width 464 height 34
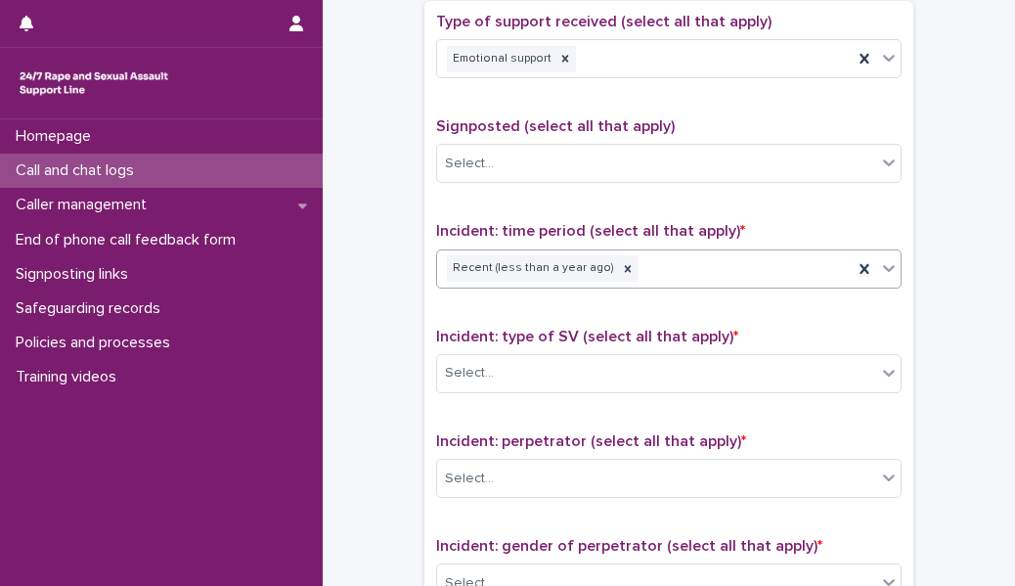
scroll to position [1120, 0]
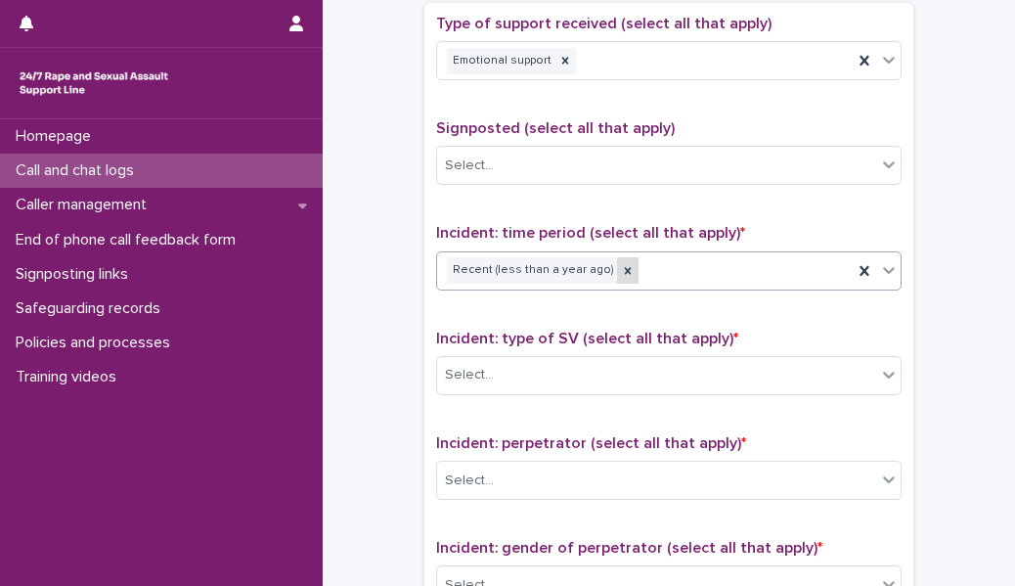
click at [621, 267] on icon at bounding box center [628, 271] width 14 height 14
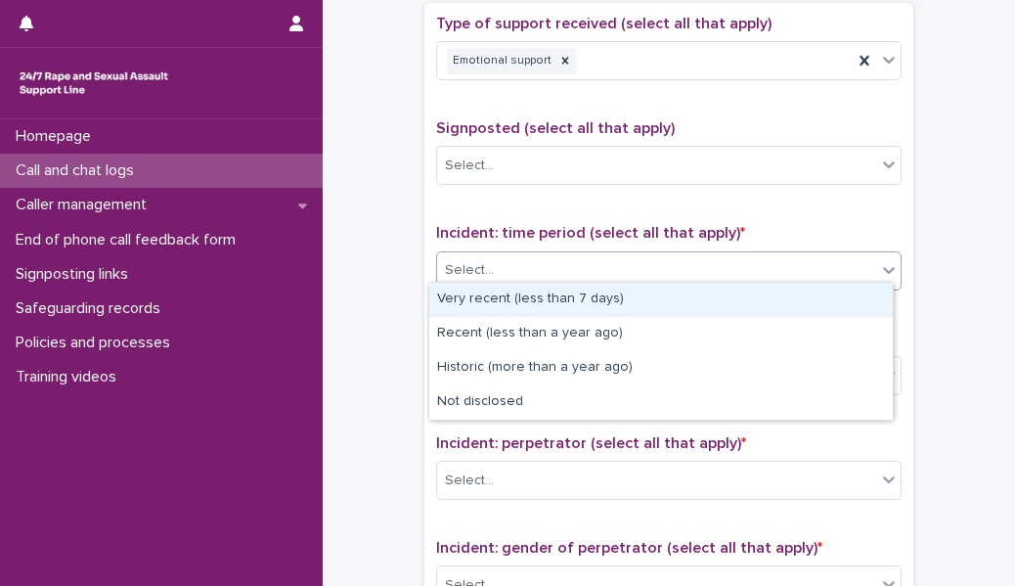
click at [555, 266] on div "Select..." at bounding box center [656, 270] width 439 height 32
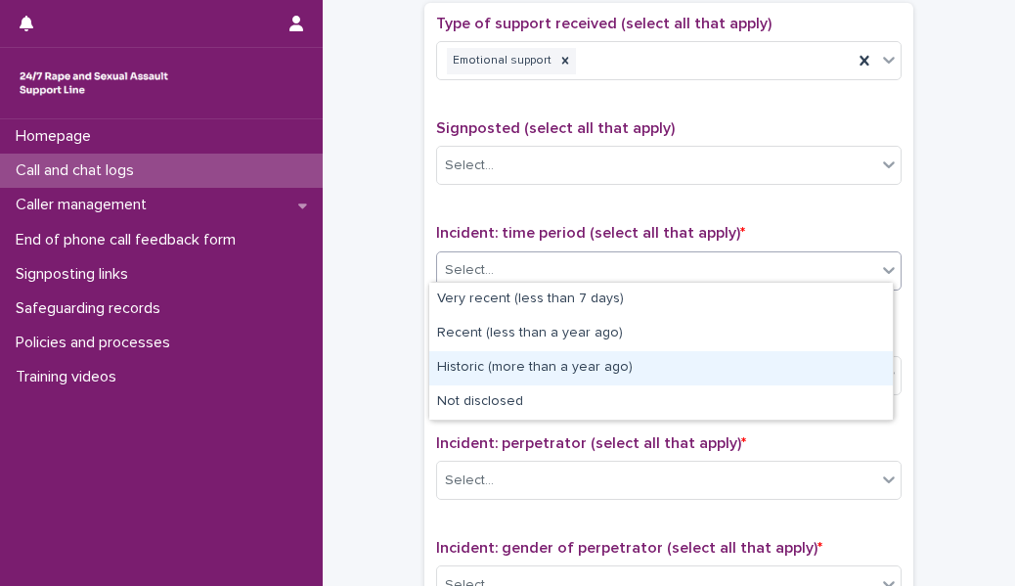
click at [506, 268] on div "Historic (more than a year ago)" at bounding box center [661, 368] width 464 height 34
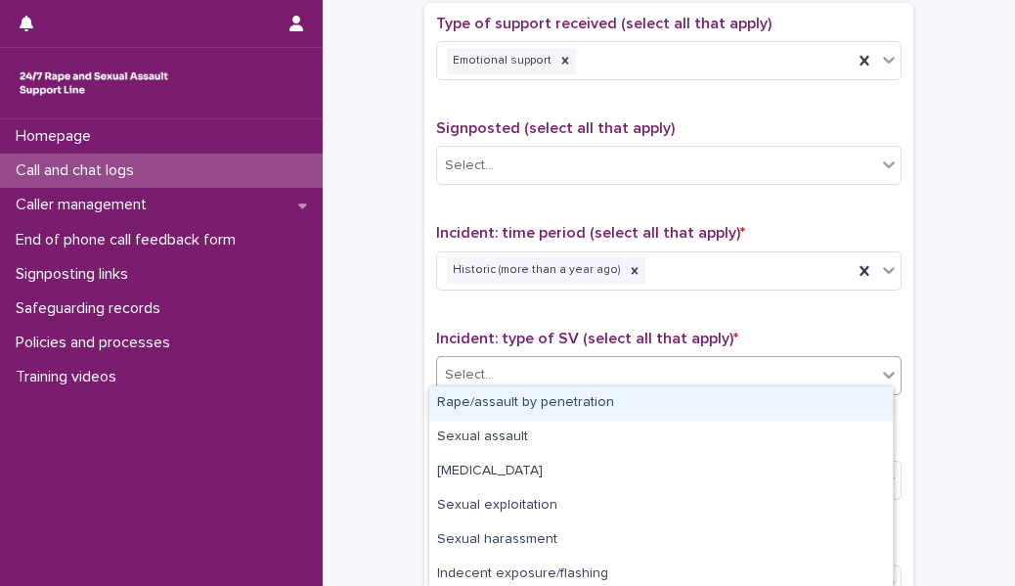
click at [499, 268] on div "Select..." at bounding box center [656, 375] width 439 height 32
click at [520, 268] on div "Rape/assault by penetration" at bounding box center [661, 403] width 464 height 34
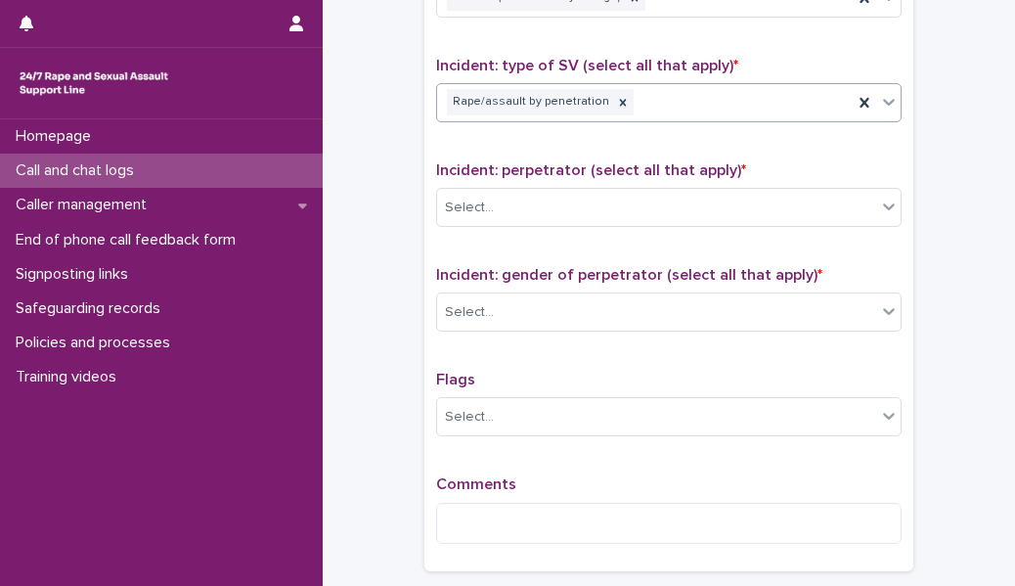
scroll to position [1397, 0]
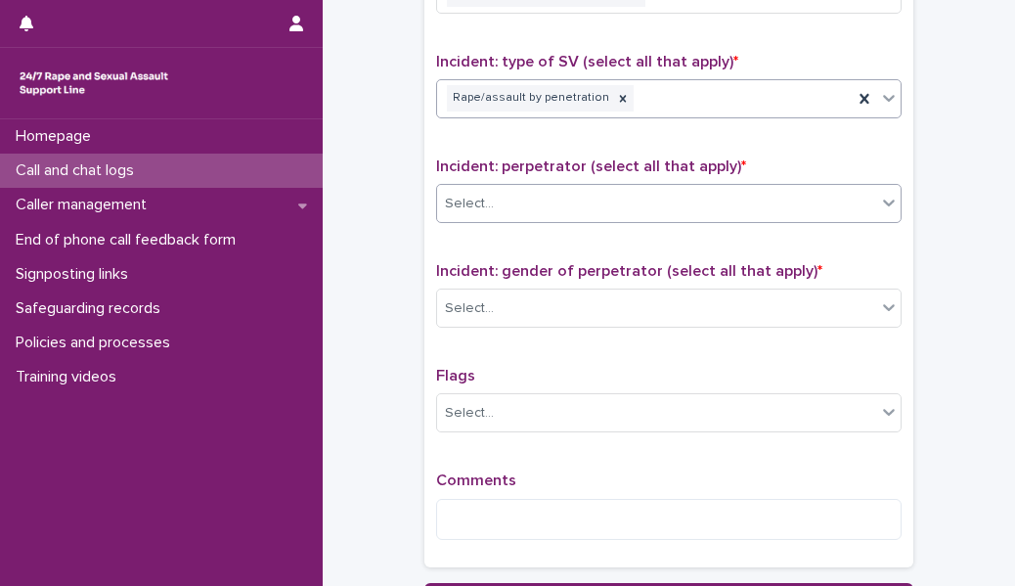
click at [542, 199] on div "Select..." at bounding box center [656, 204] width 439 height 32
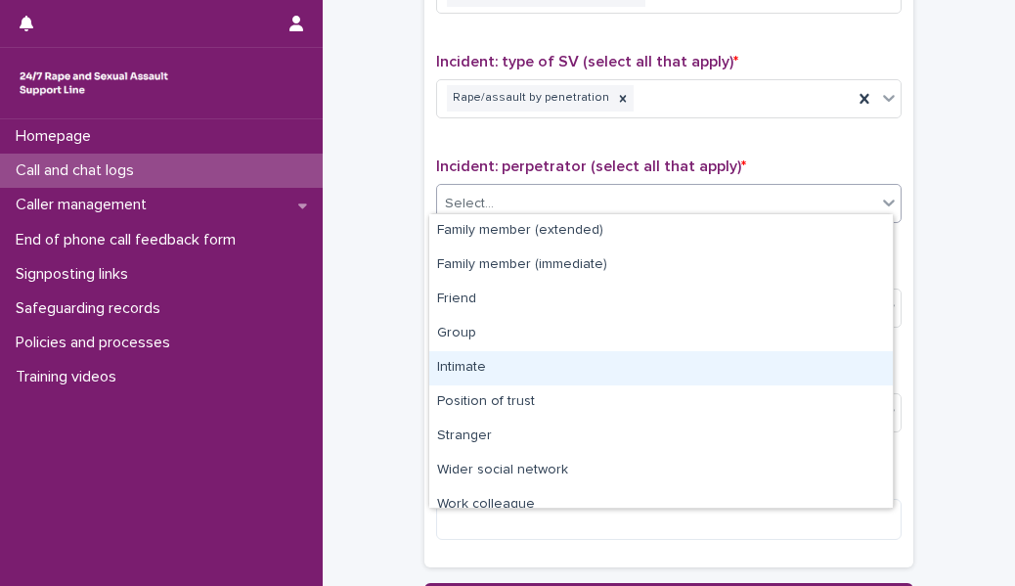
click at [535, 268] on div "Intimate" at bounding box center [661, 368] width 464 height 34
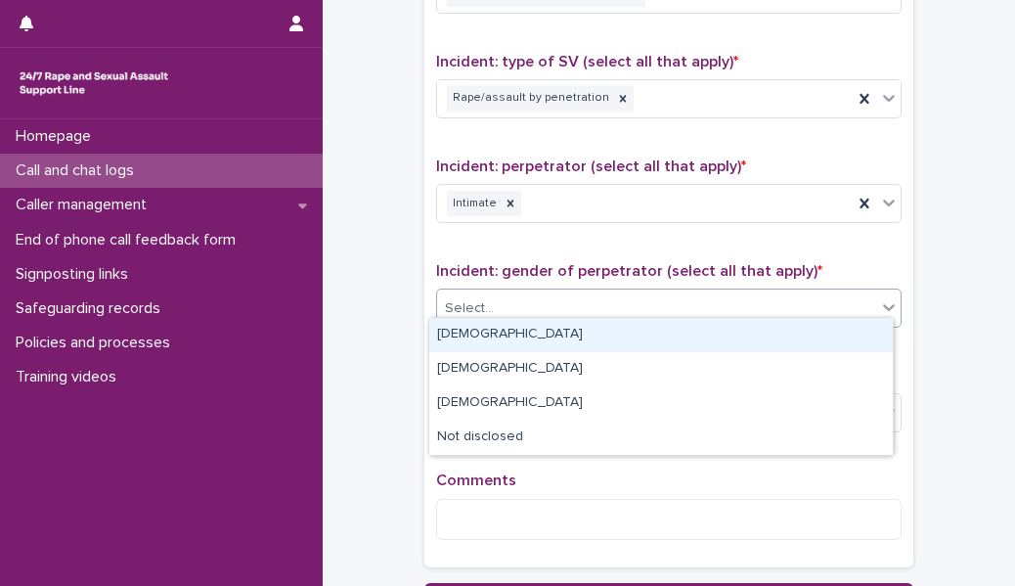
click at [527, 268] on div "Select..." at bounding box center [656, 308] width 439 height 32
click at [525, 268] on div "[DEMOGRAPHIC_DATA]" at bounding box center [661, 335] width 464 height 34
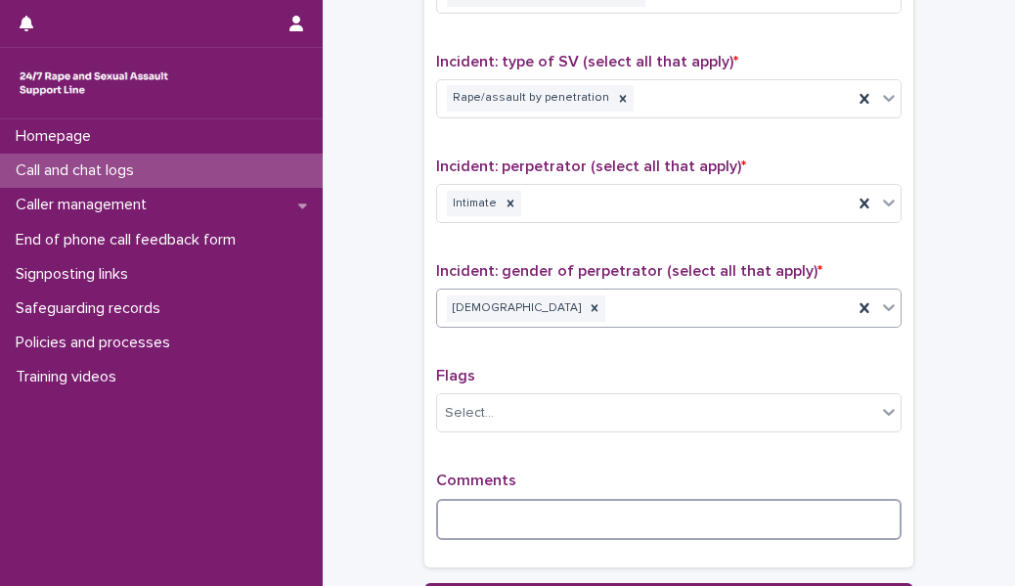
click at [492, 268] on textarea at bounding box center [669, 519] width 466 height 41
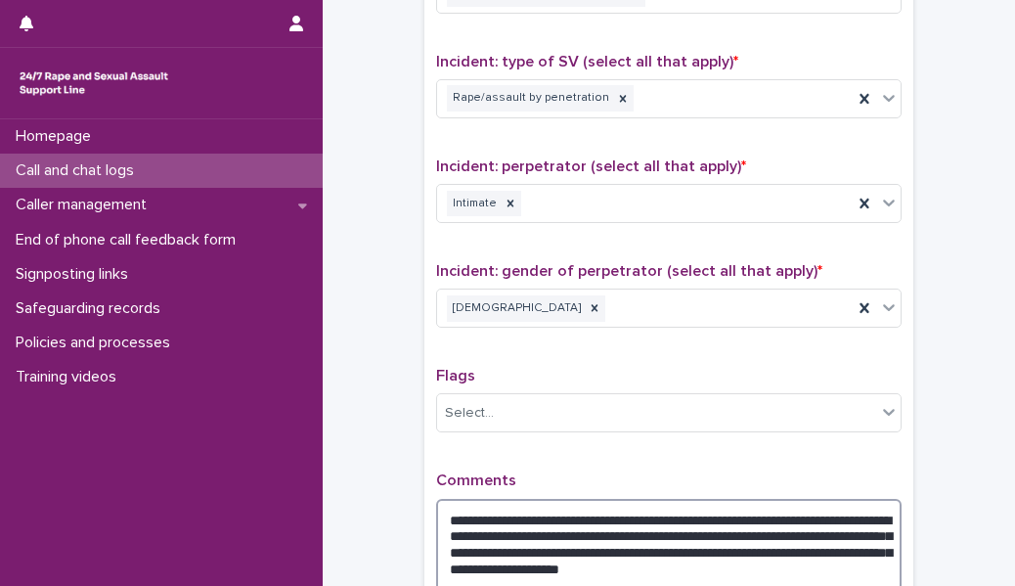
click at [637, 268] on textarea "**********" at bounding box center [669, 552] width 466 height 107
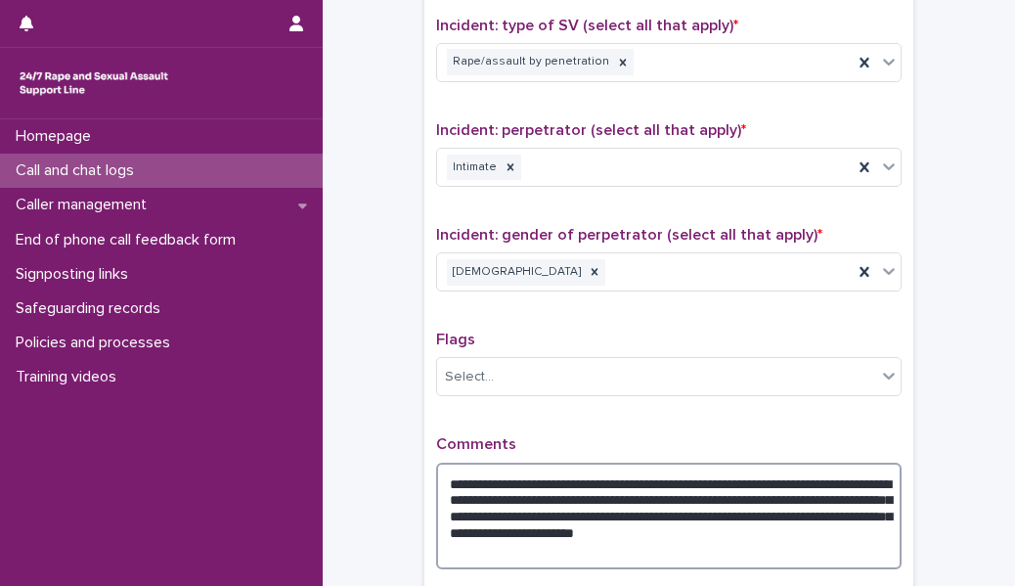
scroll to position [1453, 0]
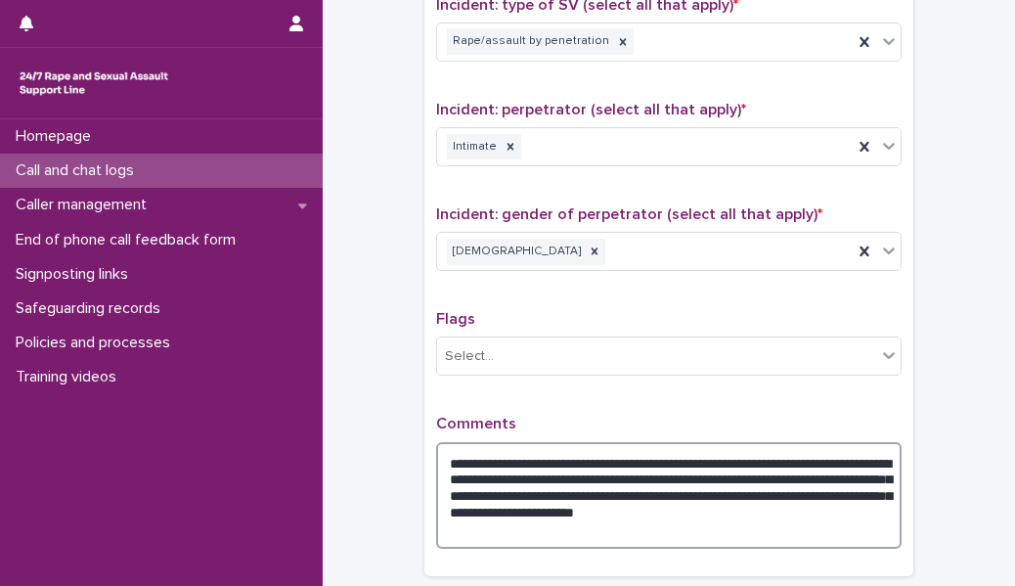
paste textarea "*******"
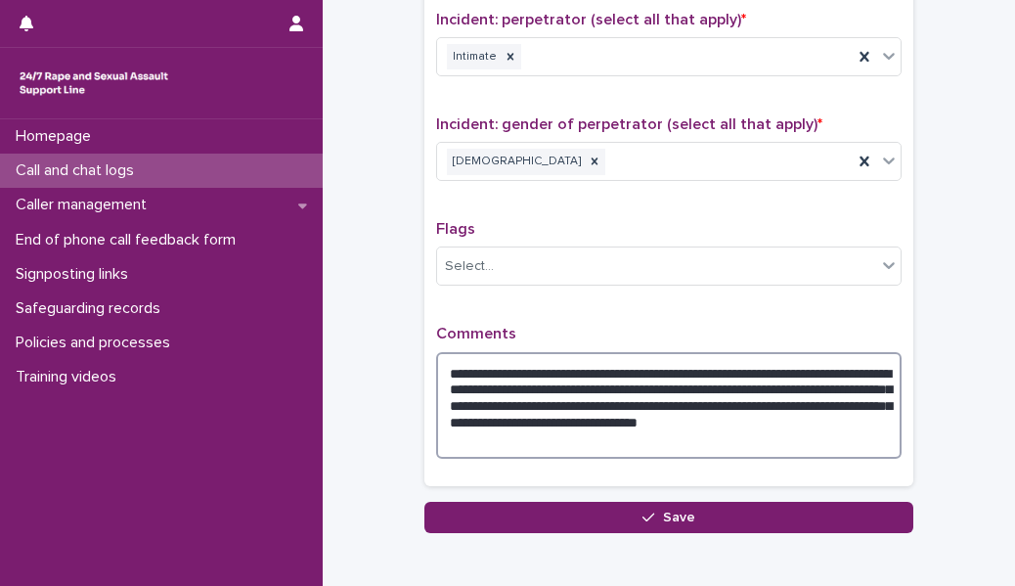
scroll to position [1545, 0]
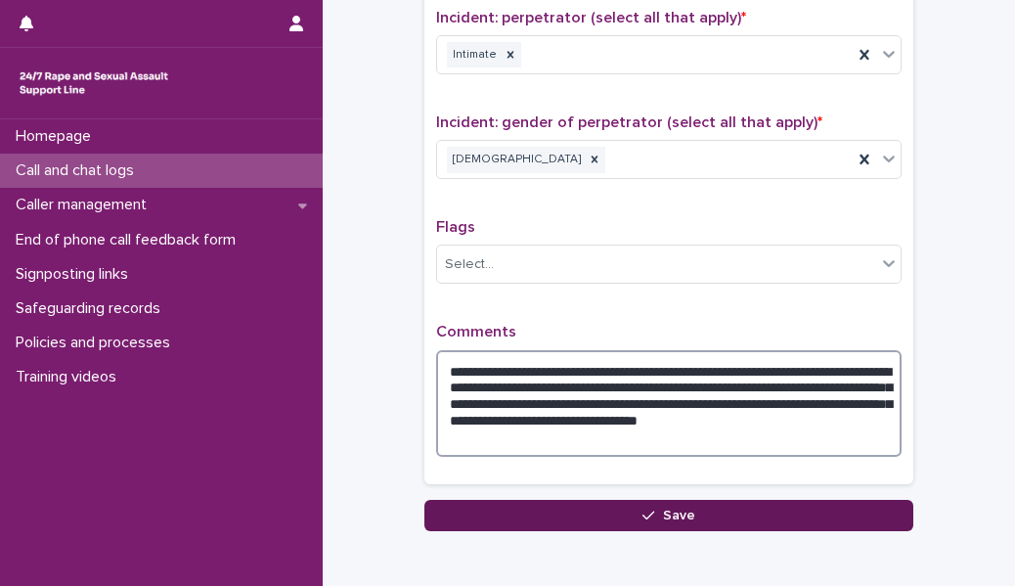
type textarea "**********"
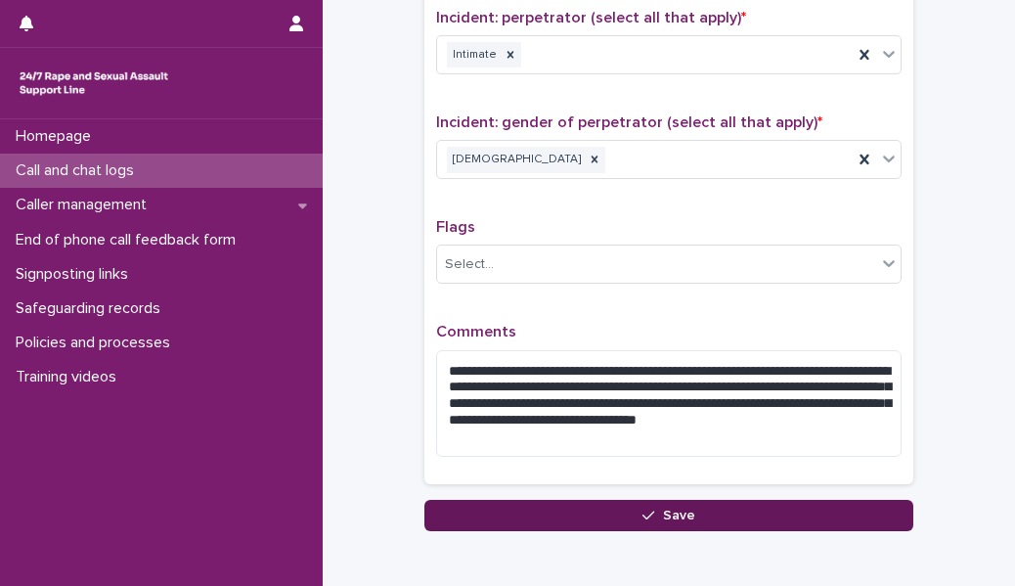
click at [570, 268] on button "Save" at bounding box center [668, 515] width 489 height 31
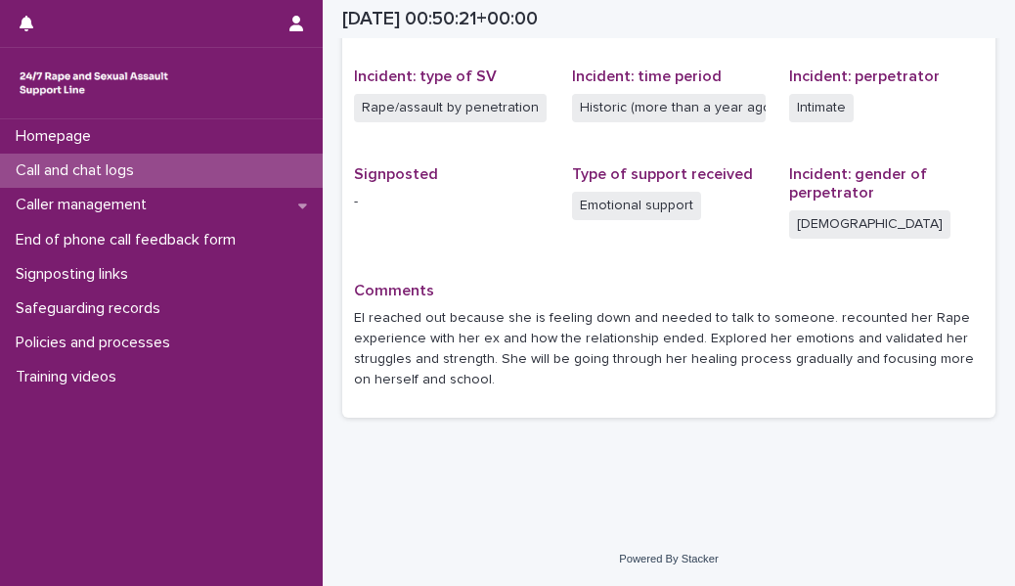
scroll to position [474, 0]
click at [149, 164] on p "Call and chat logs" at bounding box center [79, 170] width 142 height 19
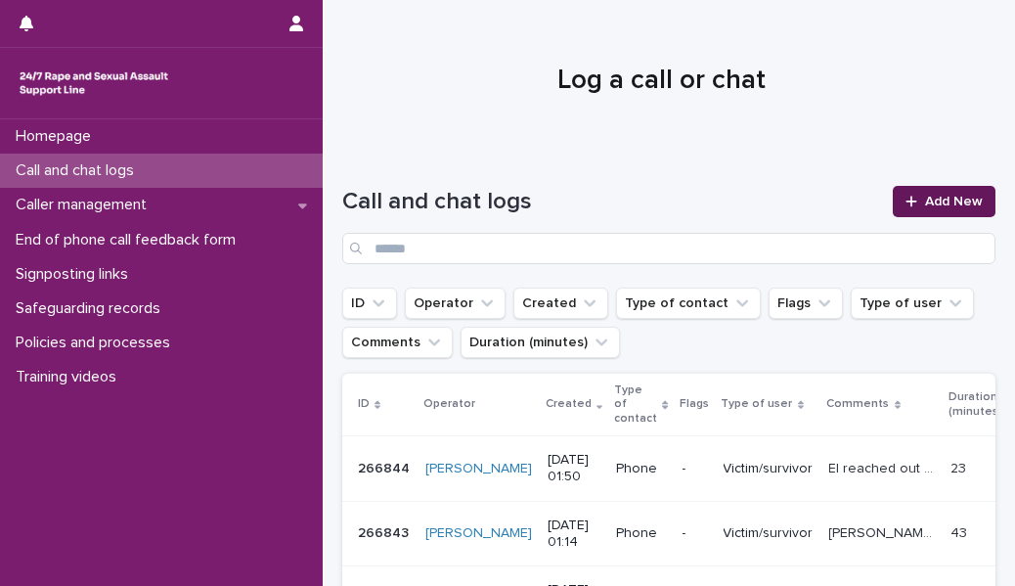
click at [637, 206] on div at bounding box center [916, 202] width 20 height 14
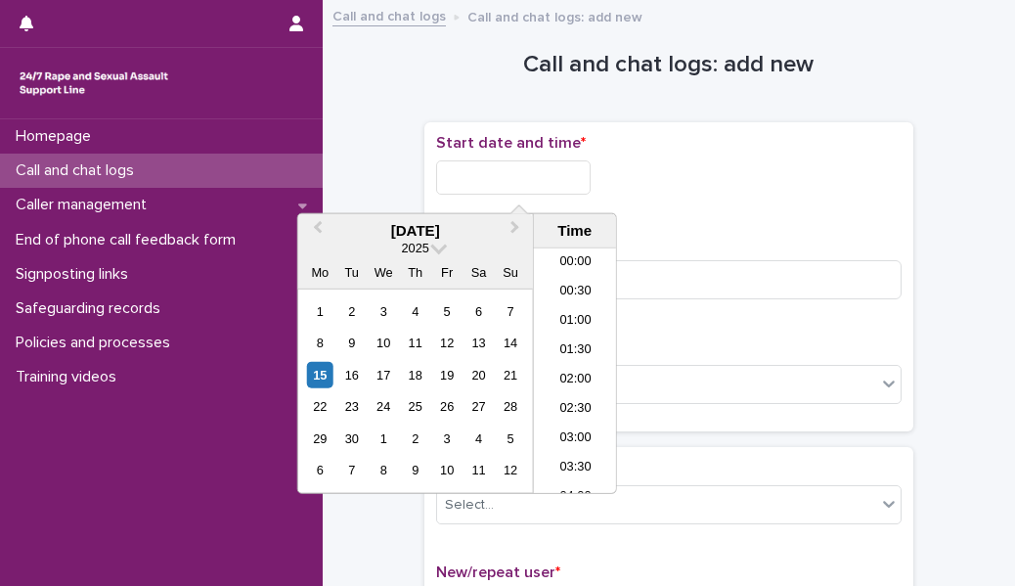
click at [521, 164] on input "text" at bounding box center [513, 177] width 155 height 34
click at [574, 268] on li "02:00" at bounding box center [575, 341] width 83 height 29
type input "**********"
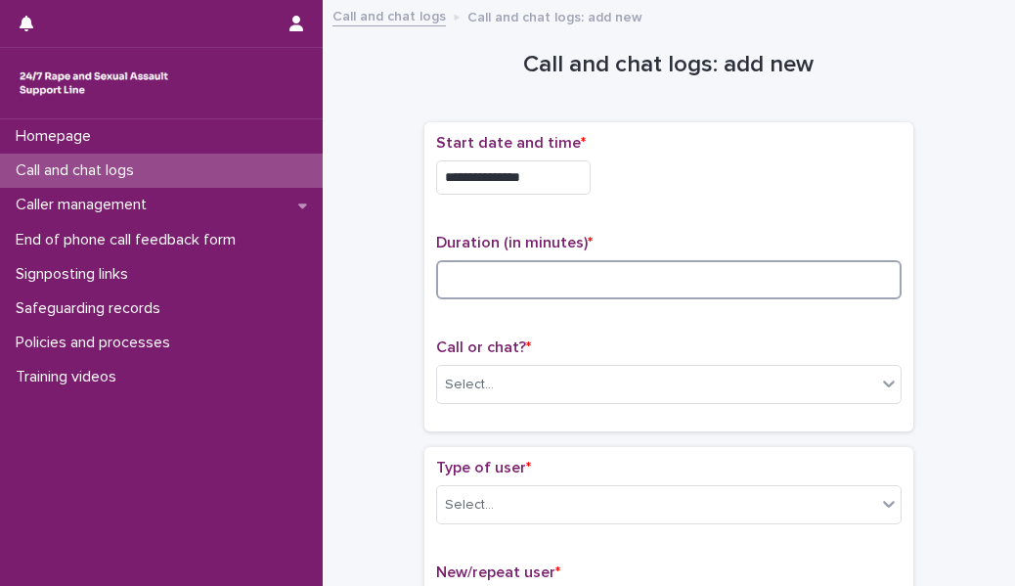
click at [517, 268] on input at bounding box center [669, 279] width 466 height 39
type input "**"
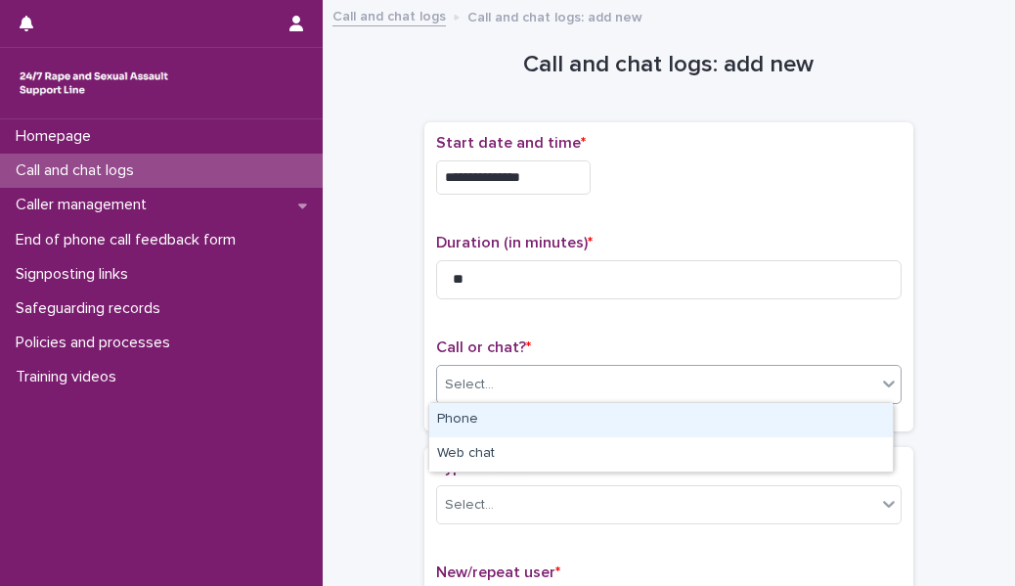
click at [469, 268] on div "Select..." at bounding box center [469, 385] width 49 height 21
drag, startPoint x: 467, startPoint y: 435, endPoint x: 466, endPoint y: 423, distance: 12.8
click at [466, 268] on div "Phone" at bounding box center [661, 420] width 464 height 34
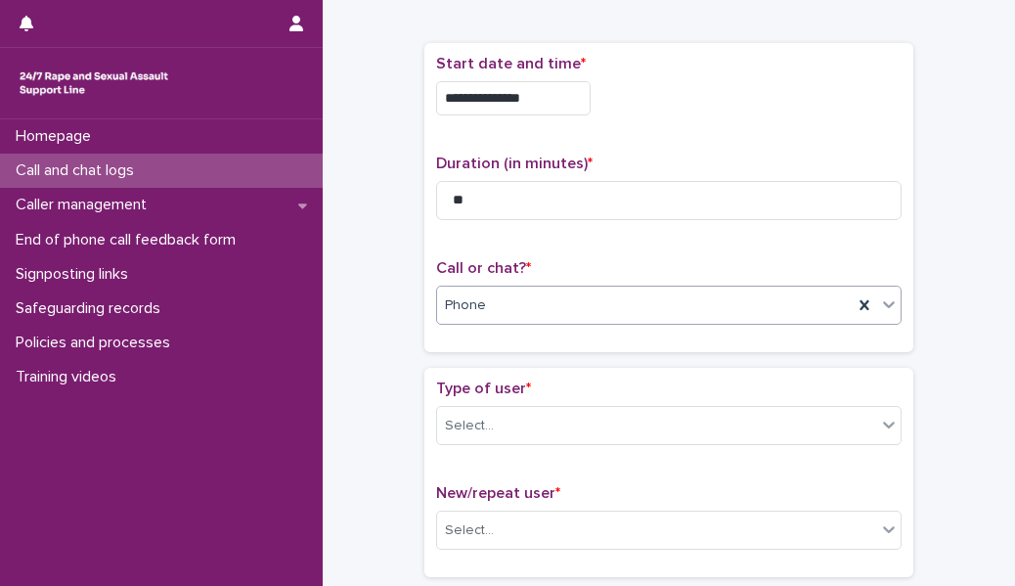
scroll to position [116, 0]
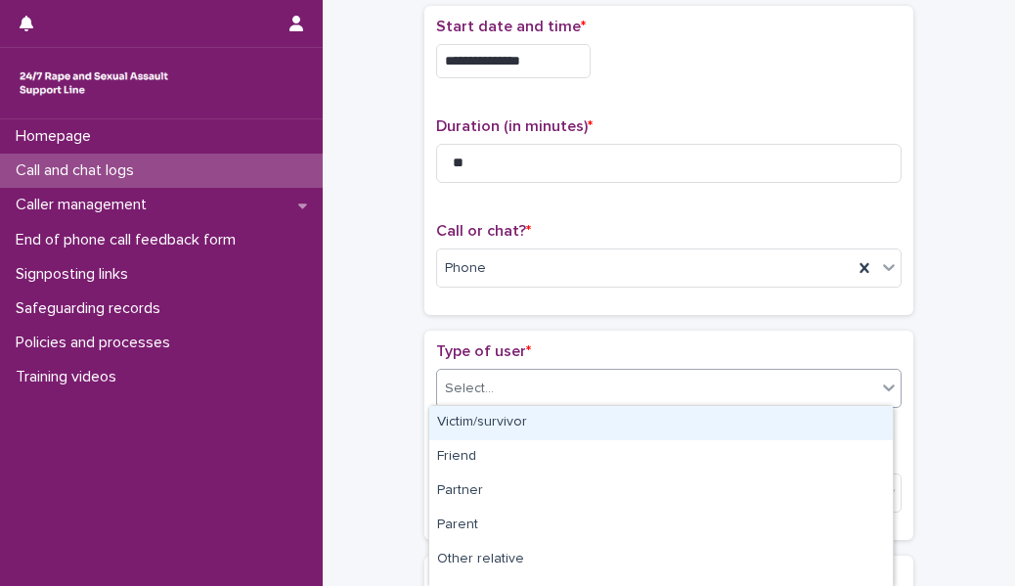
click at [496, 268] on div "Select..." at bounding box center [656, 389] width 439 height 32
click at [508, 268] on div "Victim/survivor" at bounding box center [661, 423] width 464 height 34
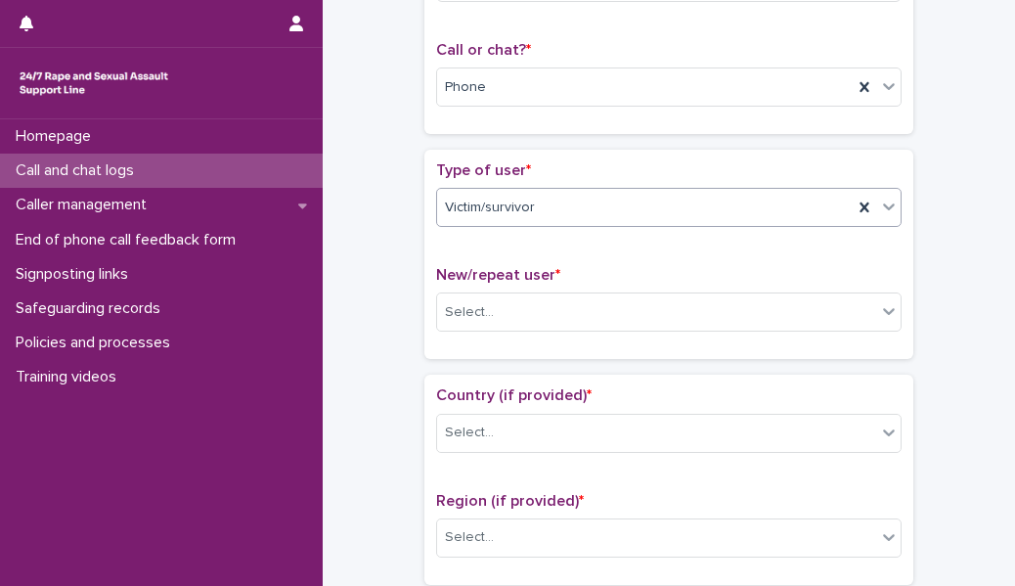
scroll to position [354, 0]
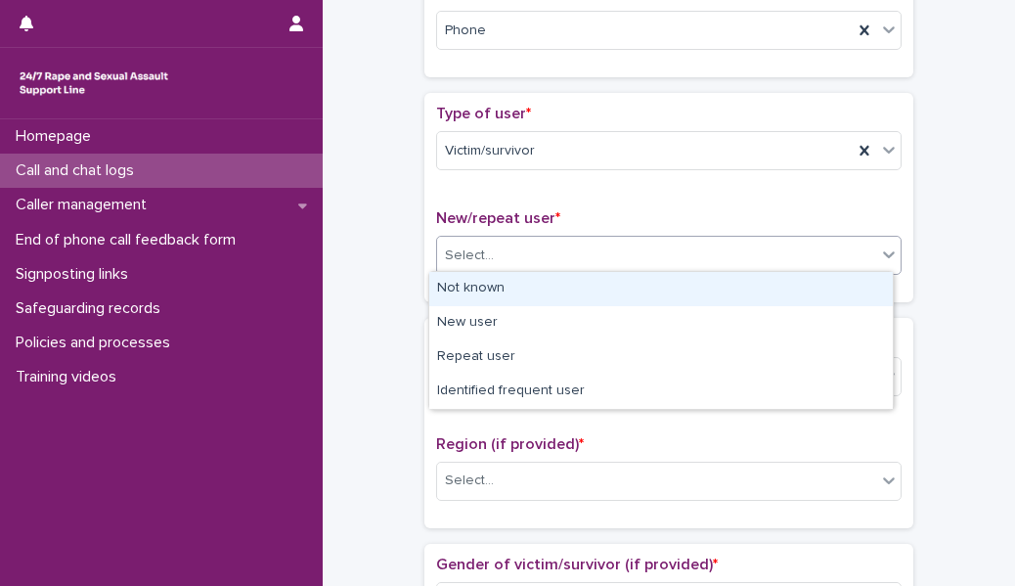
click at [537, 248] on div "Select..." at bounding box center [656, 256] width 439 height 32
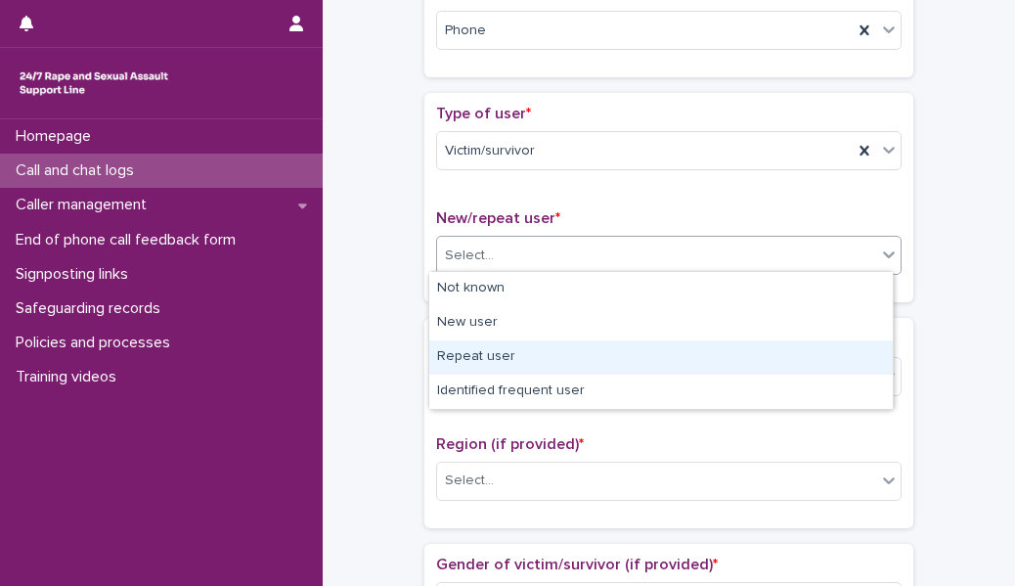
click at [513, 268] on div "Repeat user" at bounding box center [661, 357] width 464 height 34
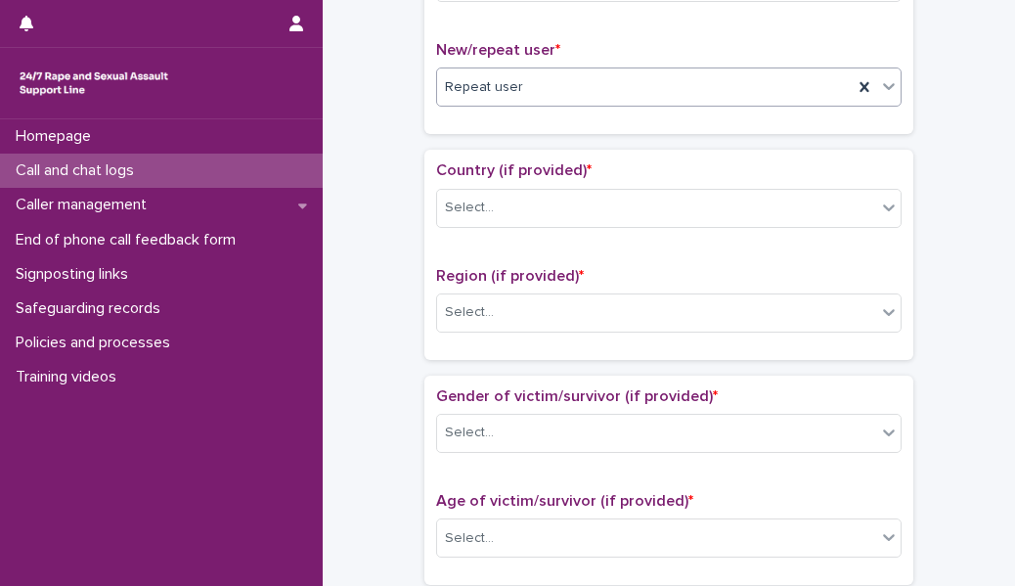
scroll to position [534, 0]
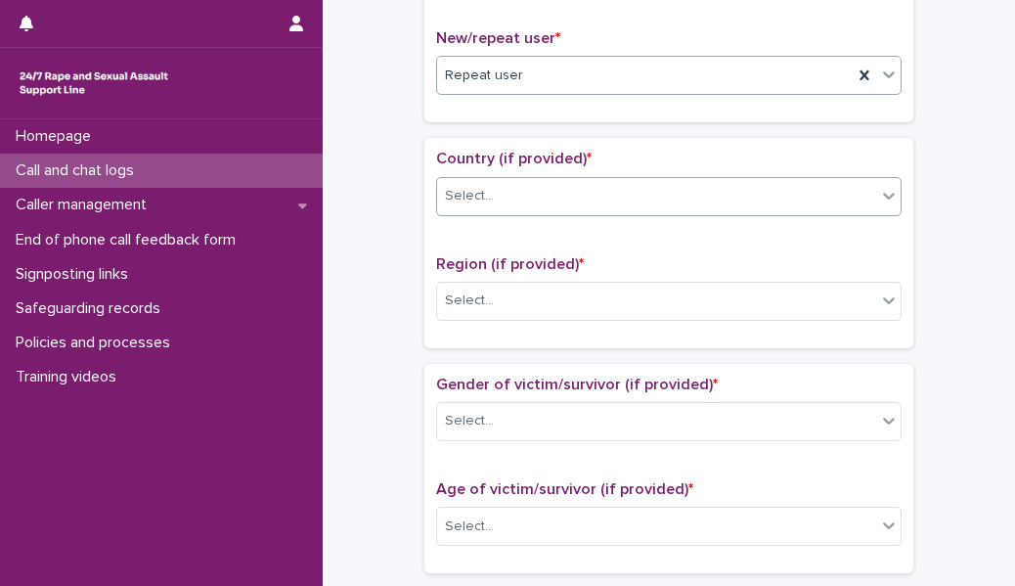
click at [544, 201] on div "Select..." at bounding box center [656, 196] width 439 height 32
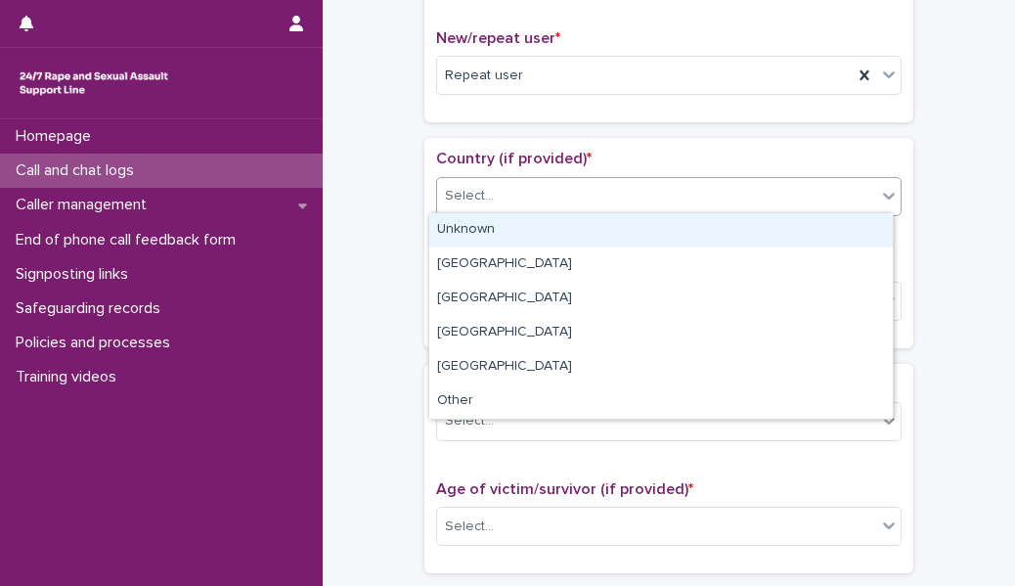
click at [543, 235] on div "Unknown" at bounding box center [661, 230] width 464 height 34
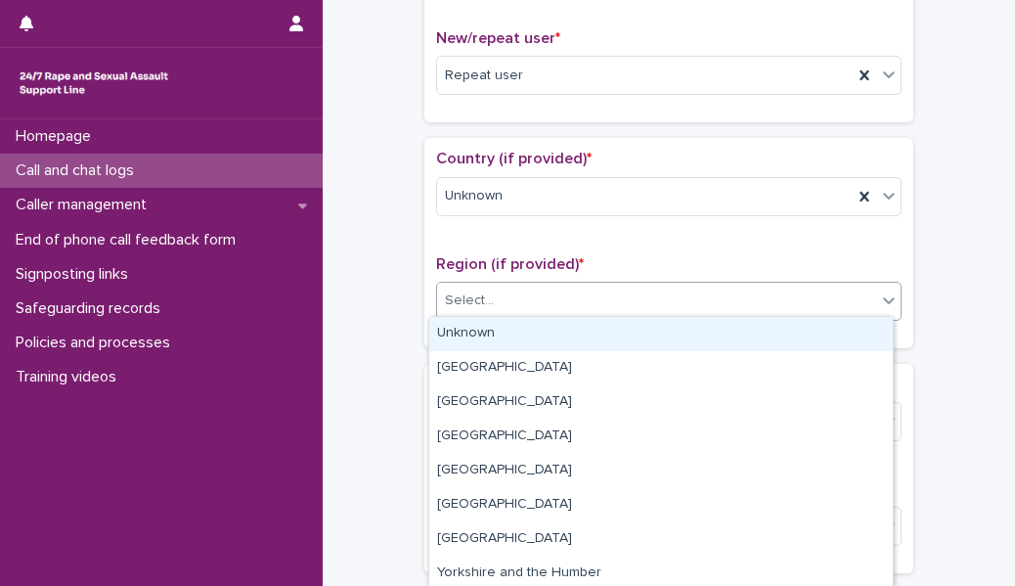
click at [520, 268] on div "Select..." at bounding box center [656, 301] width 439 height 32
click at [520, 268] on div "Unknown" at bounding box center [661, 334] width 464 height 34
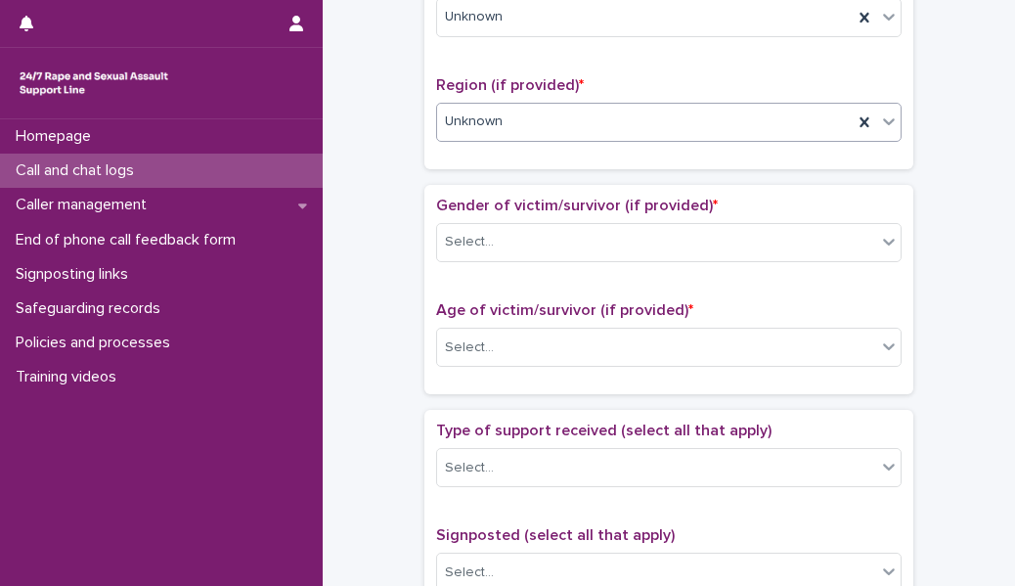
scroll to position [720, 0]
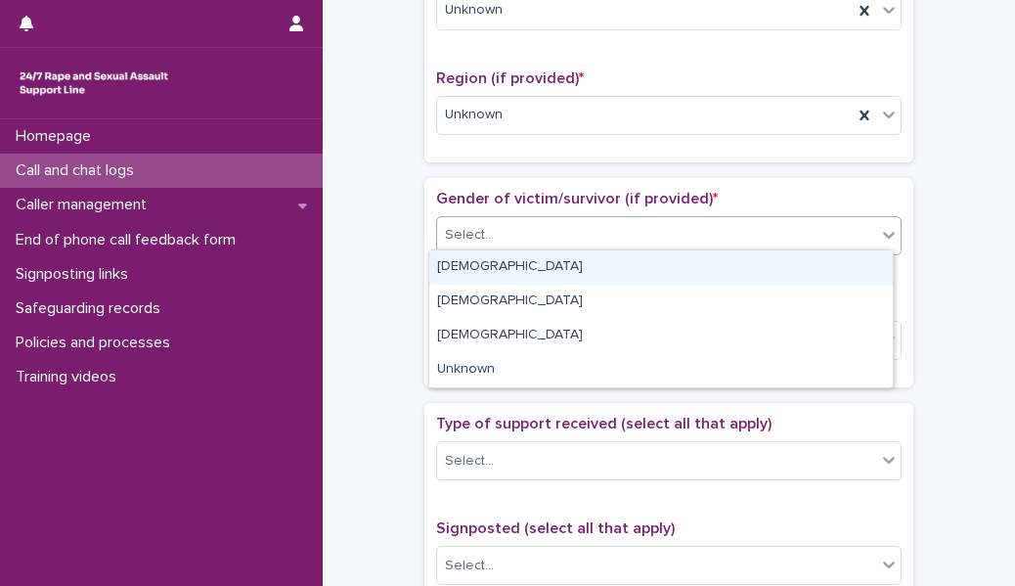
drag, startPoint x: 526, startPoint y: 225, endPoint x: 516, endPoint y: 277, distance: 52.8
click at [516, 268] on body "**********" at bounding box center [507, 293] width 1015 height 586
click at [516, 268] on div "[DEMOGRAPHIC_DATA]" at bounding box center [661, 267] width 464 height 34
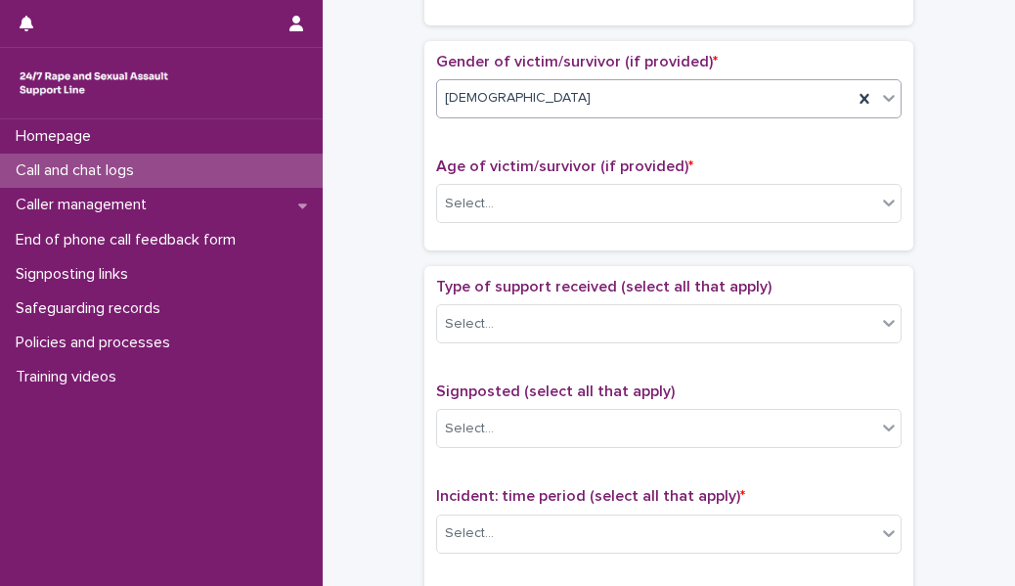
scroll to position [861, 0]
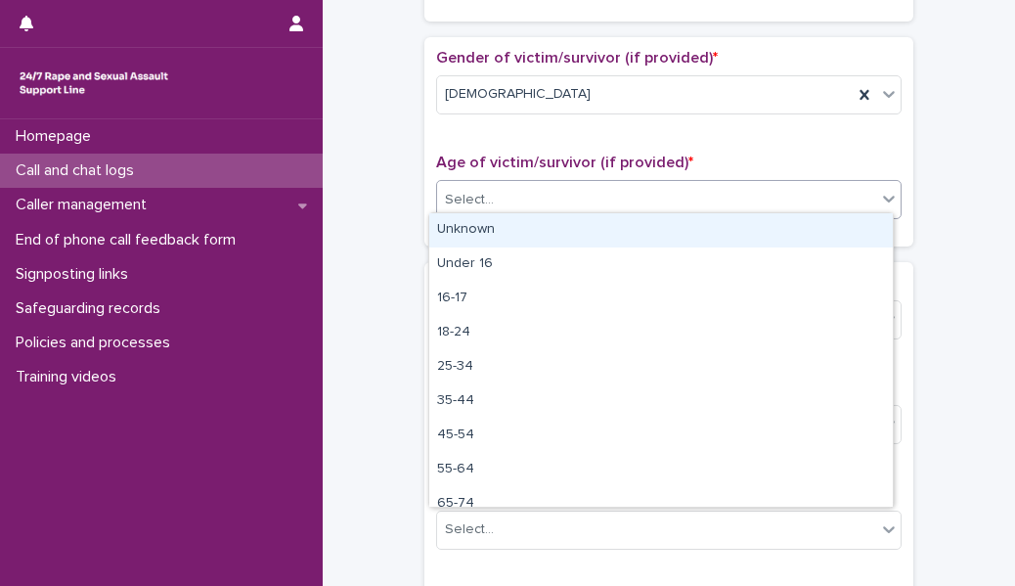
drag, startPoint x: 535, startPoint y: 186, endPoint x: 525, endPoint y: 235, distance: 49.9
click at [525, 235] on body "**********" at bounding box center [507, 293] width 1015 height 586
click at [525, 235] on div "Unknown" at bounding box center [661, 230] width 464 height 34
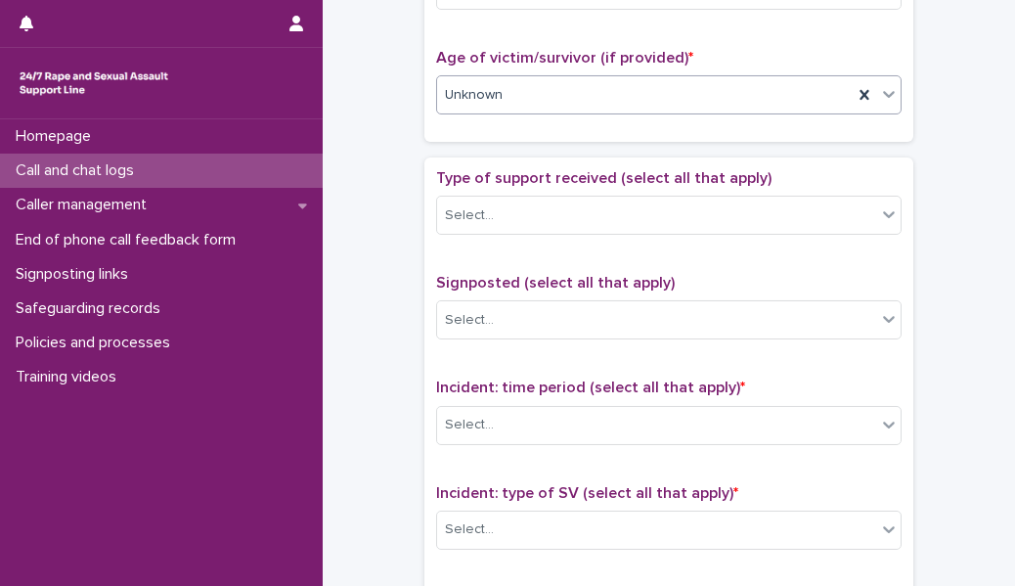
scroll to position [954, 0]
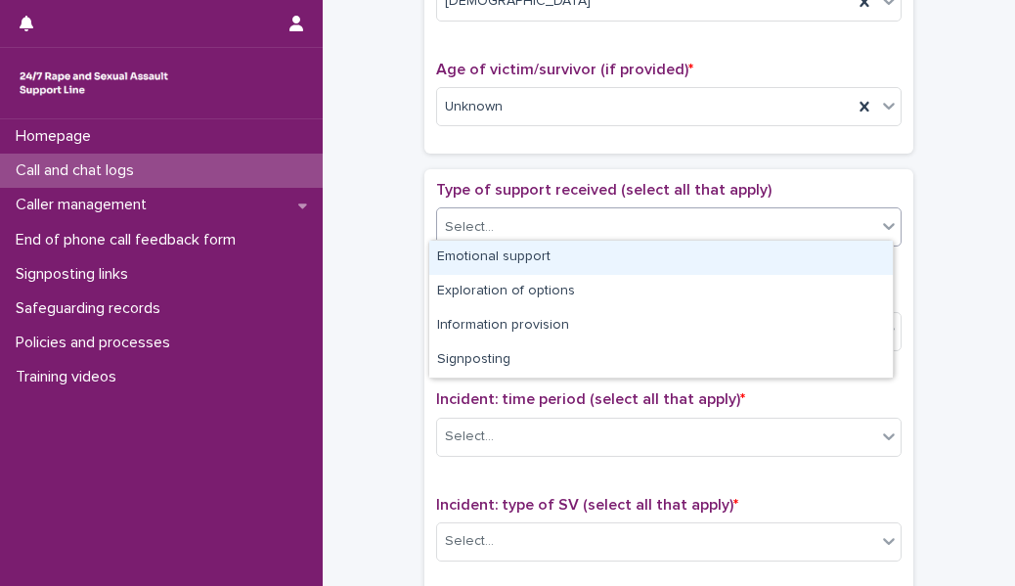
click at [522, 225] on div "Select..." at bounding box center [656, 227] width 439 height 32
click at [521, 259] on div "Emotional support" at bounding box center [661, 258] width 464 height 34
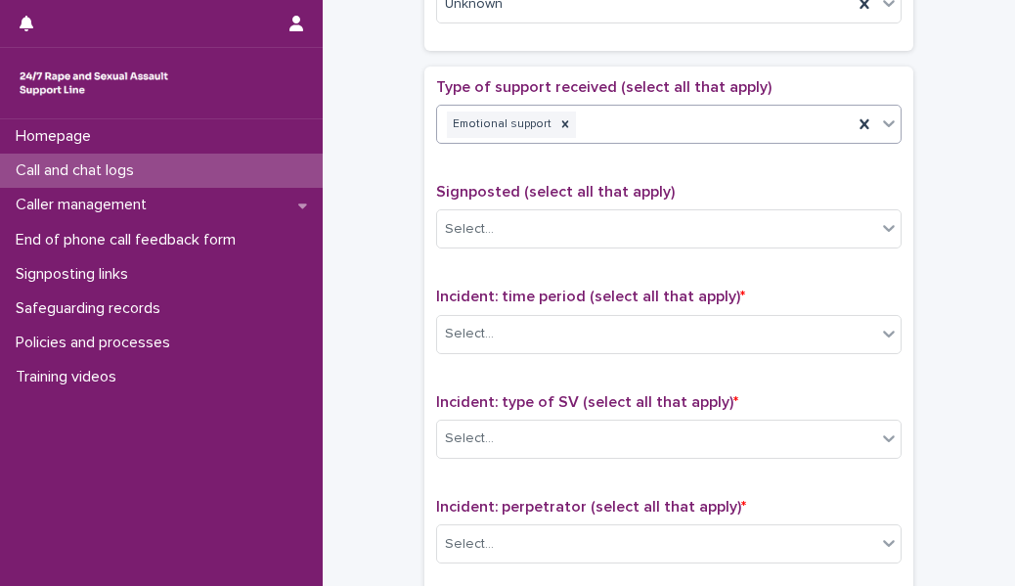
scroll to position [1064, 0]
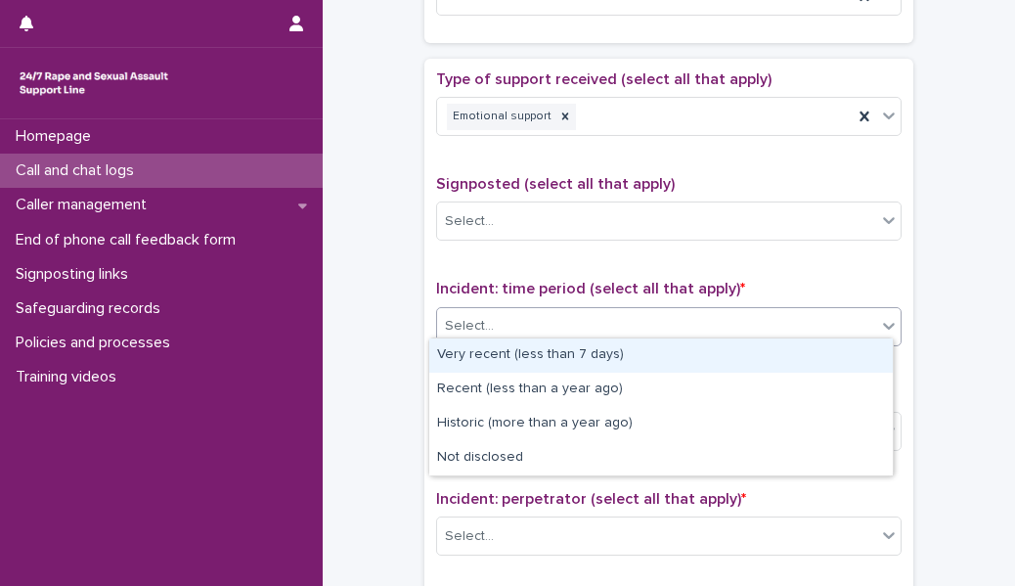
click at [527, 268] on div "Select..." at bounding box center [656, 326] width 439 height 32
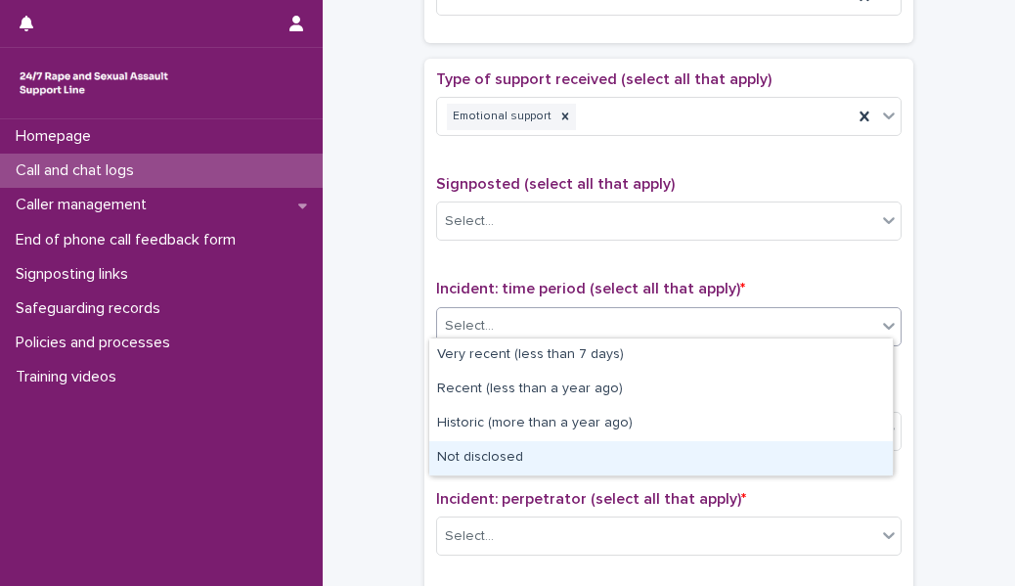
click at [492, 268] on div "Not disclosed" at bounding box center [661, 458] width 464 height 34
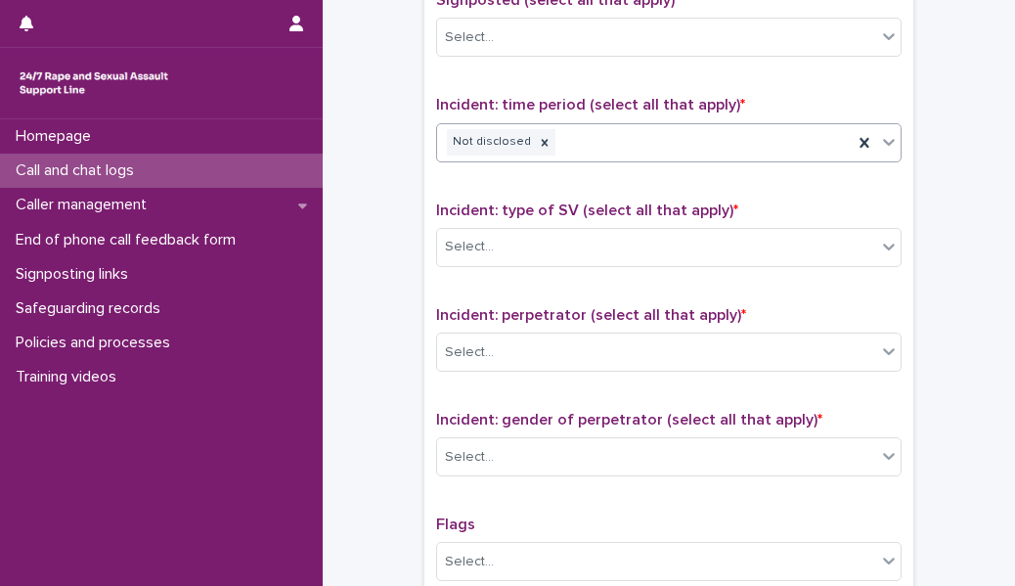
scroll to position [1254, 0]
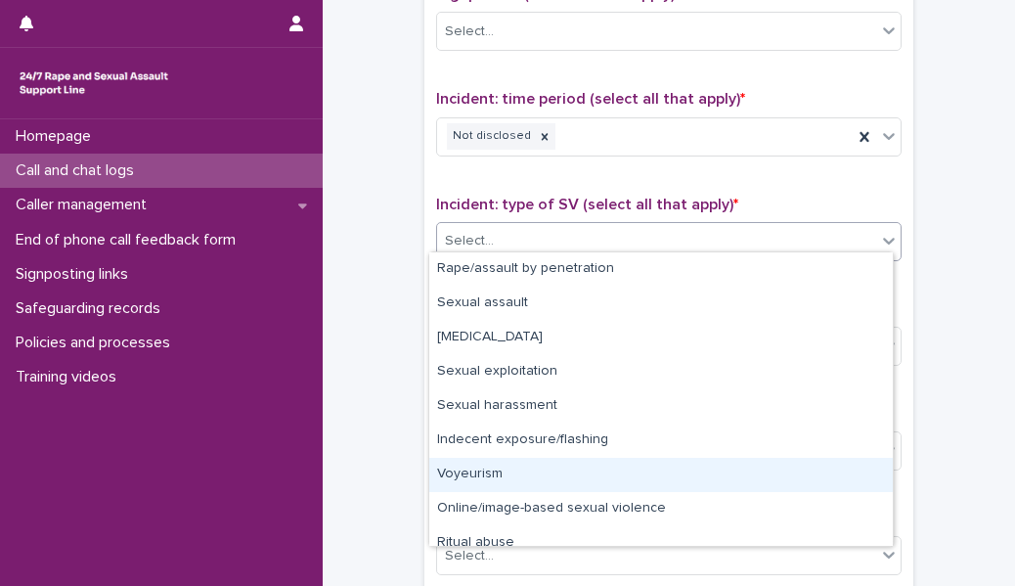
drag, startPoint x: 519, startPoint y: 223, endPoint x: 506, endPoint y: 484, distance: 261.5
click at [506, 268] on body "**********" at bounding box center [507, 293] width 1015 height 586
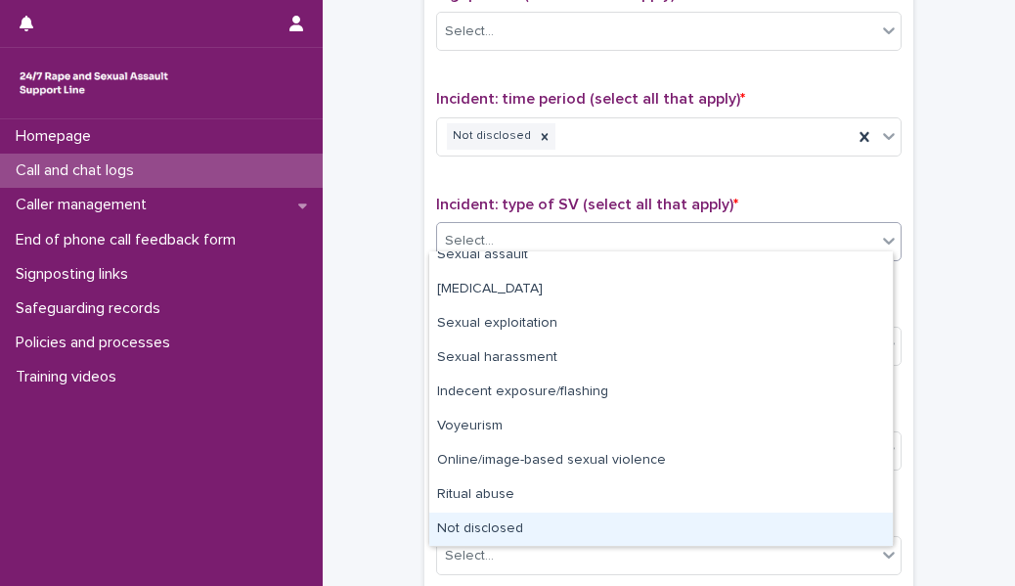
click at [499, 268] on div "Not disclosed" at bounding box center [661, 530] width 464 height 34
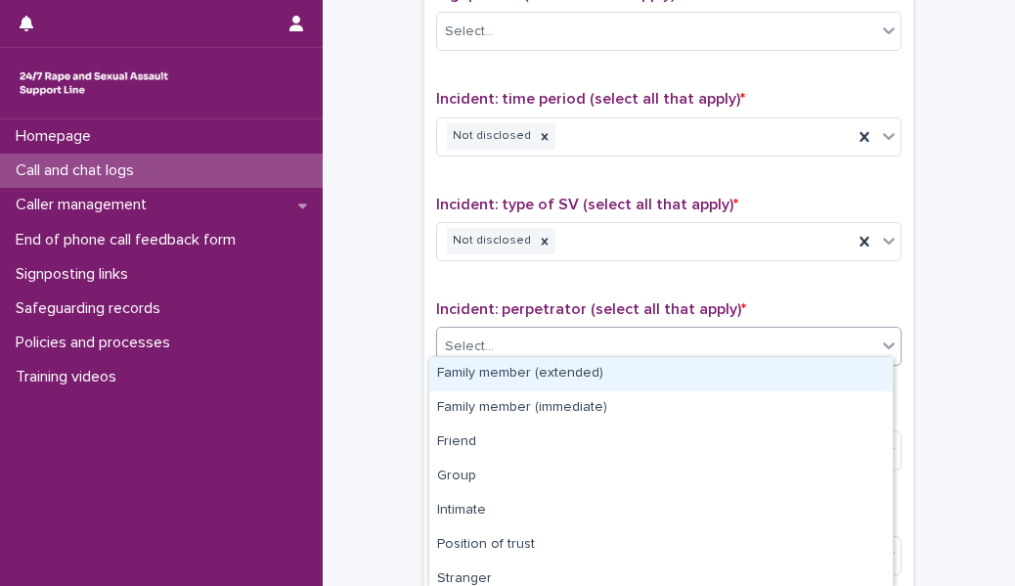
click at [480, 268] on div "Select..." at bounding box center [469, 346] width 49 height 21
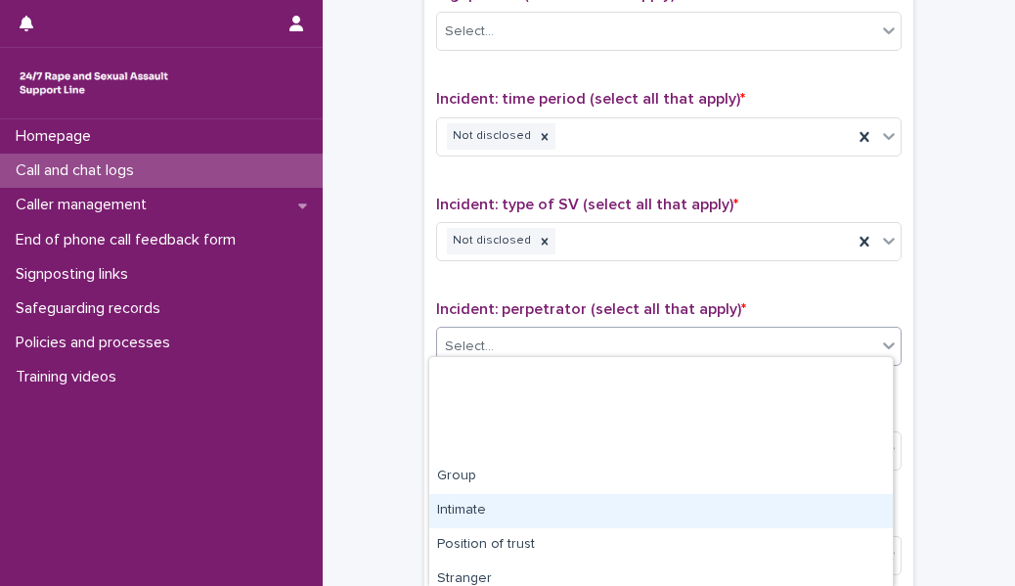
scroll to position [146, 0]
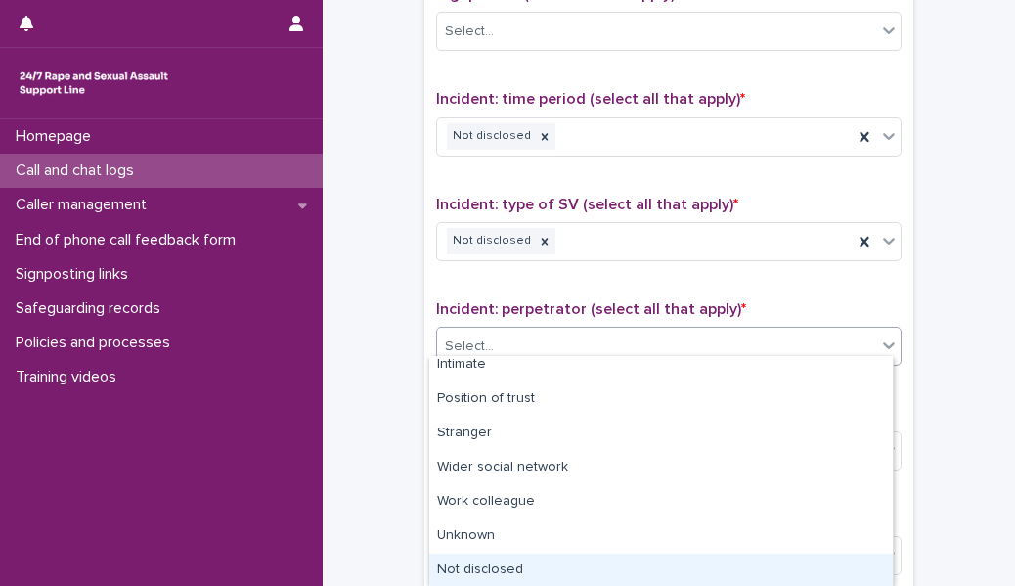
click at [485, 268] on div "Not disclosed" at bounding box center [661, 571] width 464 height 34
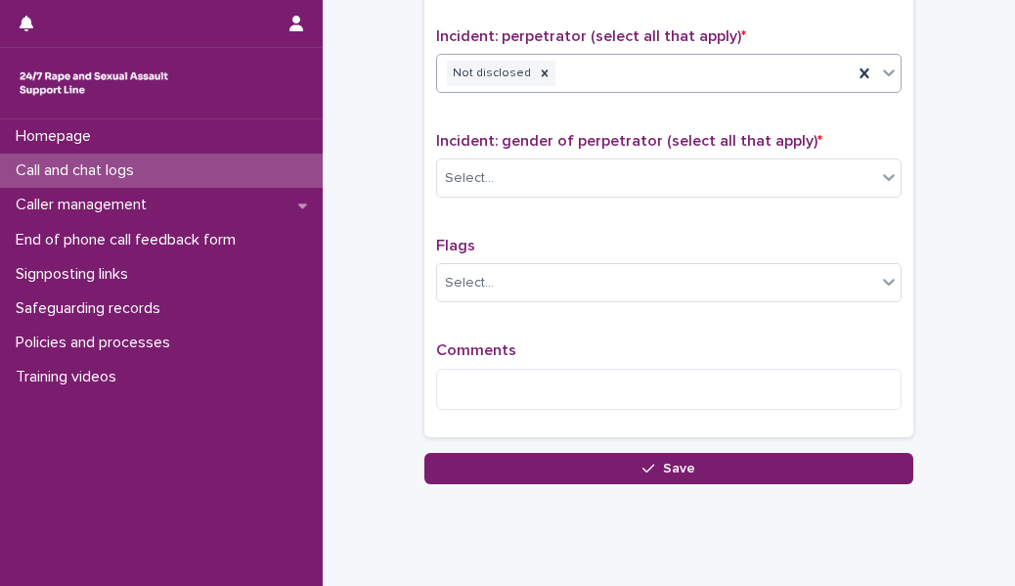
scroll to position [1567, 0]
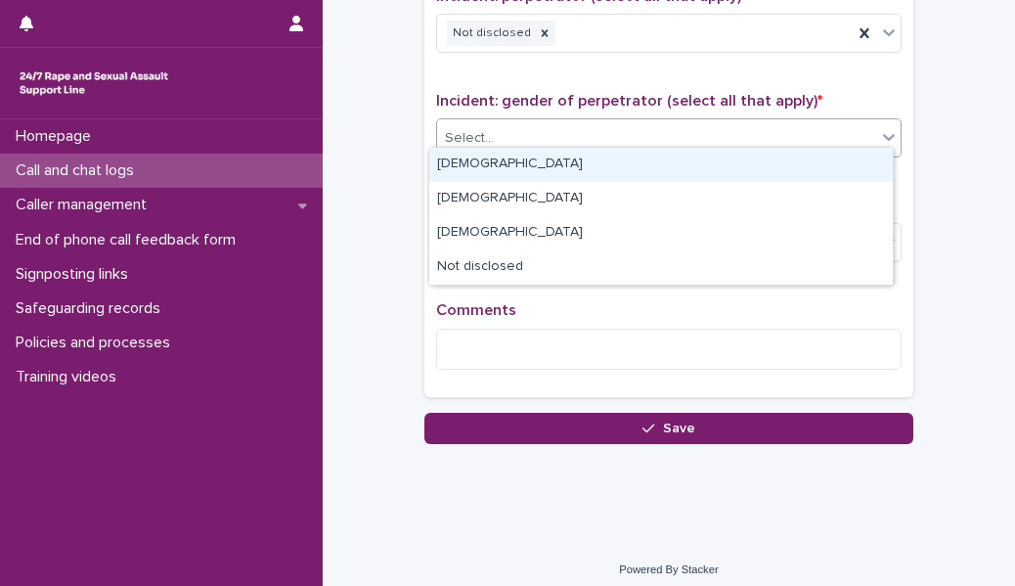
click at [538, 122] on div "Select..." at bounding box center [656, 138] width 439 height 32
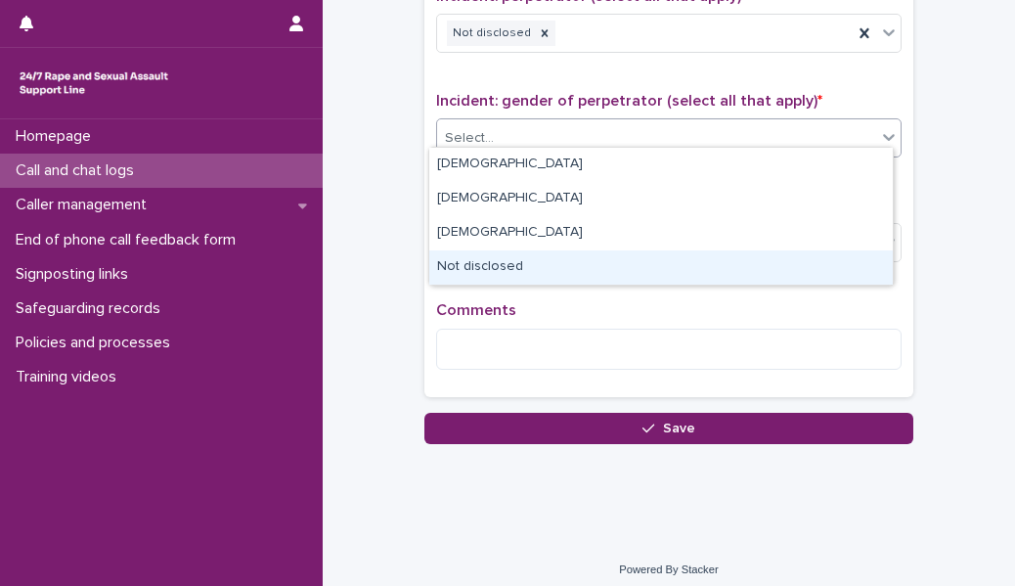
click at [502, 268] on div "Not disclosed" at bounding box center [661, 267] width 464 height 34
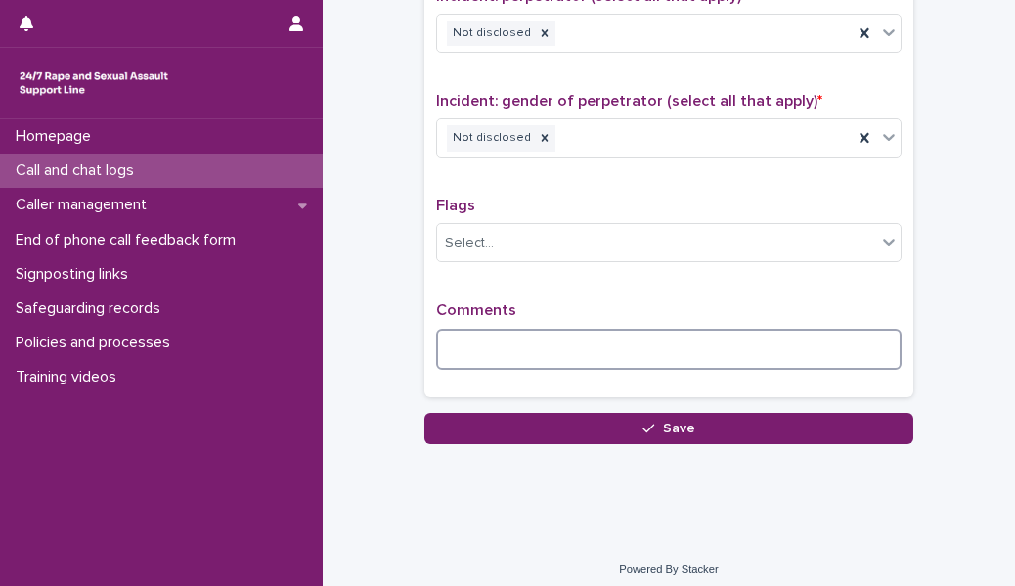
click at [462, 268] on textarea at bounding box center [669, 349] width 466 height 41
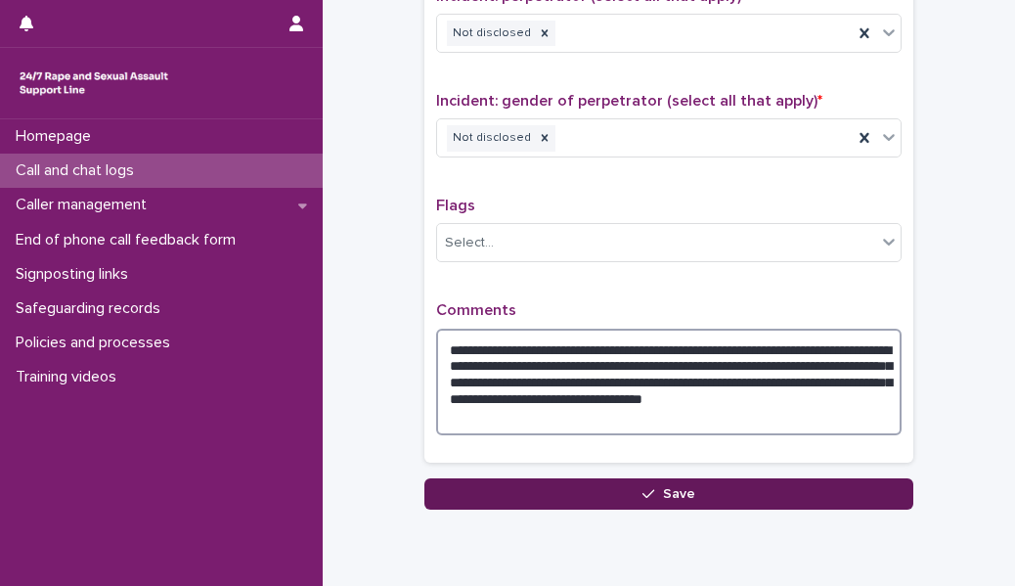
type textarea "**********"
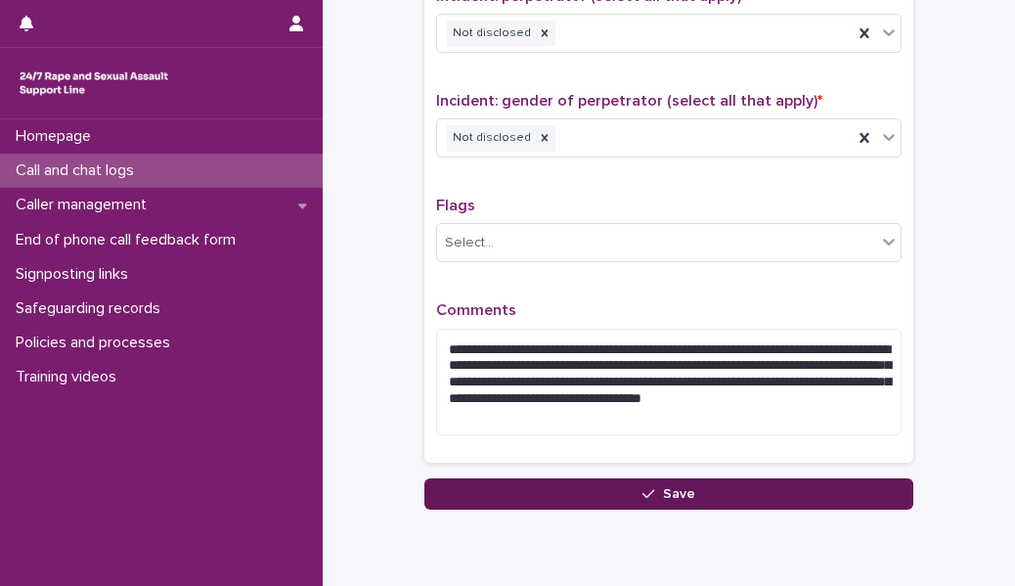
click at [637, 268] on div "button" at bounding box center [653, 494] width 20 height 14
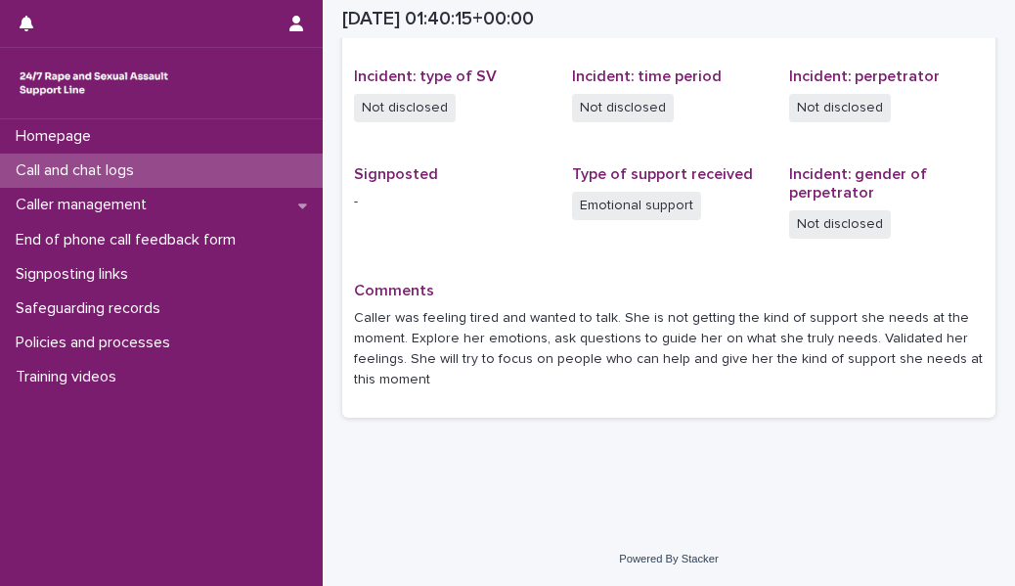
scroll to position [474, 0]
click at [201, 175] on div "Call and chat logs" at bounding box center [161, 171] width 323 height 34
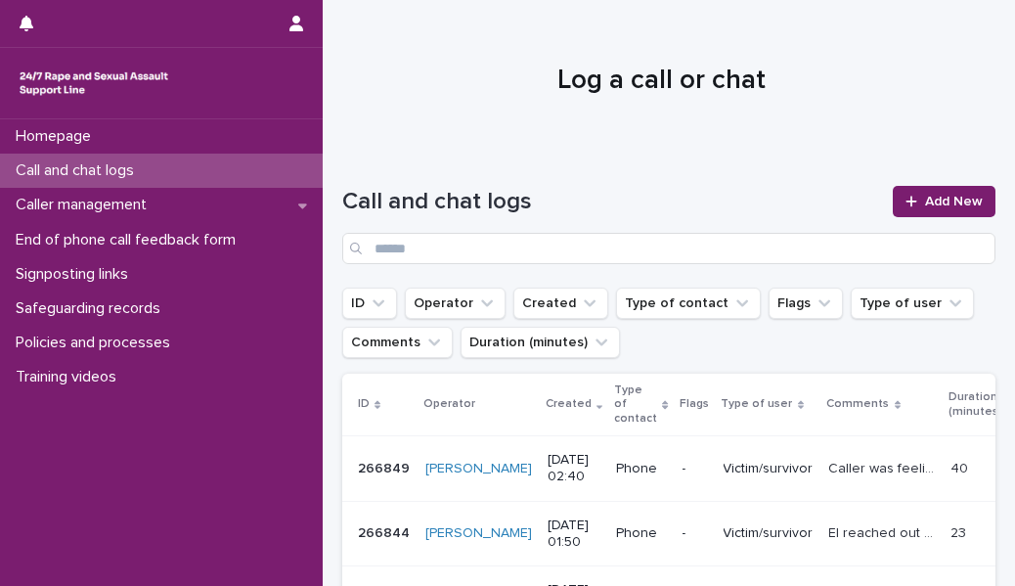
click at [201, 175] on div "Call and chat logs" at bounding box center [161, 171] width 323 height 34
click at [492, 77] on h1 "Log a call or chat" at bounding box center [661, 81] width 639 height 33
